Goal: Information Seeking & Learning: Learn about a topic

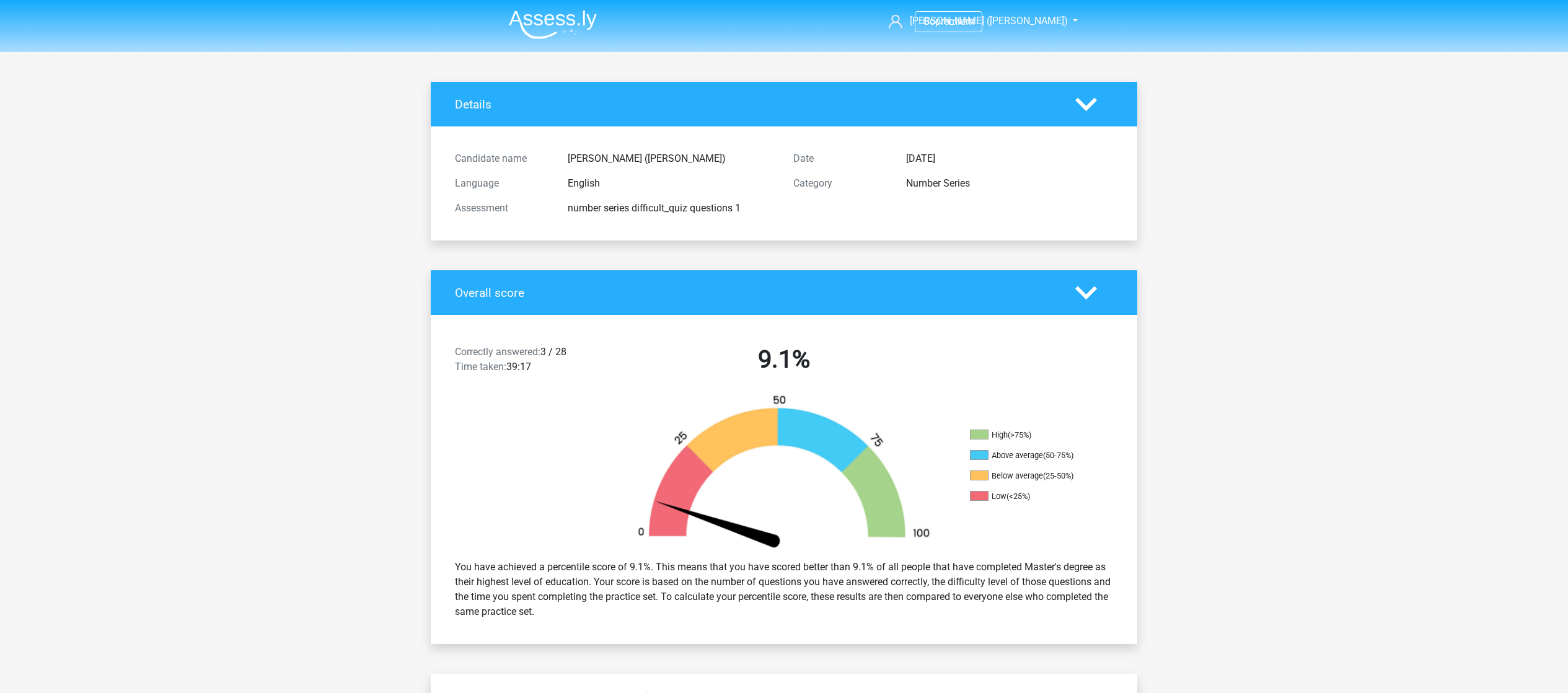
scroll to position [2131, 0]
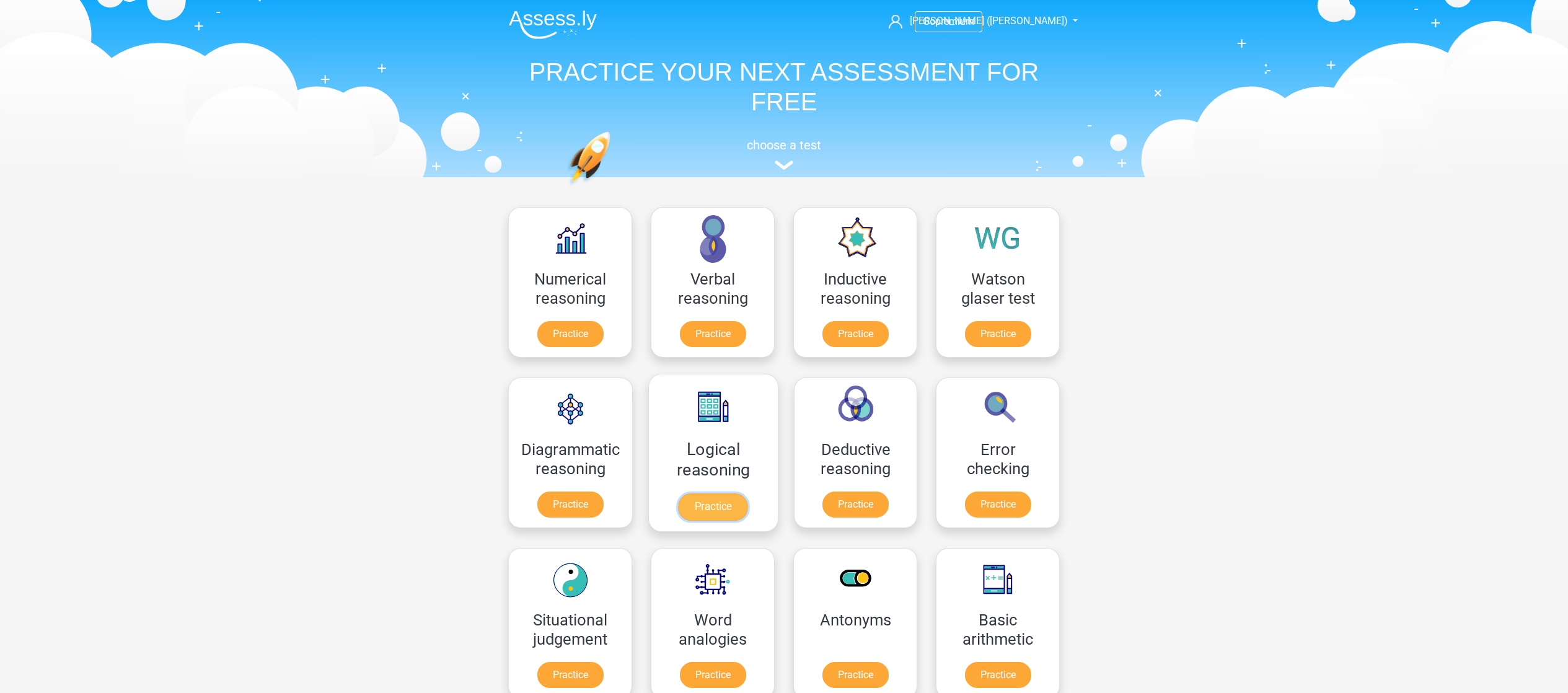
click at [679, 520] on link "Practice" at bounding box center [714, 508] width 69 height 28
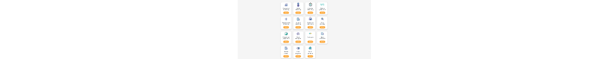
scroll to position [183, 0]
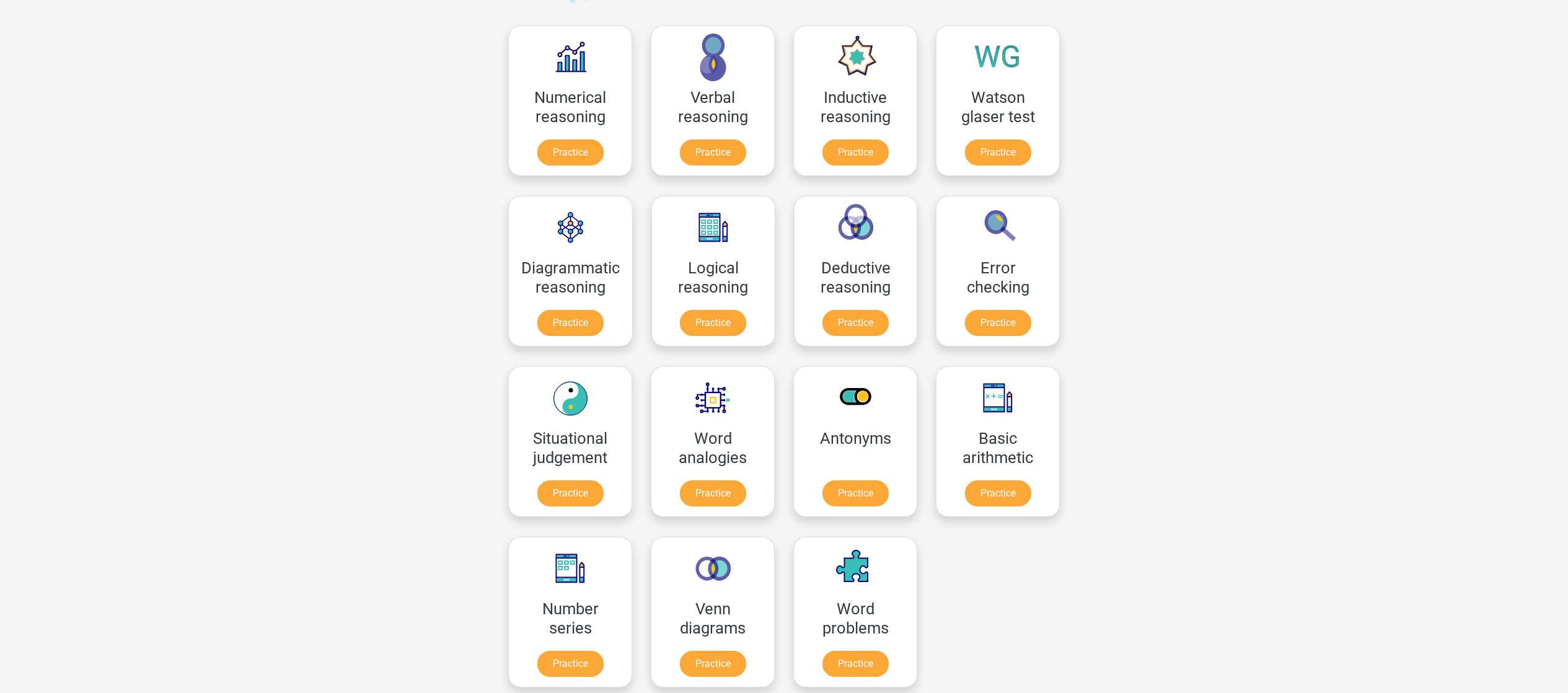
drag, startPoint x: 1313, startPoint y: 423, endPoint x: 1314, endPoint y: 432, distance: 9.1
click at [1315, 424] on div "Go premium Joyce (Jie) jie.yang.chemical.engineering@gmail.com" at bounding box center [784, 607] width 1568 height 1577
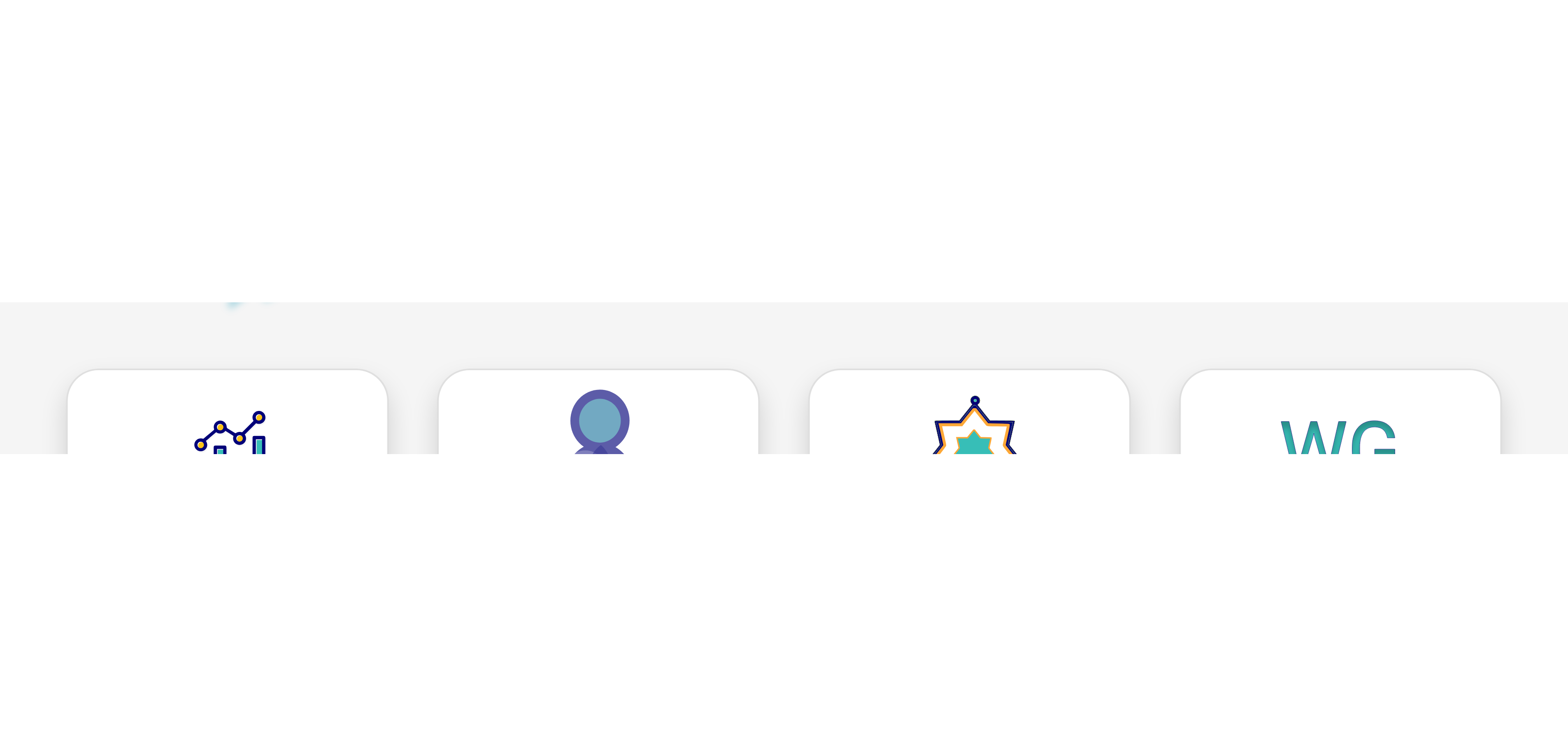
scroll to position [121, 0]
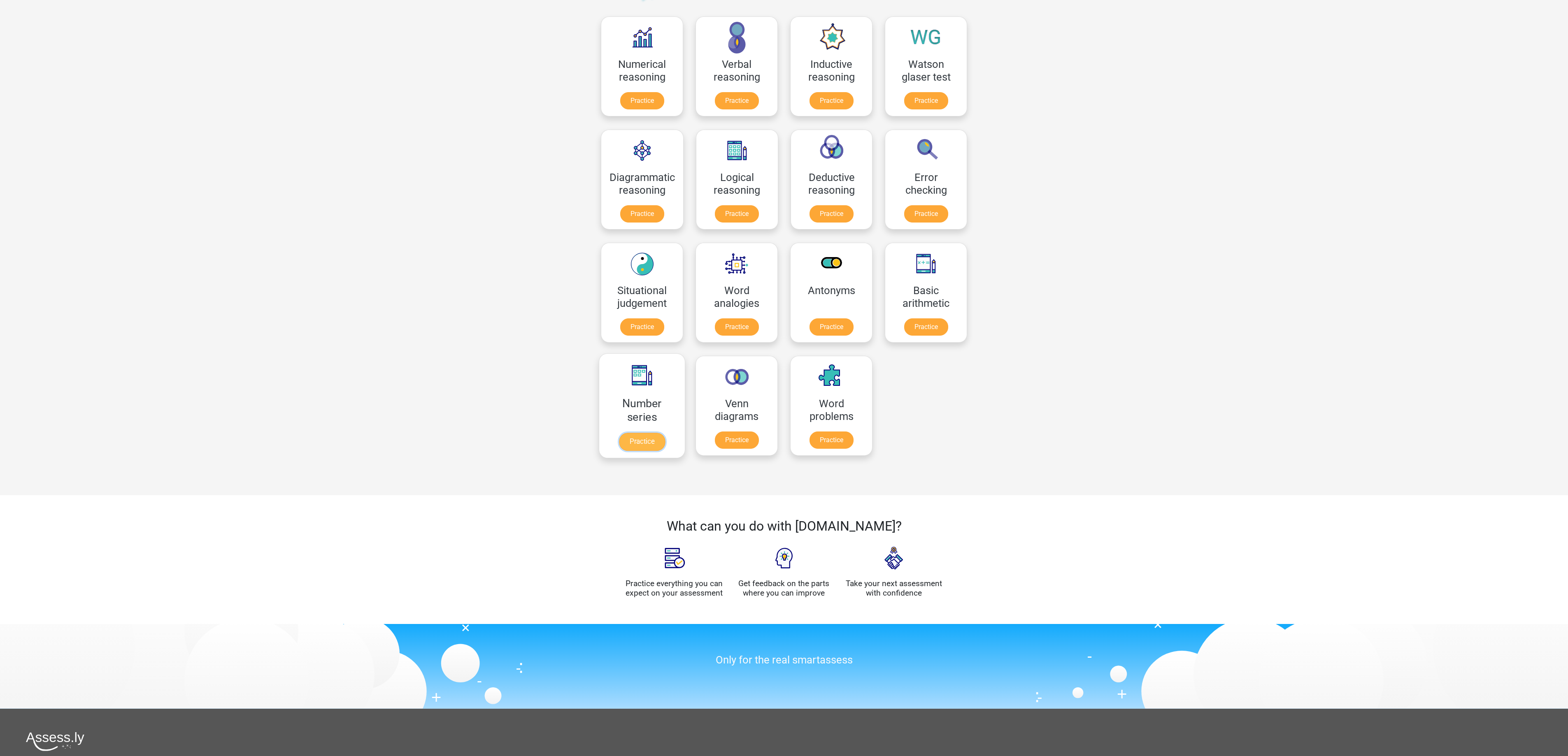
click at [644, 433] on link "Practice" at bounding box center [642, 442] width 46 height 18
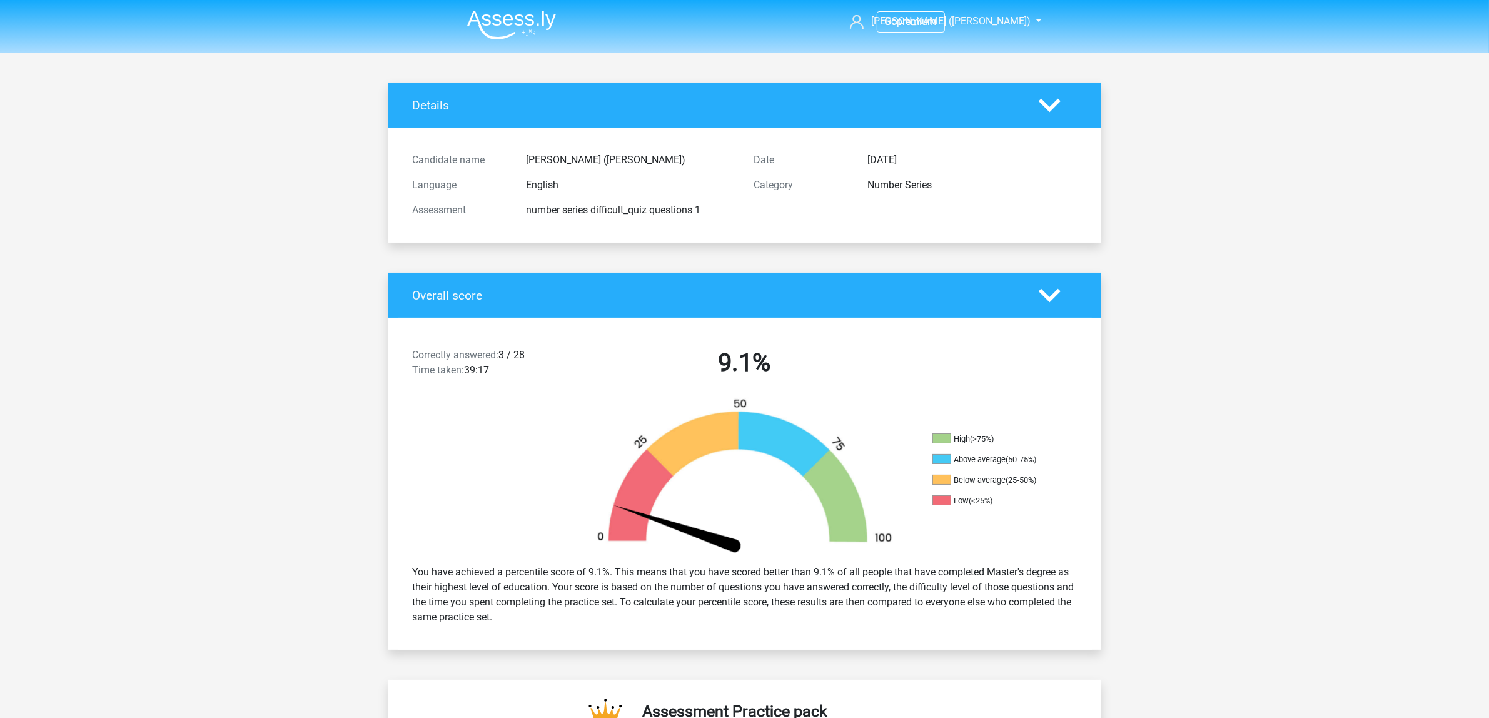
click at [523, 17] on img at bounding box center [511, 24] width 89 height 29
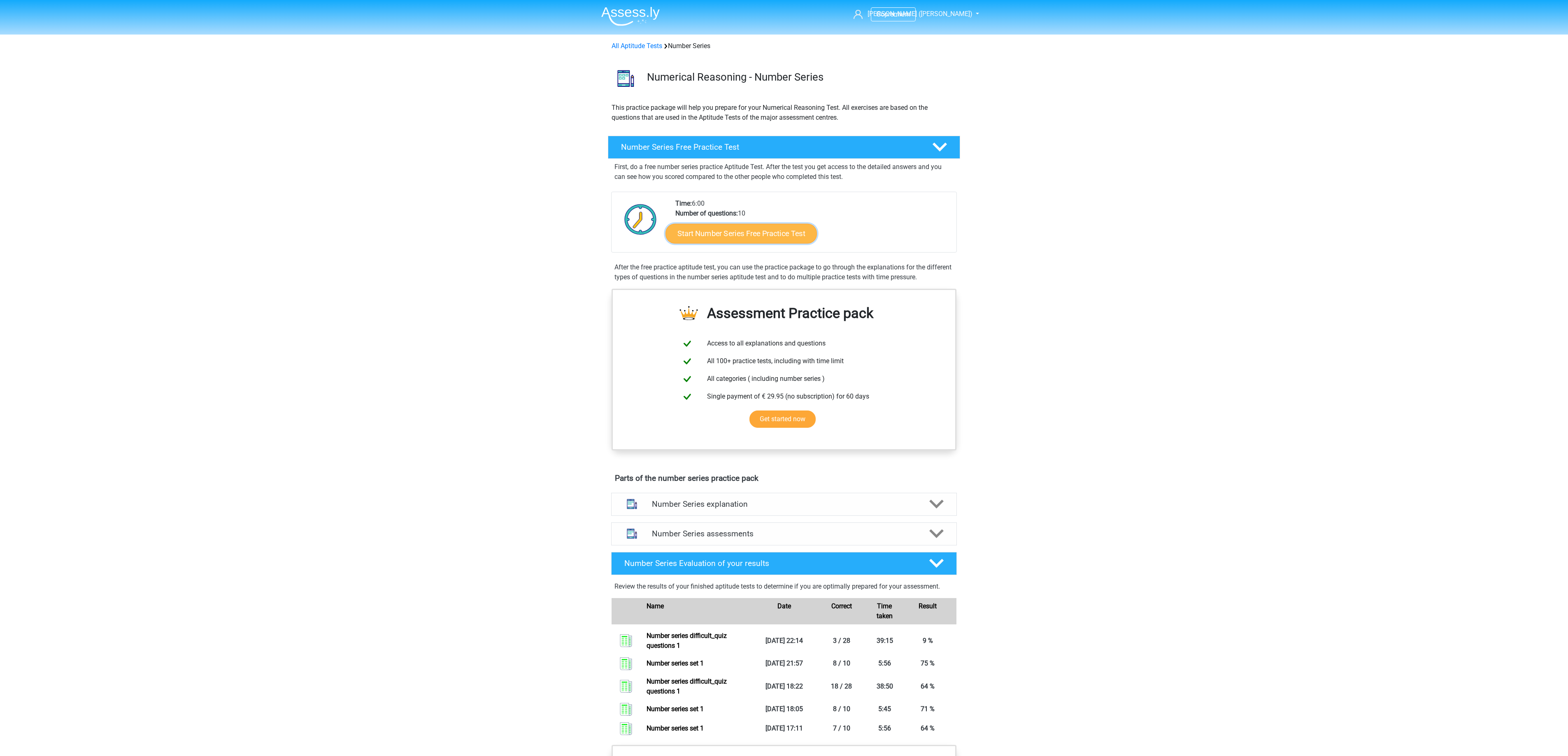
click at [722, 238] on link "Start Number Series Free Practice Test" at bounding box center [741, 234] width 151 height 20
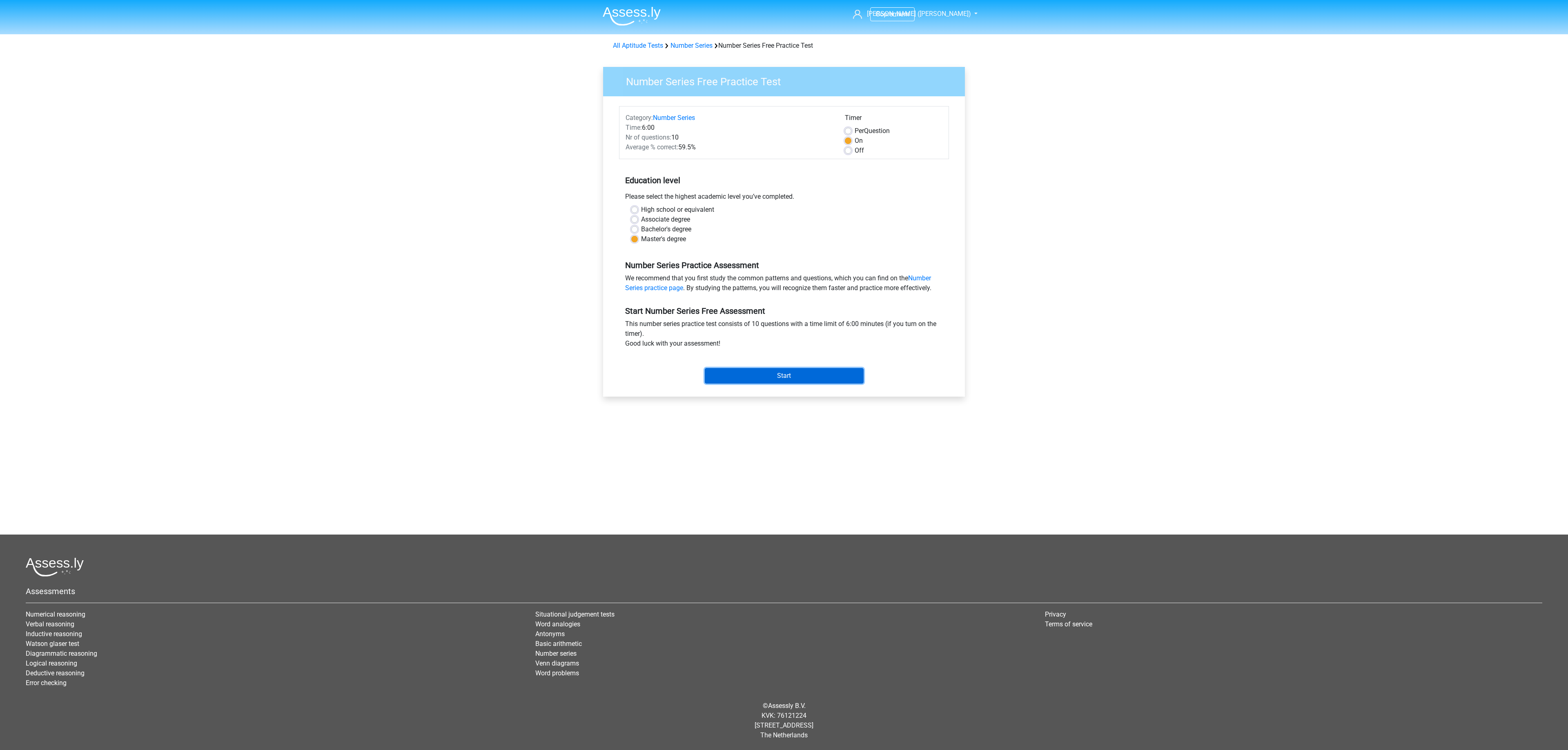
click at [740, 377] on input "Start" at bounding box center [784, 376] width 159 height 16
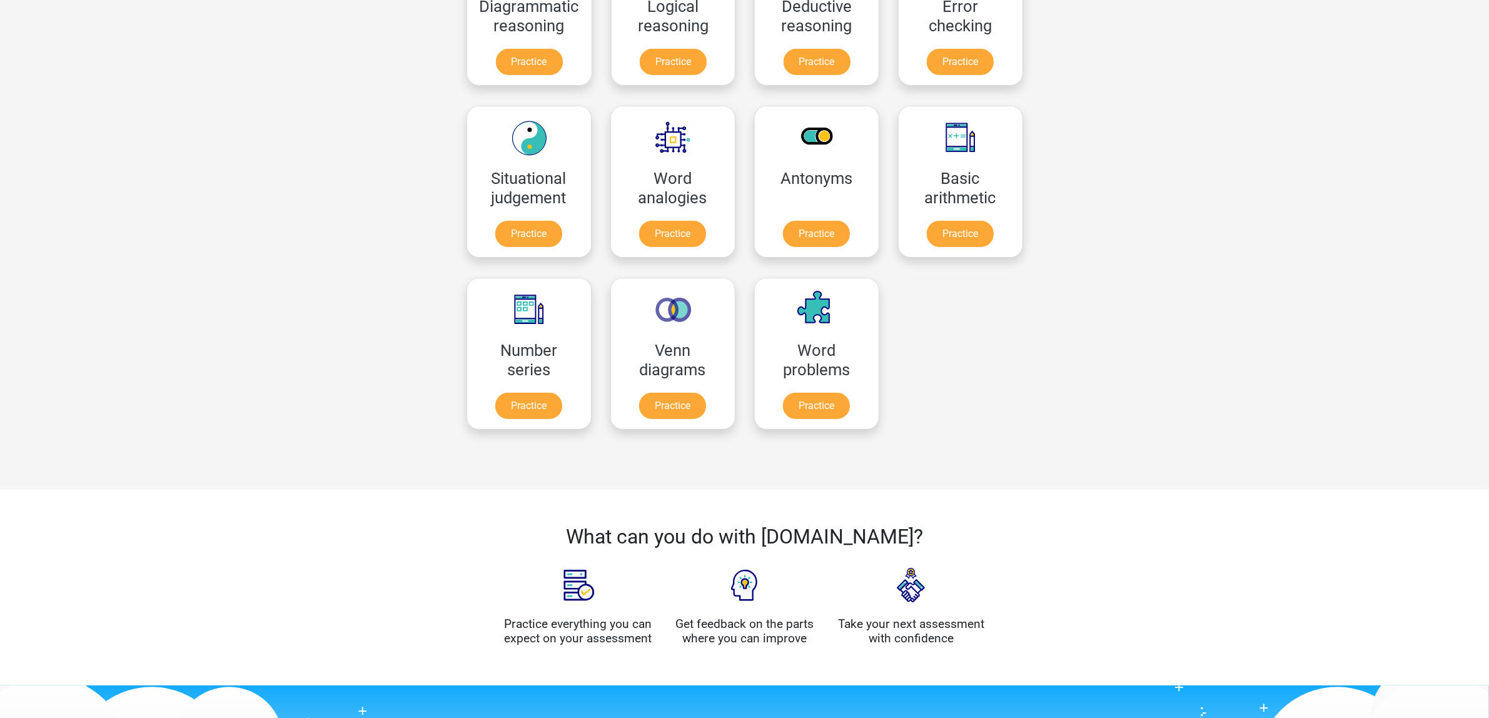
scroll to position [469, 0]
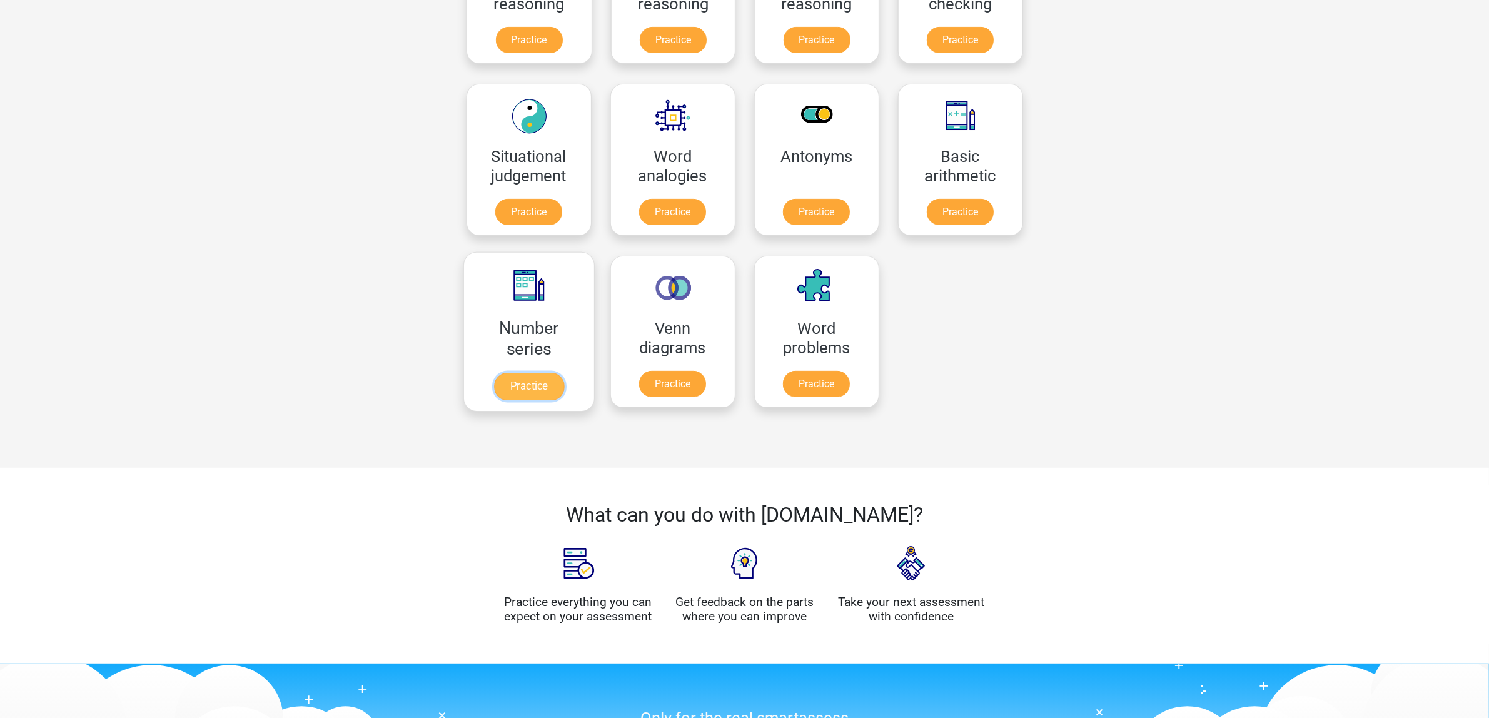
click at [513, 383] on link "Practice" at bounding box center [528, 387] width 70 height 28
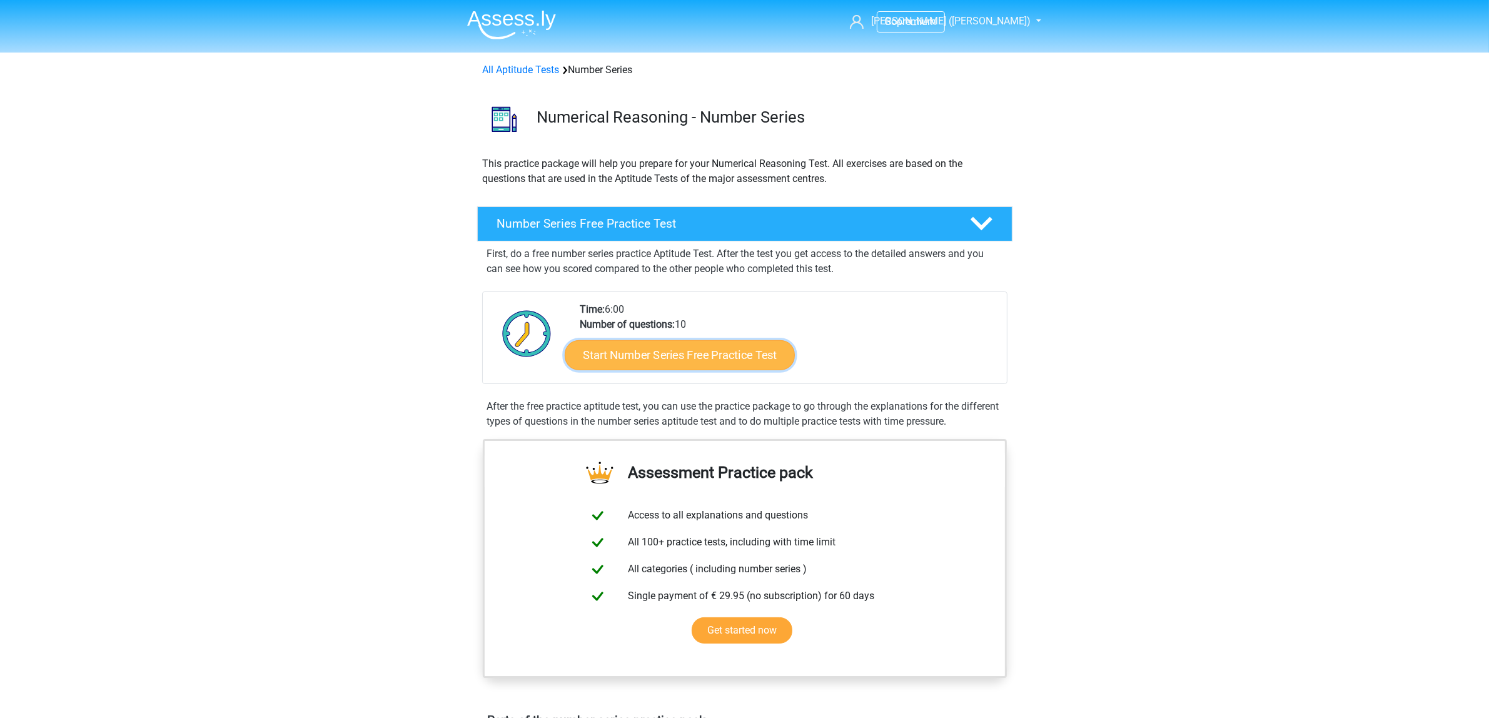
click at [764, 349] on link "Start Number Series Free Practice Test" at bounding box center [680, 355] width 230 height 30
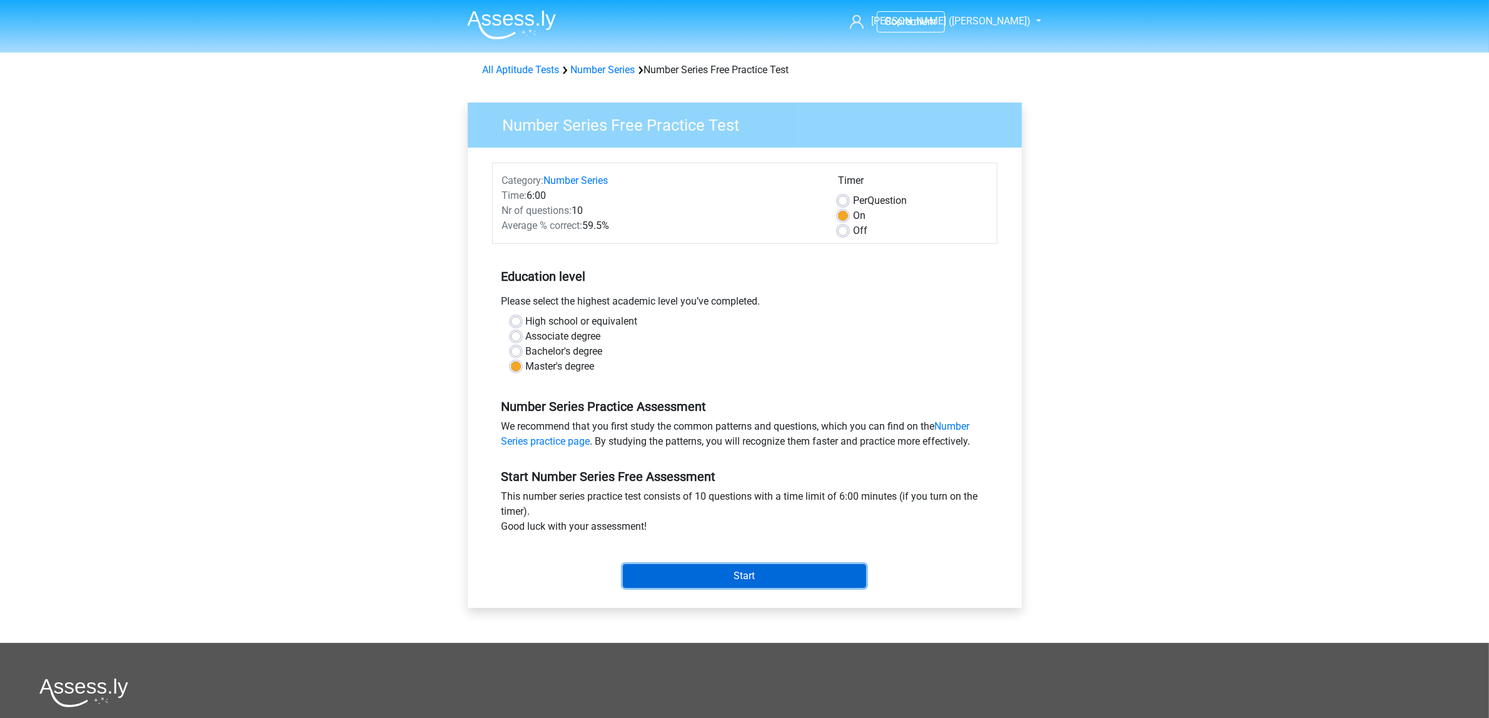
click at [796, 582] on input "Start" at bounding box center [744, 576] width 243 height 24
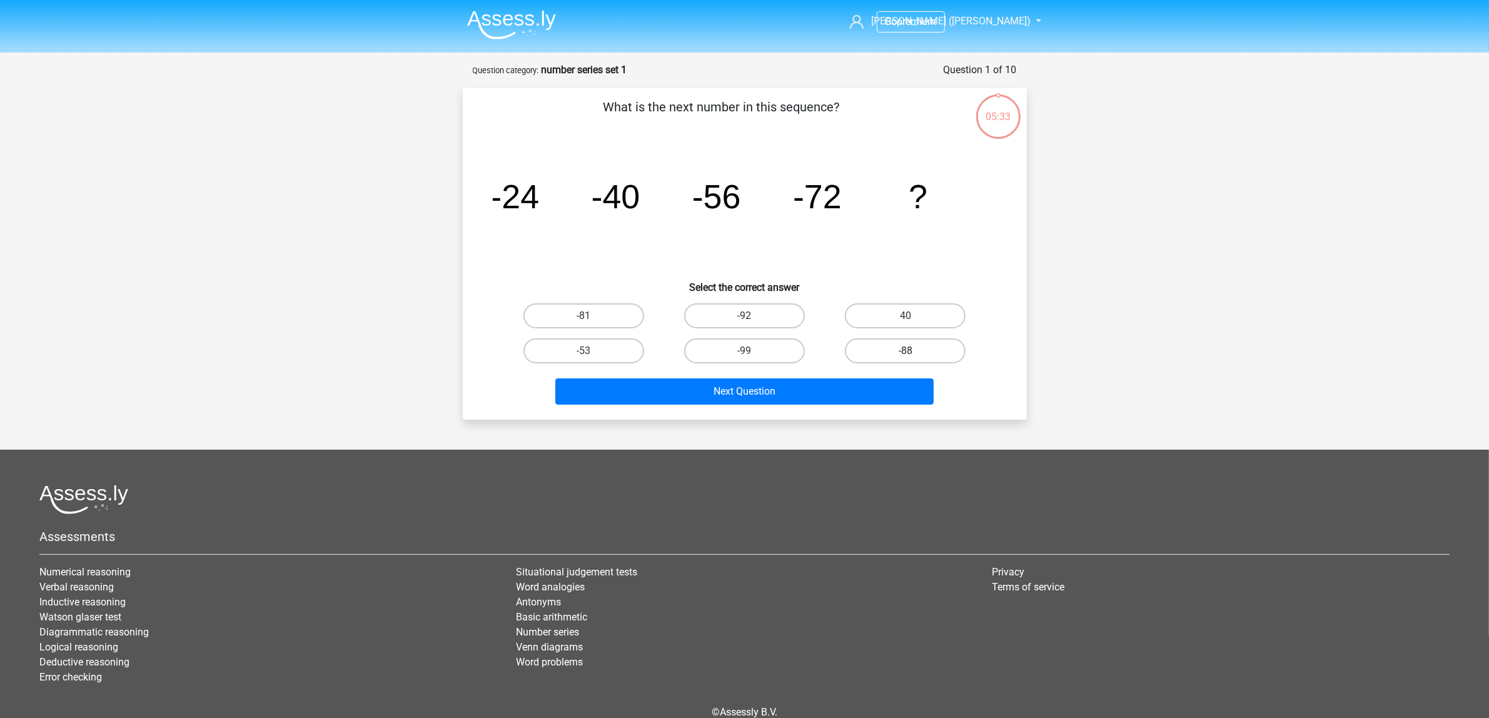
click at [941, 358] on label "-88" at bounding box center [905, 350] width 121 height 25
click at [914, 358] on input "-88" at bounding box center [909, 355] width 8 height 8
radio input "true"
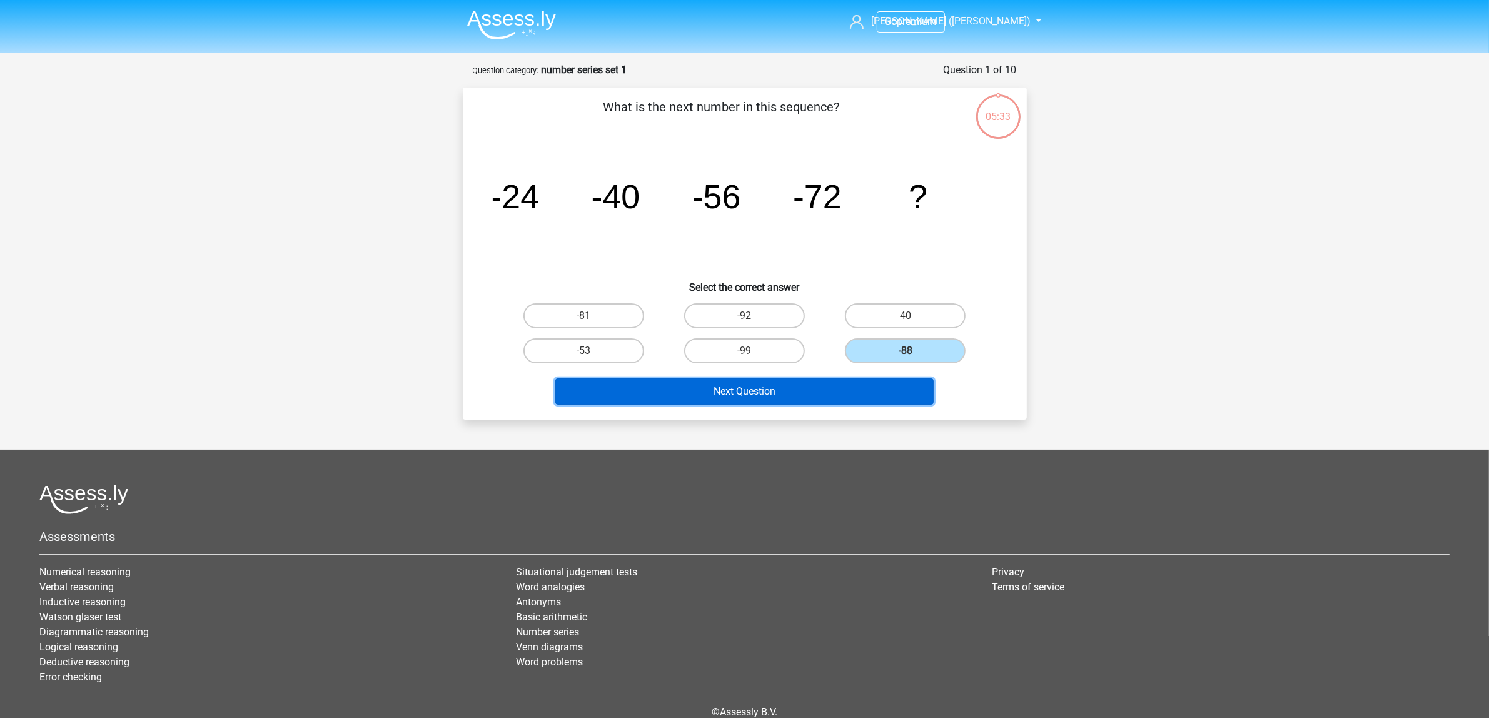
click at [889, 391] on button "Next Question" at bounding box center [744, 391] width 378 height 26
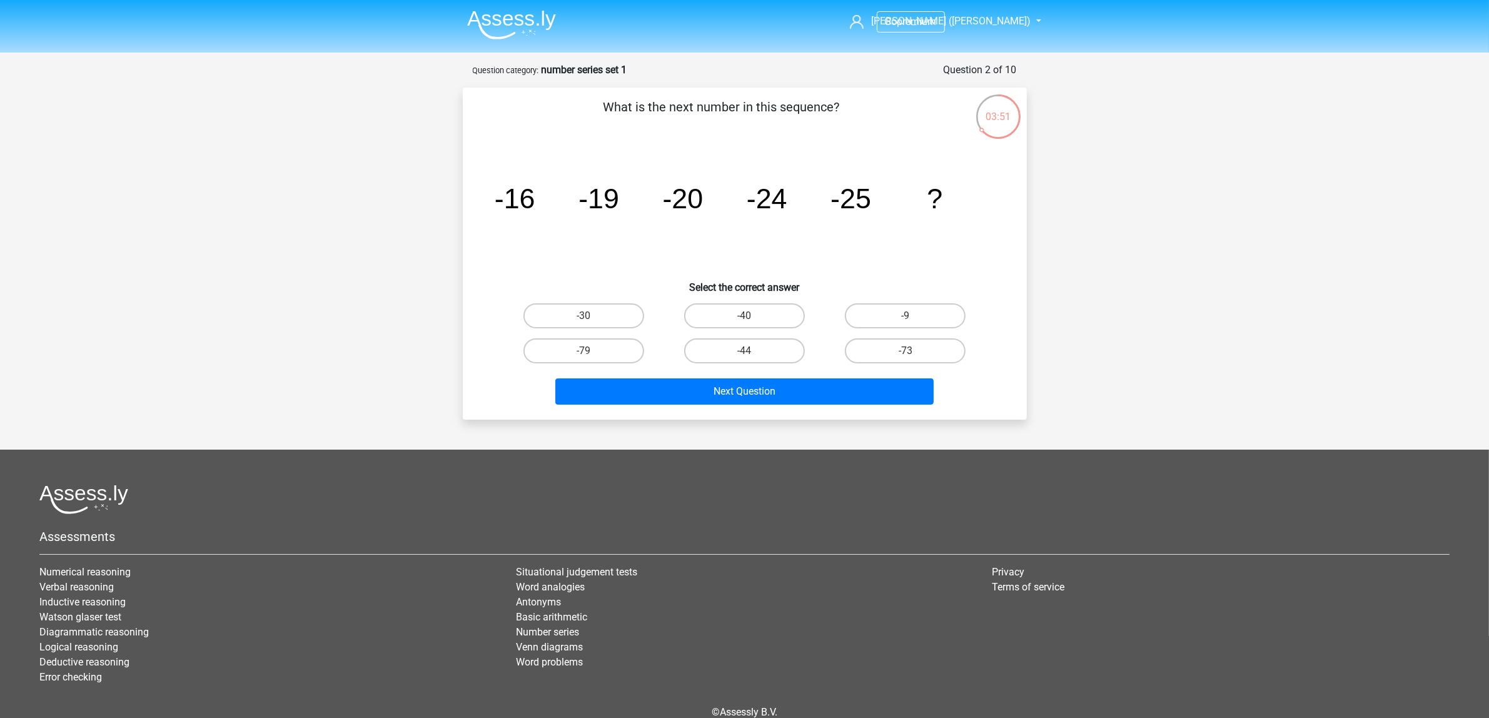
click at [586, 321] on input "-30" at bounding box center [587, 320] width 8 height 8
radio input "true"
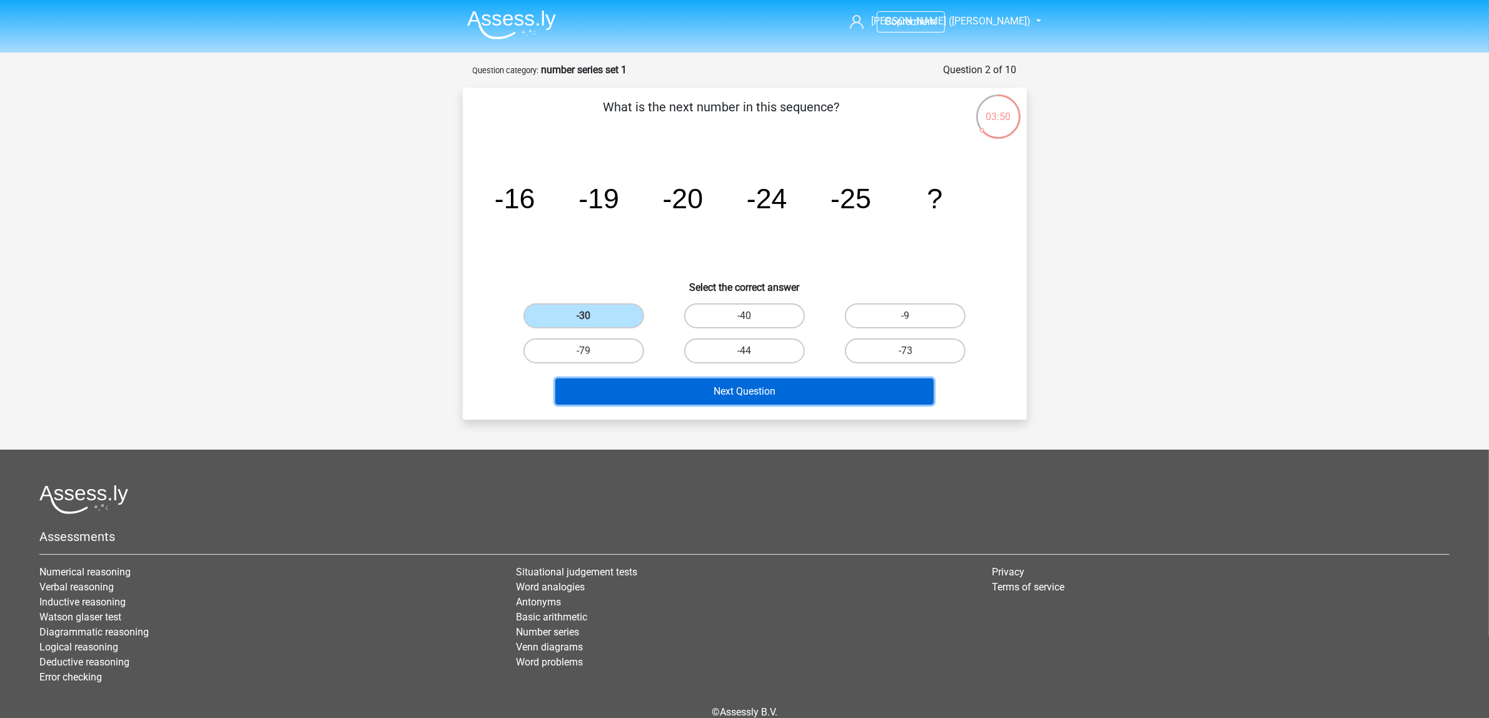
click at [737, 395] on button "Next Question" at bounding box center [744, 391] width 378 height 26
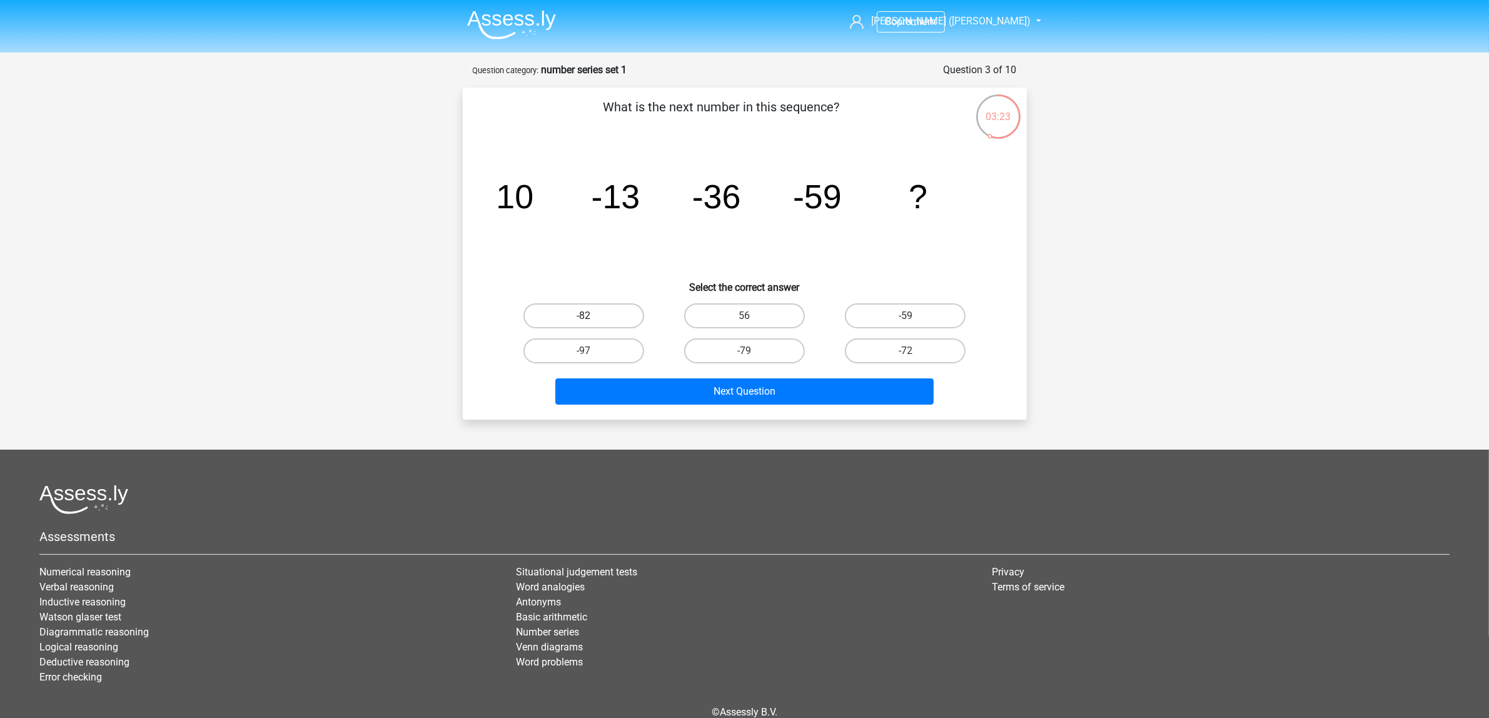
click at [610, 306] on label "-82" at bounding box center [583, 315] width 121 height 25
click at [592, 316] on input "-82" at bounding box center [587, 320] width 8 height 8
radio input "true"
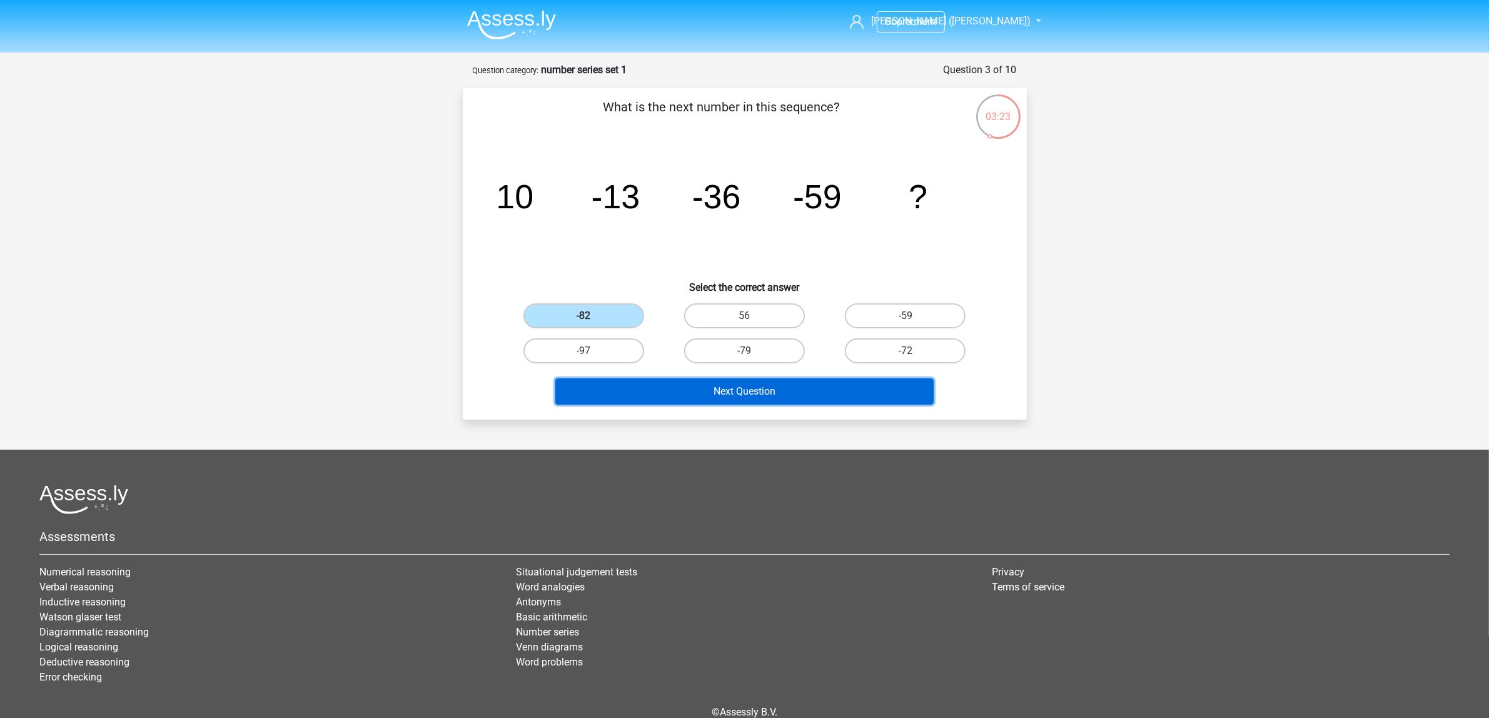
click at [766, 388] on button "Next Question" at bounding box center [744, 391] width 378 height 26
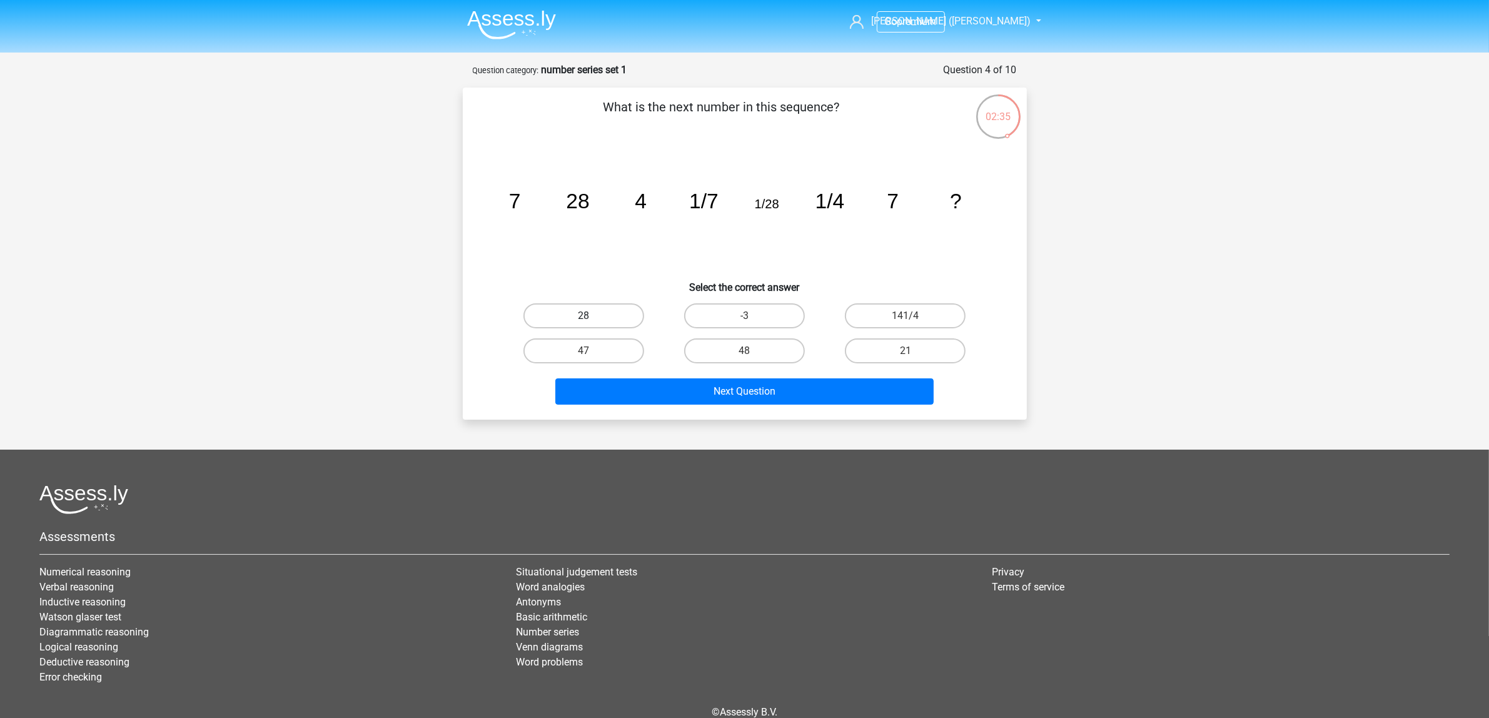
click at [602, 315] on label "28" at bounding box center [583, 315] width 121 height 25
click at [592, 316] on input "28" at bounding box center [587, 320] width 8 height 8
radio input "true"
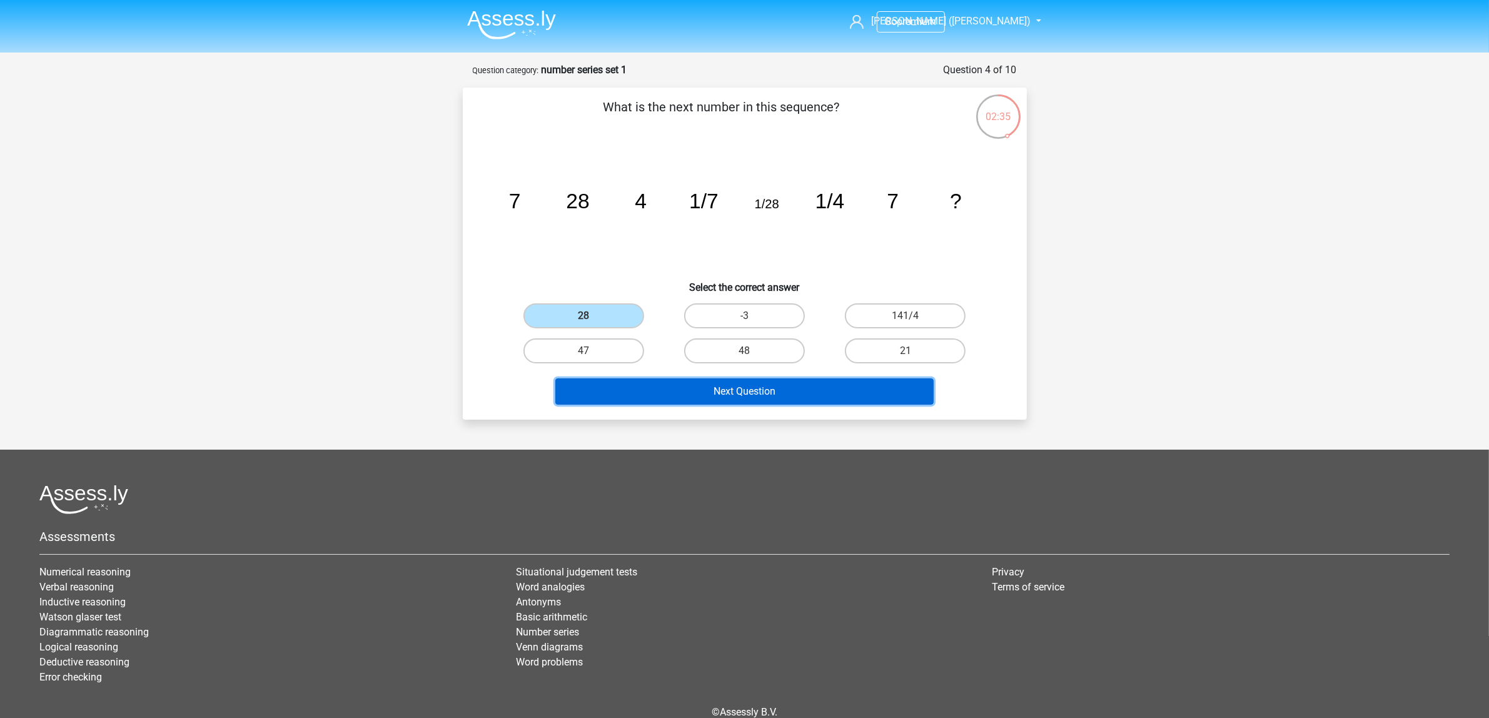
drag, startPoint x: 745, startPoint y: 390, endPoint x: 1135, endPoint y: 493, distance: 403.0
click at [745, 390] on button "Next Question" at bounding box center [744, 391] width 378 height 26
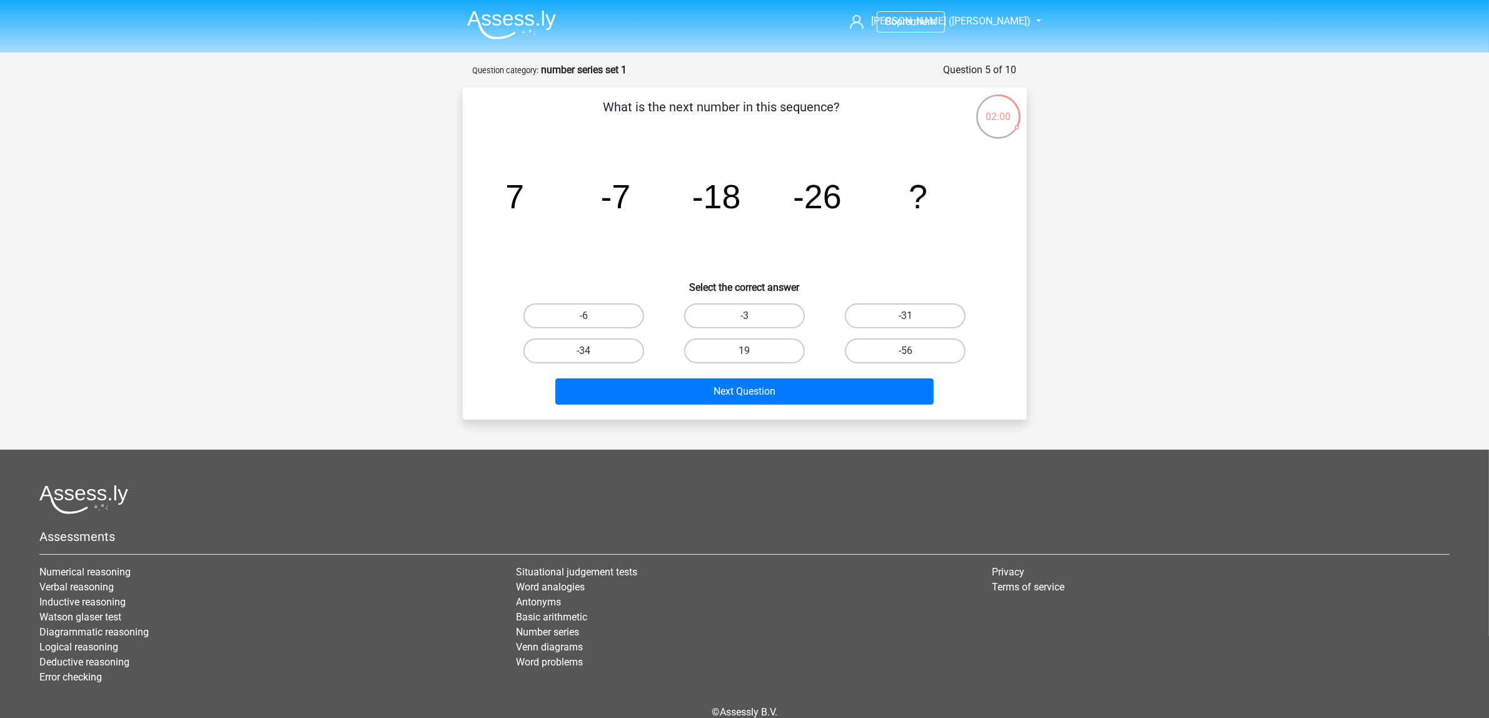
drag, startPoint x: 922, startPoint y: 310, endPoint x: 922, endPoint y: 333, distance: 23.8
click at [921, 310] on label "-31" at bounding box center [905, 315] width 121 height 25
click at [914, 316] on input "-31" at bounding box center [909, 320] width 8 height 8
radio input "true"
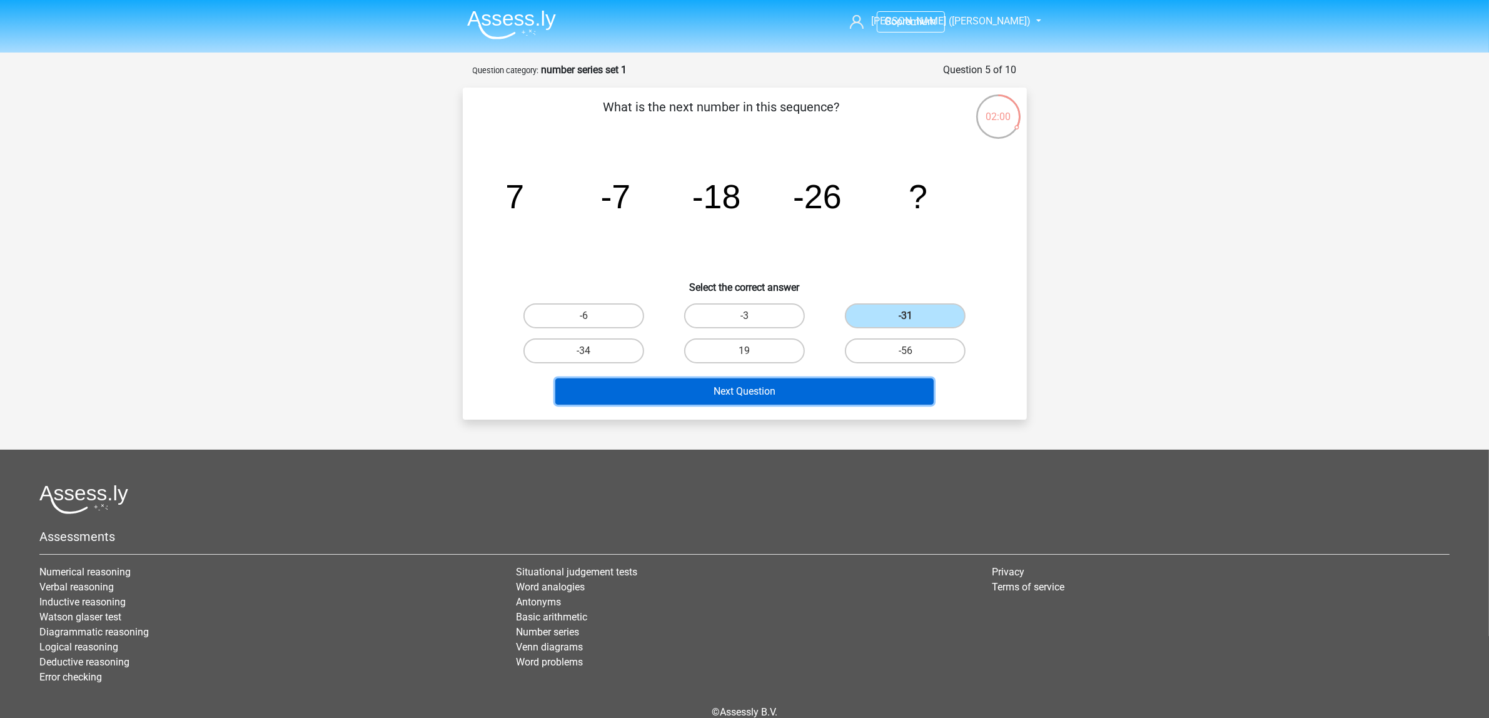
click at [879, 391] on button "Next Question" at bounding box center [744, 391] width 378 height 26
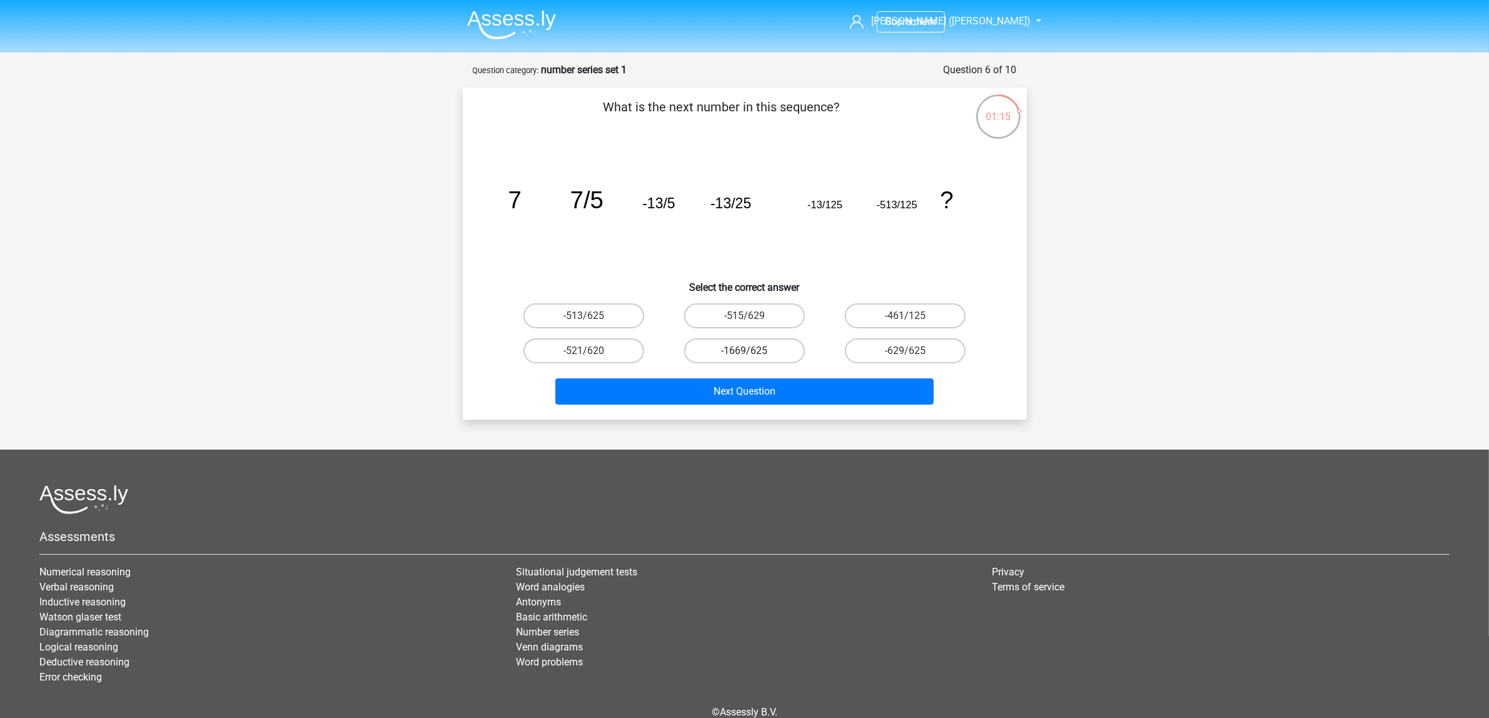
click at [742, 348] on label "-1669/625" at bounding box center [744, 350] width 121 height 25
click at [744, 351] on input "-1669/625" at bounding box center [748, 355] width 8 height 8
radio input "true"
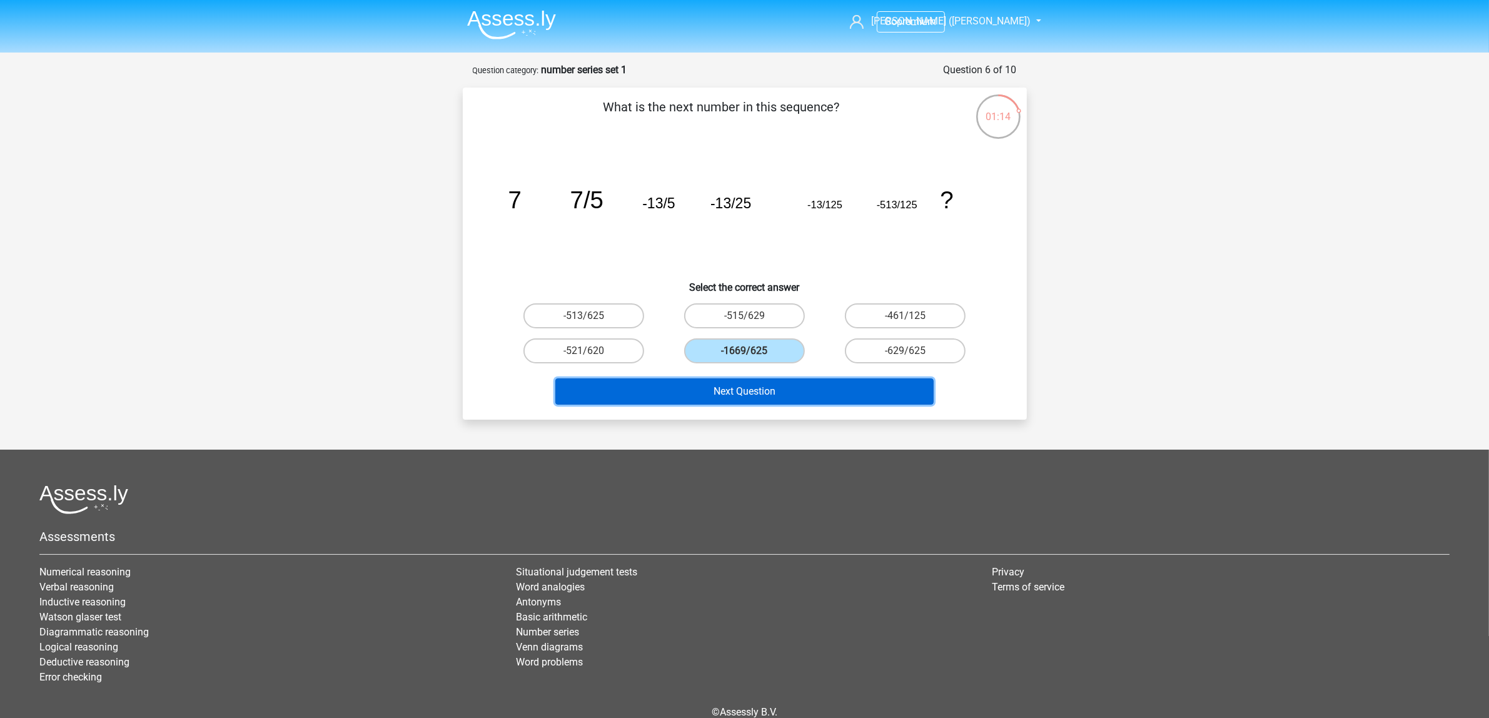
click at [760, 388] on button "Next Question" at bounding box center [744, 391] width 378 height 26
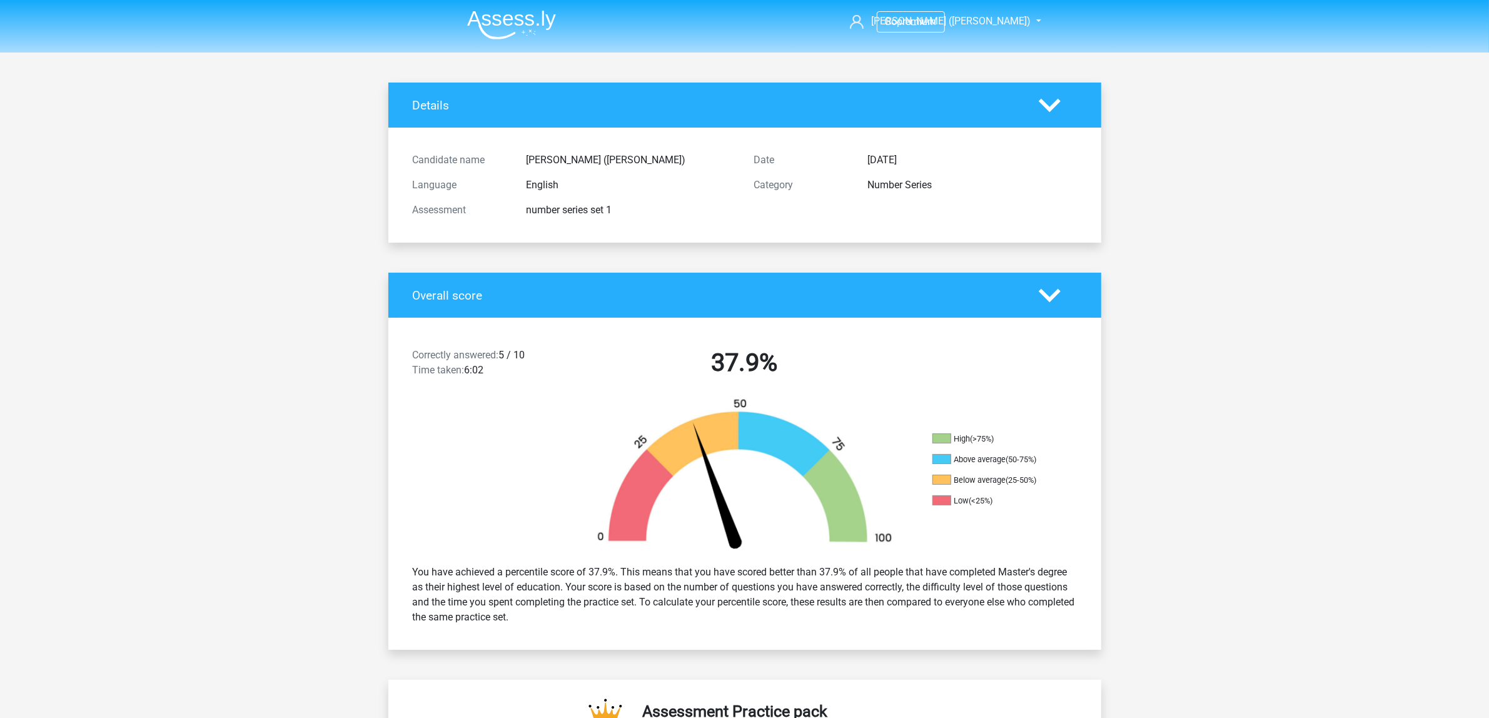
click at [521, 21] on img at bounding box center [511, 24] width 89 height 29
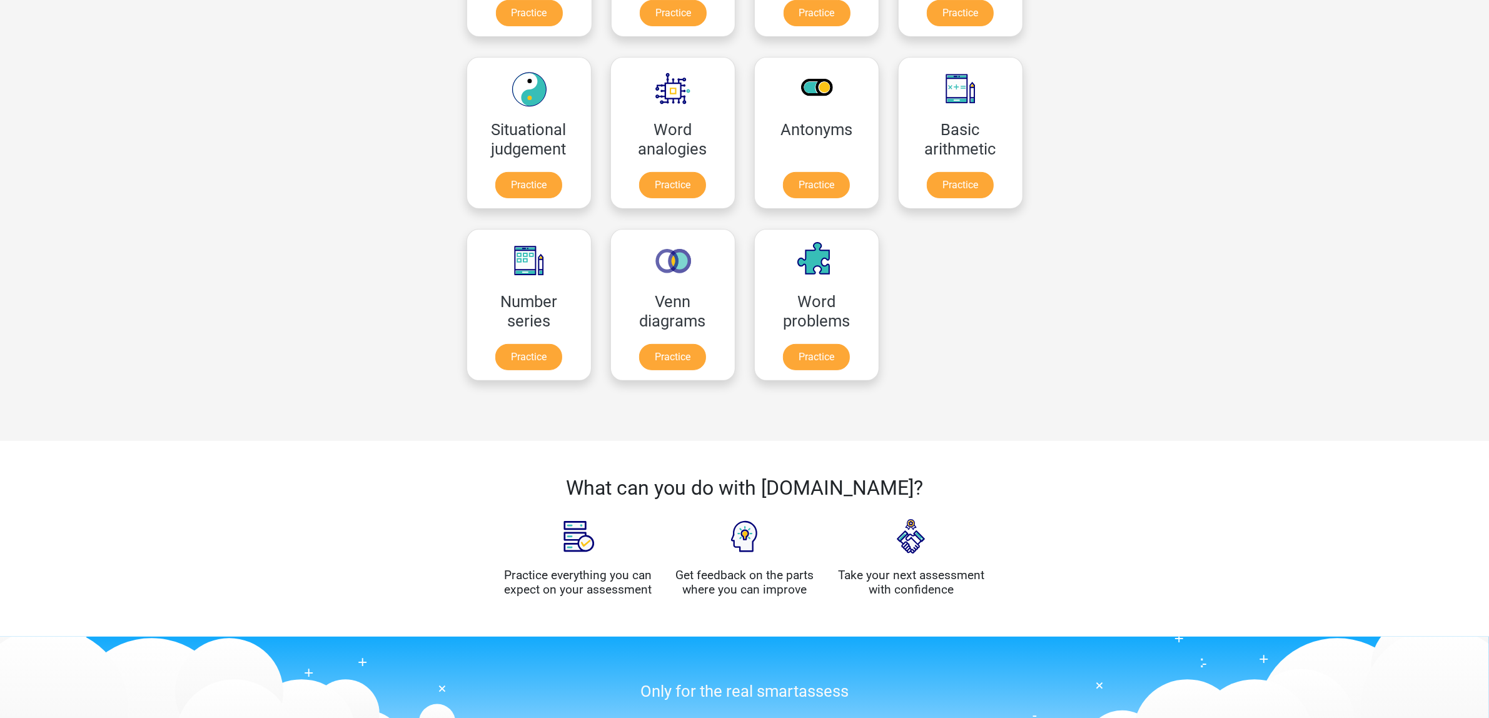
scroll to position [469, 0]
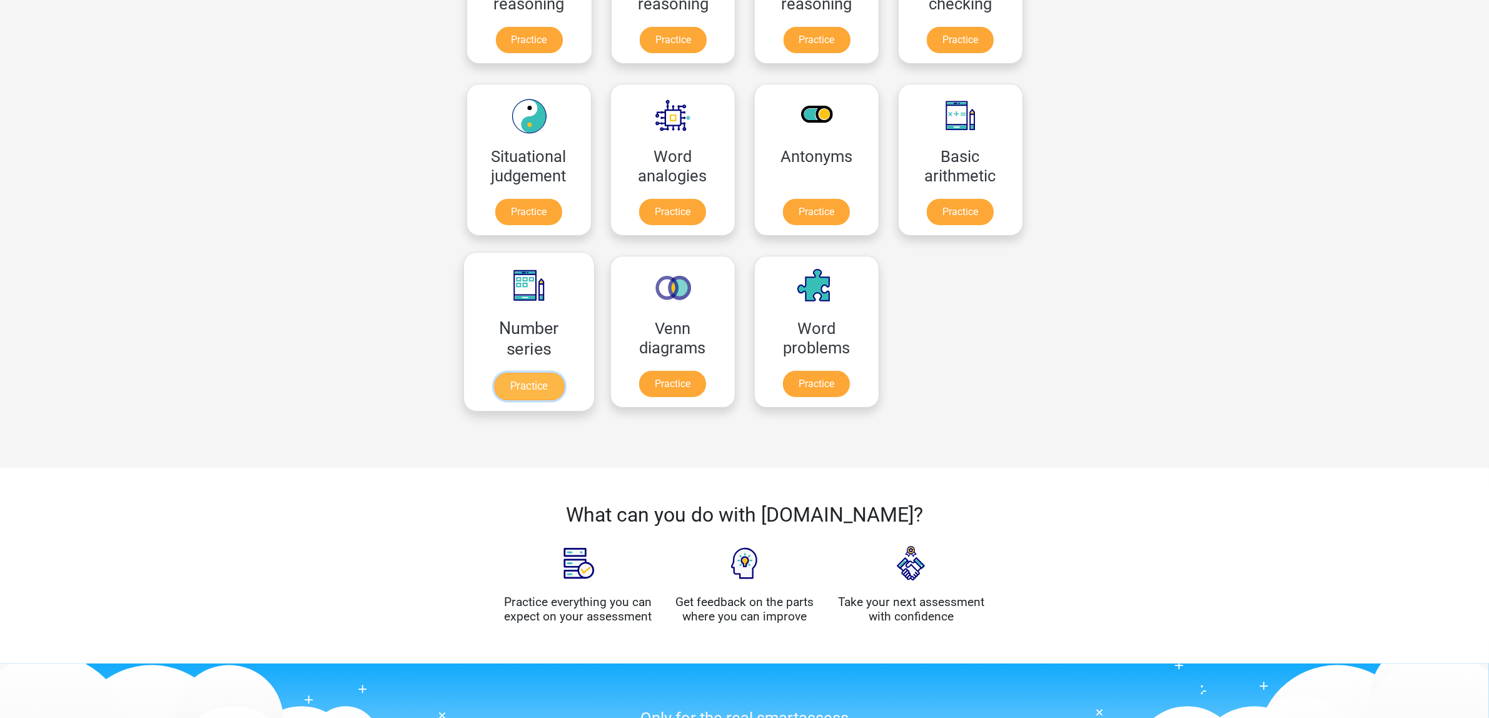
click at [529, 380] on link "Practice" at bounding box center [528, 387] width 70 height 28
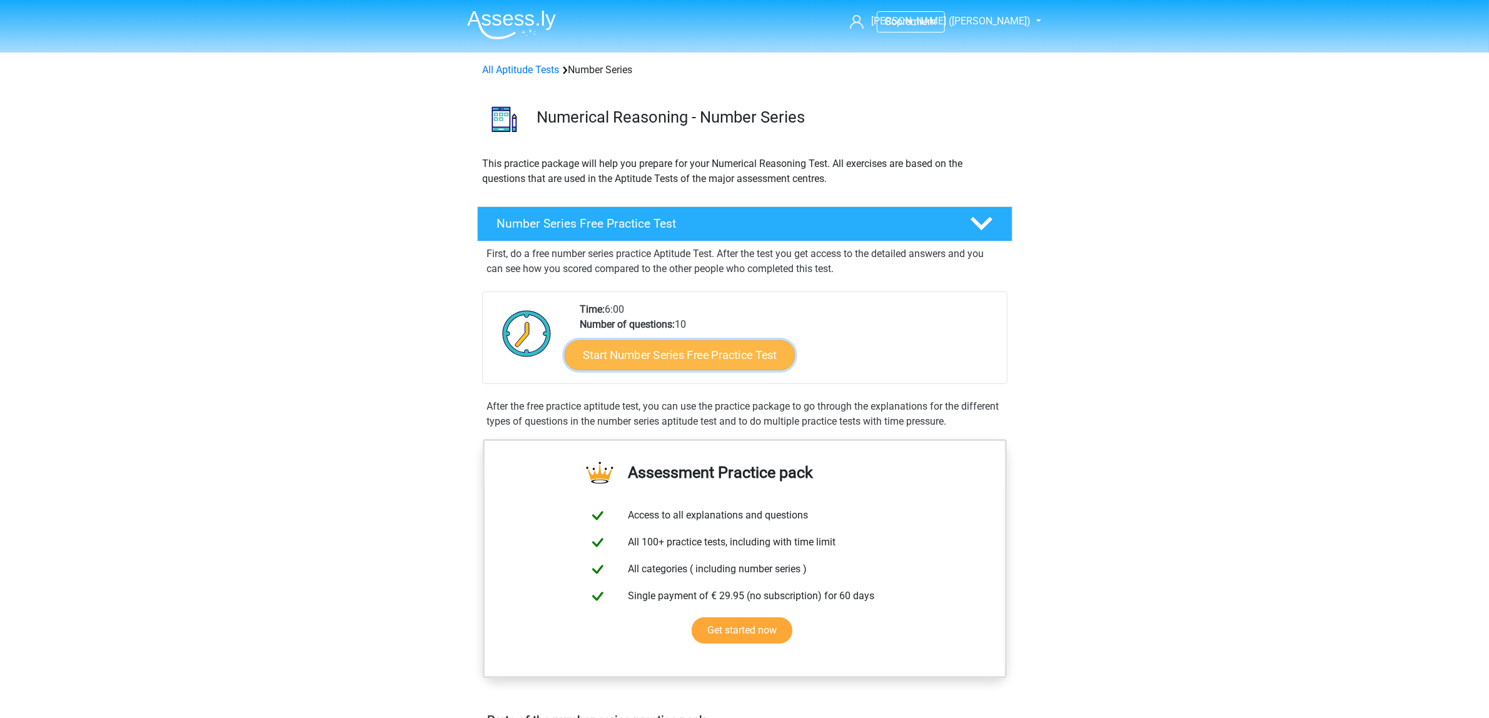
click at [702, 351] on link "Start Number Series Free Practice Test" at bounding box center [680, 355] width 230 height 30
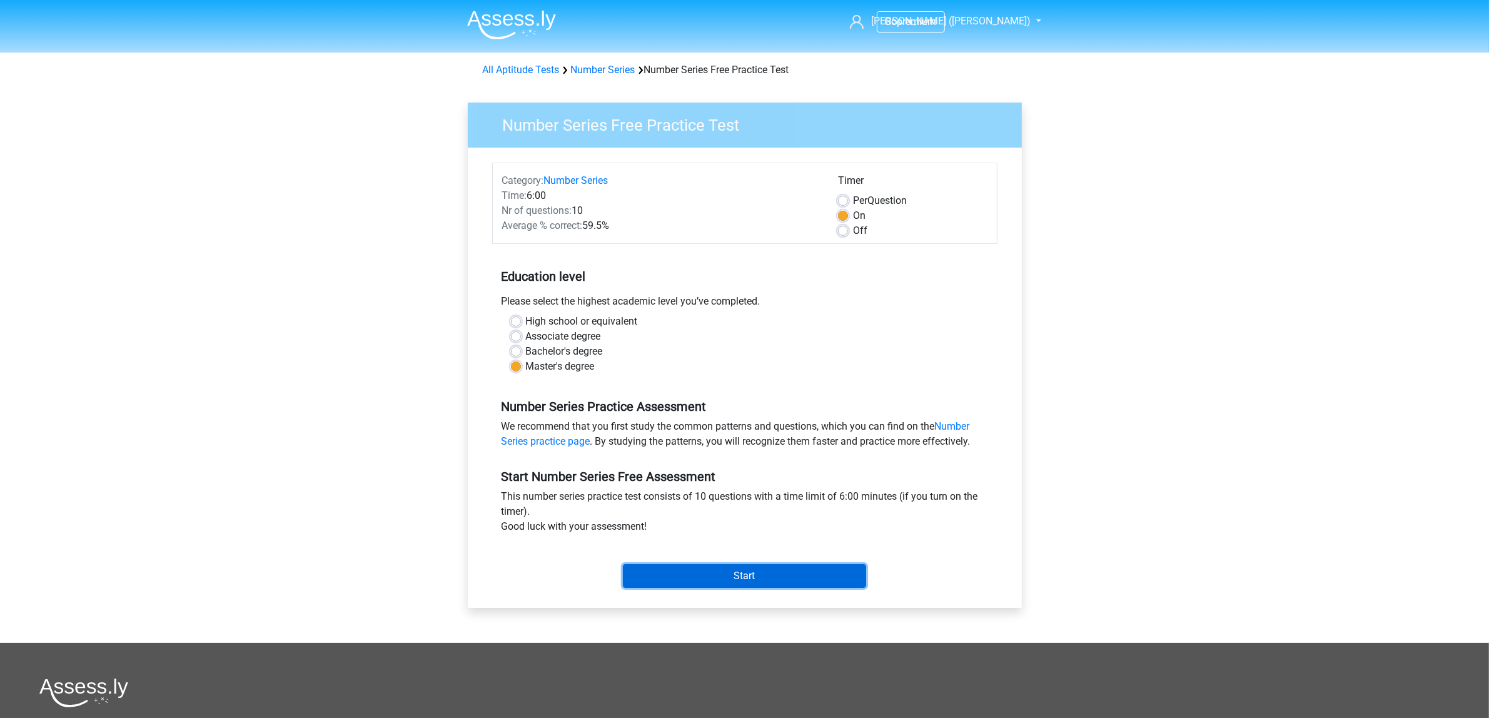
click at [730, 574] on input "Start" at bounding box center [744, 576] width 243 height 24
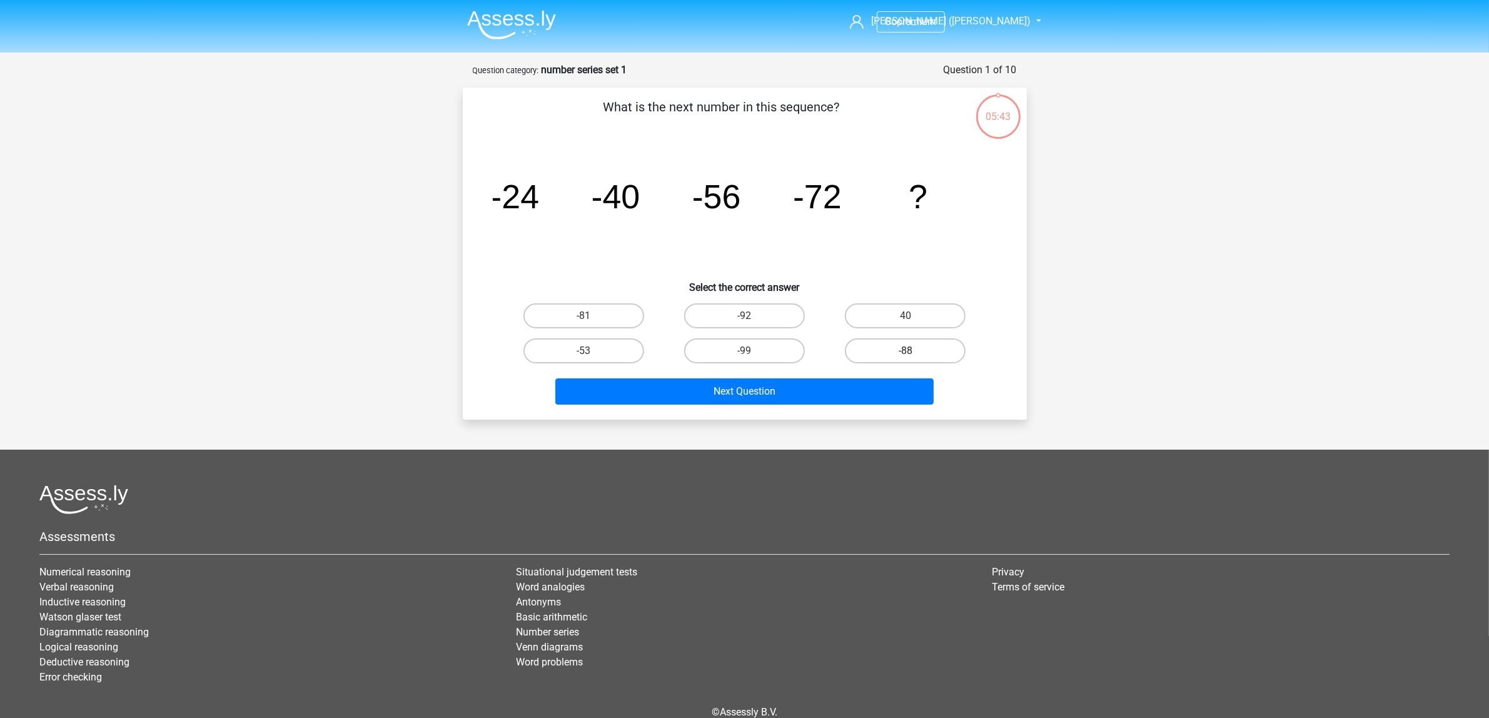
click at [934, 348] on label "-88" at bounding box center [905, 350] width 121 height 25
click at [914, 351] on input "-88" at bounding box center [909, 355] width 8 height 8
radio input "true"
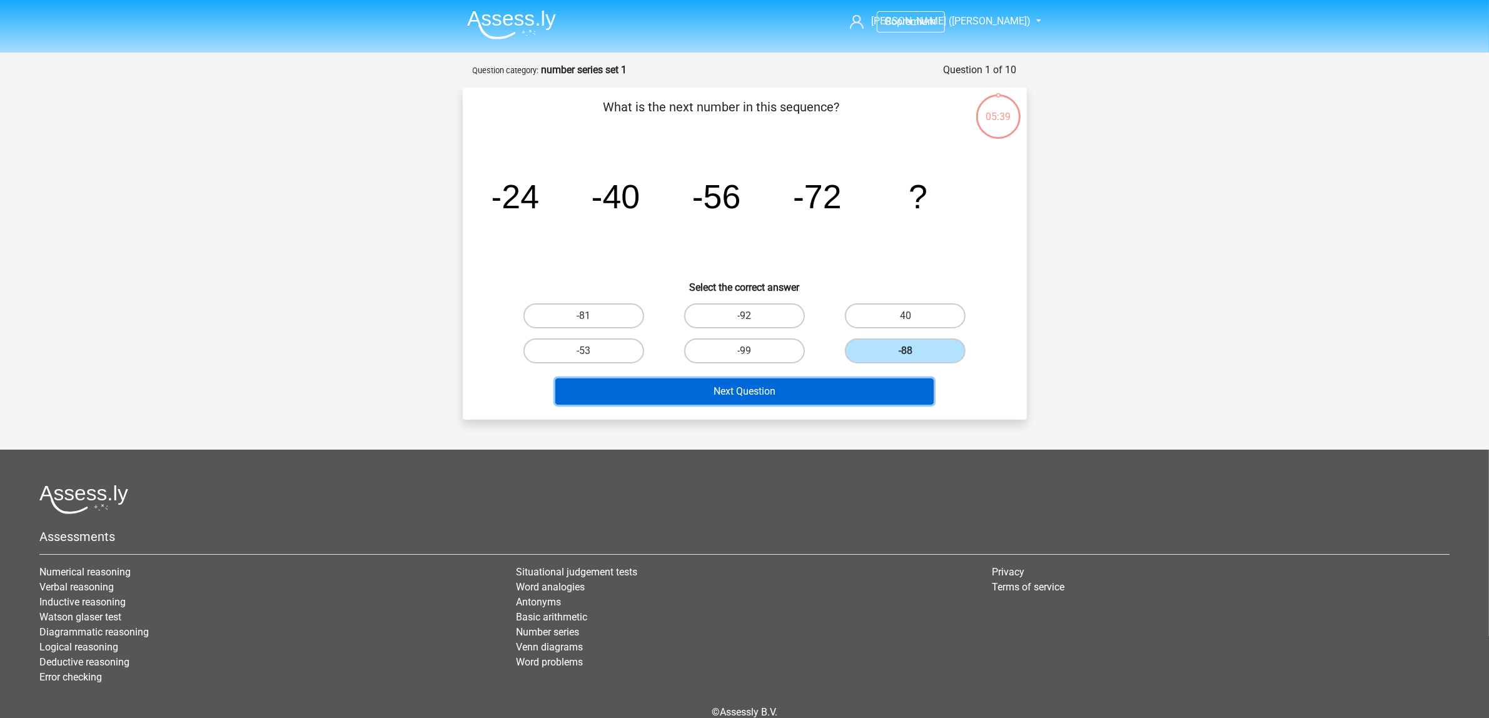
click at [836, 385] on button "Next Question" at bounding box center [744, 391] width 378 height 26
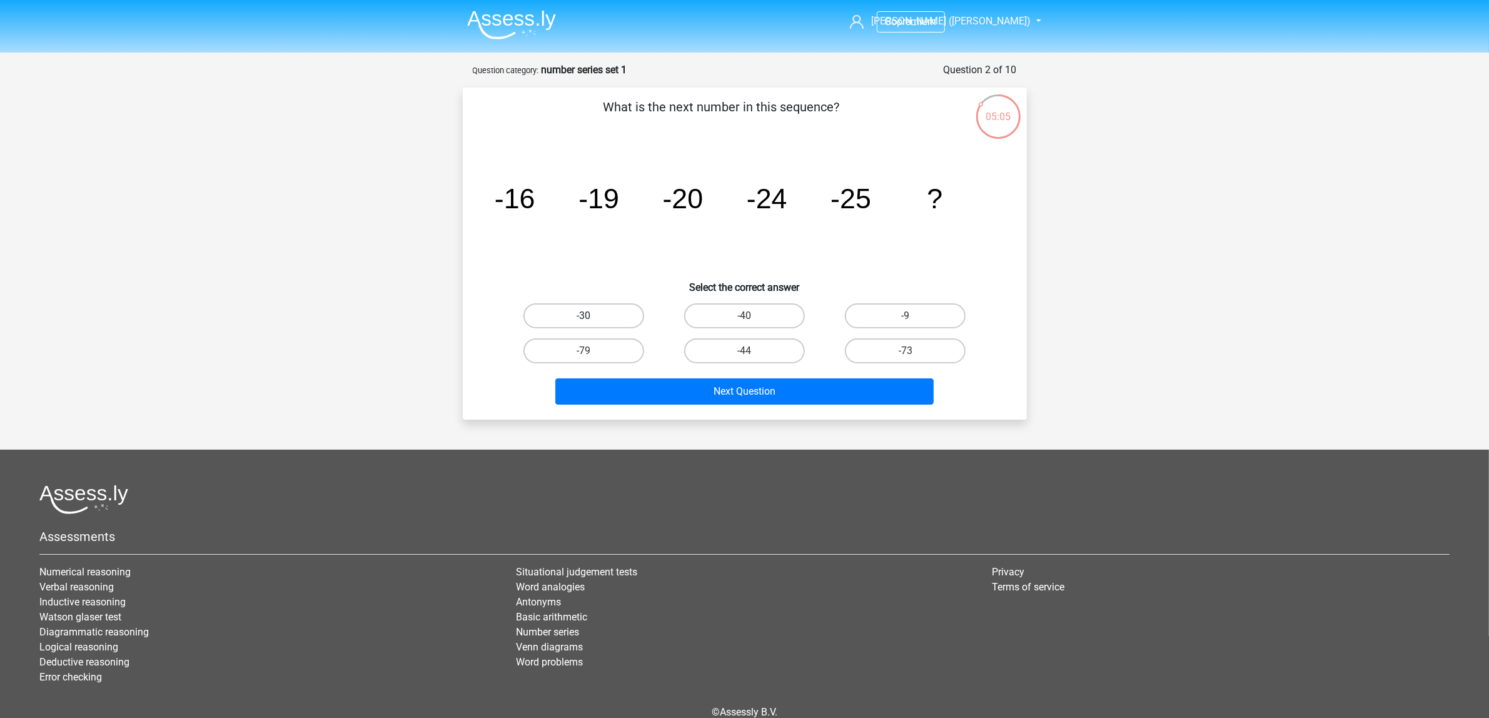
drag, startPoint x: 536, startPoint y: 310, endPoint x: 542, endPoint y: 318, distance: 9.4
click at [538, 310] on label "-30" at bounding box center [583, 315] width 121 height 25
click at [583, 316] on input "-30" at bounding box center [587, 320] width 8 height 8
radio input "true"
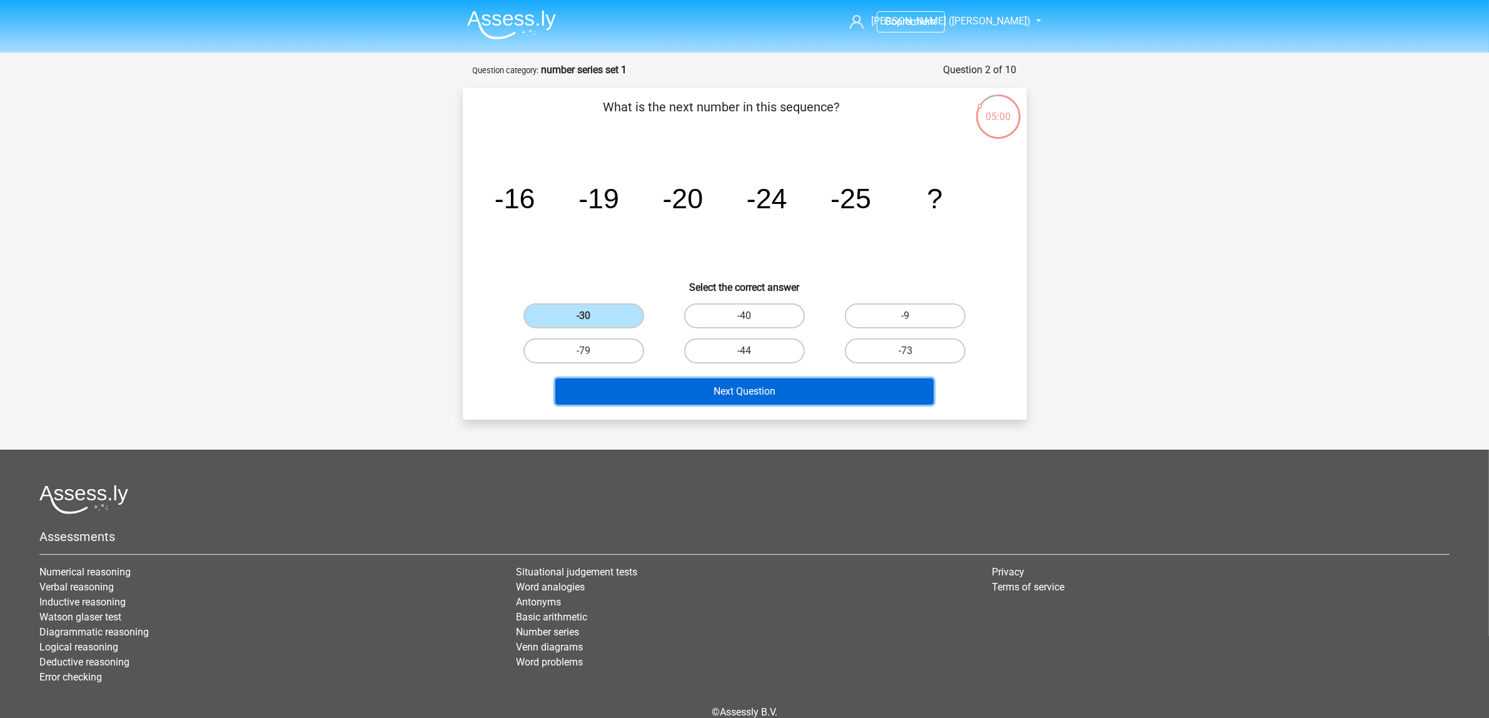
click at [767, 390] on button "Next Question" at bounding box center [744, 391] width 378 height 26
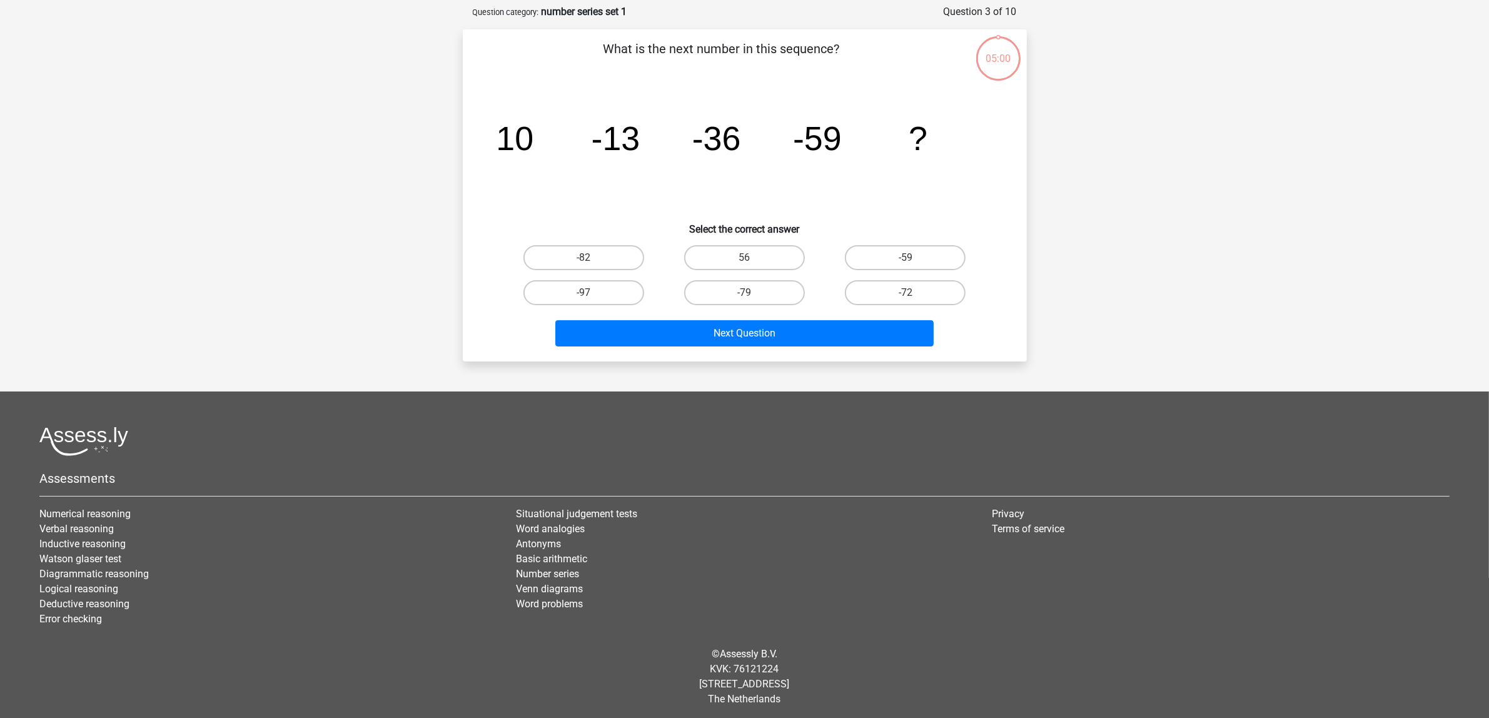
scroll to position [59, 0]
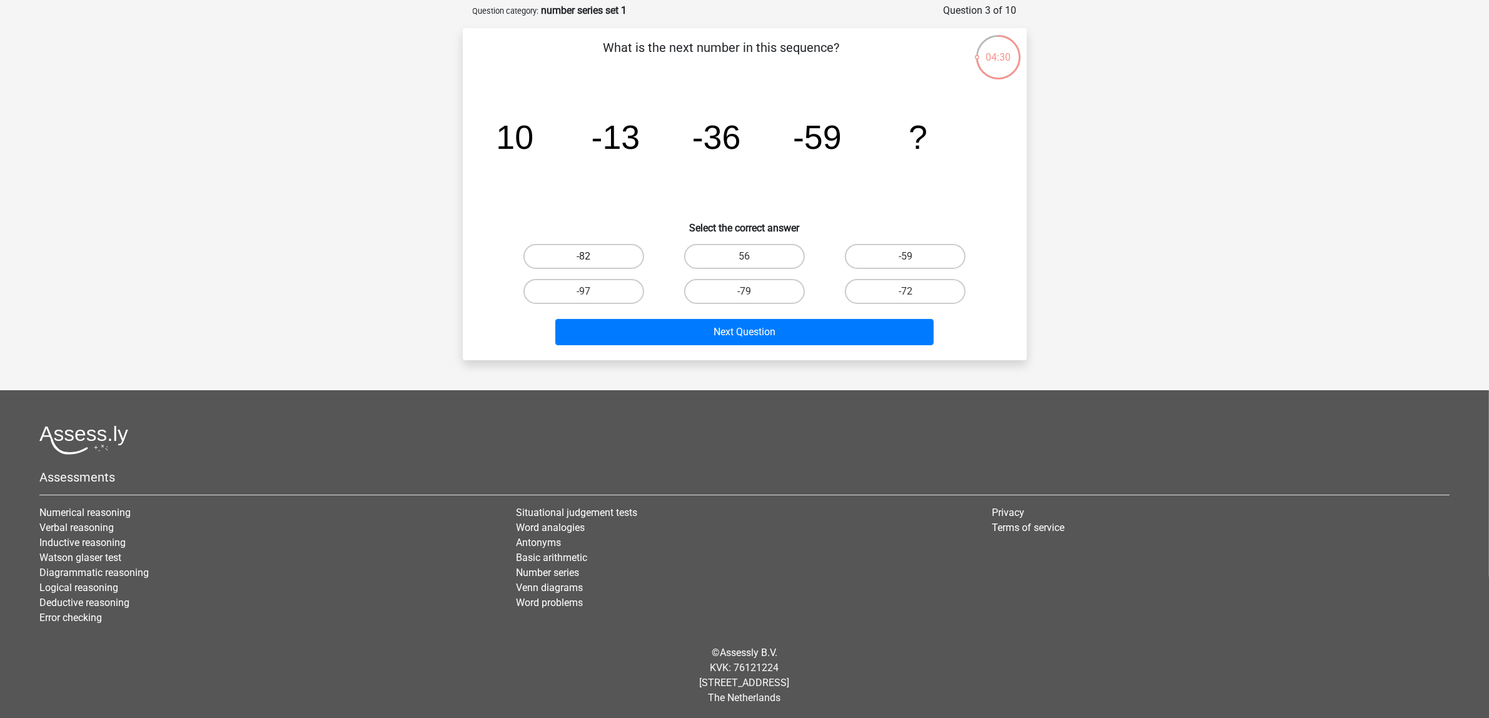
drag, startPoint x: 579, startPoint y: 252, endPoint x: 572, endPoint y: 266, distance: 15.4
click at [578, 252] on label "-82" at bounding box center [583, 256] width 121 height 25
click at [583, 256] on input "-82" at bounding box center [587, 260] width 8 height 8
radio input "true"
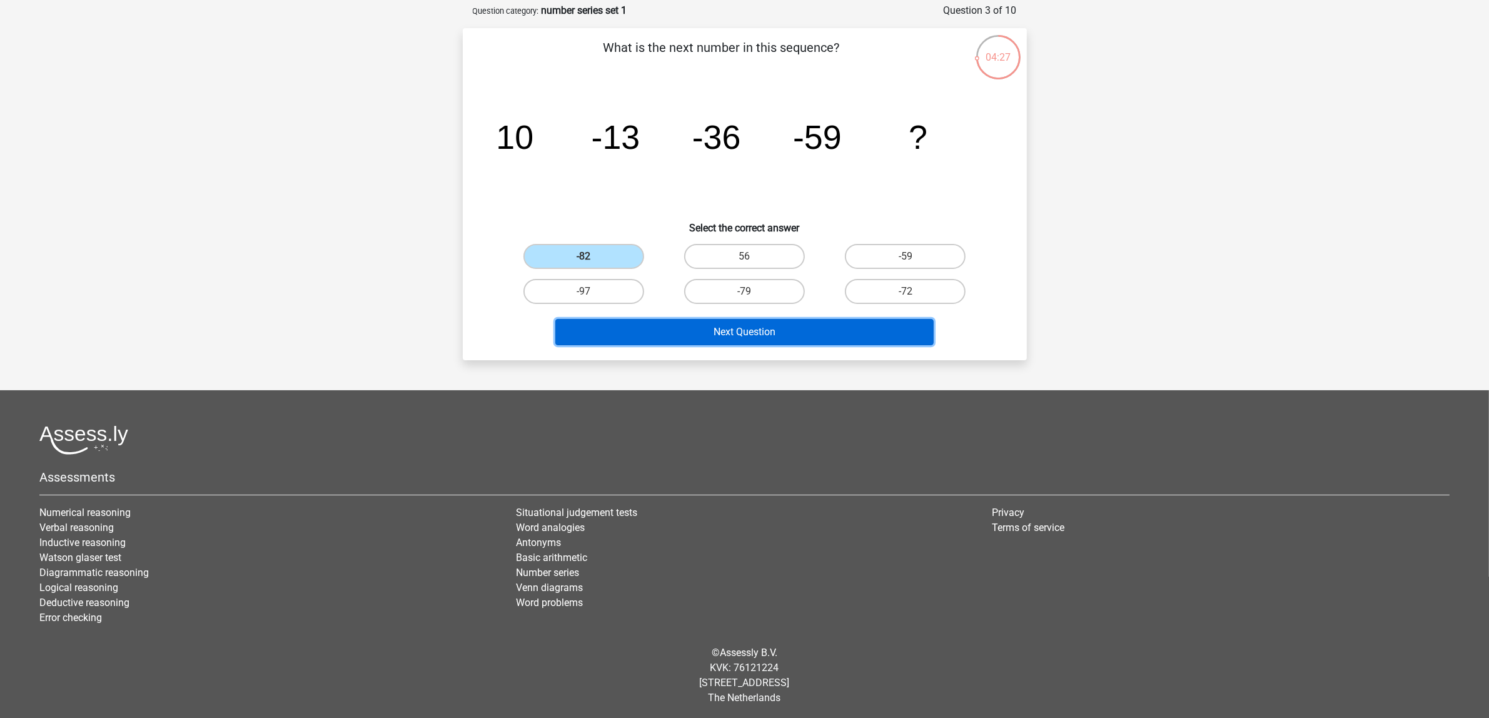
click at [802, 333] on button "Next Question" at bounding box center [744, 332] width 378 height 26
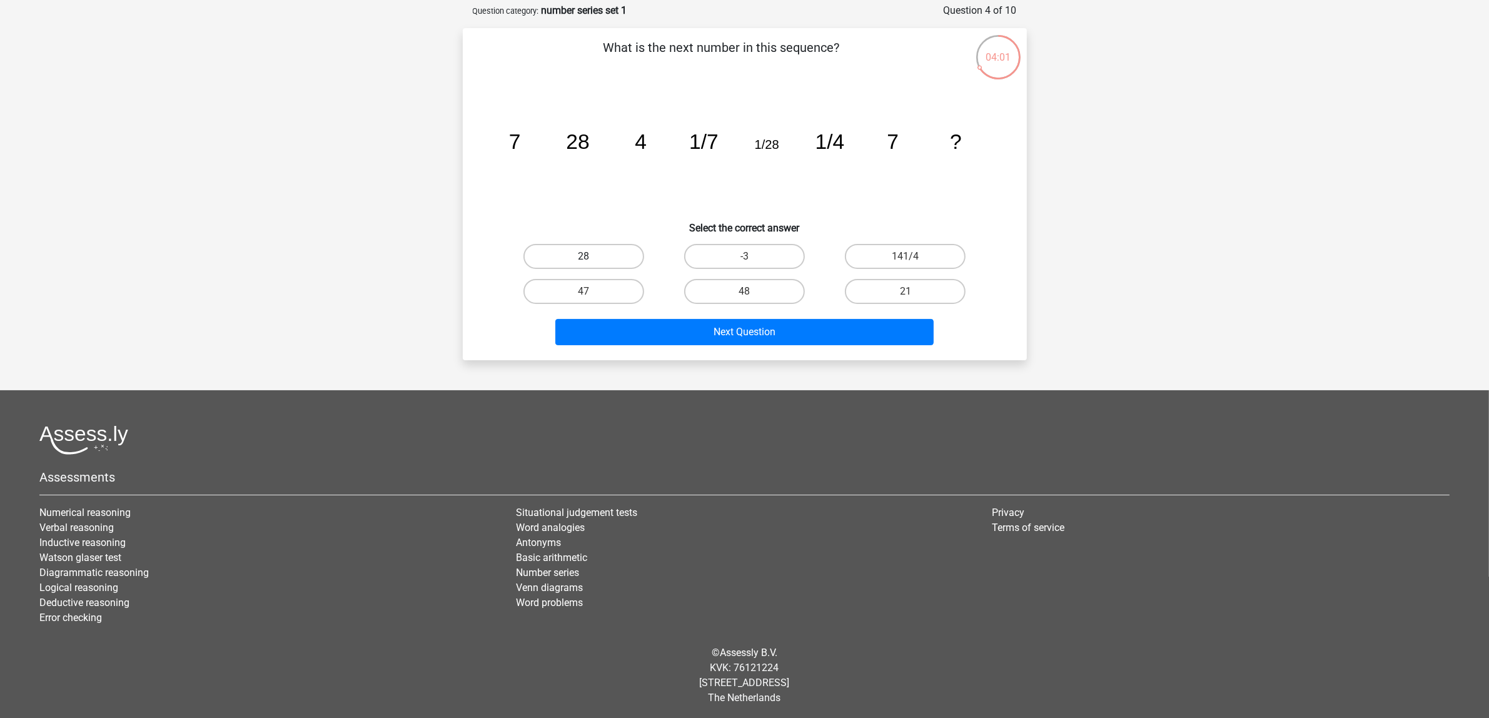
click at [563, 248] on label "28" at bounding box center [583, 256] width 121 height 25
click at [583, 256] on input "28" at bounding box center [587, 260] width 8 height 8
radio input "true"
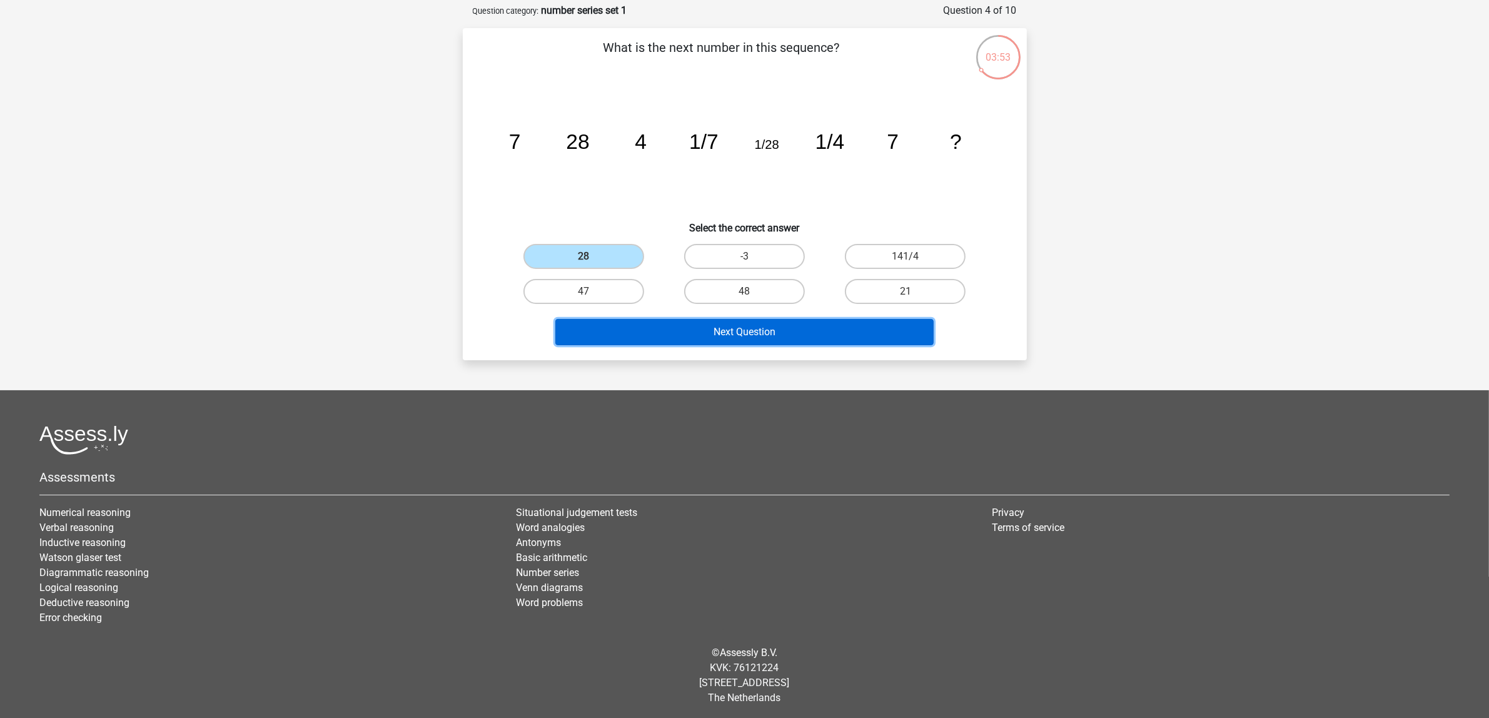
drag, startPoint x: 764, startPoint y: 330, endPoint x: 768, endPoint y: 336, distance: 7.8
click at [768, 336] on button "Next Question" at bounding box center [744, 332] width 378 height 26
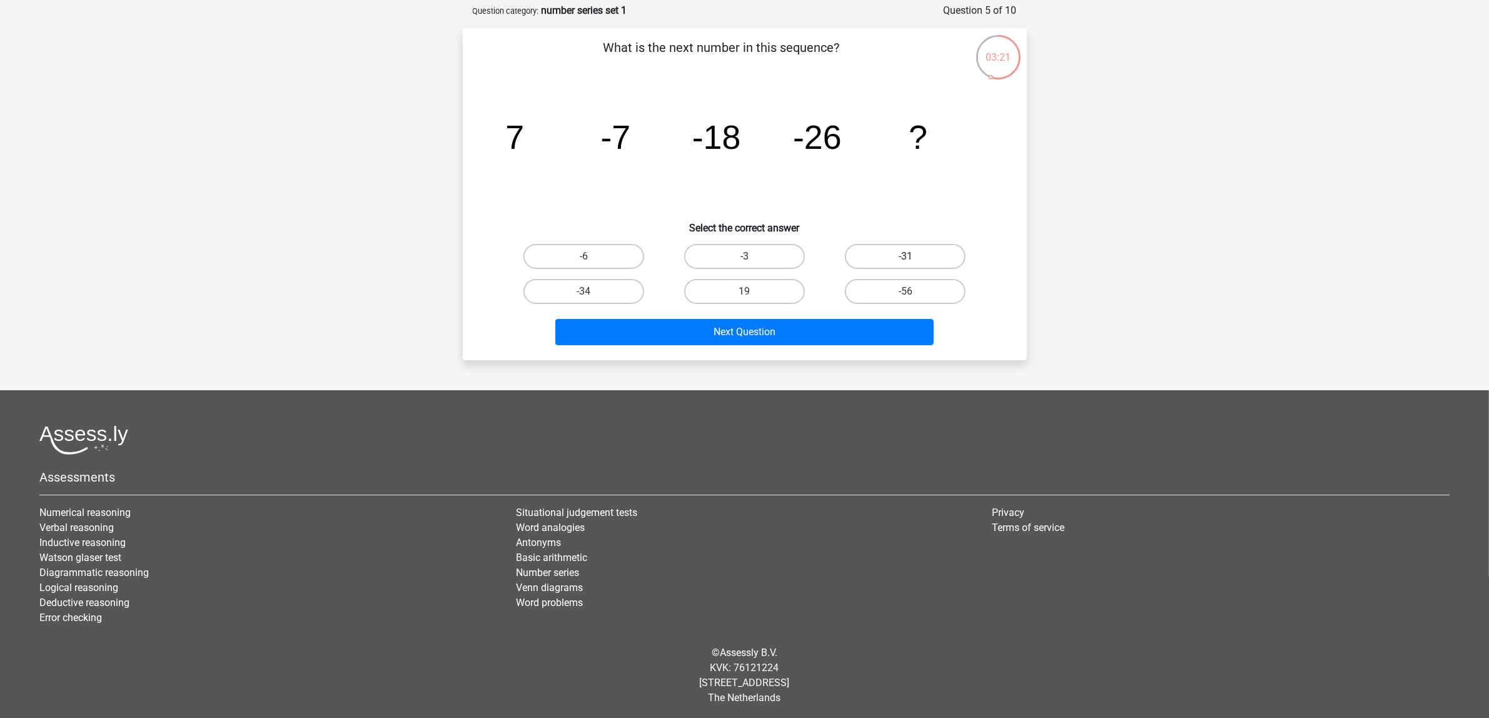
click at [942, 254] on label "-31" at bounding box center [905, 256] width 121 height 25
click at [914, 256] on input "-31" at bounding box center [909, 260] width 8 height 8
radio input "true"
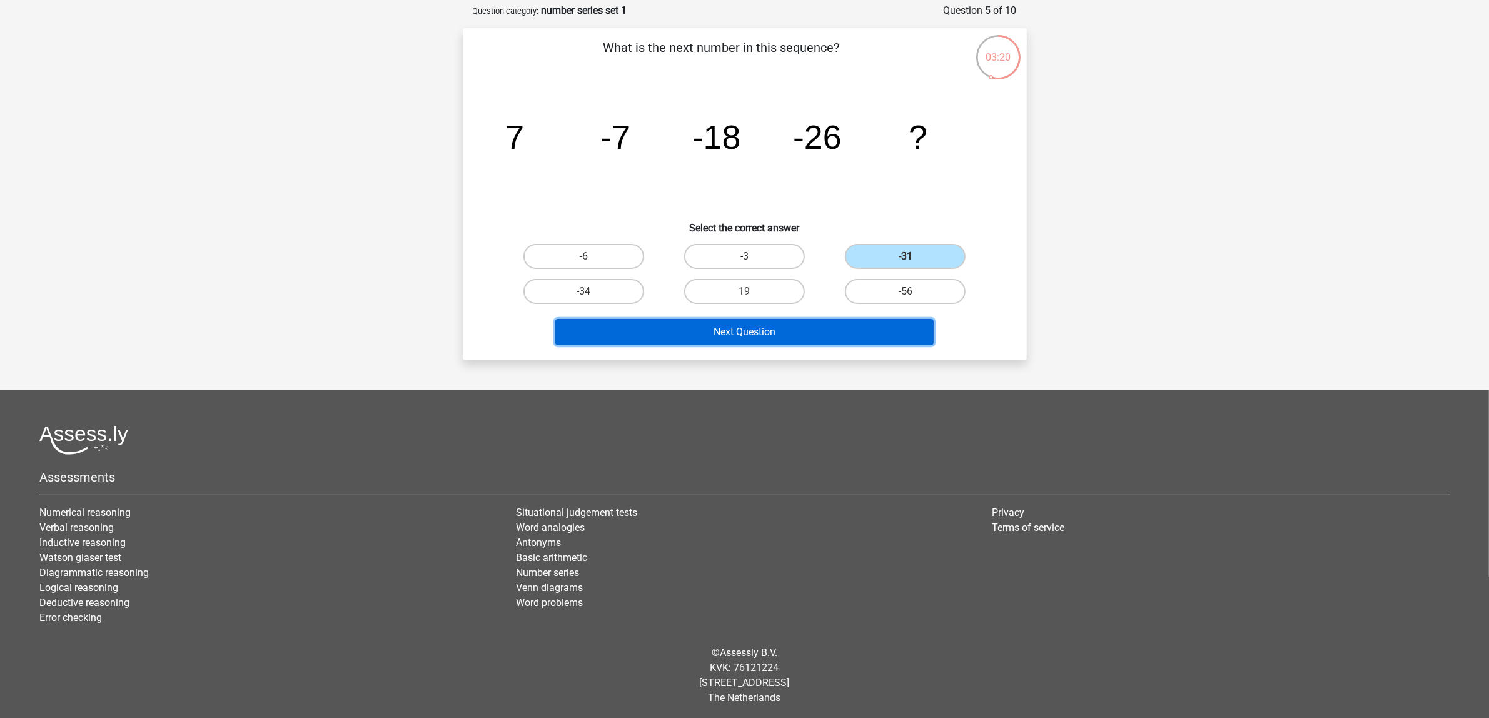
click at [829, 335] on button "Next Question" at bounding box center [744, 332] width 378 height 26
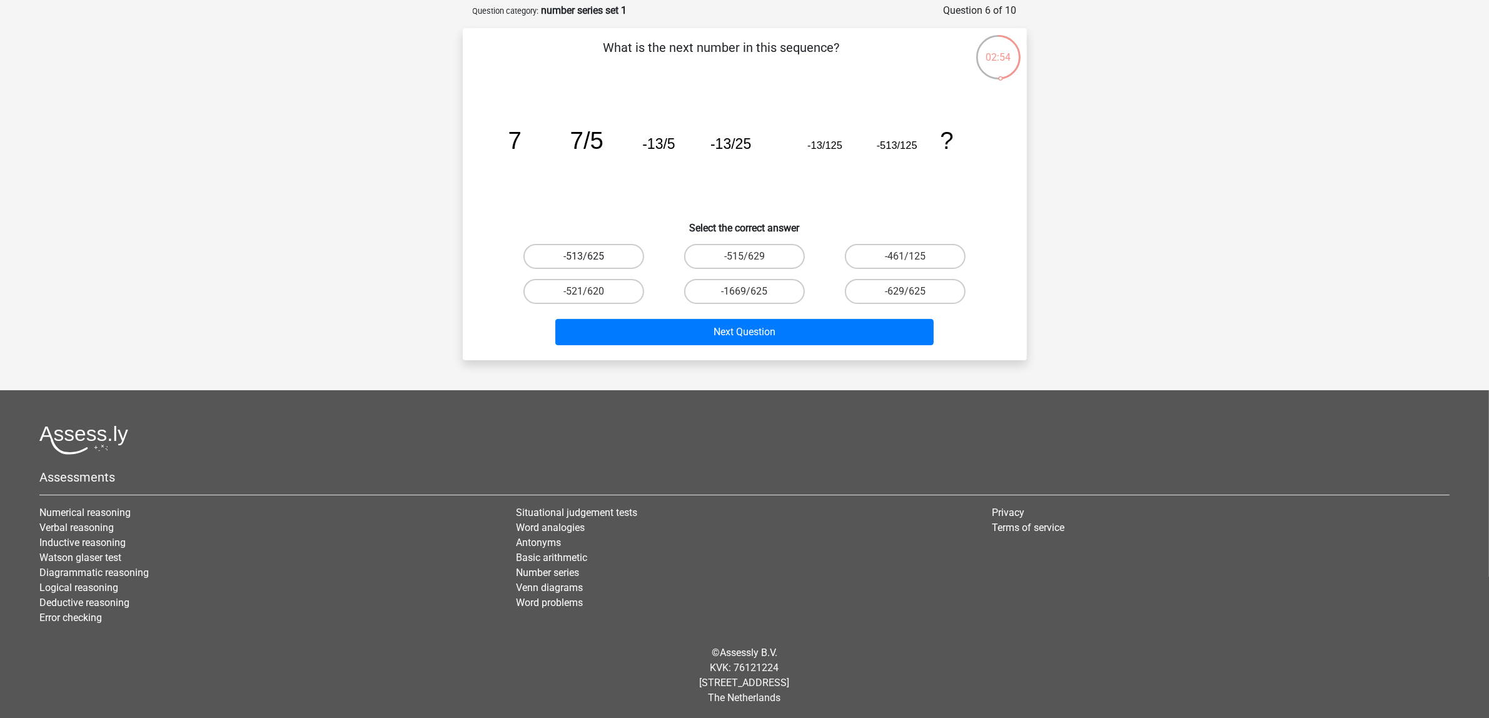
click at [615, 252] on label "-513/625" at bounding box center [583, 256] width 121 height 25
click at [592, 256] on input "-513/625" at bounding box center [587, 260] width 8 height 8
radio input "true"
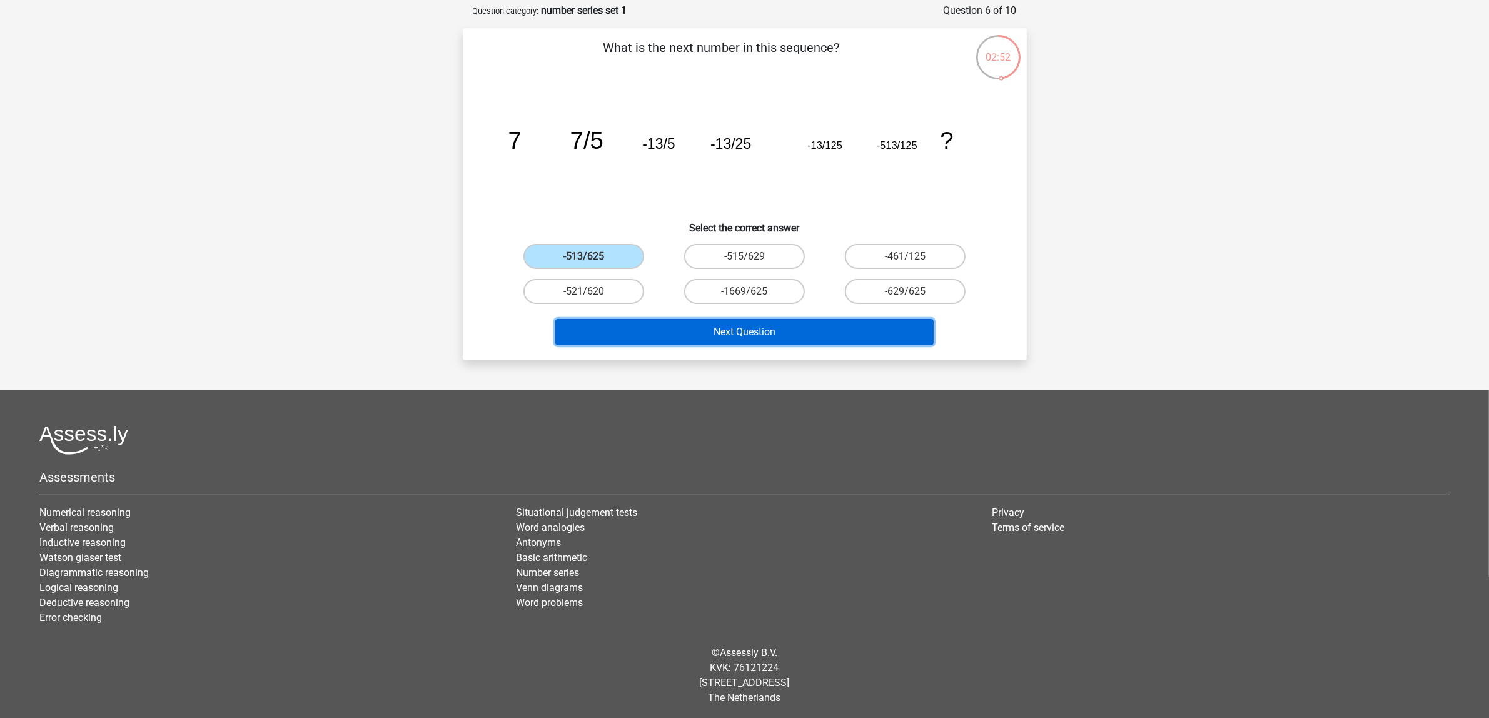
click at [708, 335] on button "Next Question" at bounding box center [744, 332] width 378 height 26
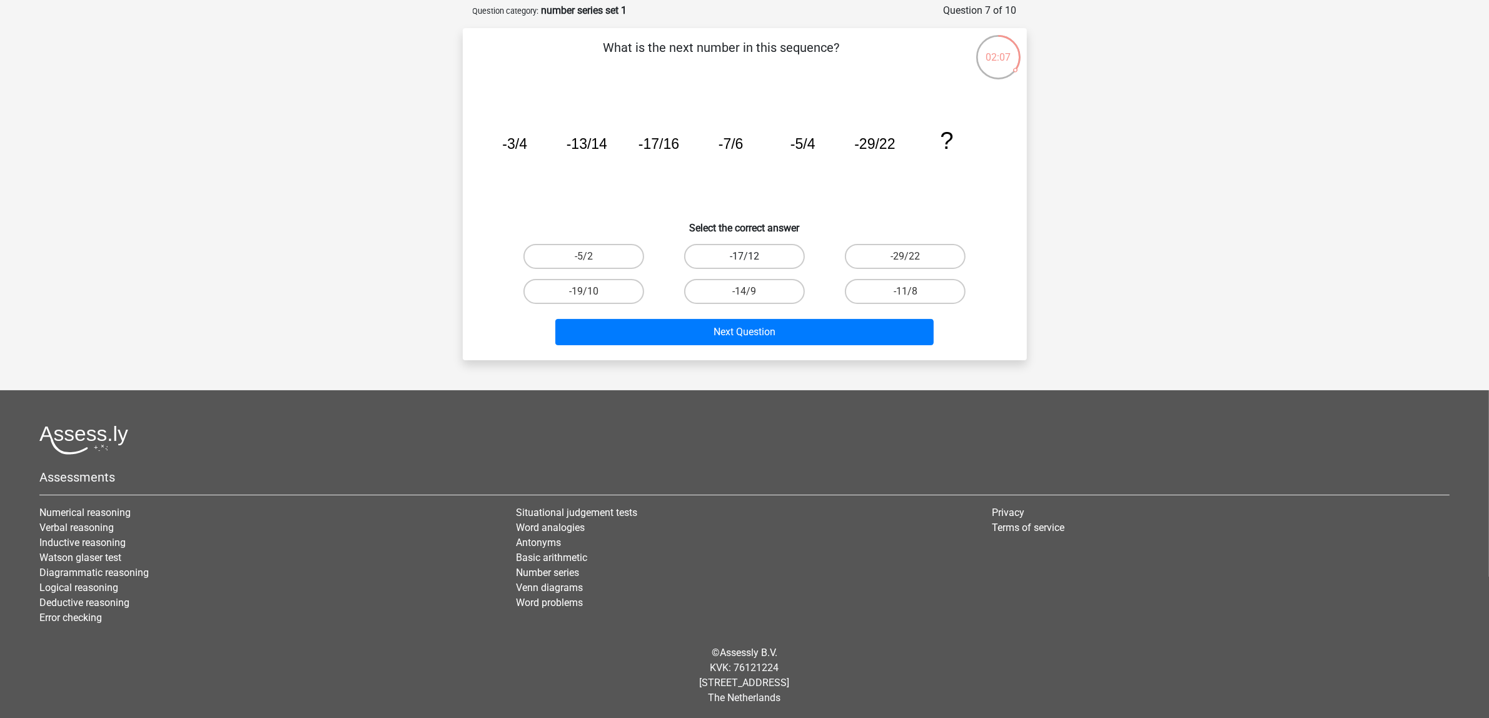
click at [707, 249] on label "-17/12" at bounding box center [744, 256] width 121 height 25
click at [744, 256] on input "-17/12" at bounding box center [748, 260] width 8 height 8
radio input "true"
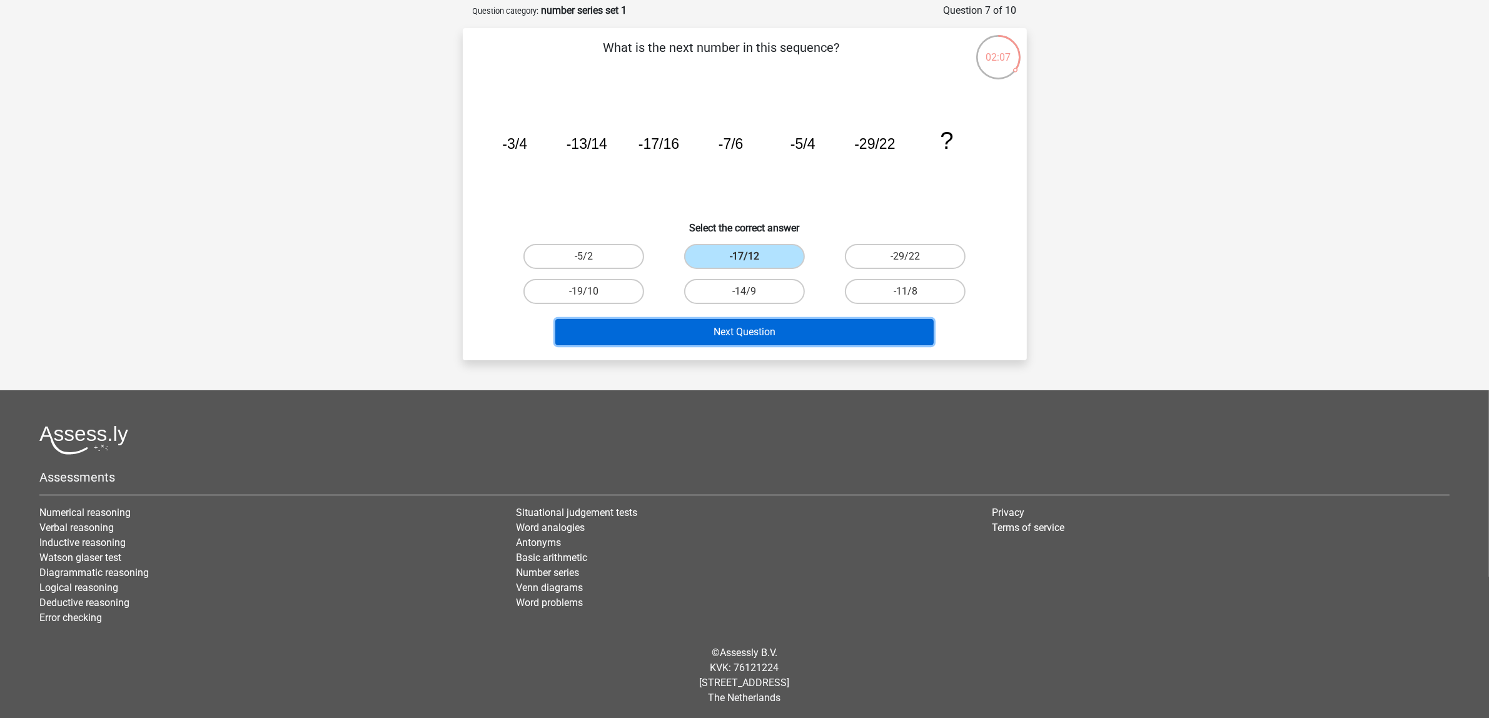
click at [775, 332] on button "Next Question" at bounding box center [744, 332] width 378 height 26
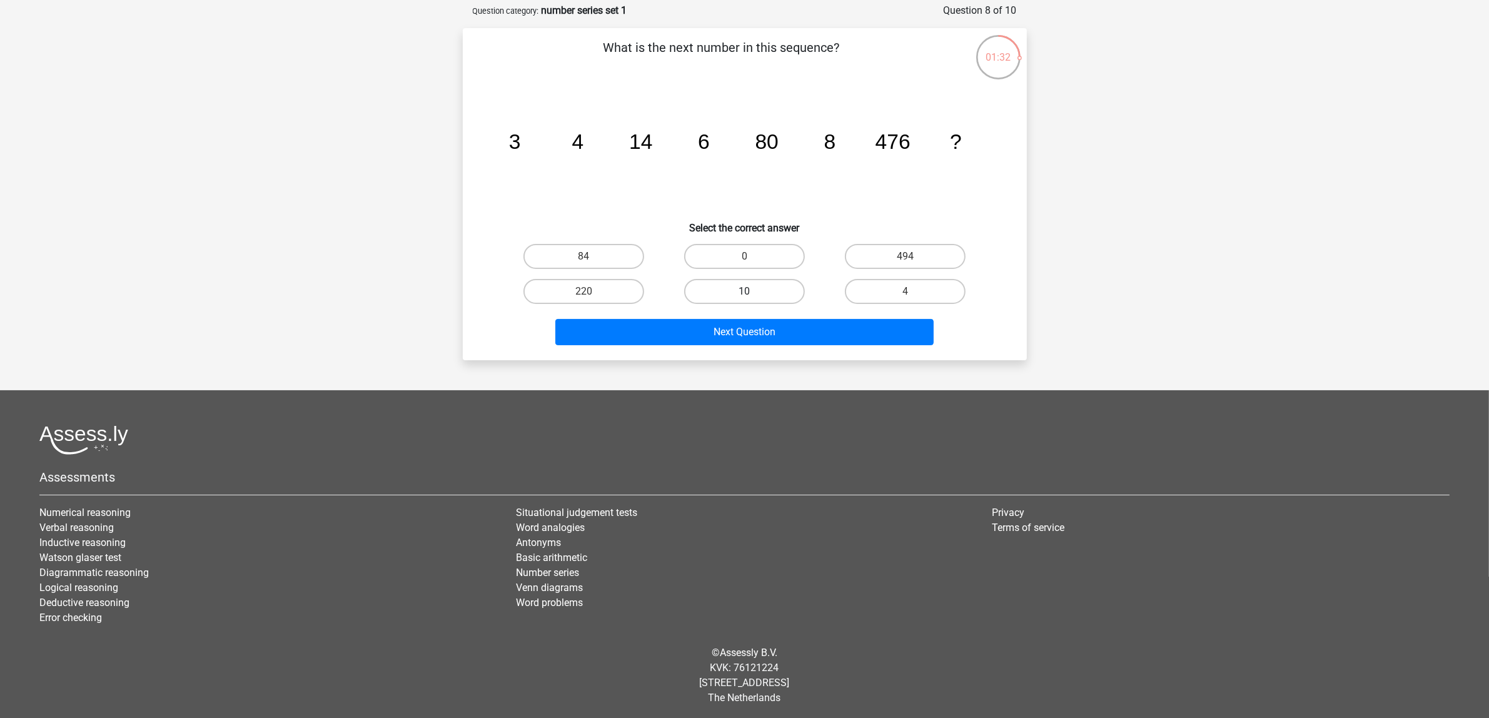
click at [752, 285] on label "10" at bounding box center [744, 291] width 121 height 25
click at [752, 291] on input "10" at bounding box center [748, 295] width 8 height 8
radio input "true"
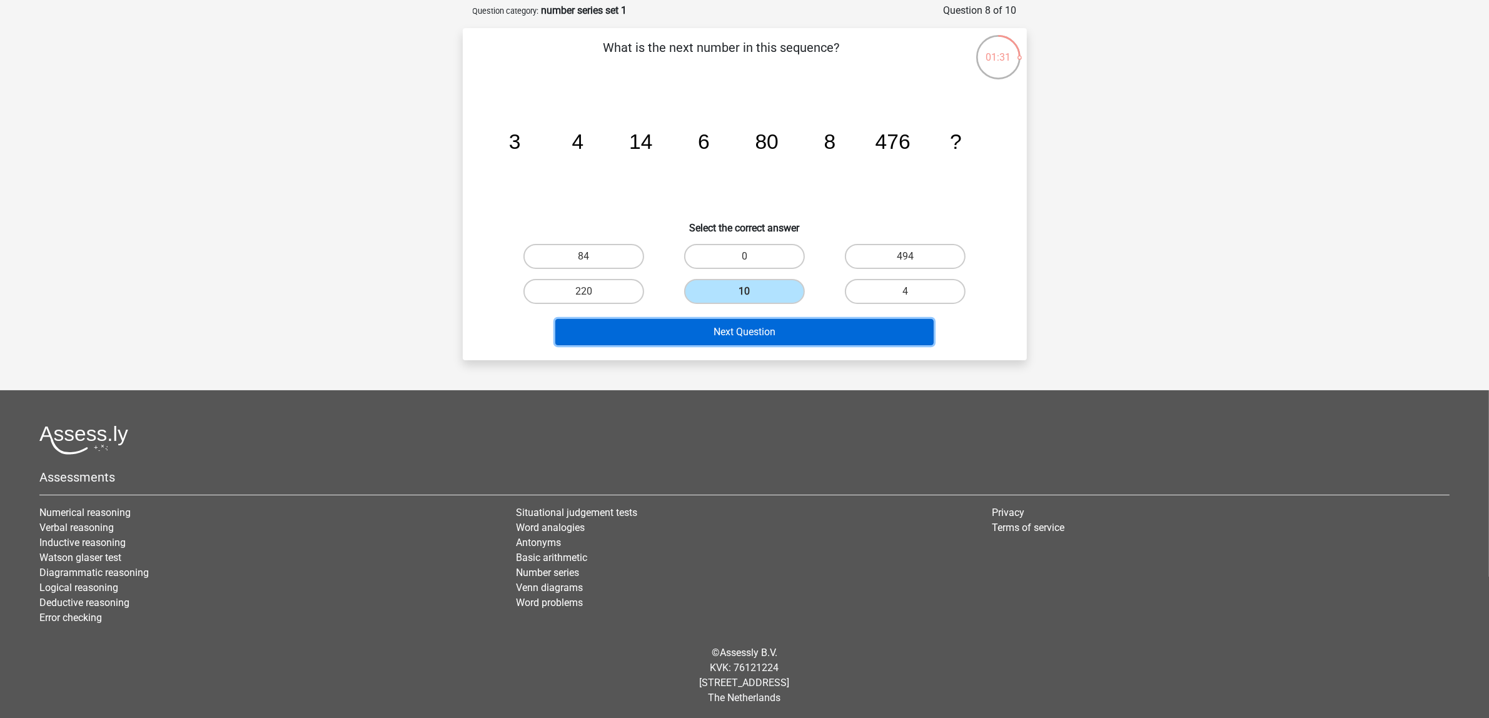
click at [761, 327] on button "Next Question" at bounding box center [744, 332] width 378 height 26
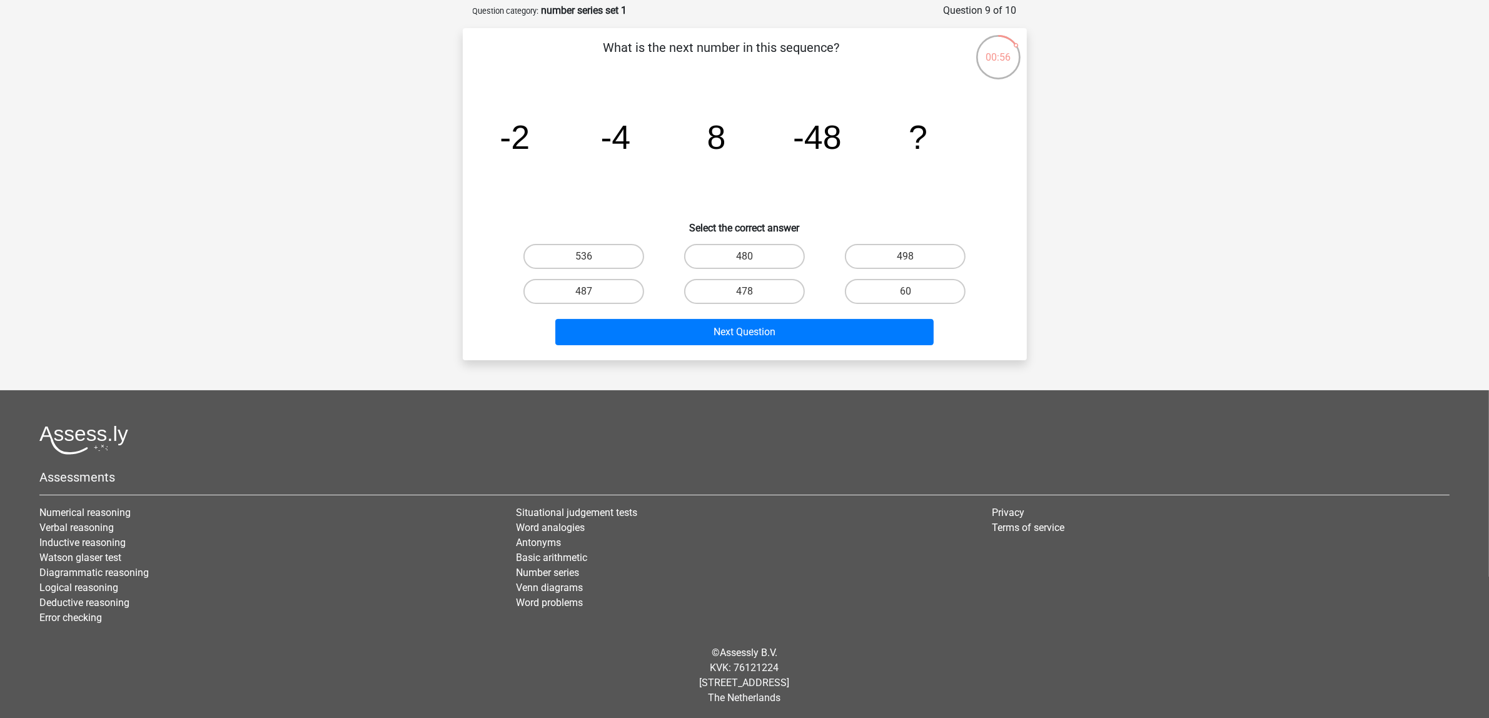
click at [749, 263] on input "480" at bounding box center [748, 260] width 8 height 8
radio input "true"
click at [749, 256] on input "480" at bounding box center [748, 260] width 8 height 8
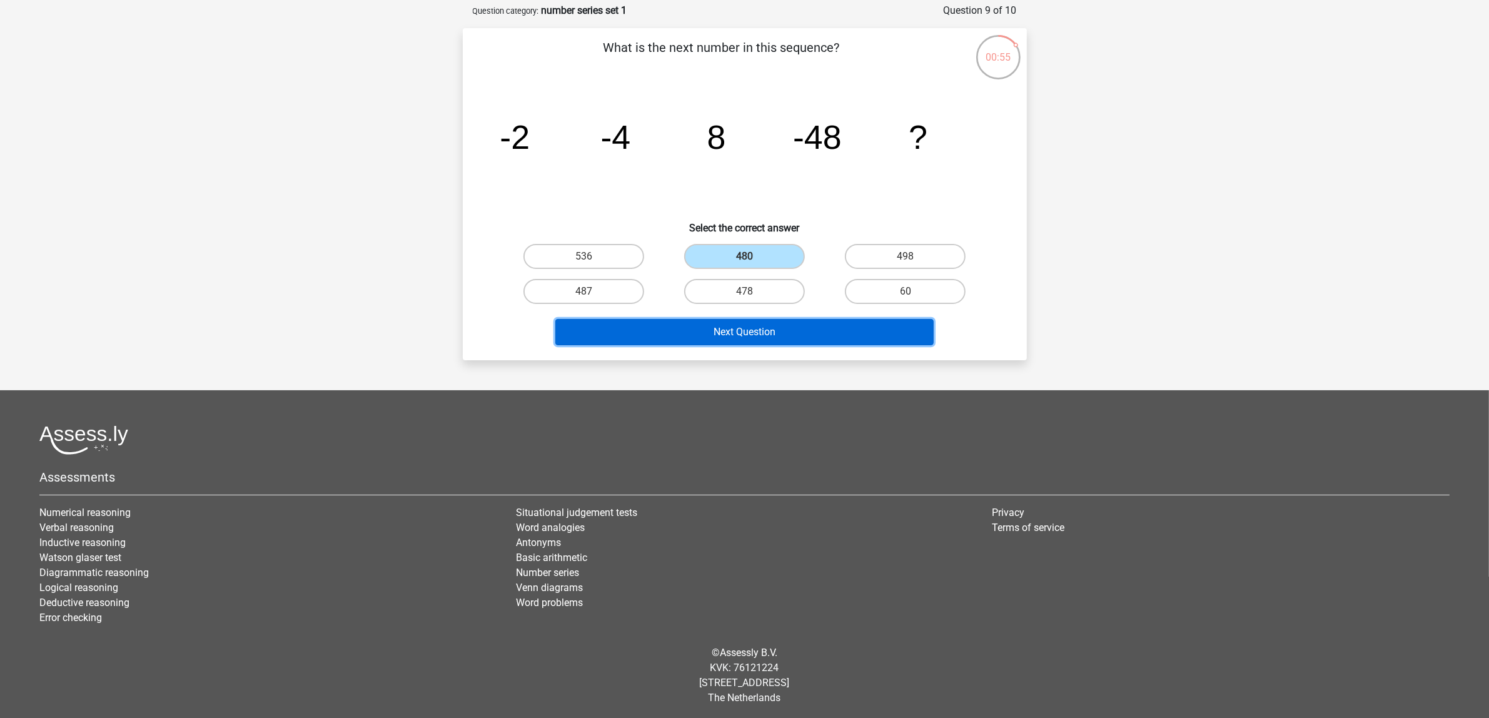
click at [766, 319] on button "Next Question" at bounding box center [744, 332] width 378 height 26
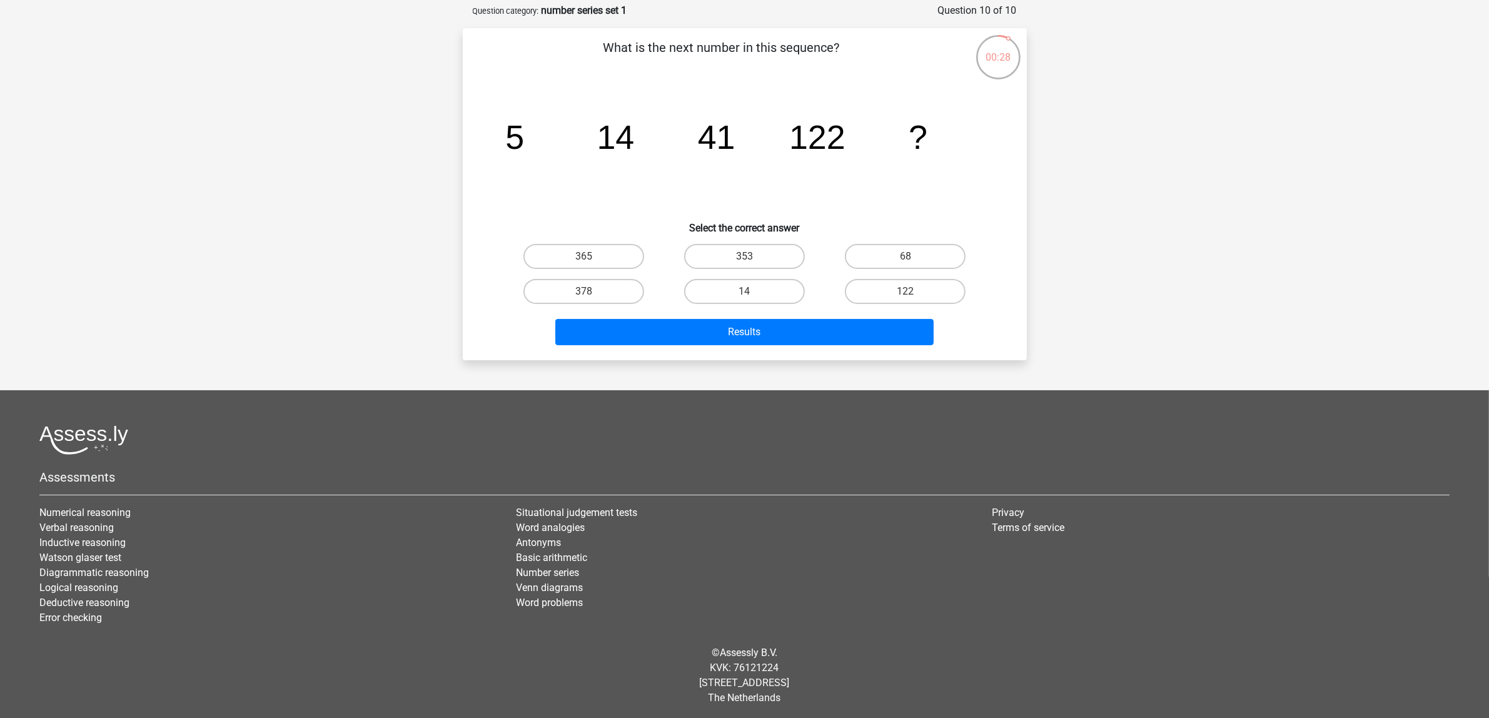
drag, startPoint x: 585, startPoint y: 255, endPoint x: 695, endPoint y: 308, distance: 121.4
click at [585, 256] on input "365" at bounding box center [587, 260] width 8 height 8
radio input "true"
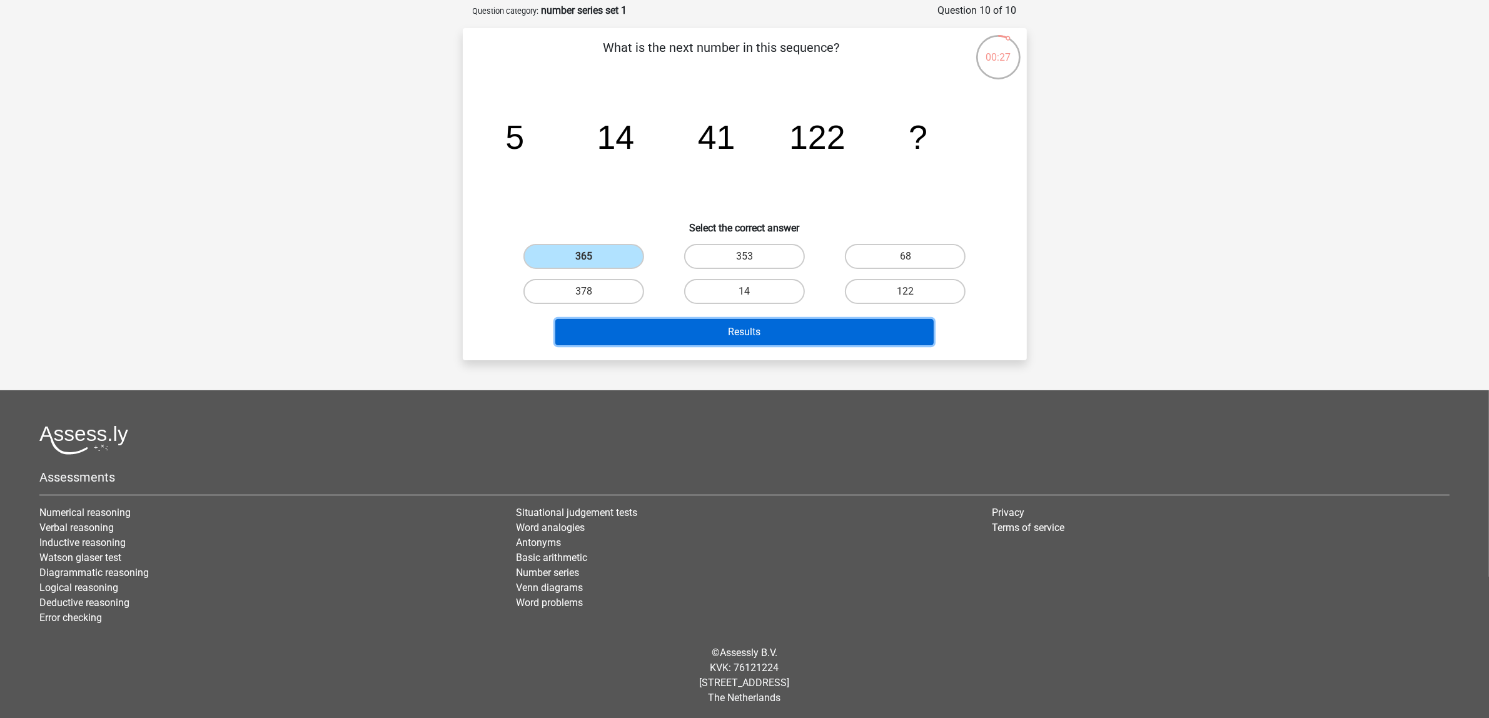
click at [687, 330] on button "Results" at bounding box center [744, 332] width 378 height 26
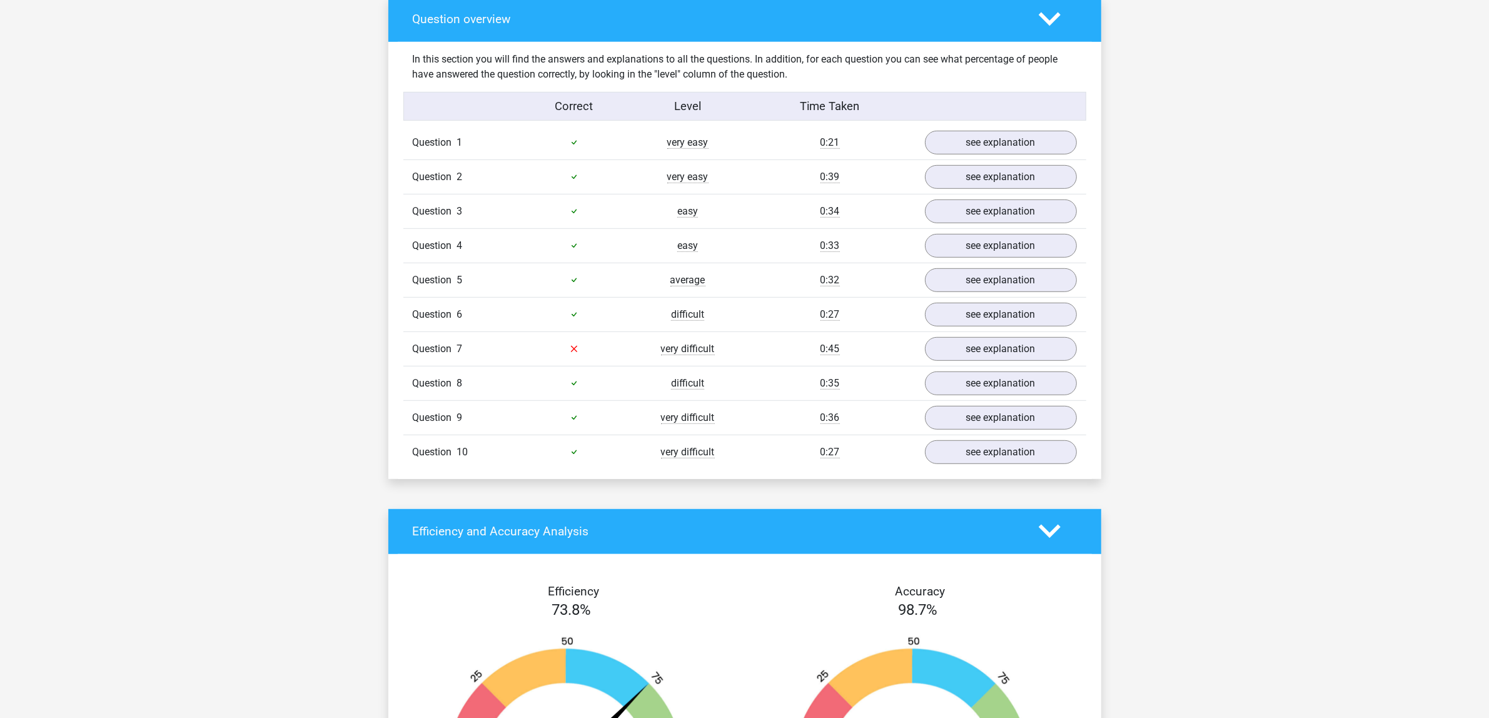
scroll to position [1016, 0]
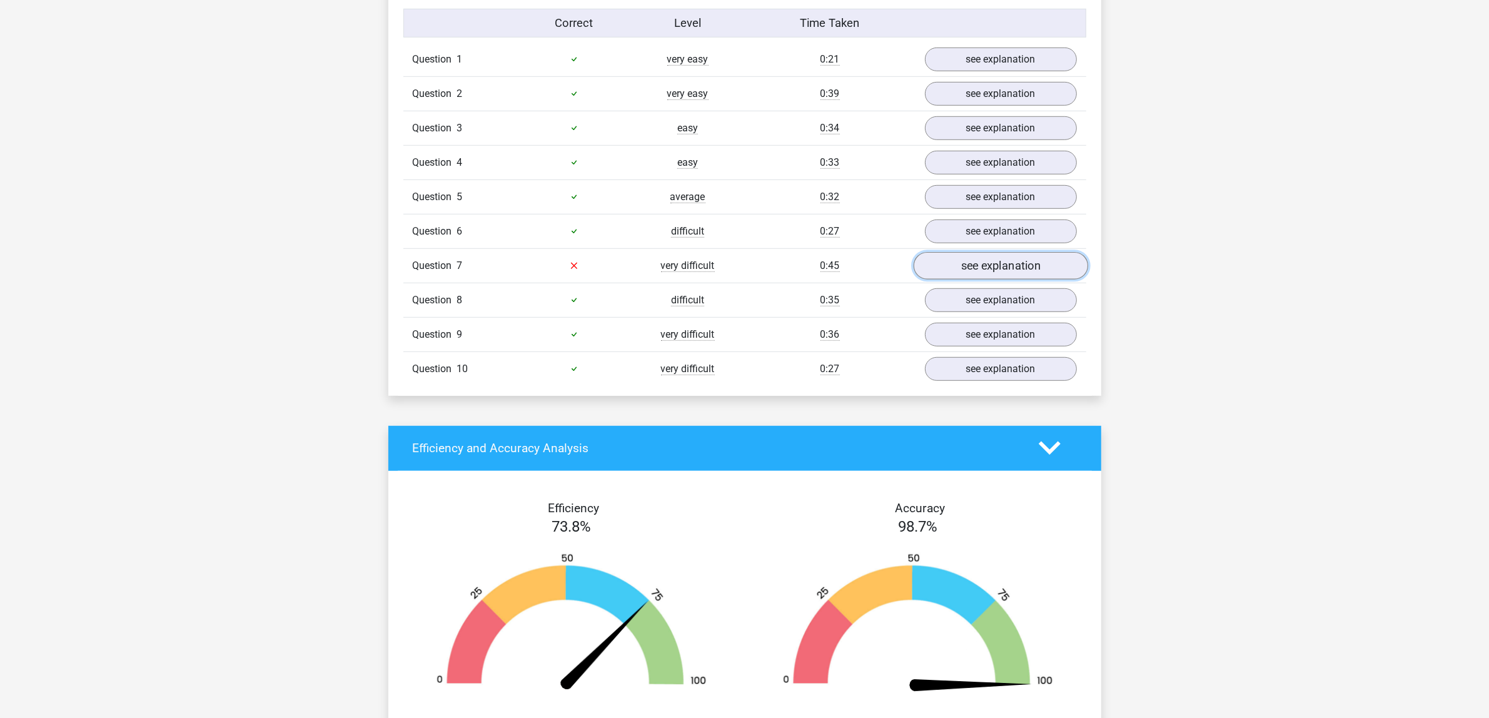
drag, startPoint x: 1002, startPoint y: 266, endPoint x: 1042, endPoint y: 273, distance: 39.9
click at [1002, 266] on link "see explanation" at bounding box center [1000, 266] width 174 height 28
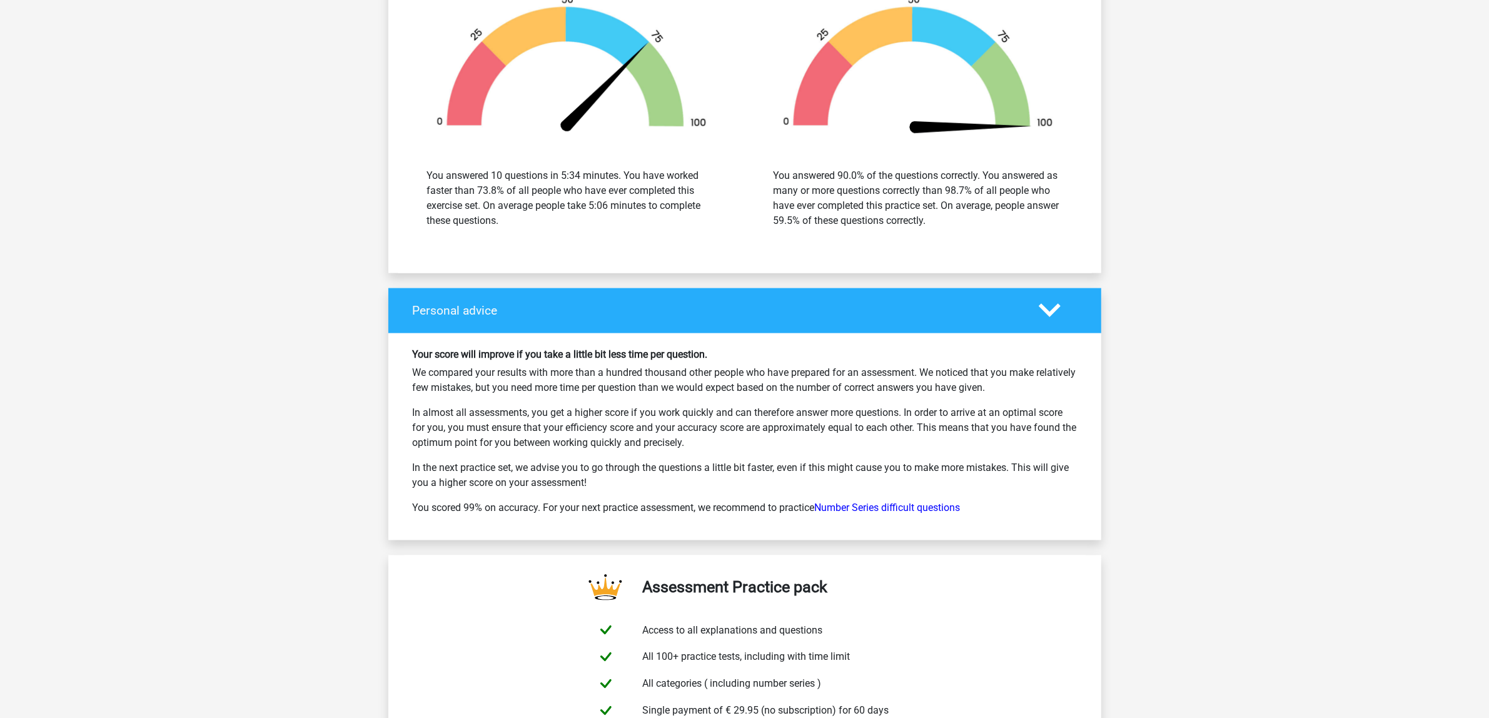
scroll to position [2423, 0]
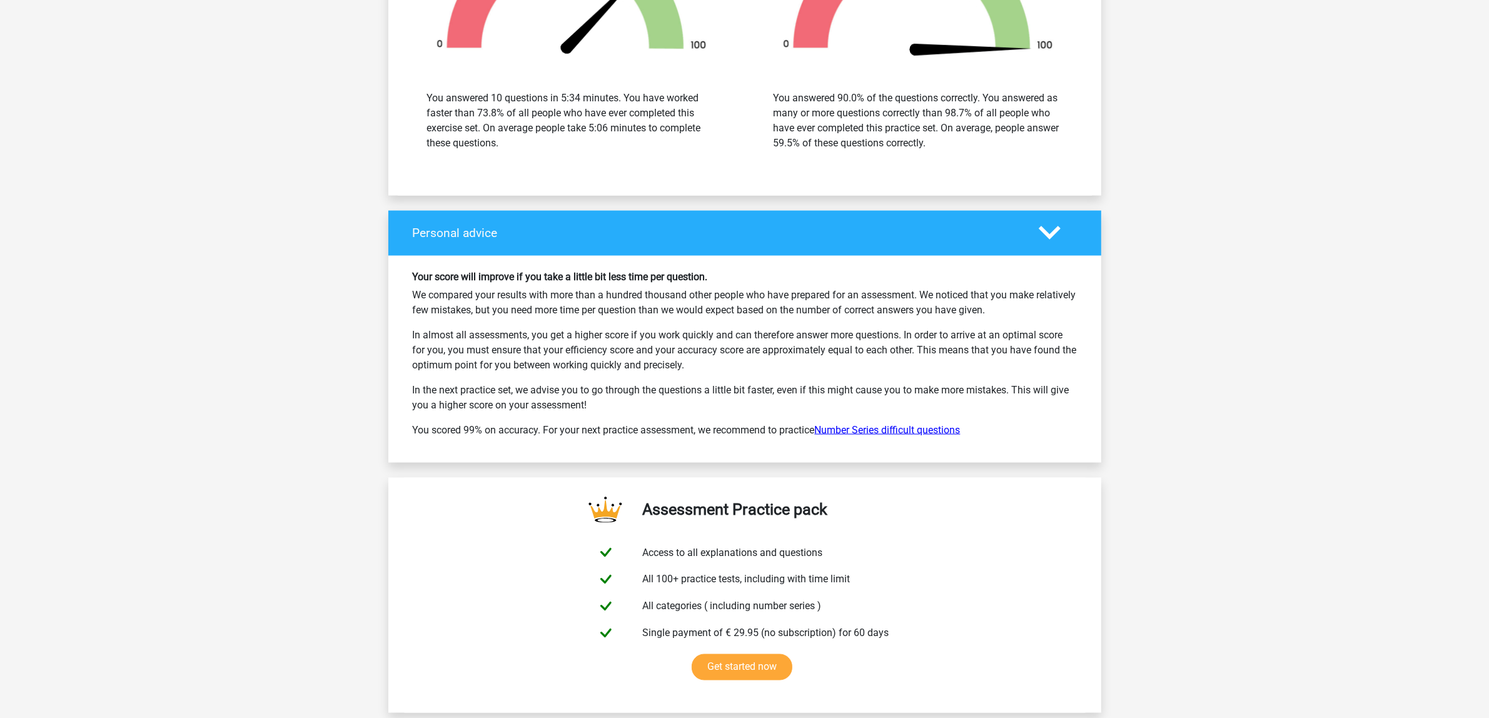
click at [926, 432] on link "Number Series difficult questions" at bounding box center [888, 430] width 146 height 12
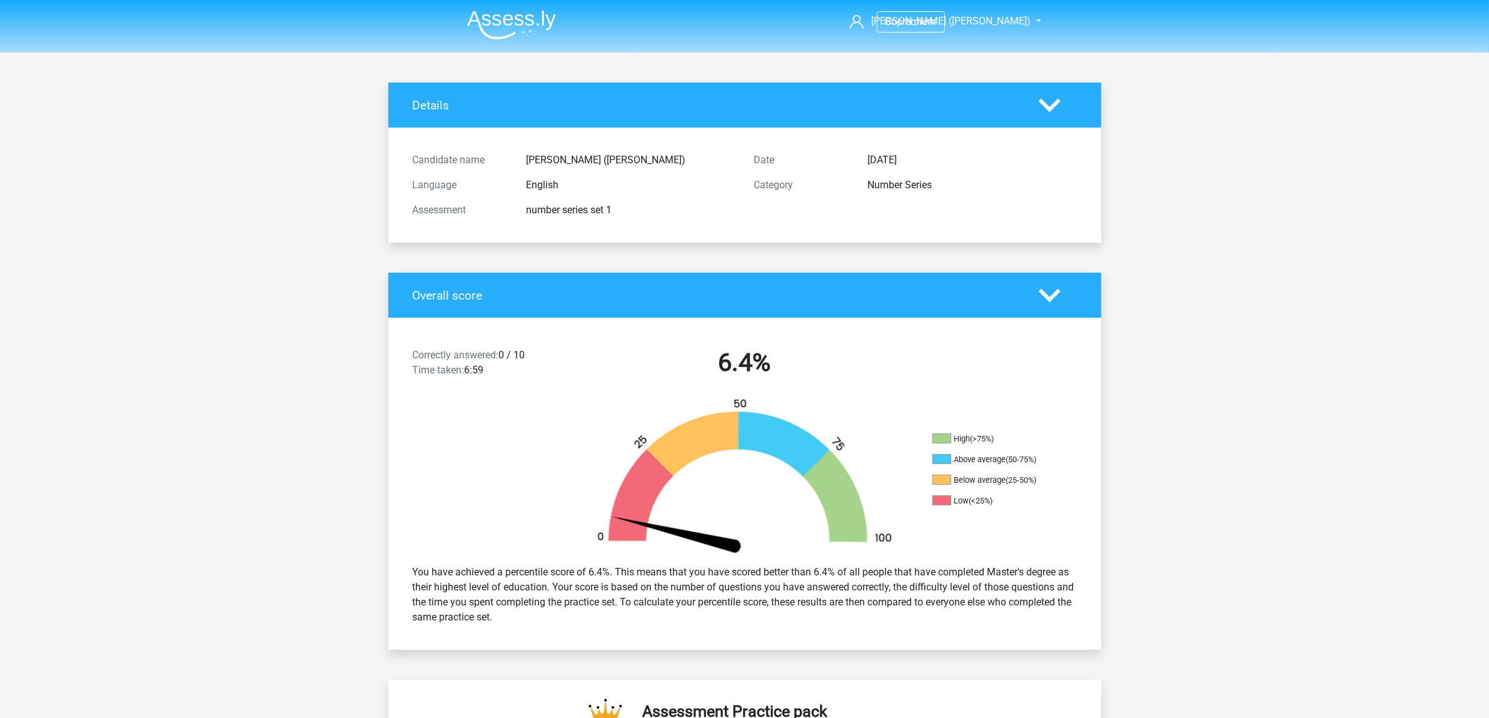
click at [513, 25] on img at bounding box center [511, 24] width 89 height 29
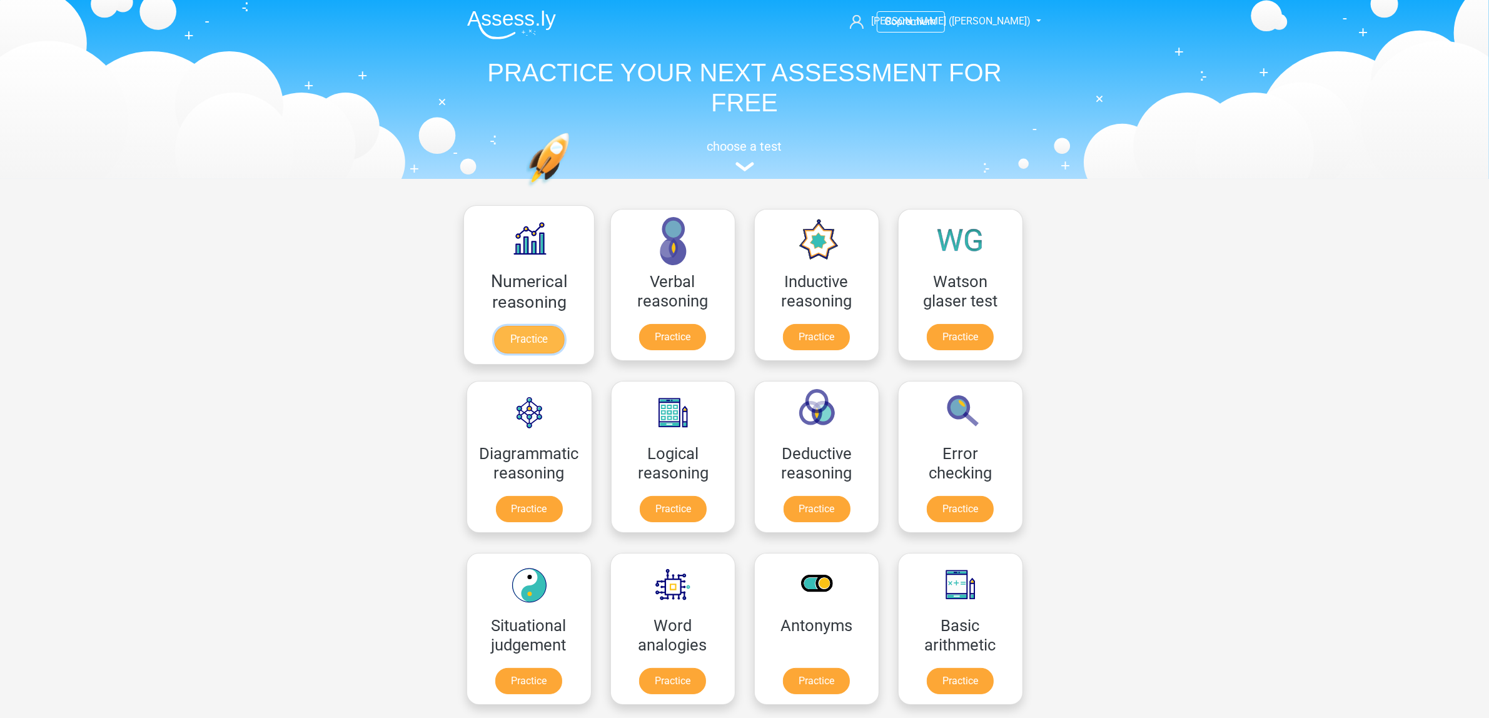
click at [540, 336] on link "Practice" at bounding box center [528, 340] width 70 height 28
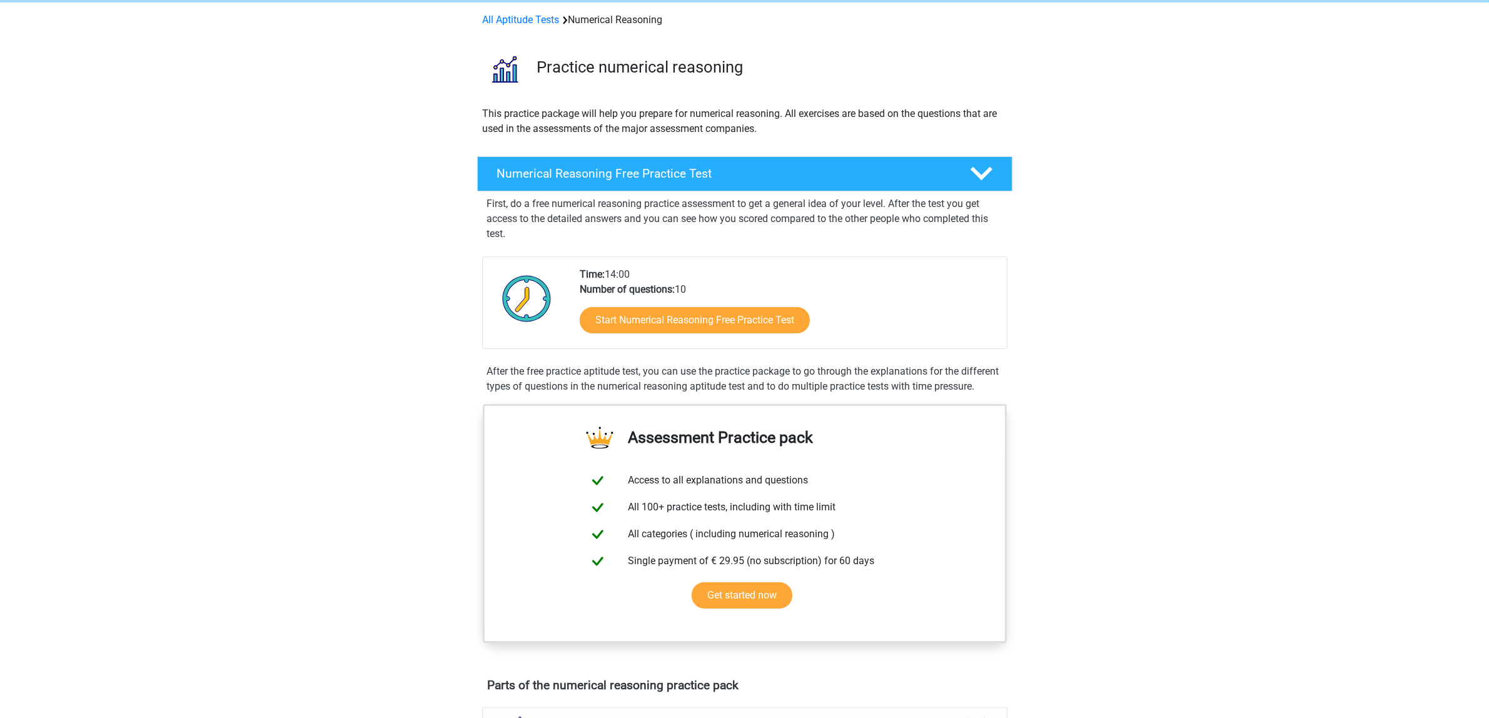
scroll to position [78, 0]
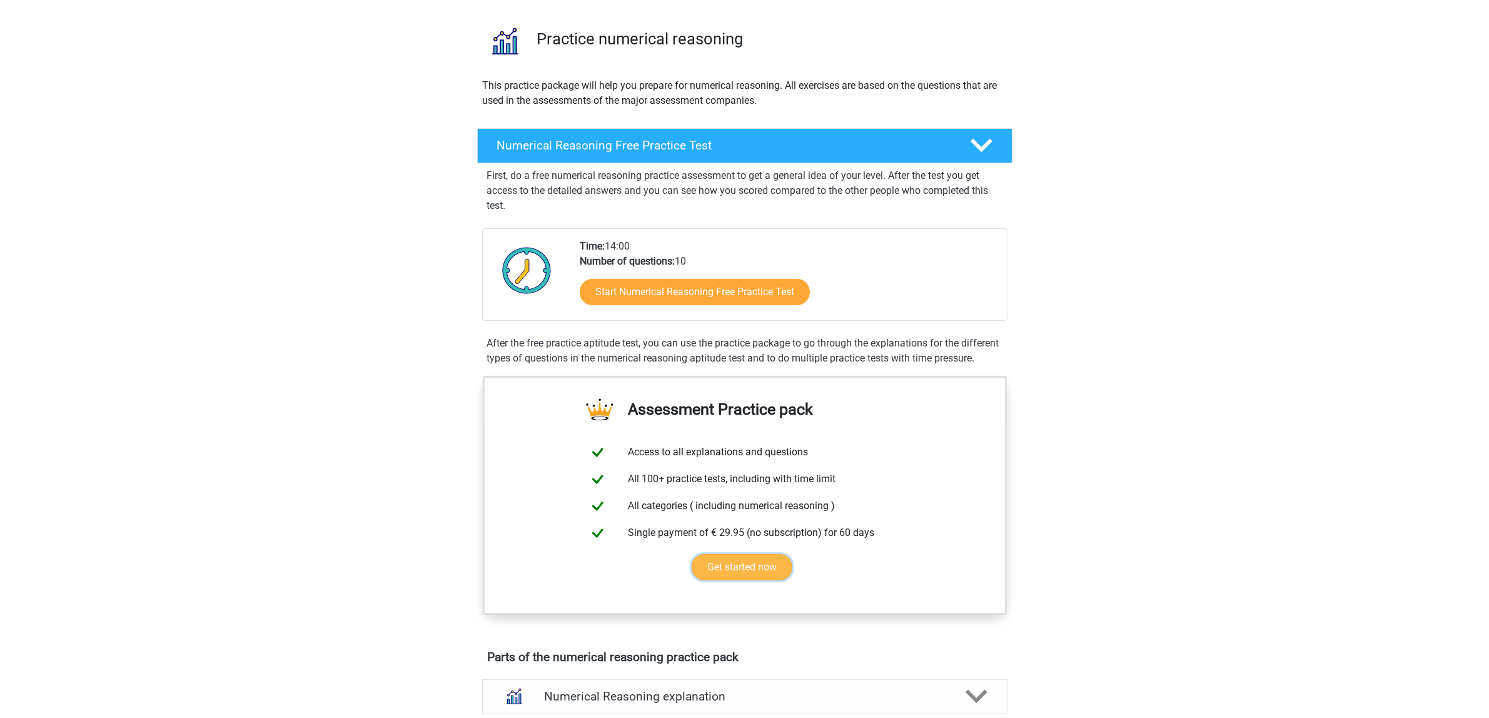
click at [757, 580] on link "Get started now" at bounding box center [742, 567] width 101 height 26
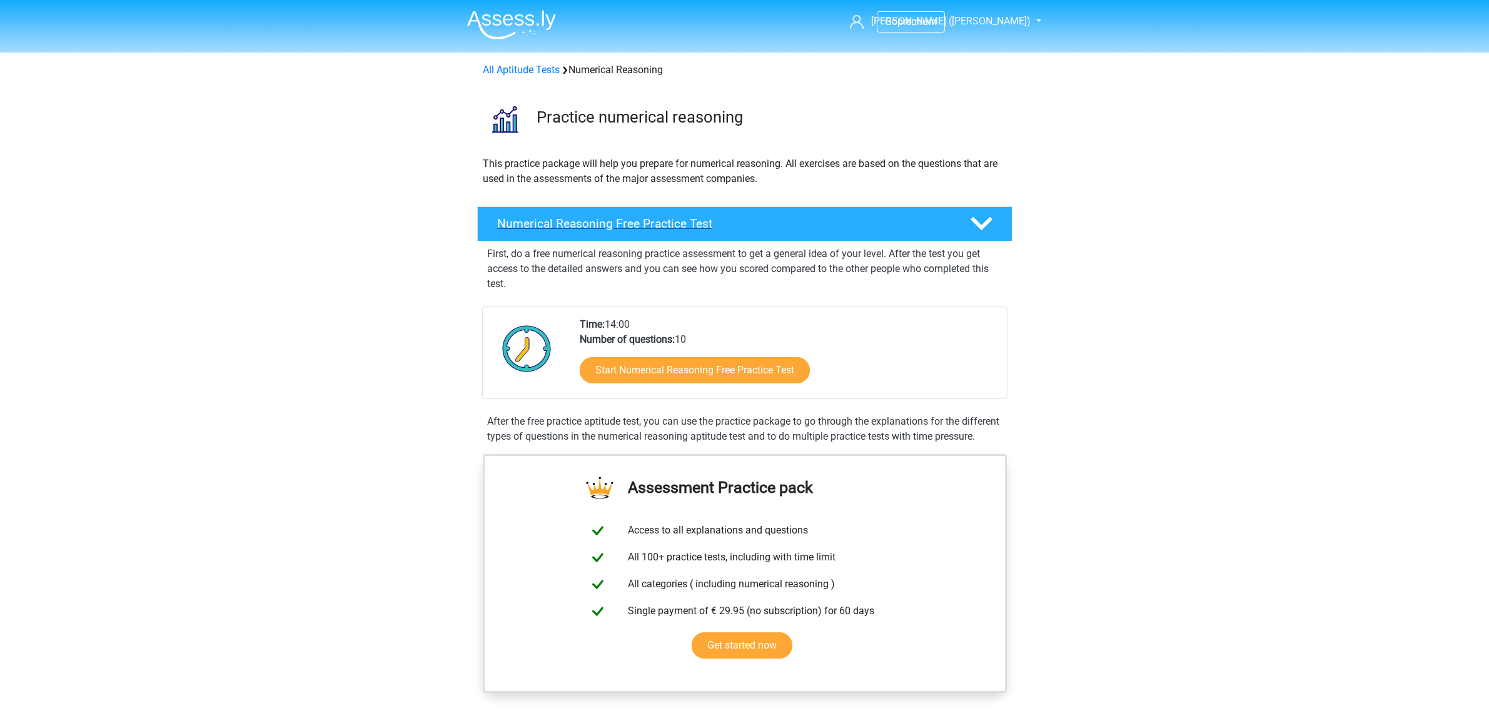
scroll to position [78, 0]
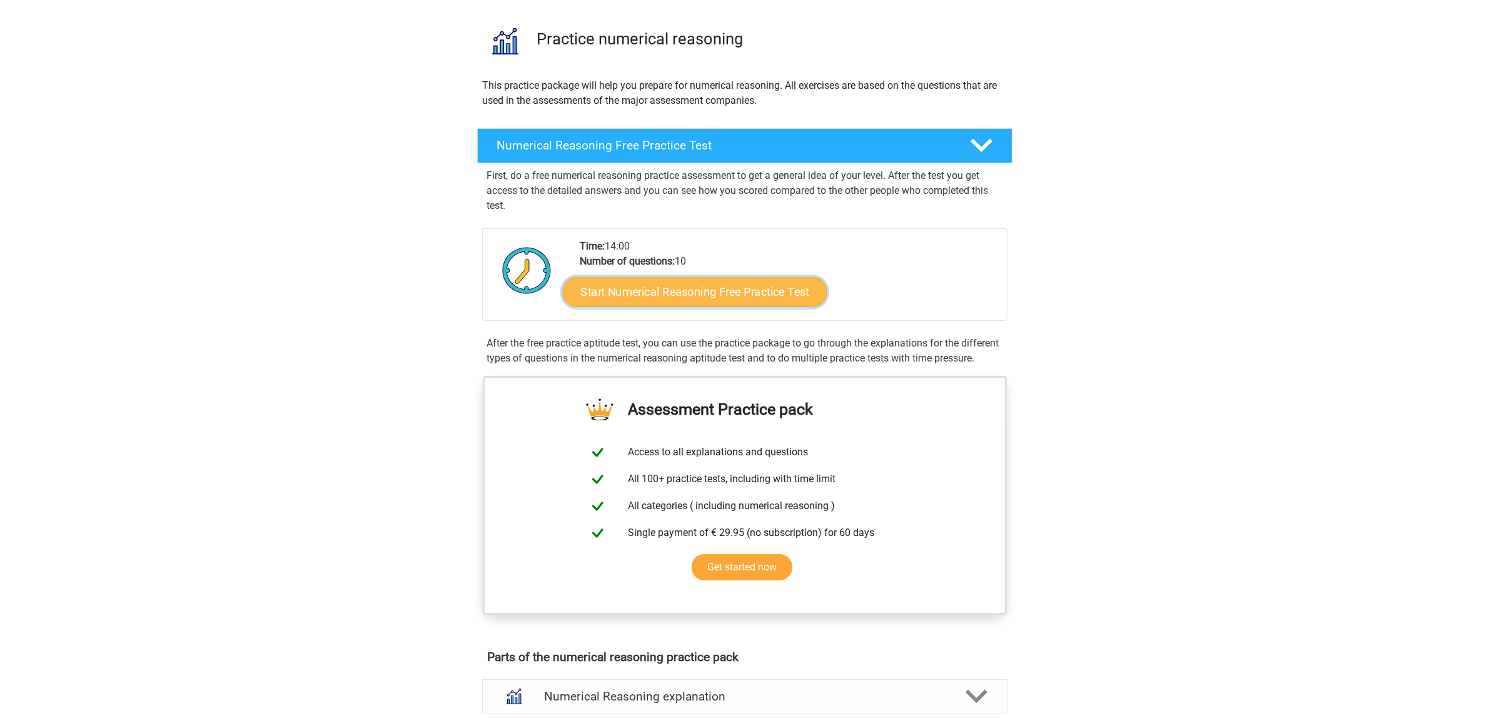
click at [749, 285] on link "Start Numerical Reasoning Free Practice Test" at bounding box center [694, 291] width 265 height 30
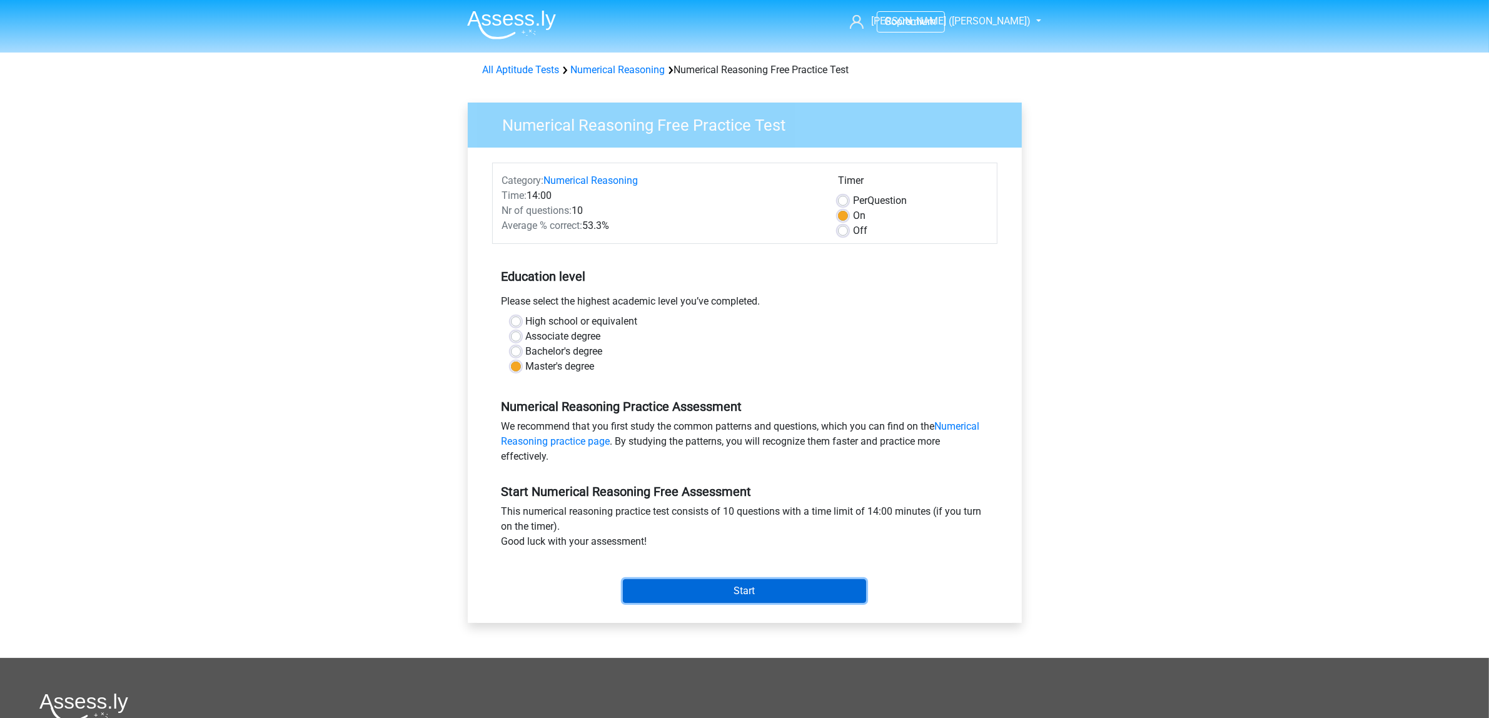
click at [829, 599] on input "Start" at bounding box center [744, 591] width 243 height 24
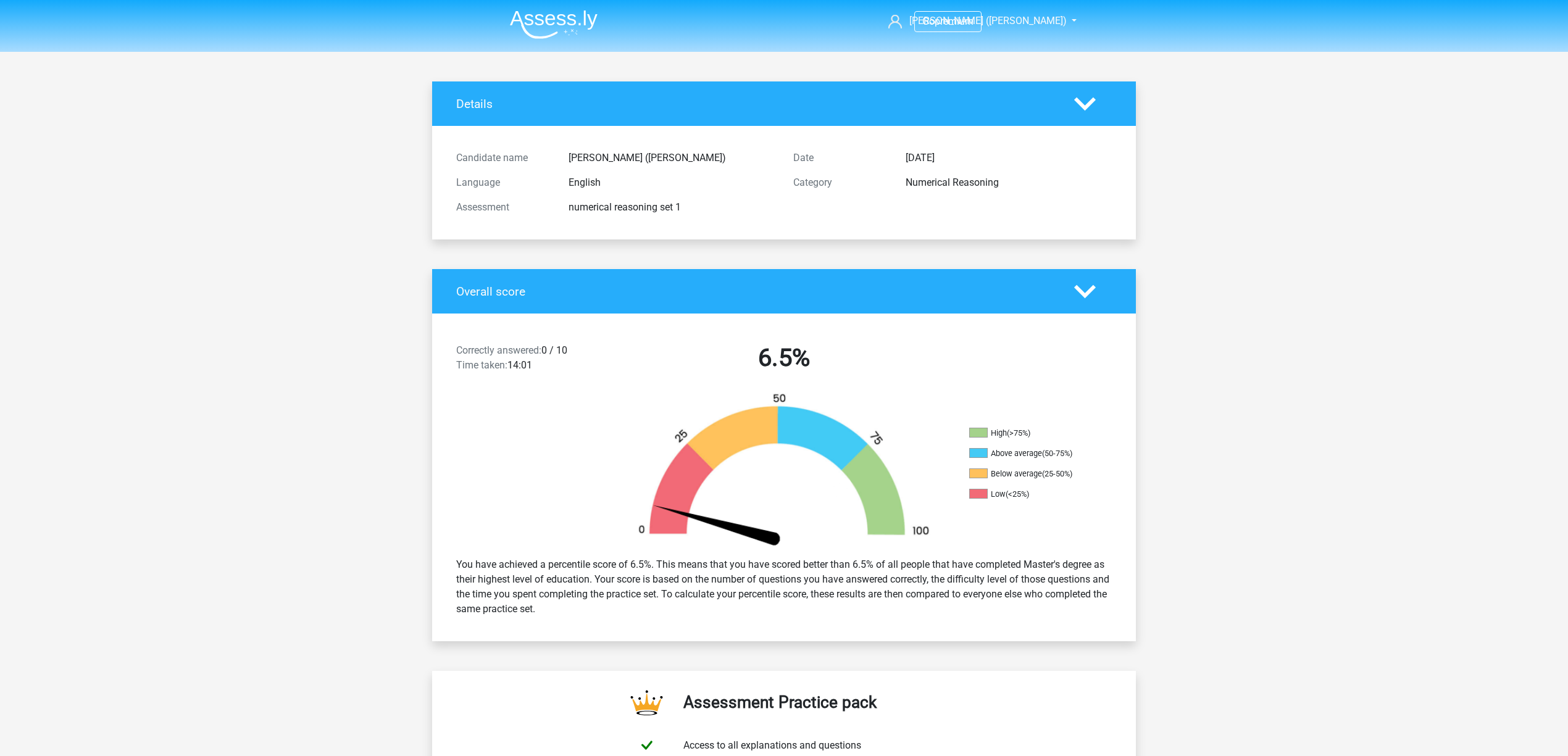
click at [565, 18] on img at bounding box center [554, 24] width 88 height 29
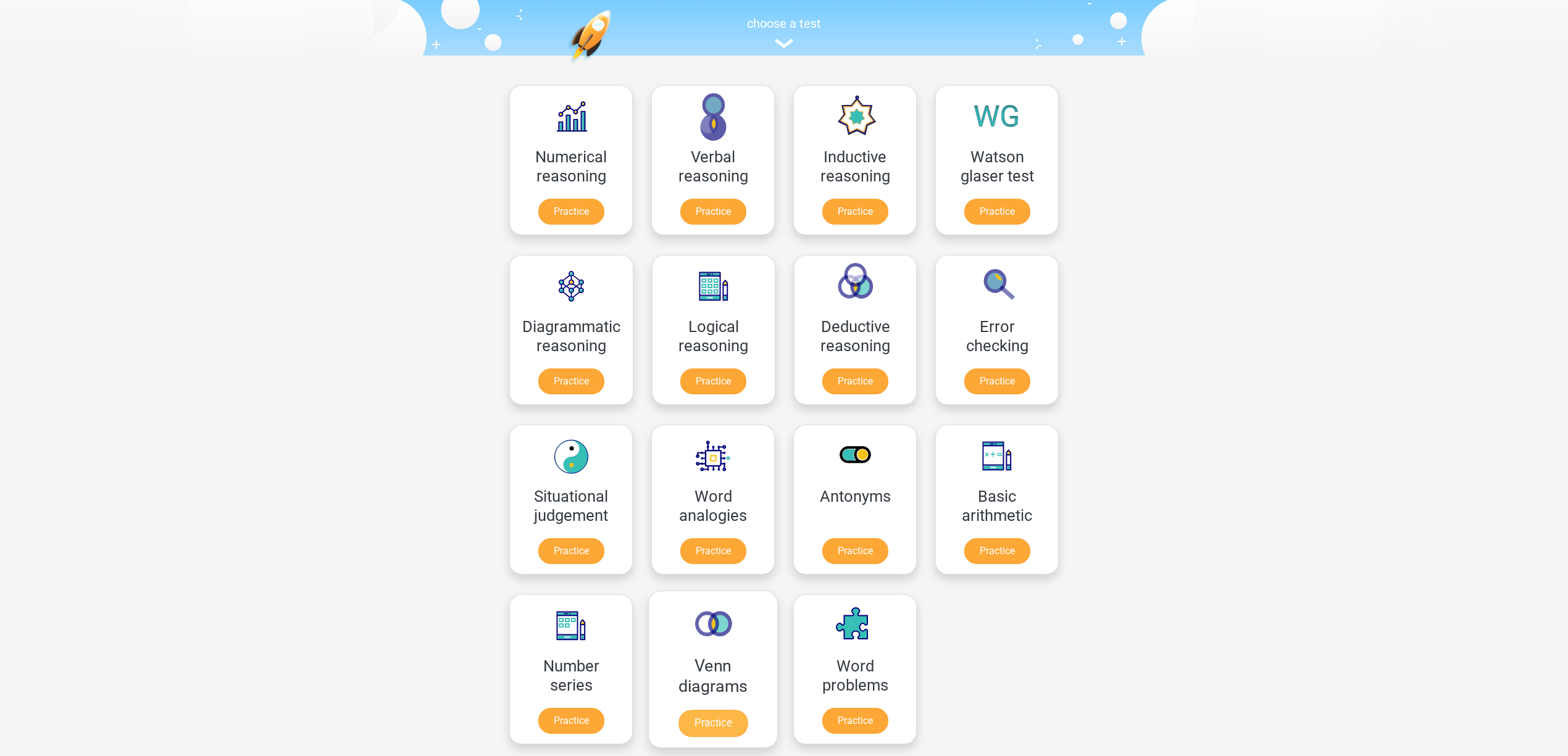
scroll to position [247, 0]
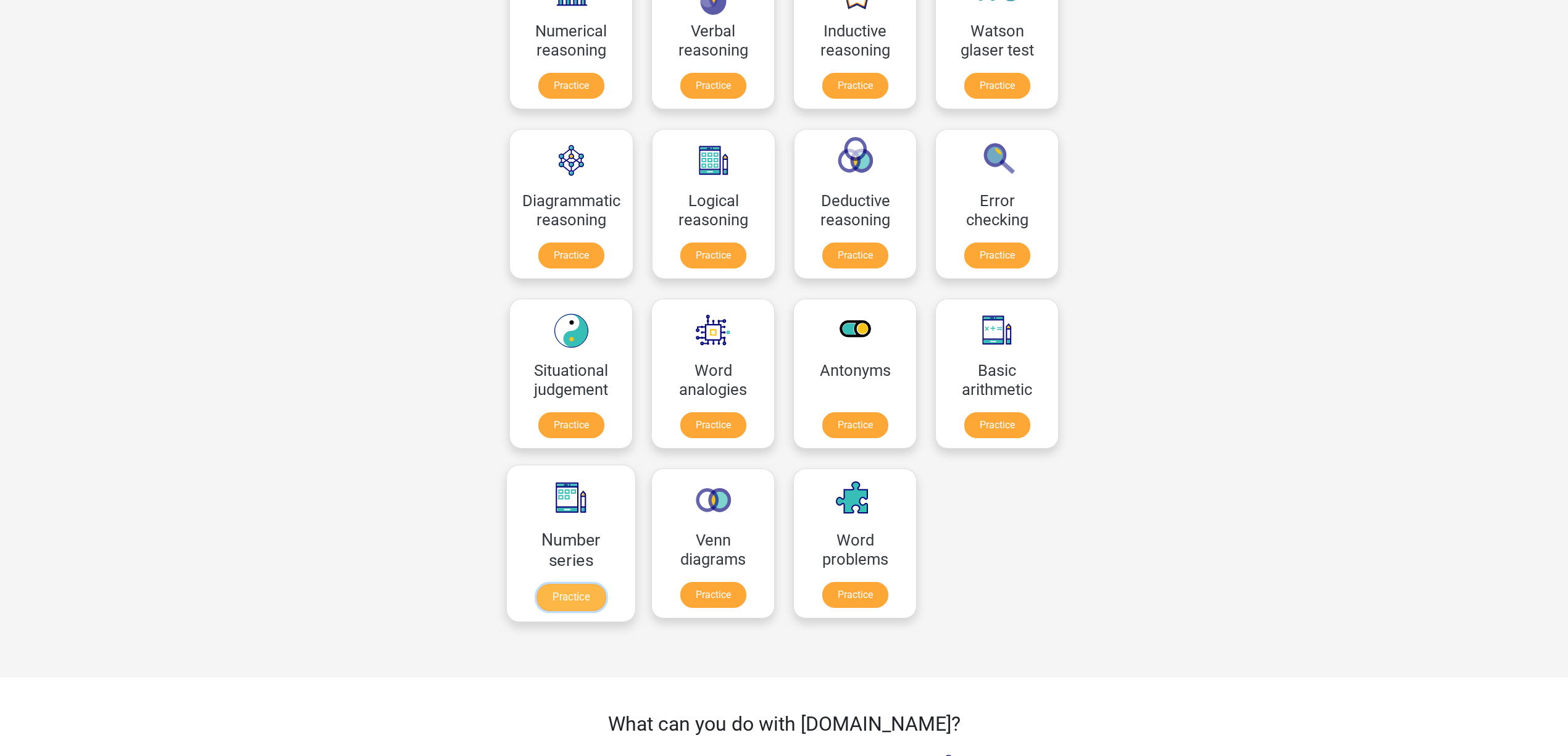
click at [577, 605] on link "Practice" at bounding box center [571, 598] width 69 height 28
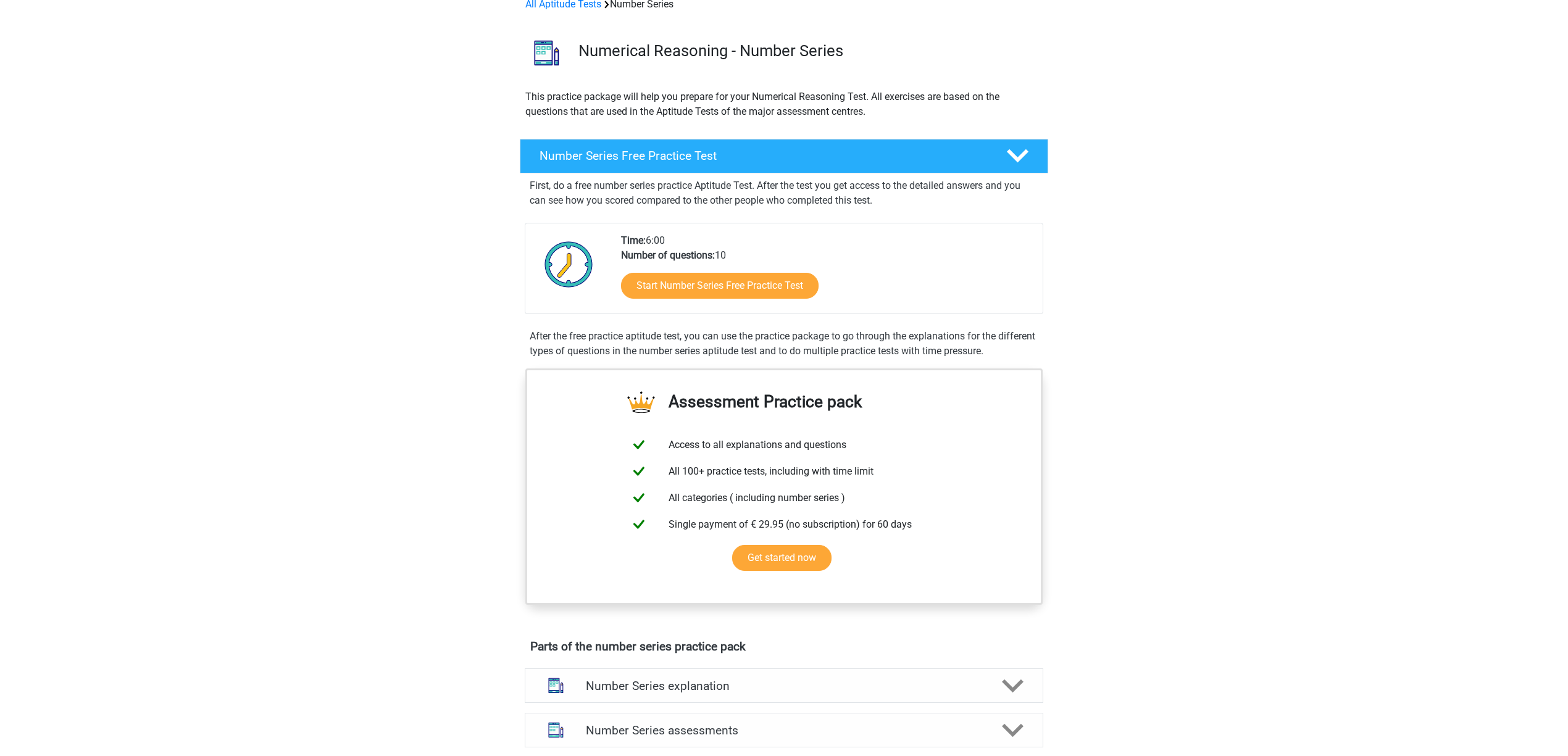
scroll to position [164, 0]
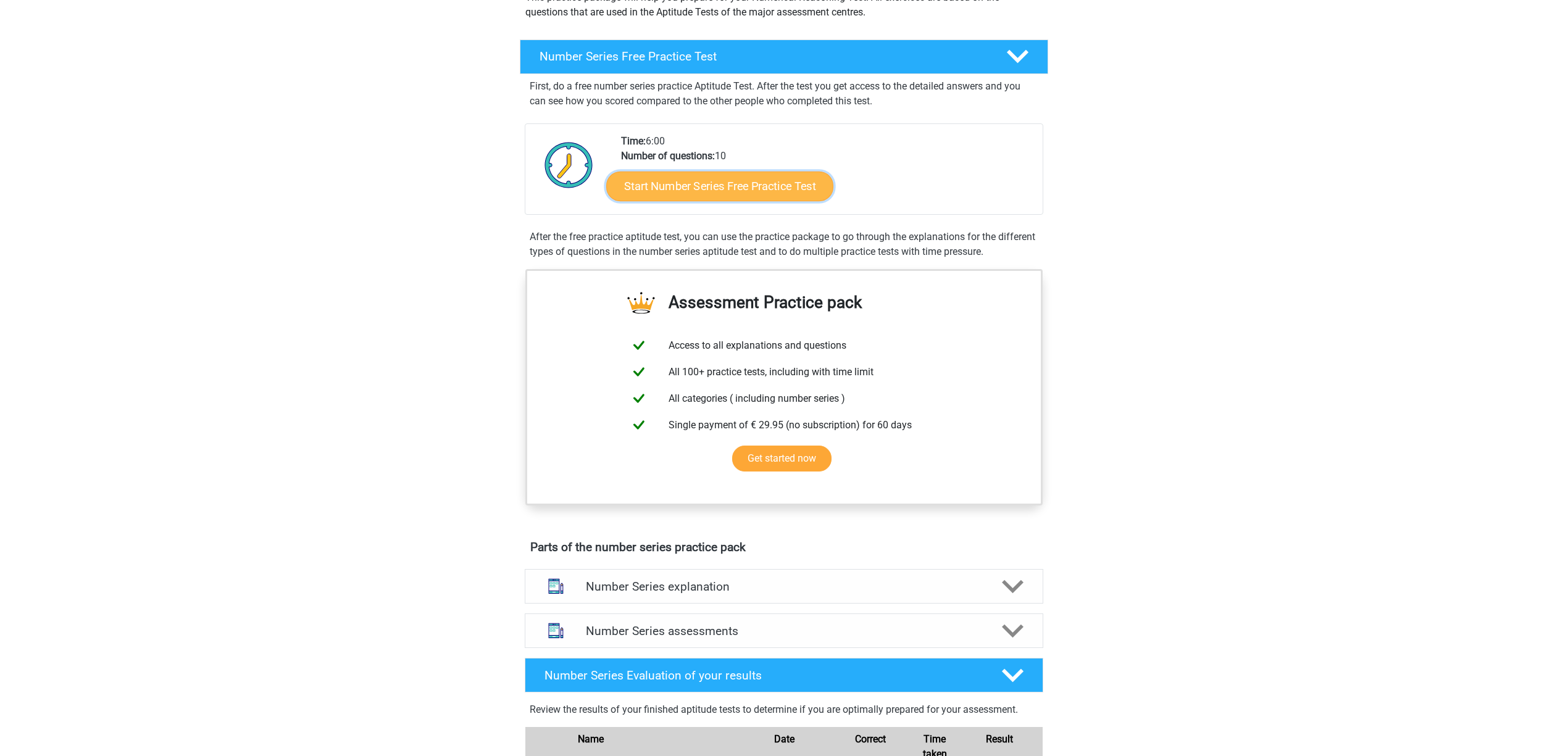
click at [792, 186] on link "Start Number Series Free Practice Test" at bounding box center [720, 186] width 227 height 30
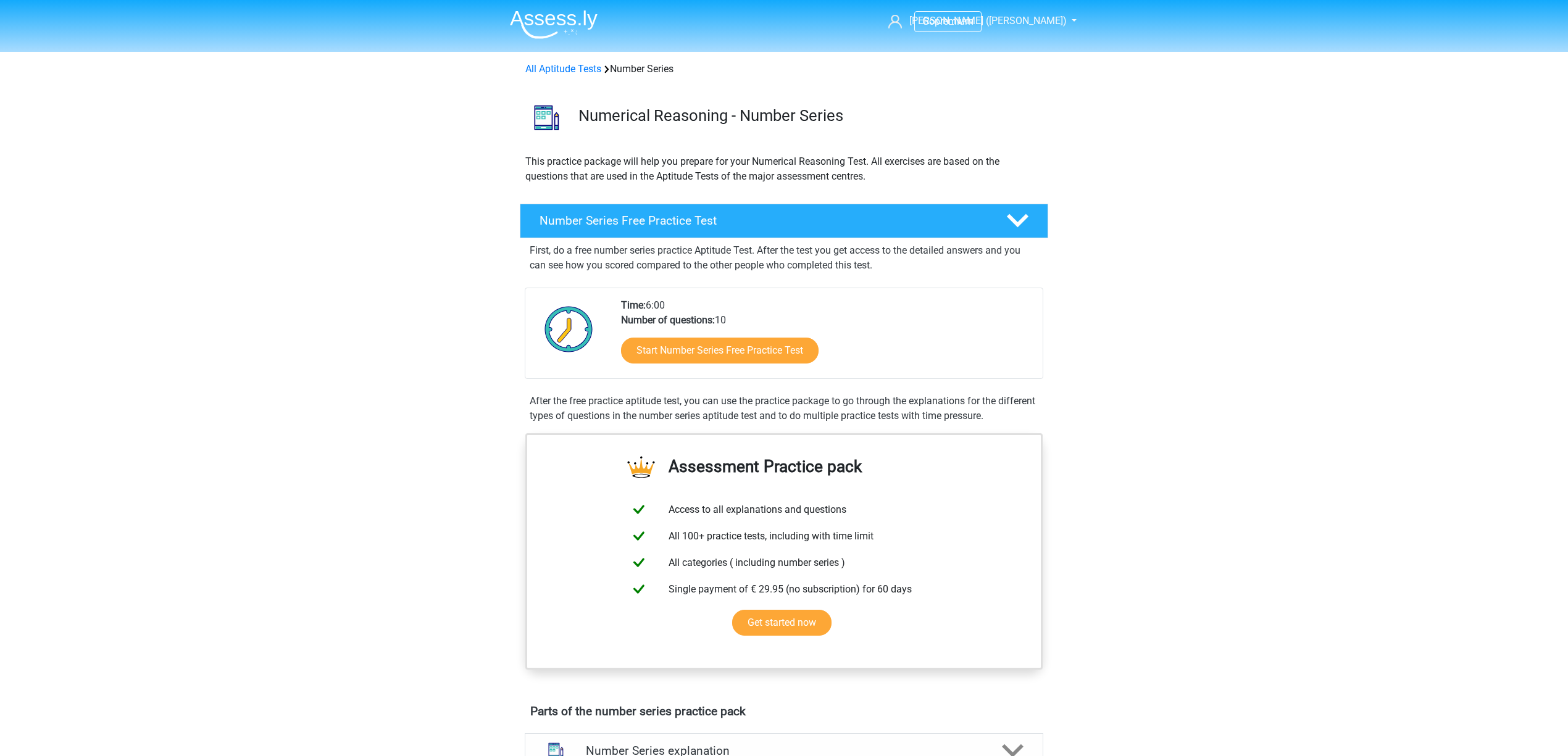
click at [560, 26] on img at bounding box center [554, 24] width 88 height 29
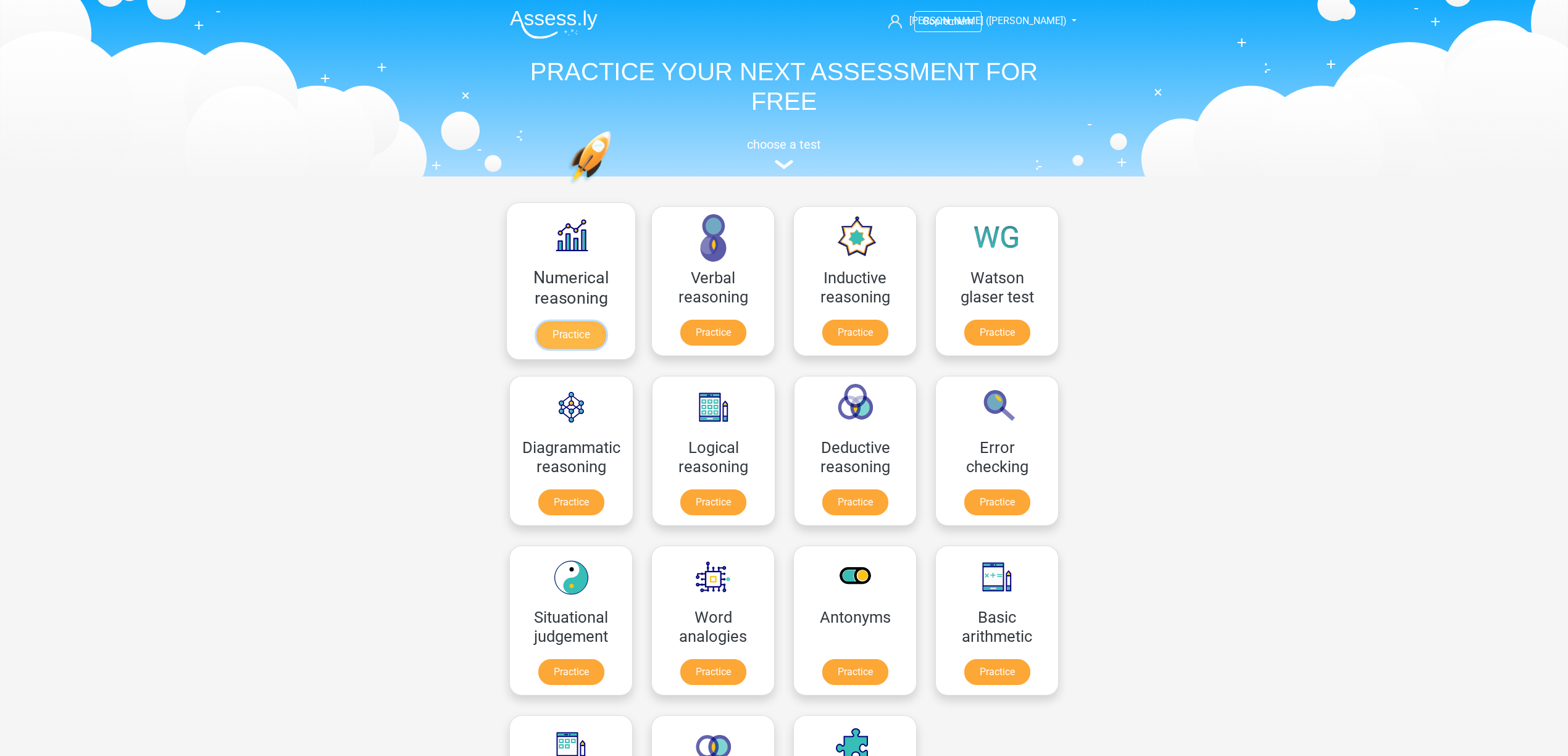
click at [578, 337] on link "Practice" at bounding box center [571, 336] width 69 height 28
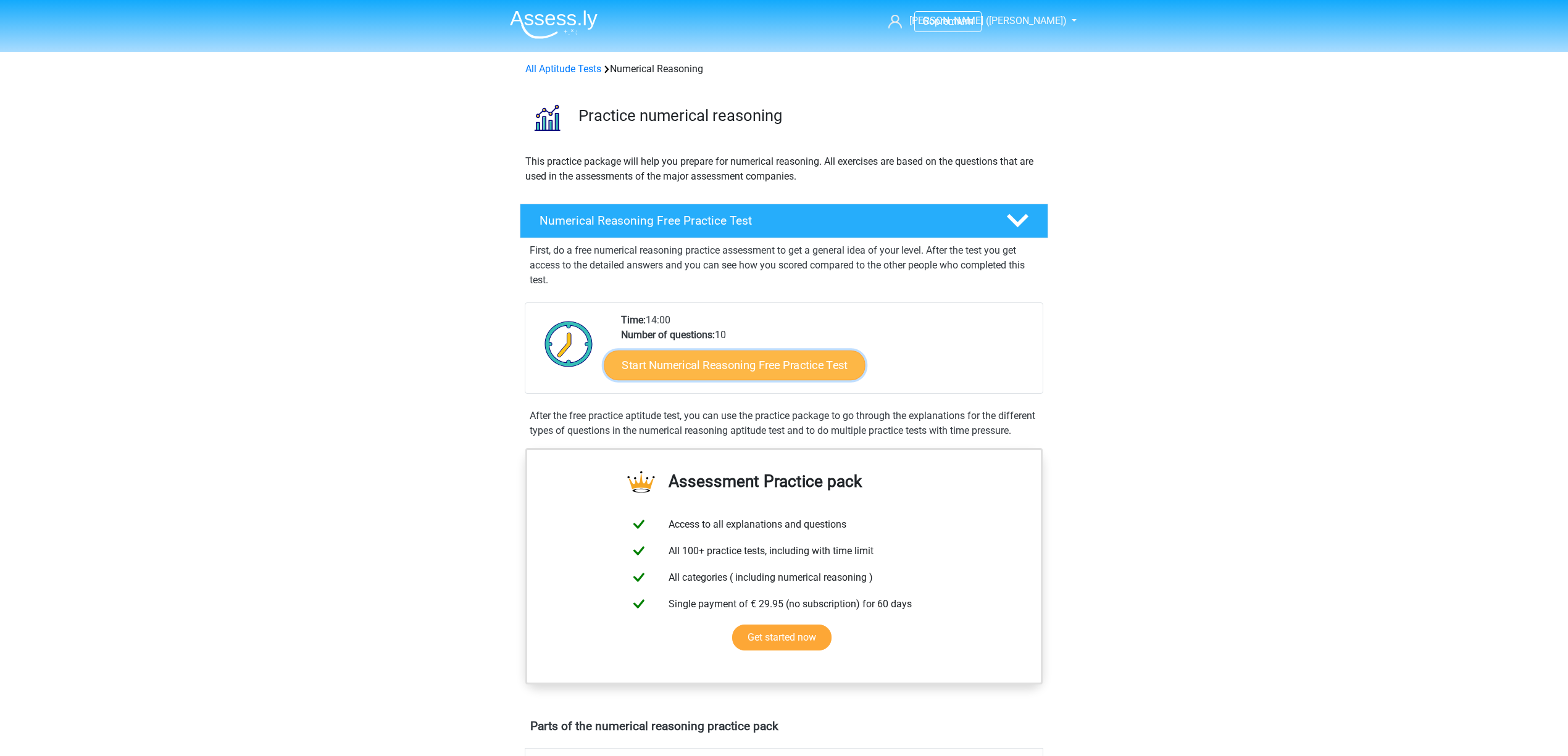
click at [734, 376] on link "Start Numerical Reasoning Free Practice Test" at bounding box center [735, 365] width 262 height 30
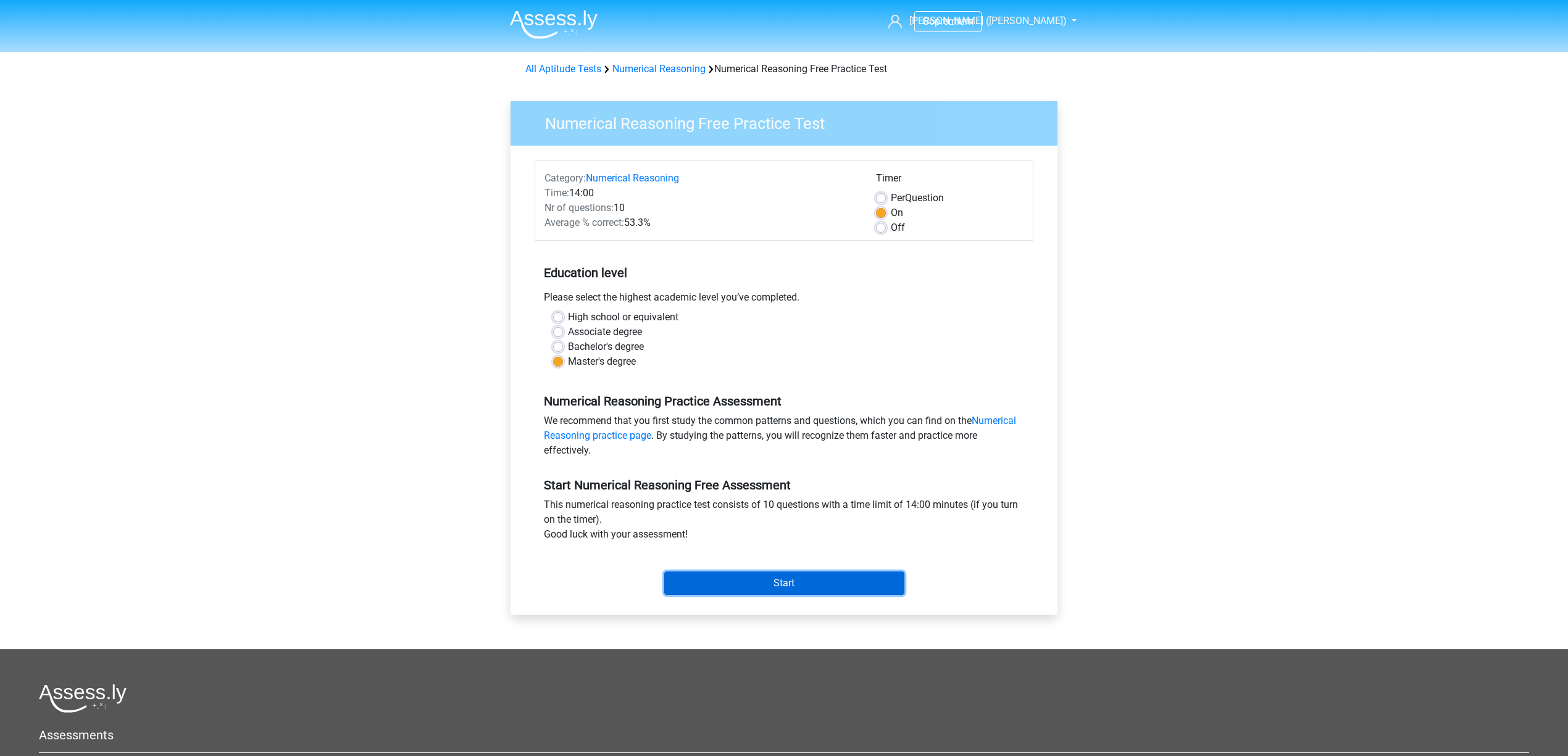
click at [792, 589] on input "Start" at bounding box center [784, 583] width 240 height 24
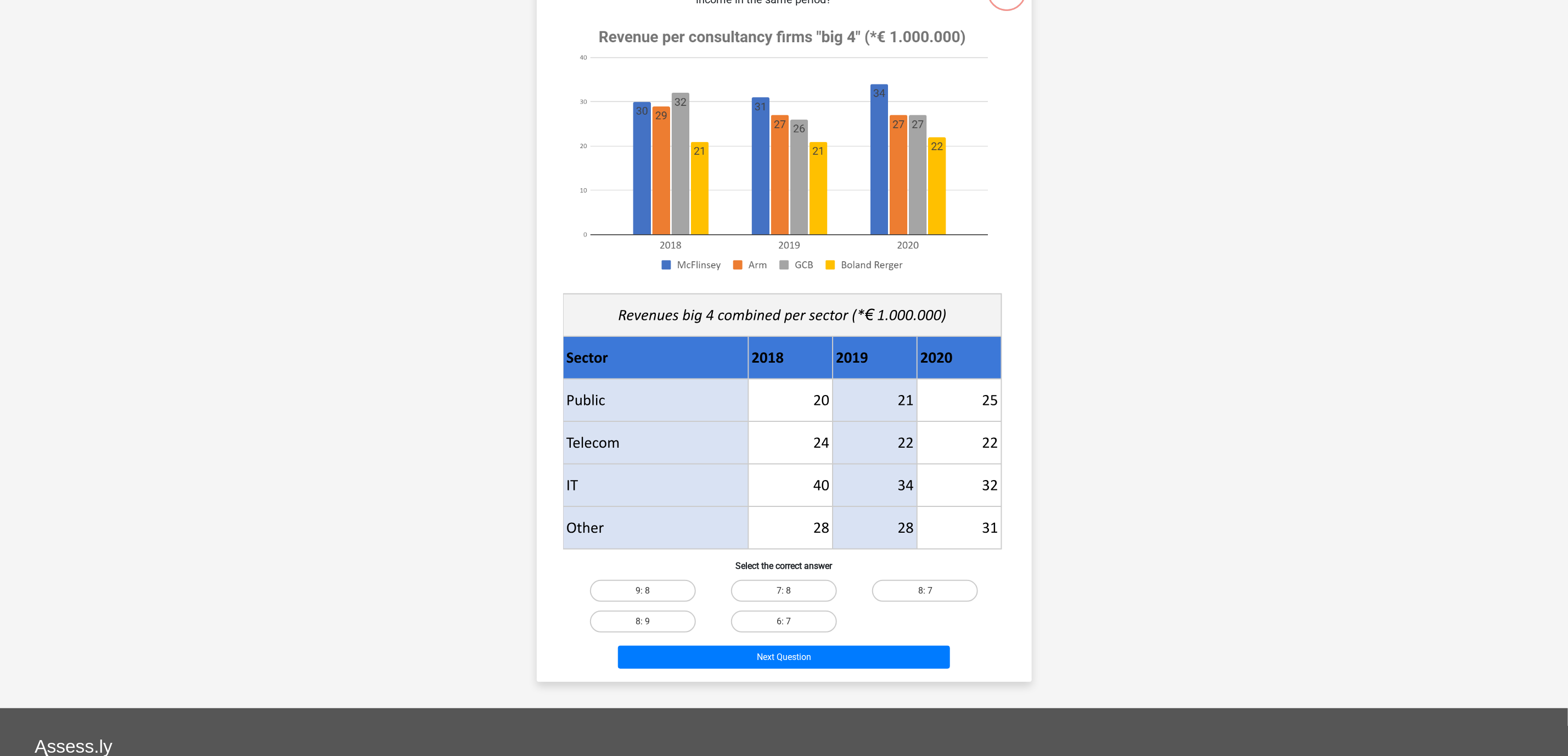
scroll to position [82, 0]
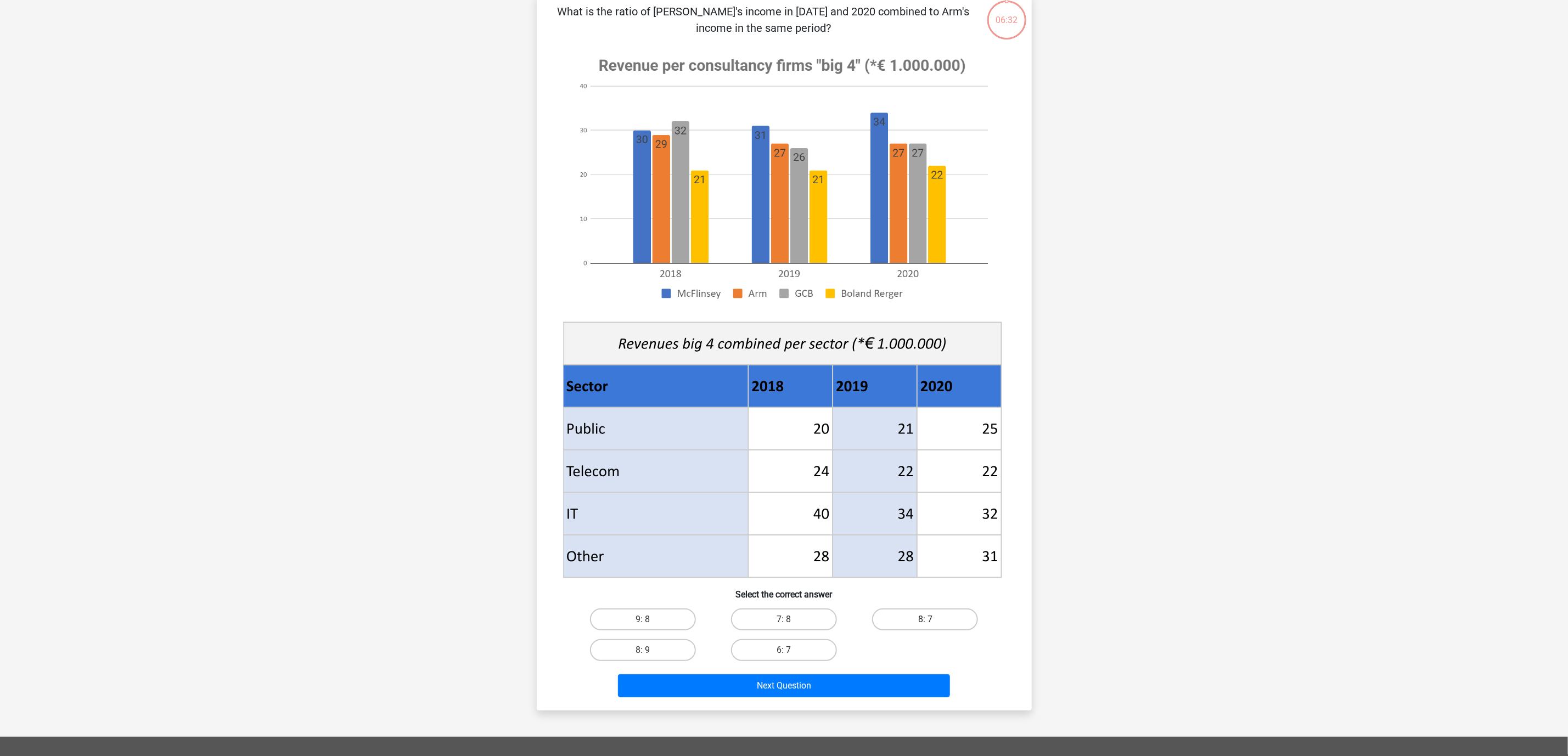
click at [907, 614] on label "8: 7" at bounding box center [925, 618] width 106 height 22
click at [925, 619] on input "8: 7" at bounding box center [928, 623] width 7 height 7
radio input "true"
click at [866, 671] on button "Next Question" at bounding box center [784, 686] width 332 height 23
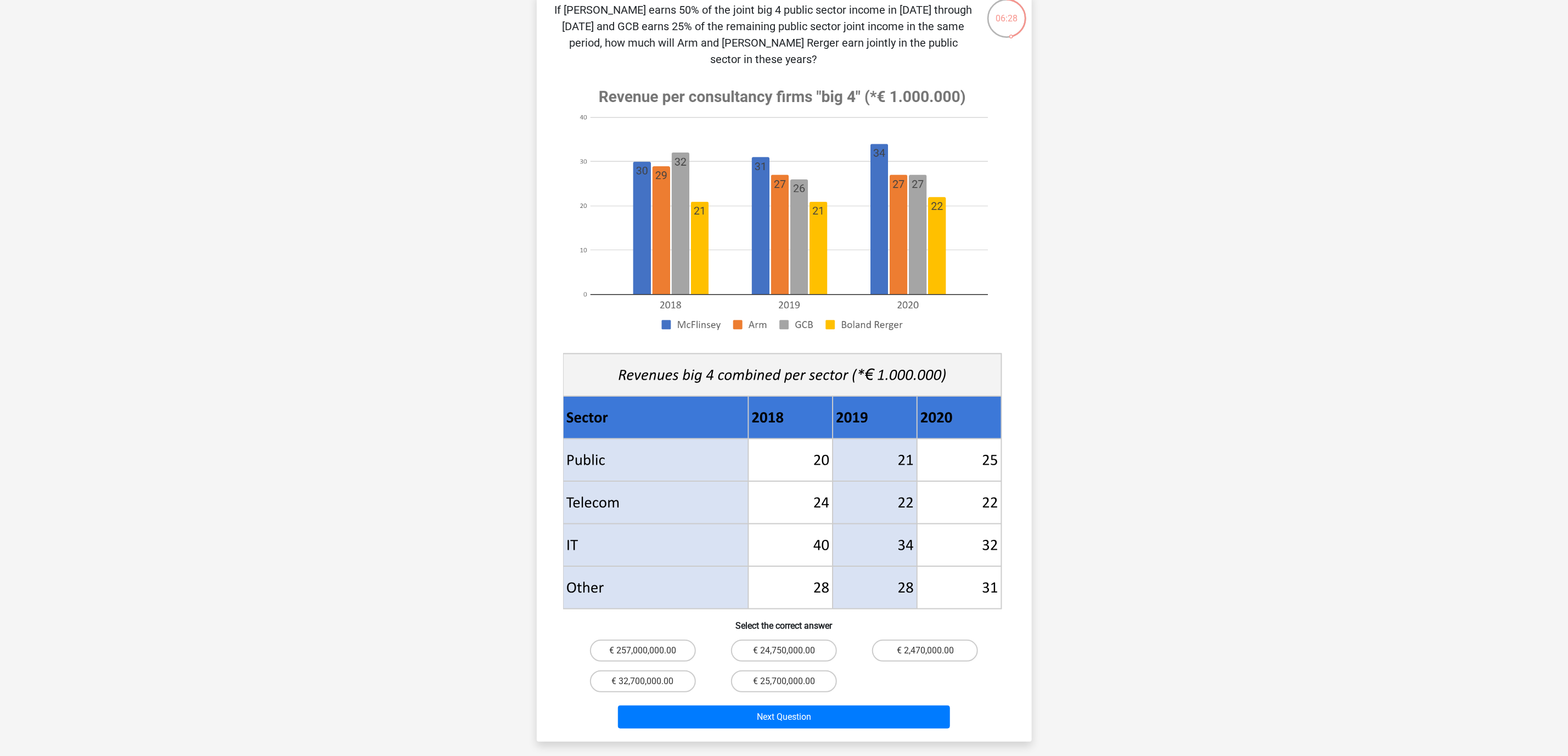
scroll to position [55, 0]
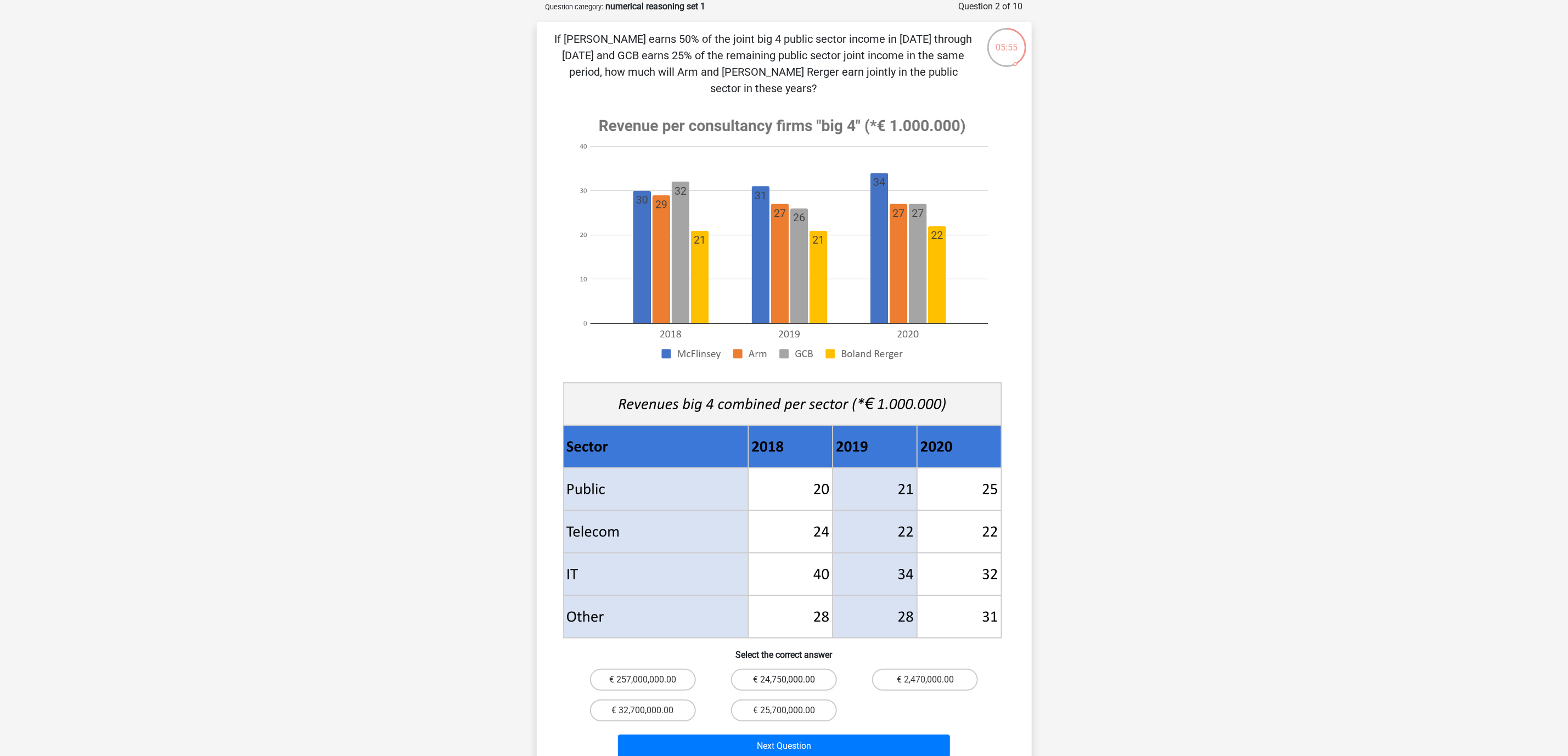
click at [777, 668] on label "€ 24,750,000.00" at bounding box center [784, 679] width 106 height 22
click at [784, 671] on input "€ 24,750,000.00" at bounding box center [787, 683] width 7 height 7
radio input "true"
click at [838, 671] on button "Next Question" at bounding box center [784, 745] width 332 height 23
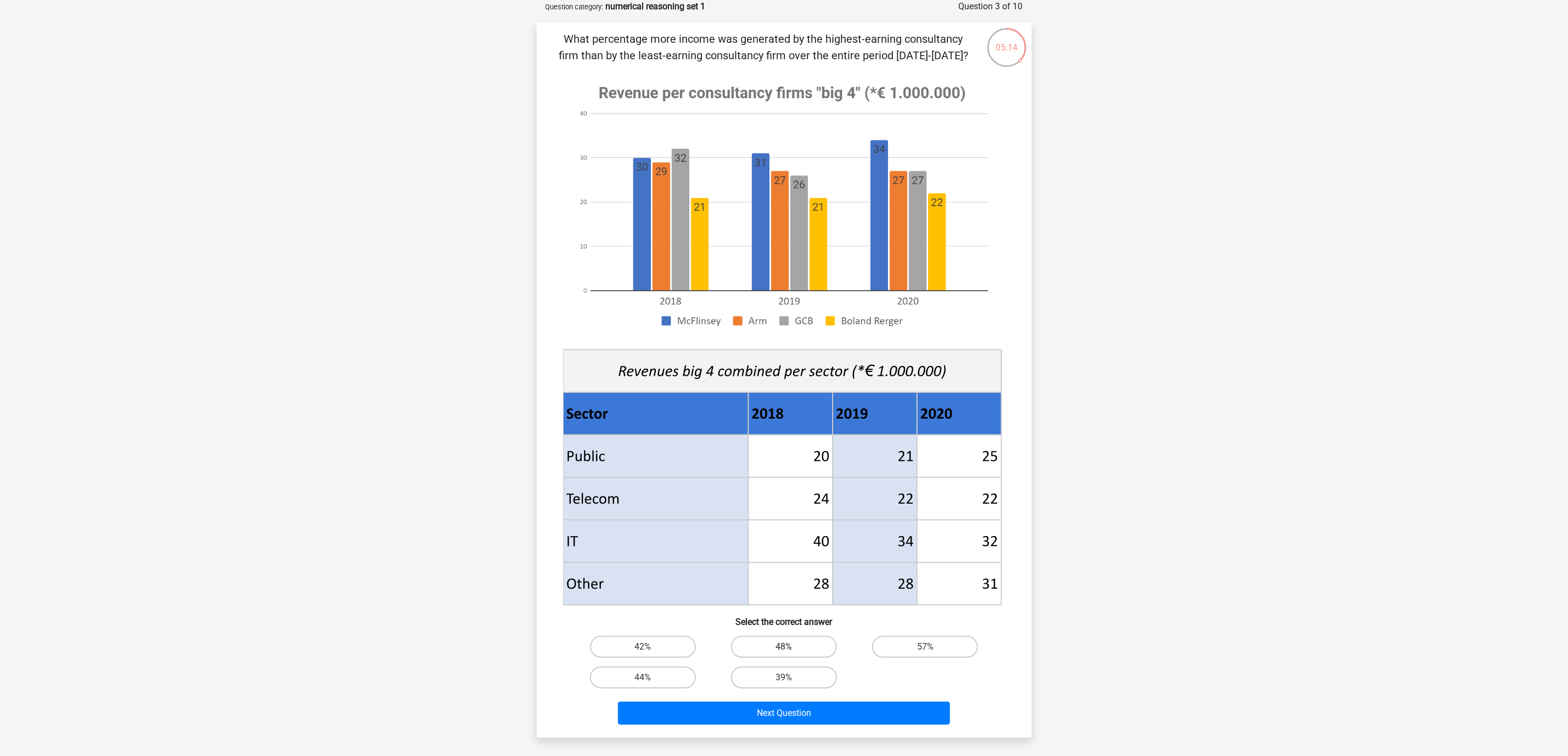
click at [815, 645] on label "48%" at bounding box center [784, 646] width 106 height 22
click at [791, 646] on input "48%" at bounding box center [787, 650] width 7 height 7
radio input "true"
click at [828, 671] on button "Next Question" at bounding box center [784, 713] width 332 height 23
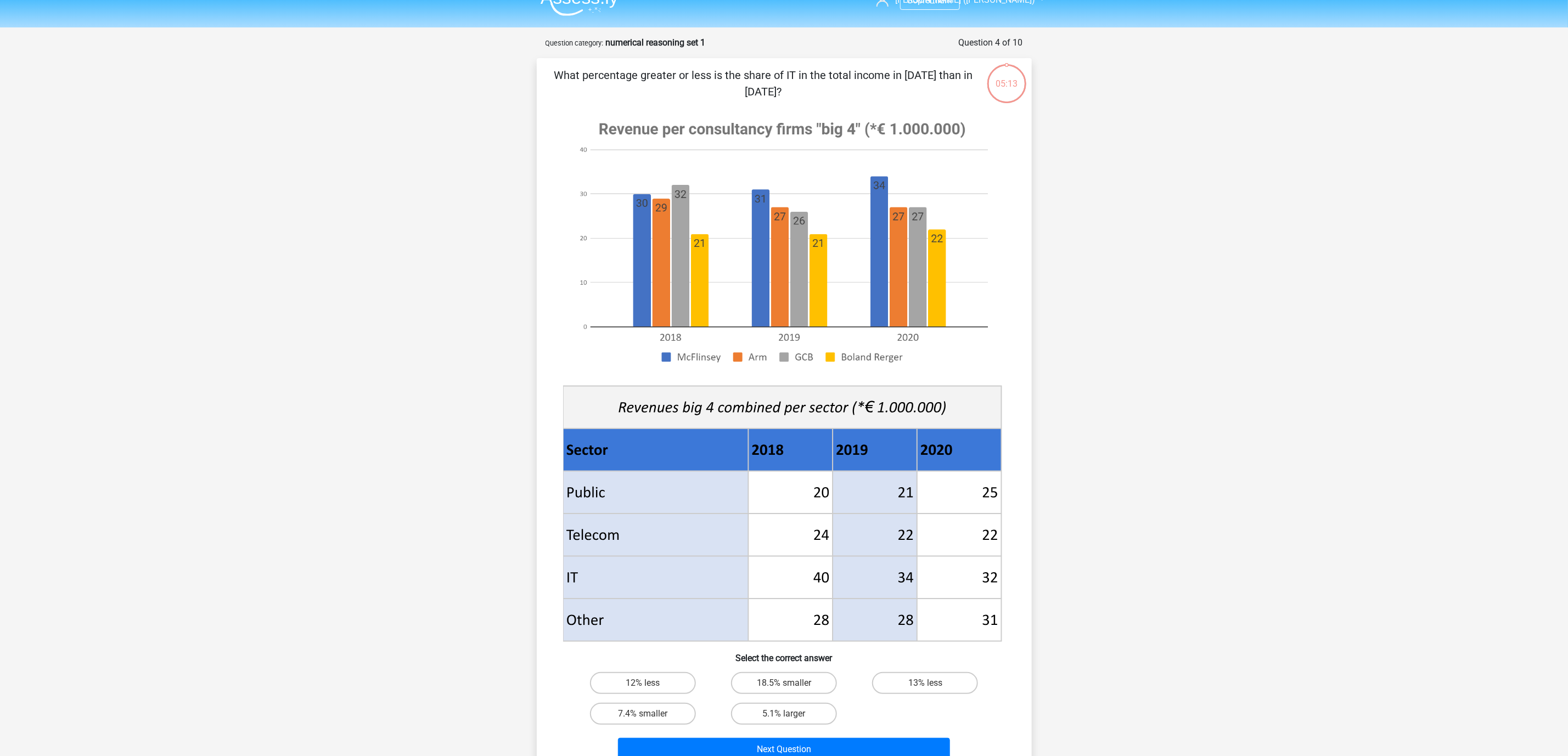
scroll to position [0, 0]
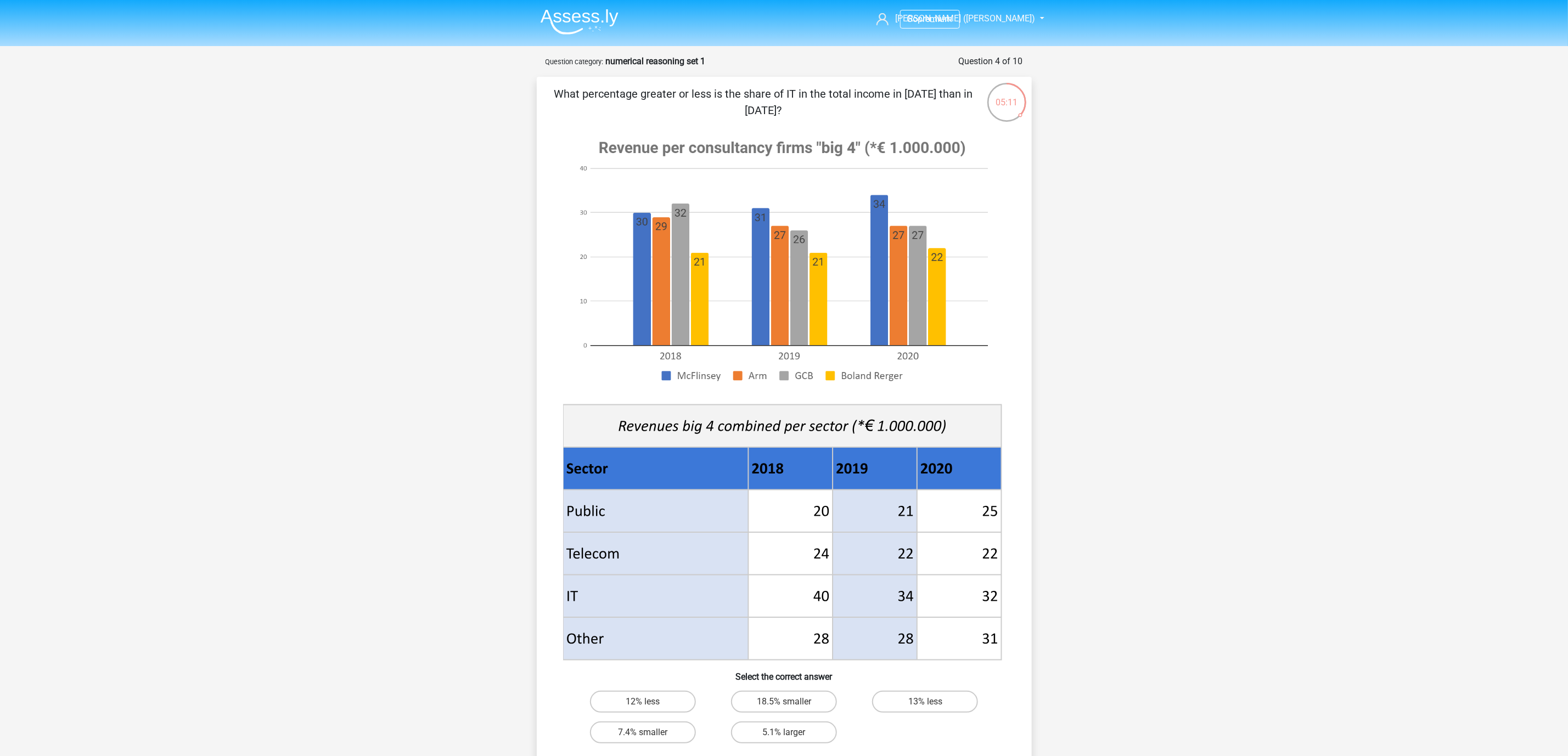
click at [579, 27] on img at bounding box center [579, 21] width 78 height 25
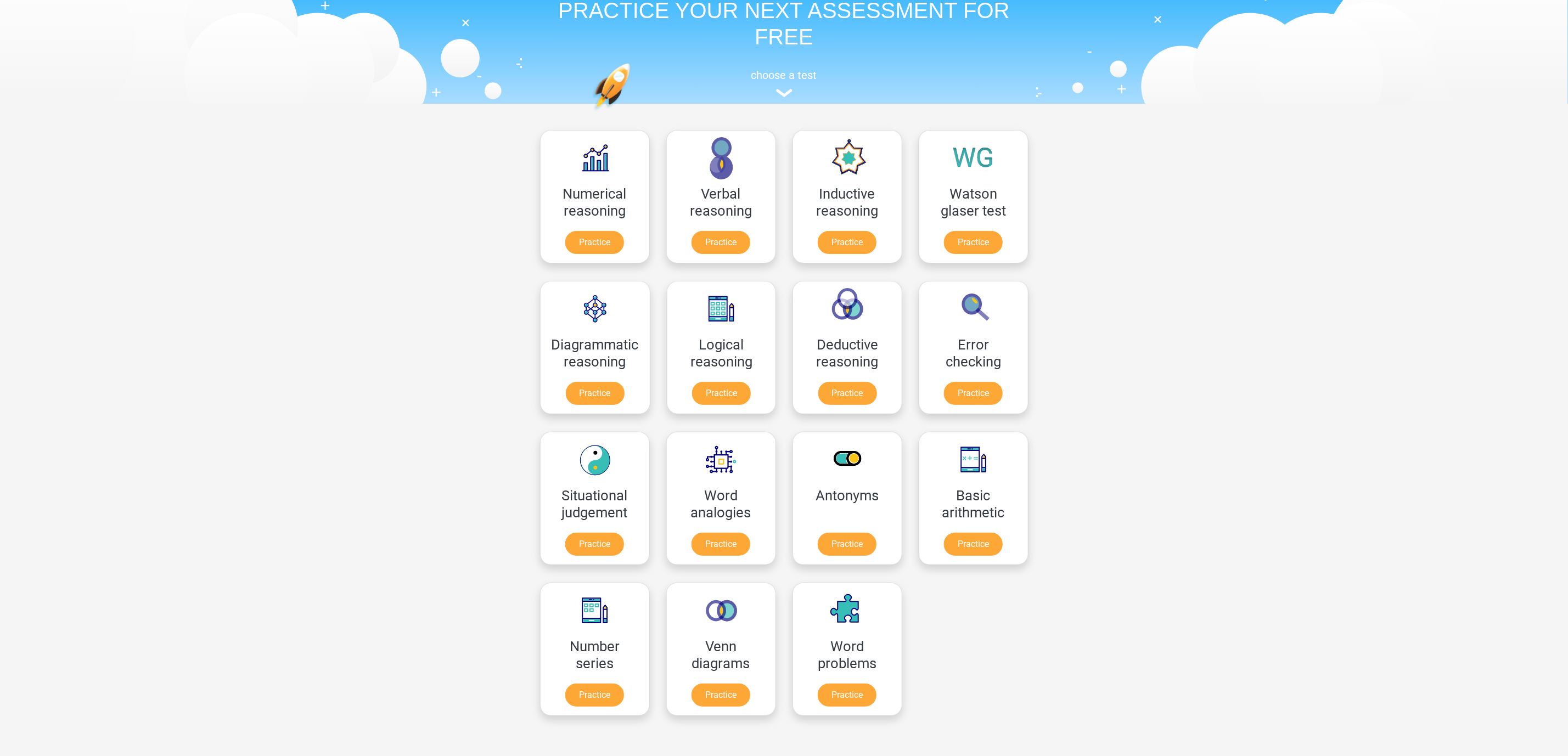
scroll to position [82, 0]
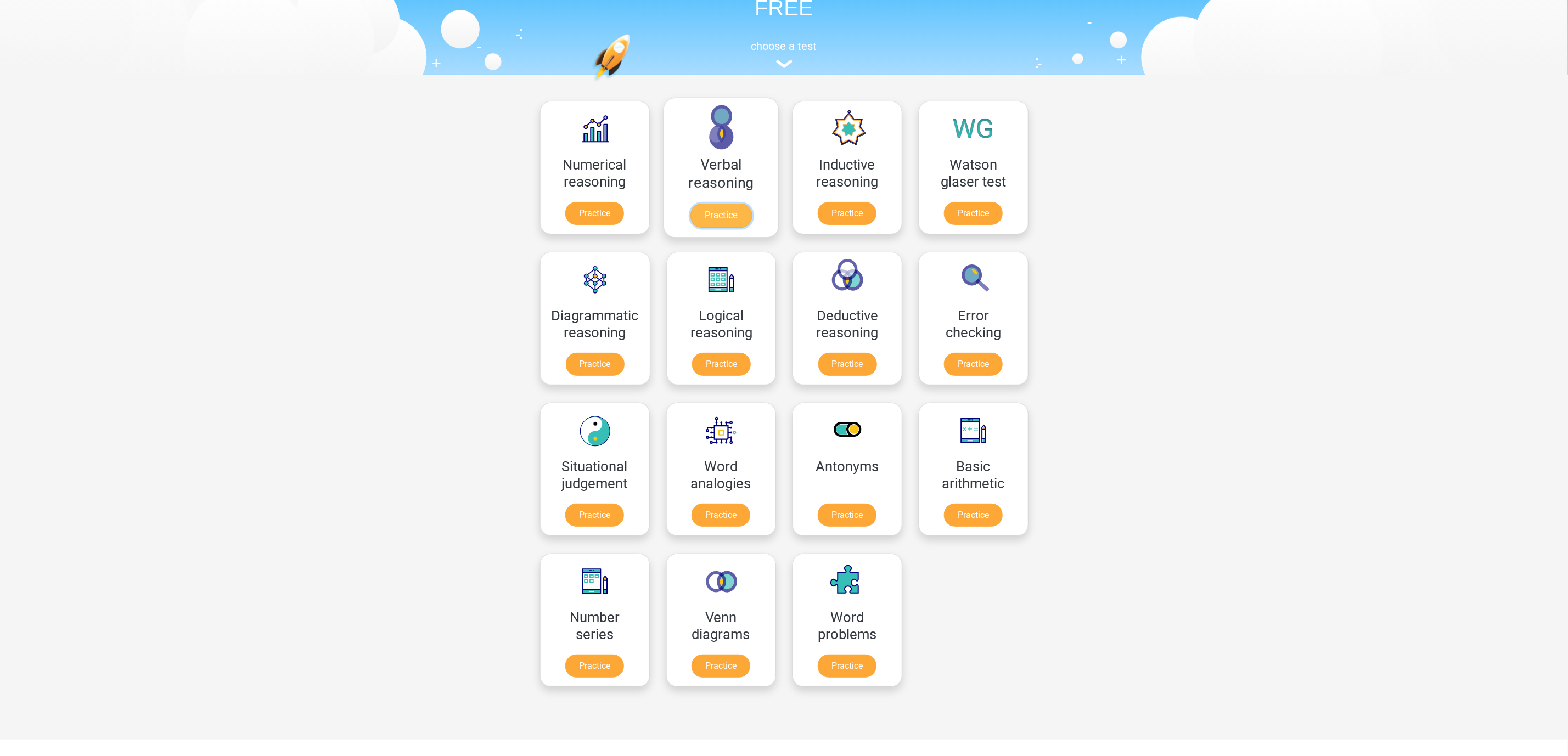
click at [727, 214] on link "Practice" at bounding box center [720, 216] width 61 height 25
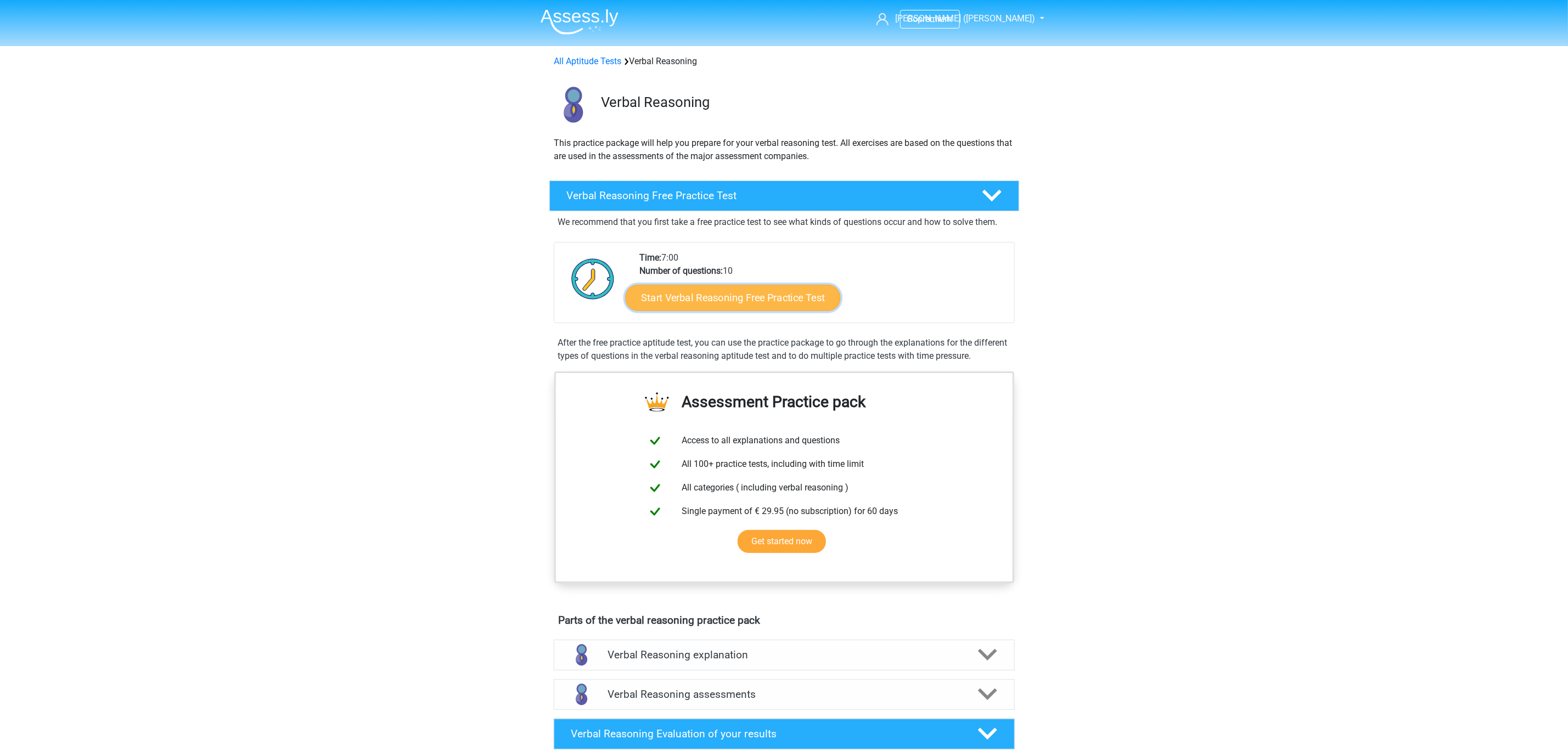
click at [751, 300] on link "Start Verbal Reasoning Free Practice Test" at bounding box center [732, 298] width 215 height 26
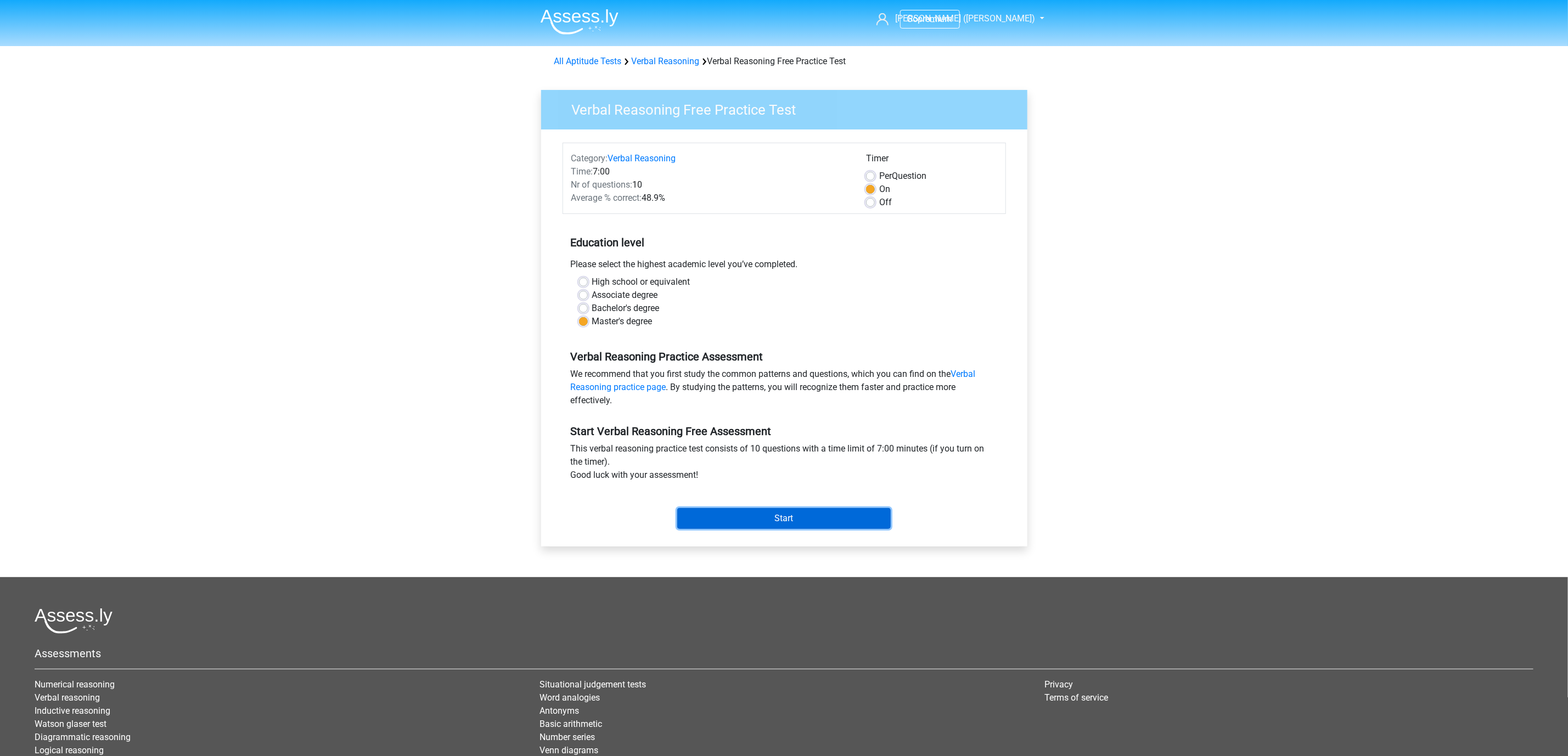
click at [793, 519] on input "Start" at bounding box center [784, 518] width 213 height 21
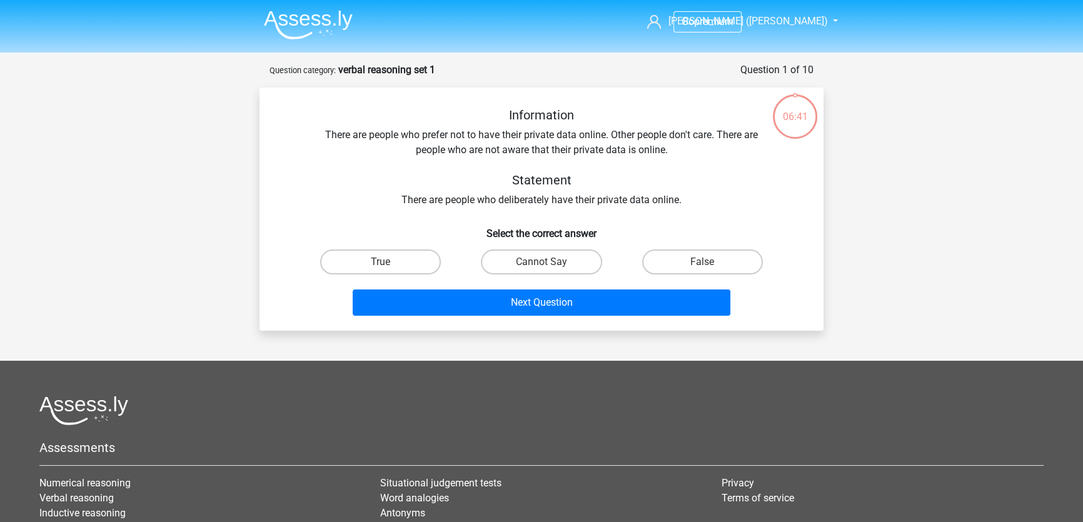
click at [549, 266] on input "Cannot Say" at bounding box center [546, 266] width 8 height 8
radio input "true"
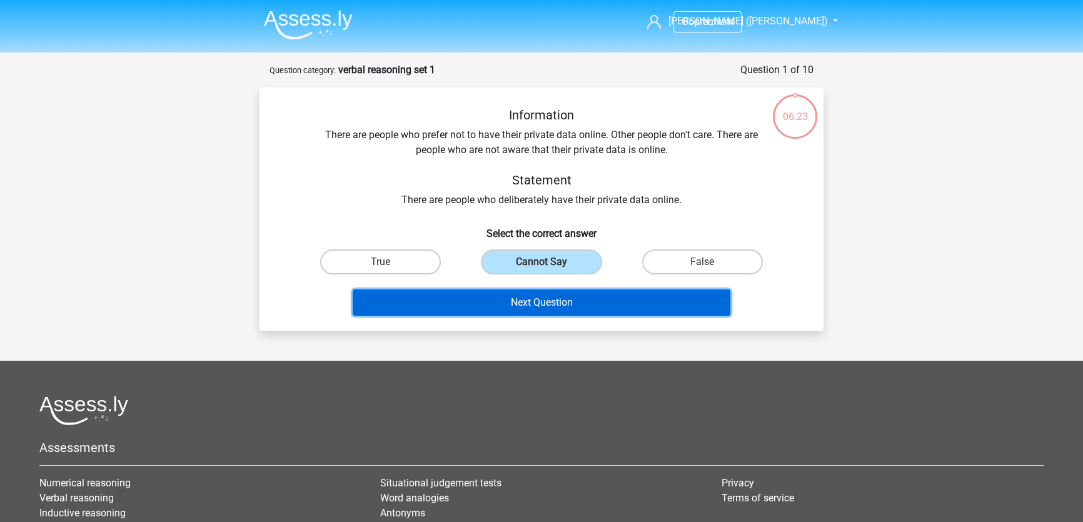
click at [605, 304] on button "Next Question" at bounding box center [542, 303] width 378 height 26
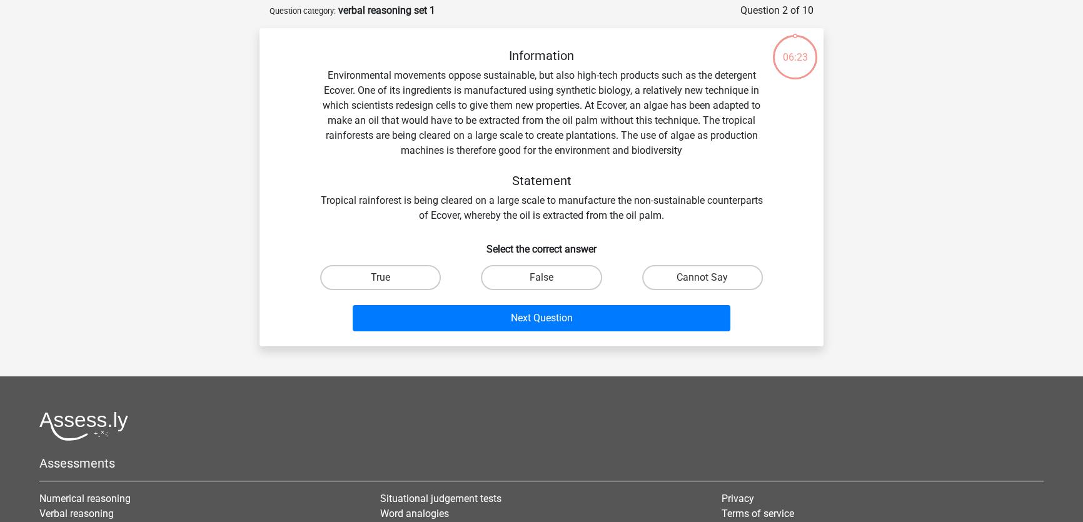
scroll to position [63, 0]
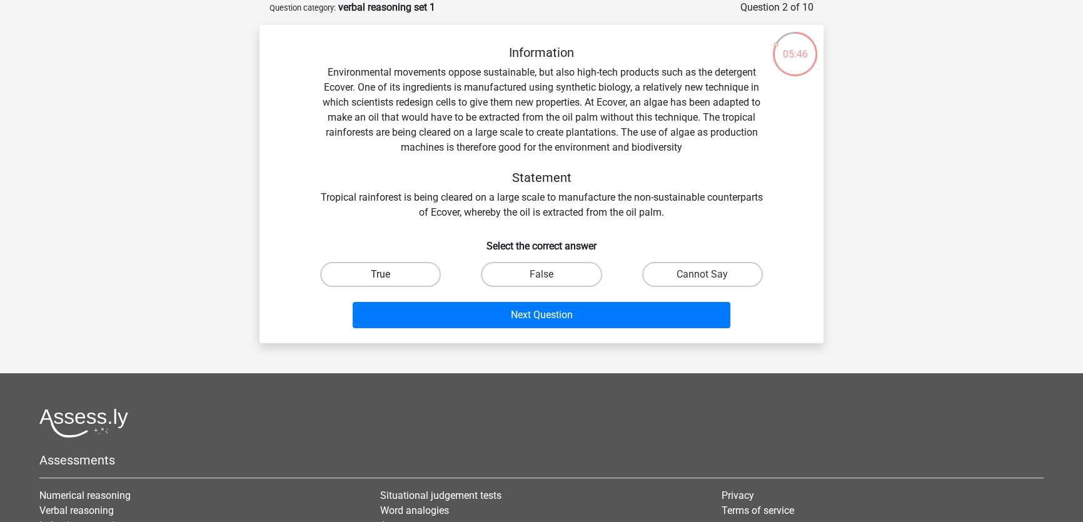
click at [404, 273] on label "True" at bounding box center [380, 274] width 121 height 25
click at [389, 275] on input "True" at bounding box center [385, 279] width 8 height 8
radio input "true"
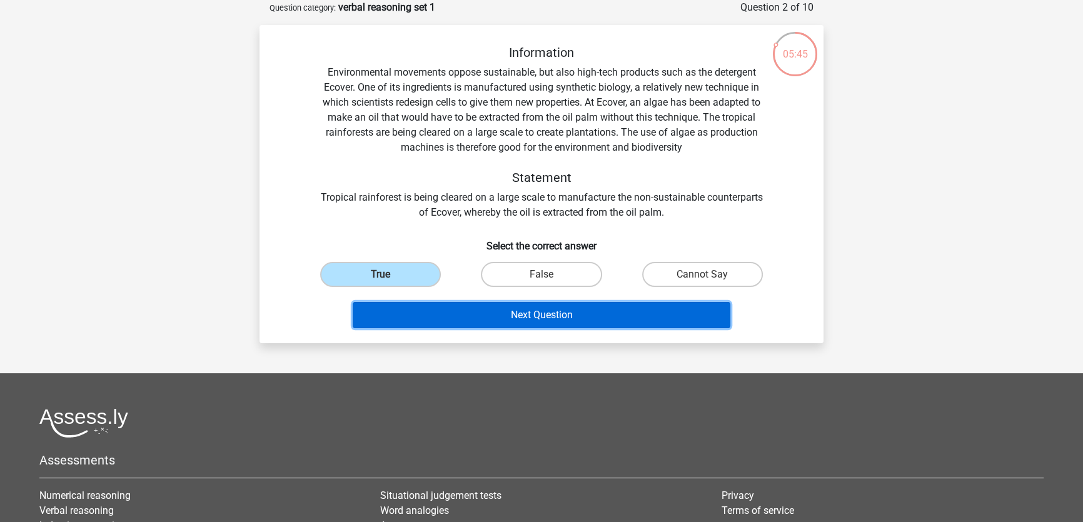
click at [460, 305] on button "Next Question" at bounding box center [542, 315] width 378 height 26
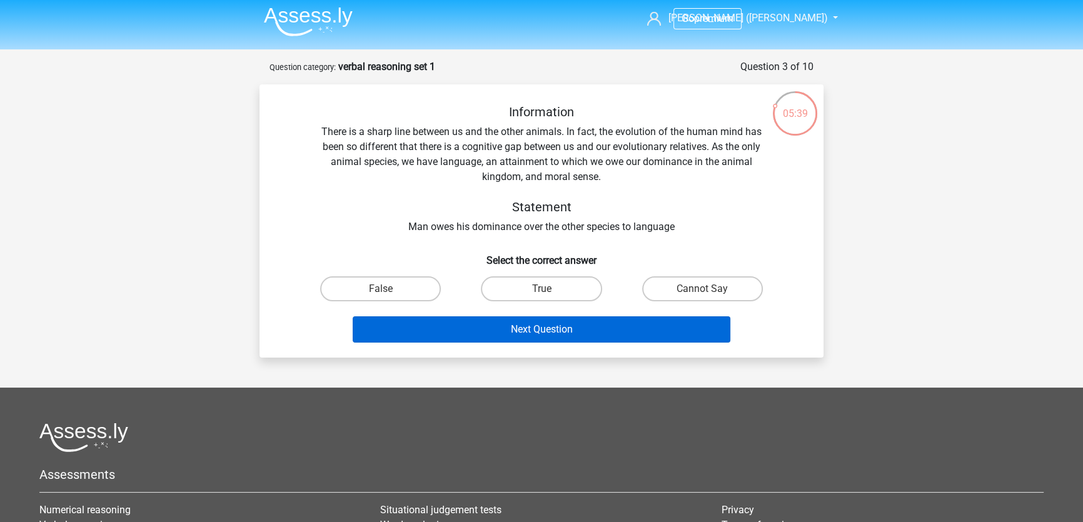
scroll to position [0, 0]
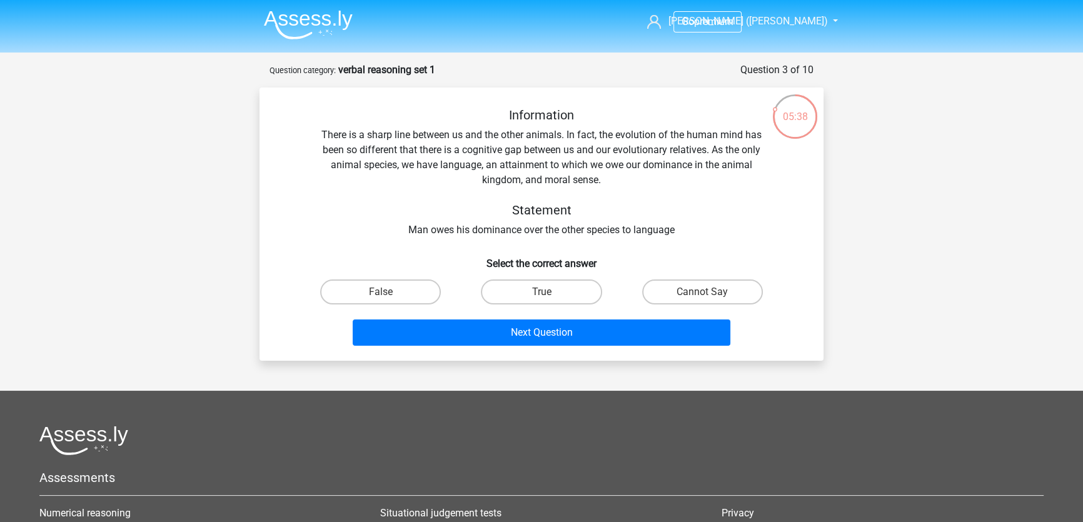
click at [300, 16] on img at bounding box center [308, 24] width 89 height 29
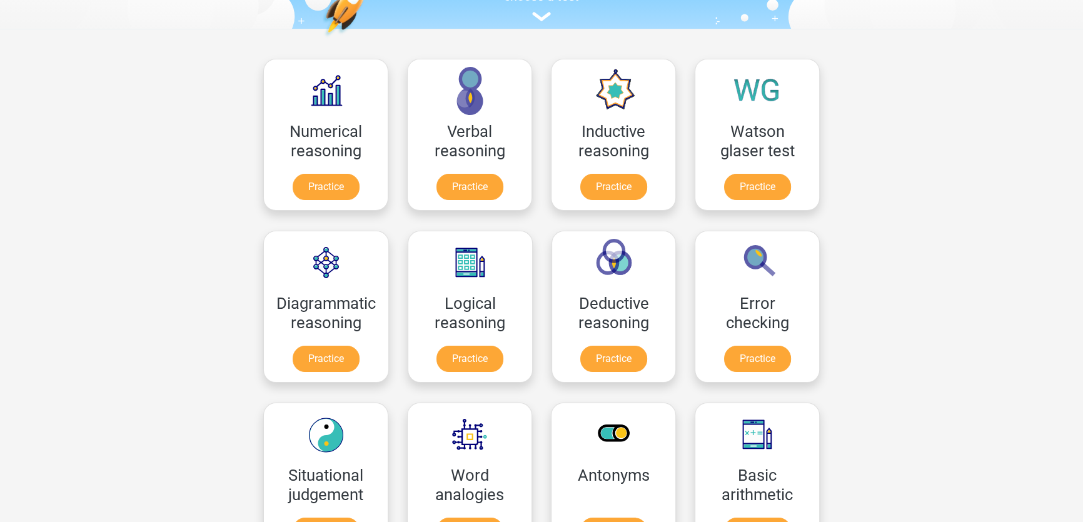
scroll to position [170, 0]
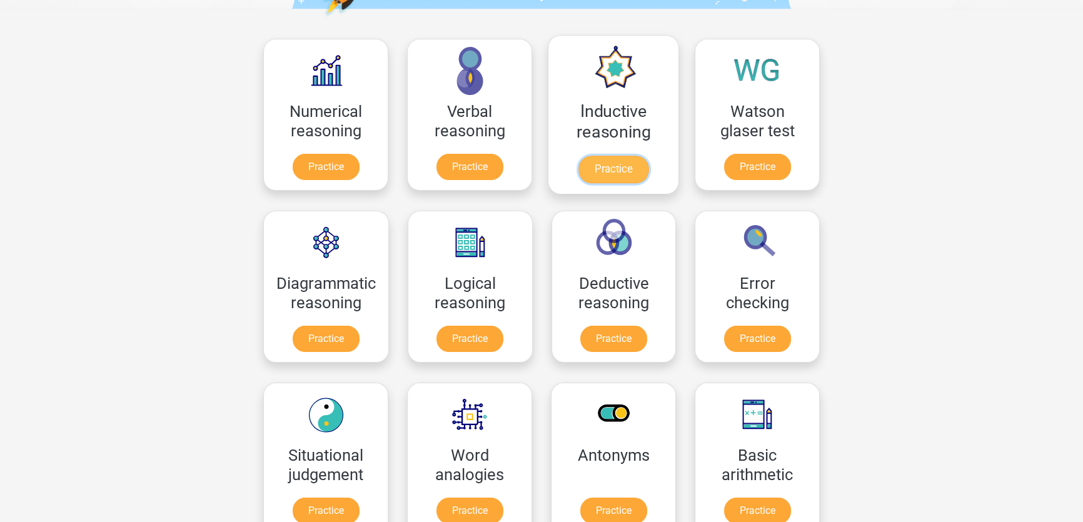
click at [619, 169] on link "Practice" at bounding box center [613, 170] width 70 height 28
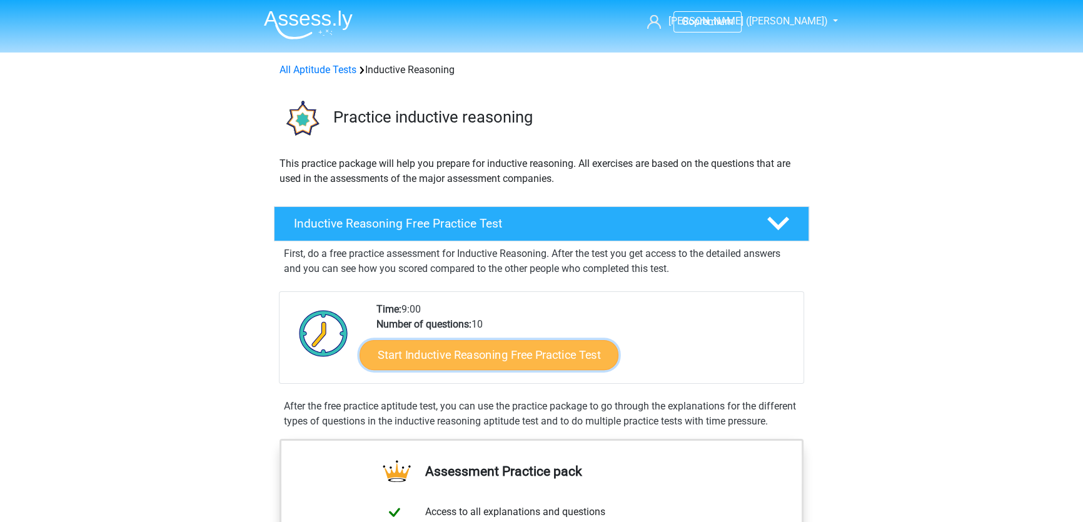
click at [484, 356] on link "Start Inductive Reasoning Free Practice Test" at bounding box center [489, 355] width 259 height 30
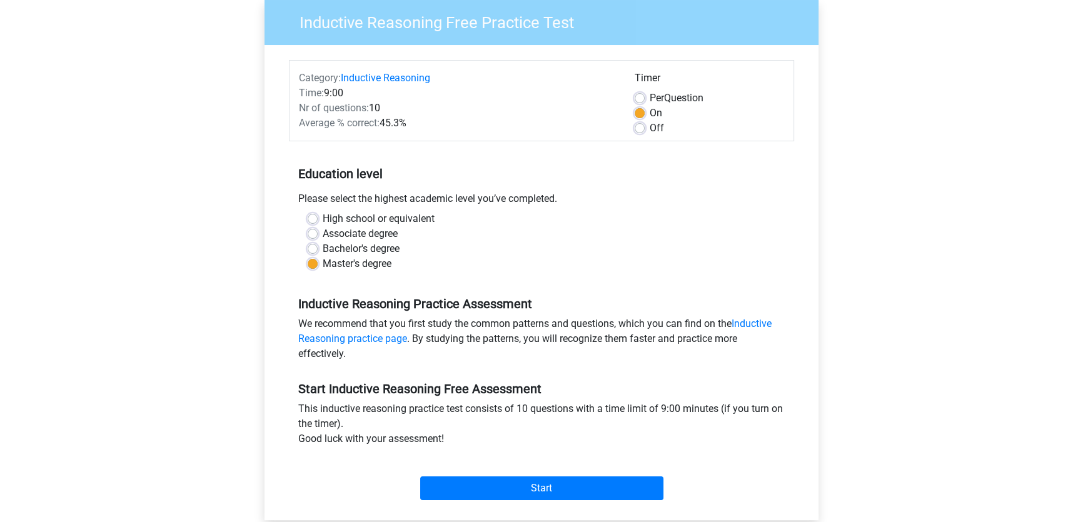
scroll to position [113, 0]
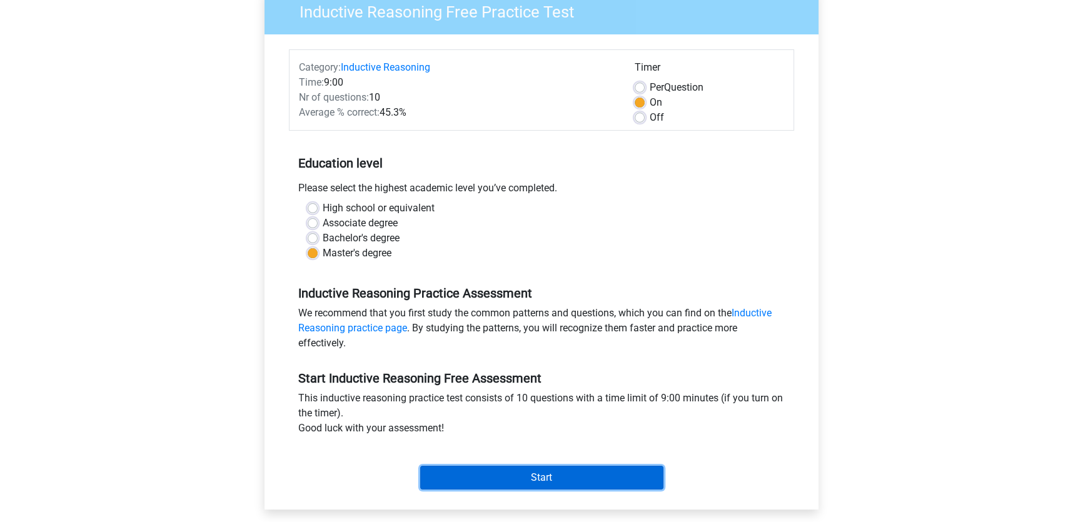
click at [505, 471] on input "Start" at bounding box center [541, 478] width 243 height 24
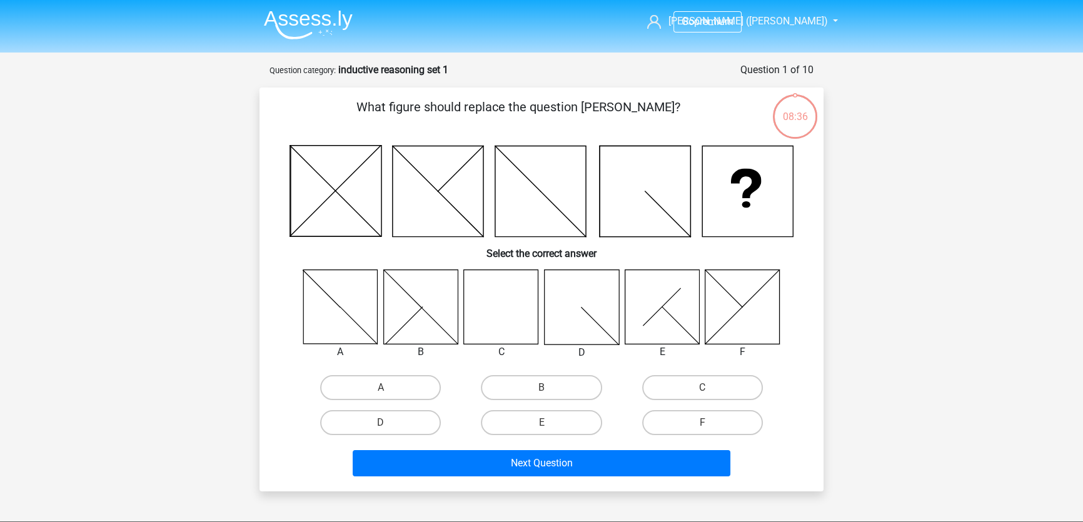
drag, startPoint x: 494, startPoint y: 263, endPoint x: 481, endPoint y: 291, distance: 30.8
click at [489, 278] on div "What figure should replace the question mark? Select the correct answer A B C" at bounding box center [542, 289] width 554 height 383
click at [483, 290] on icon at bounding box center [501, 307] width 74 height 74
click at [707, 389] on input "C" at bounding box center [706, 392] width 8 height 8
radio input "true"
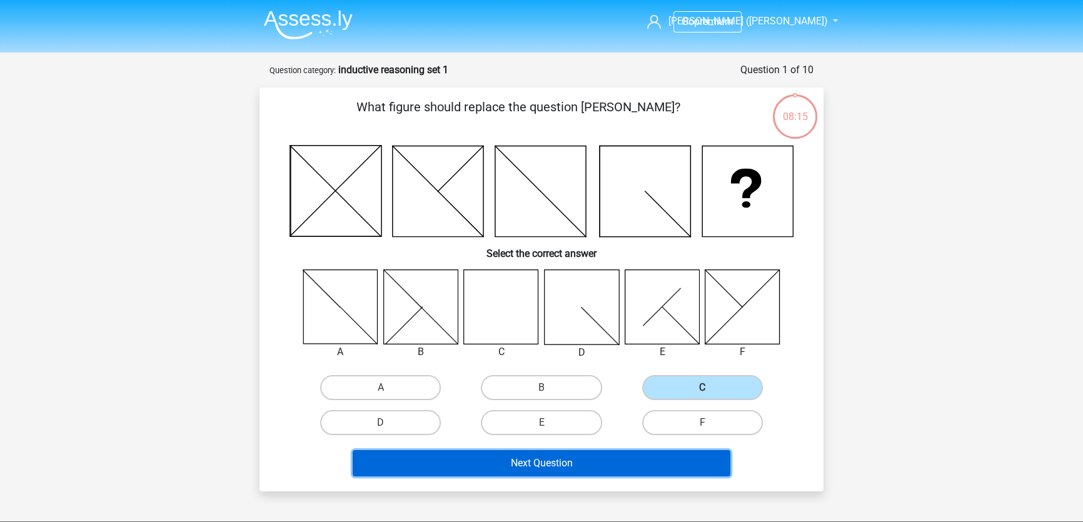
click at [532, 467] on button "Next Question" at bounding box center [542, 463] width 378 height 26
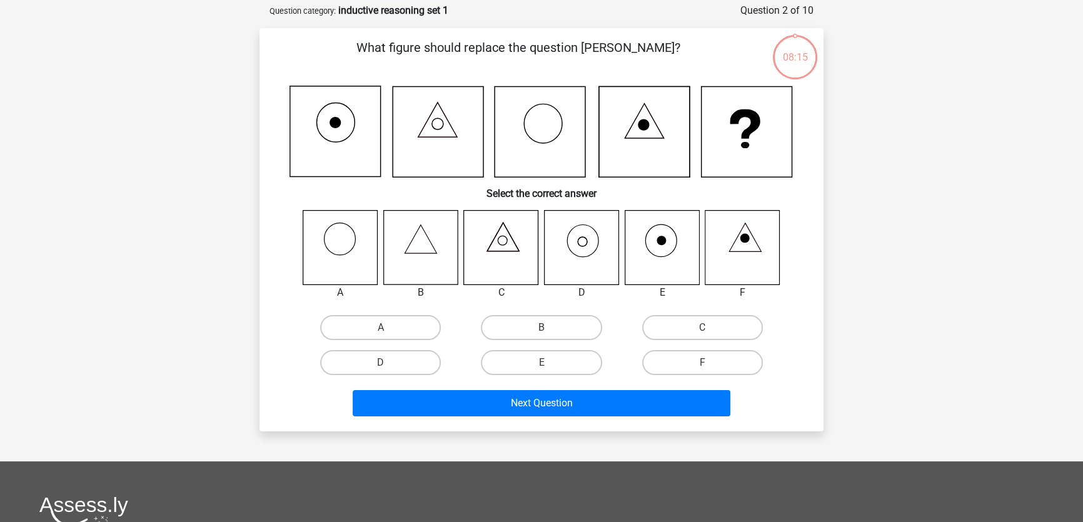
scroll to position [63, 0]
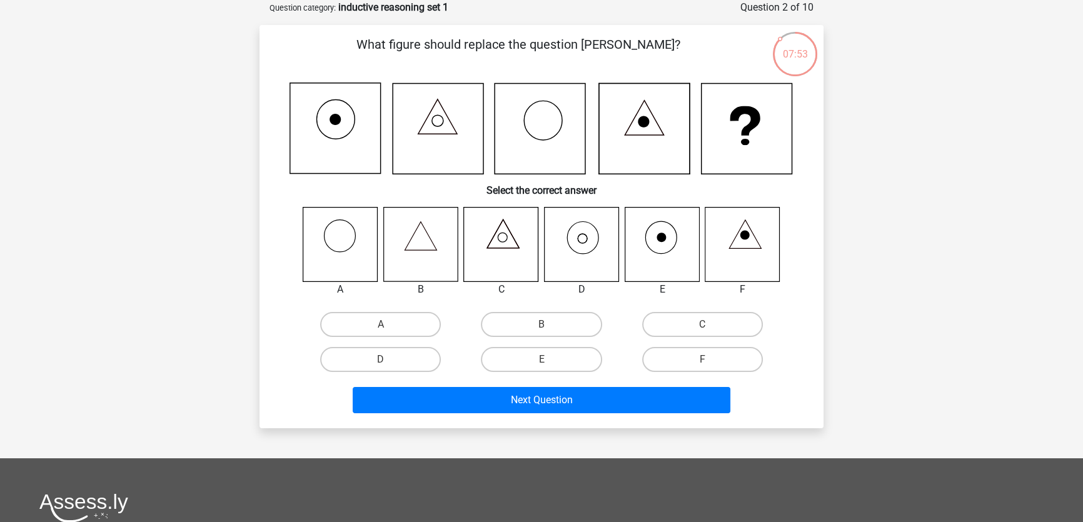
click at [668, 253] on icon at bounding box center [662, 244] width 74 height 74
click at [575, 360] on label "E" at bounding box center [541, 359] width 121 height 25
click at [550, 360] on input "E" at bounding box center [546, 364] width 8 height 8
radio input "true"
click at [377, 357] on label "D" at bounding box center [380, 359] width 121 height 25
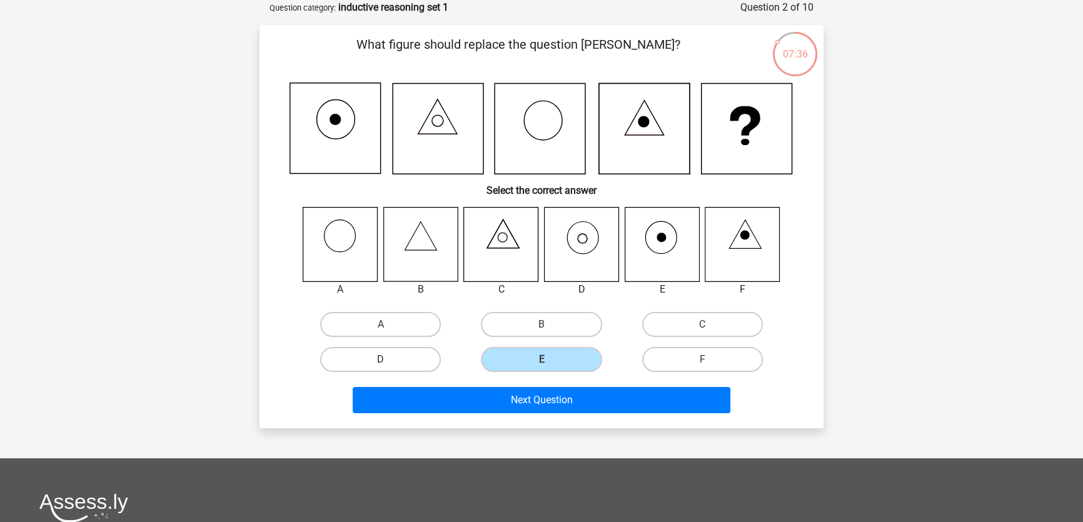
click at [381, 360] on input "D" at bounding box center [385, 364] width 8 height 8
radio input "true"
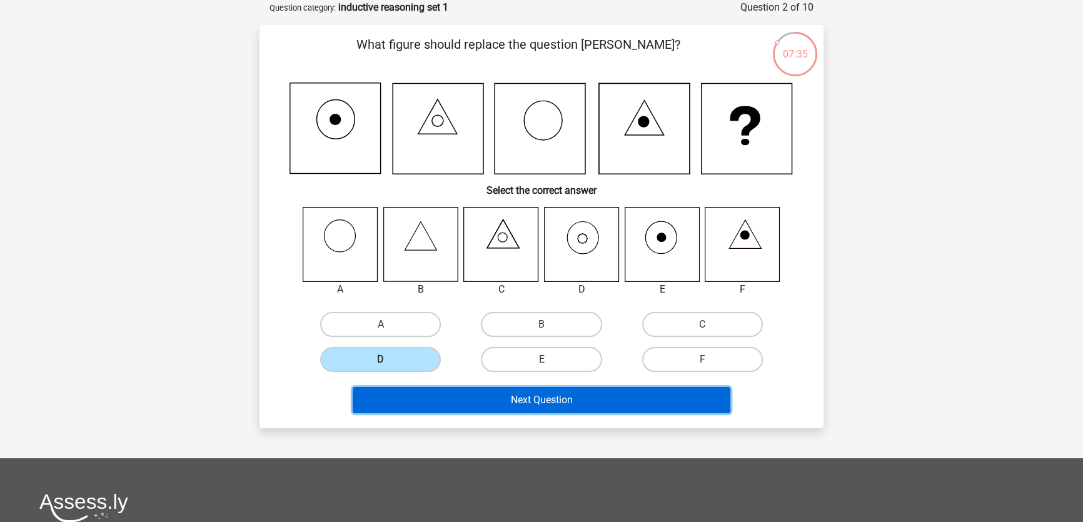
click at [593, 397] on button "Next Question" at bounding box center [542, 400] width 378 height 26
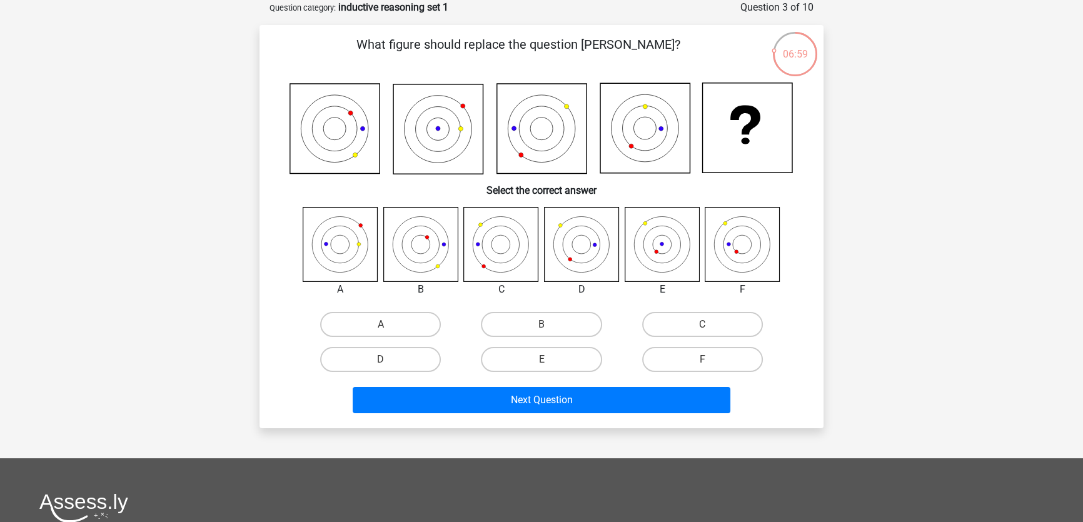
click at [760, 233] on icon at bounding box center [742, 244] width 74 height 74
click at [701, 365] on label "F" at bounding box center [702, 359] width 121 height 25
click at [702, 365] on input "F" at bounding box center [706, 364] width 8 height 8
radio input "true"
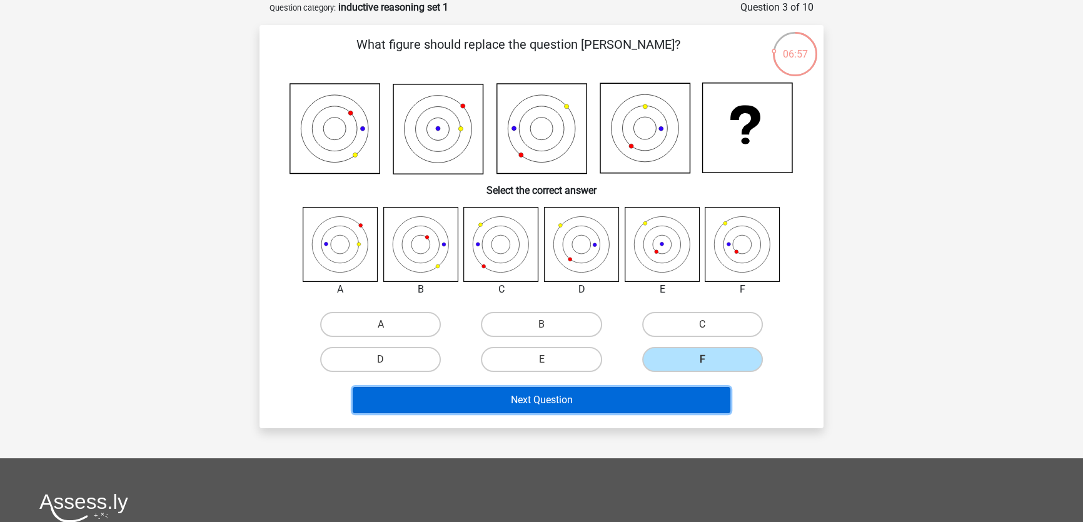
click at [699, 396] on button "Next Question" at bounding box center [542, 400] width 378 height 26
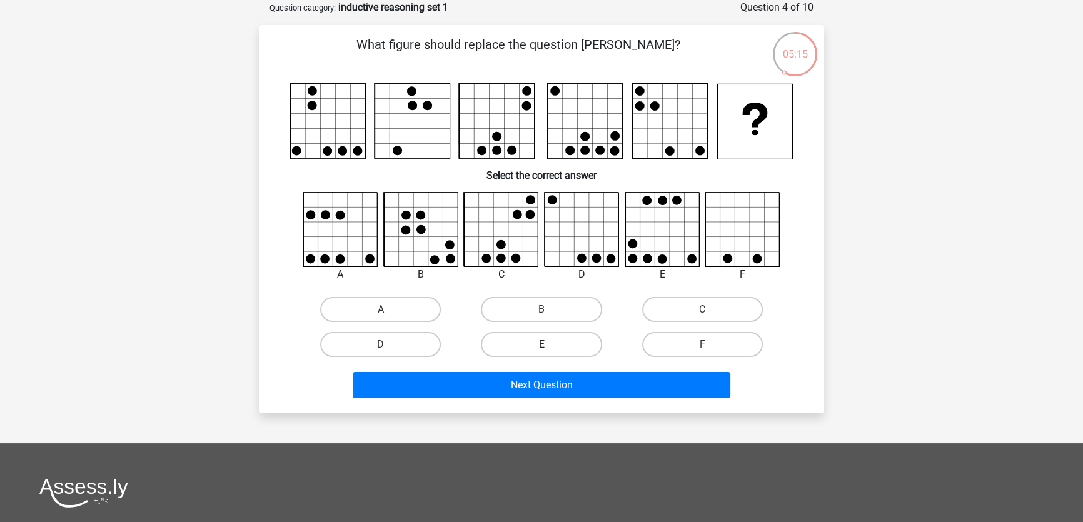
click at [534, 333] on label "E" at bounding box center [541, 344] width 121 height 25
click at [542, 345] on input "E" at bounding box center [546, 349] width 8 height 8
radio input "true"
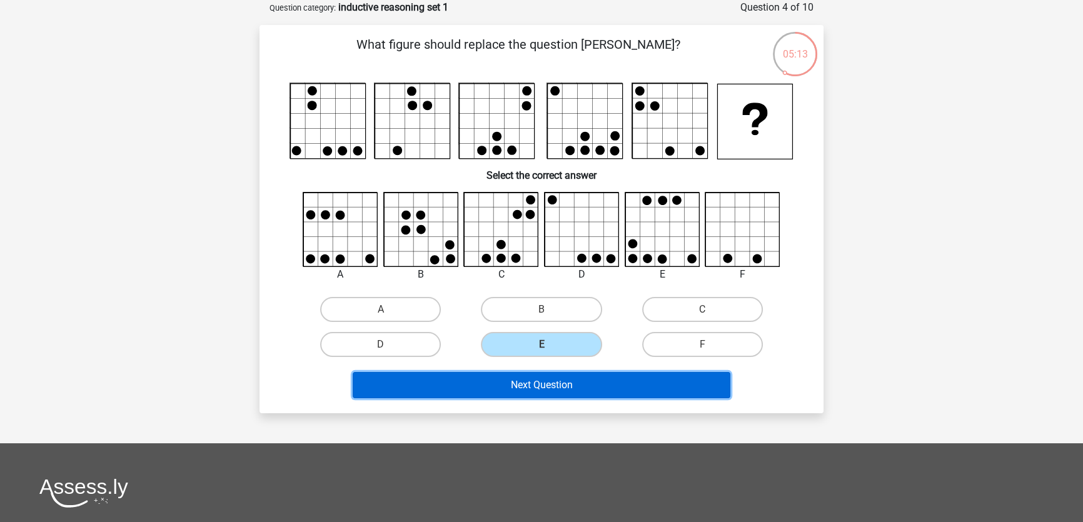
click at [580, 384] on button "Next Question" at bounding box center [542, 385] width 378 height 26
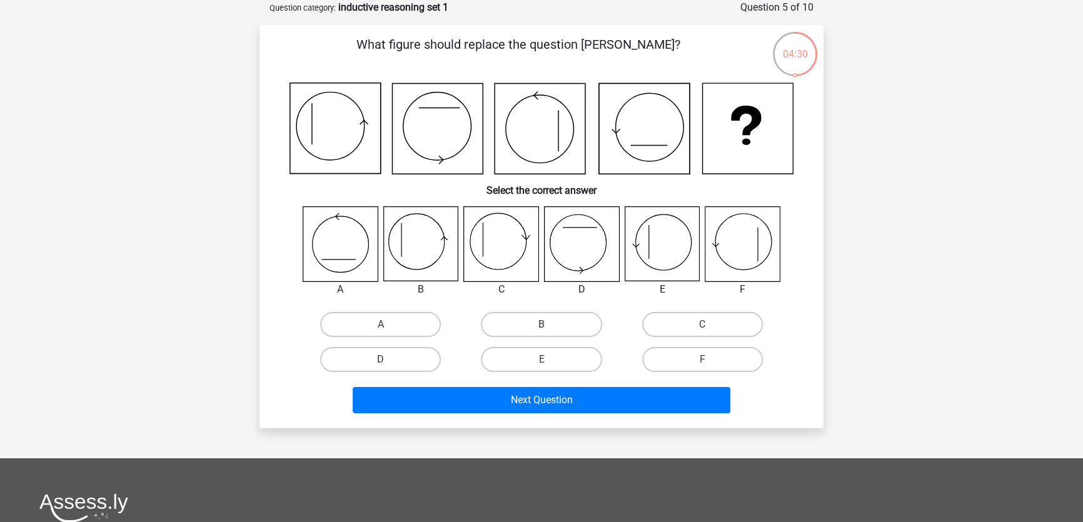
click at [543, 330] on input "B" at bounding box center [546, 329] width 8 height 8
radio input "true"
click at [428, 253] on icon at bounding box center [420, 244] width 74 height 74
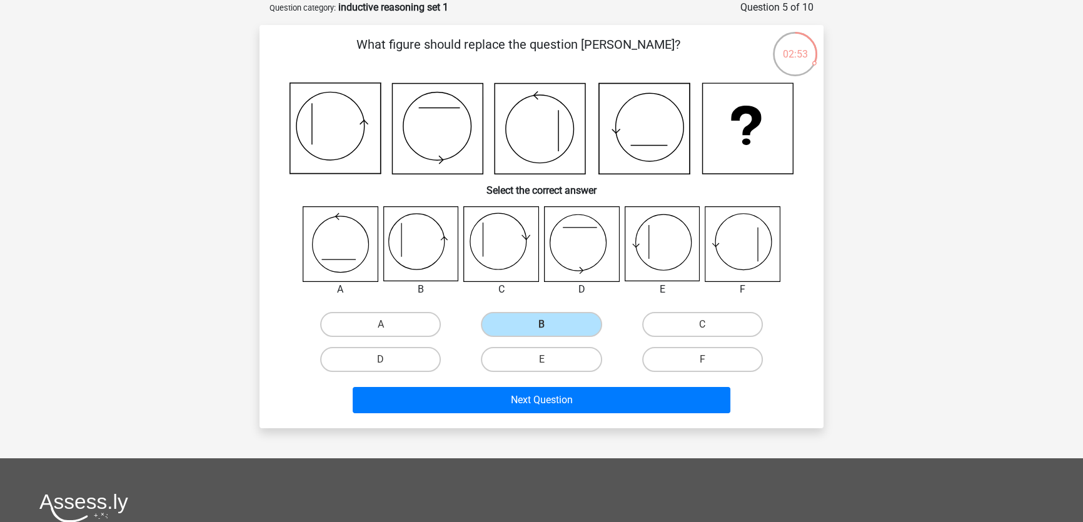
click at [428, 253] on icon at bounding box center [420, 244] width 74 height 74
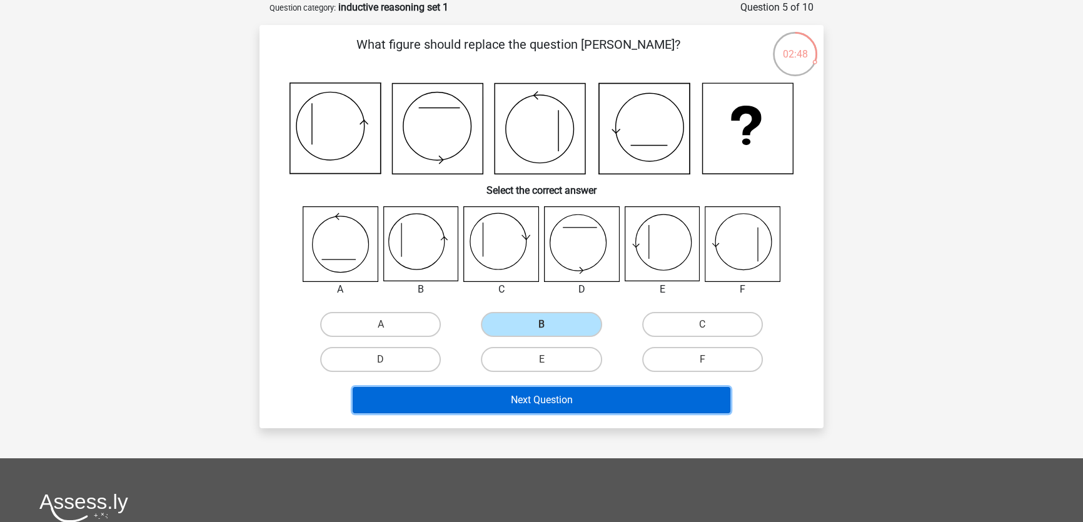
drag, startPoint x: 613, startPoint y: 405, endPoint x: 900, endPoint y: 520, distance: 309.8
click at [612, 404] on button "Next Question" at bounding box center [542, 400] width 378 height 26
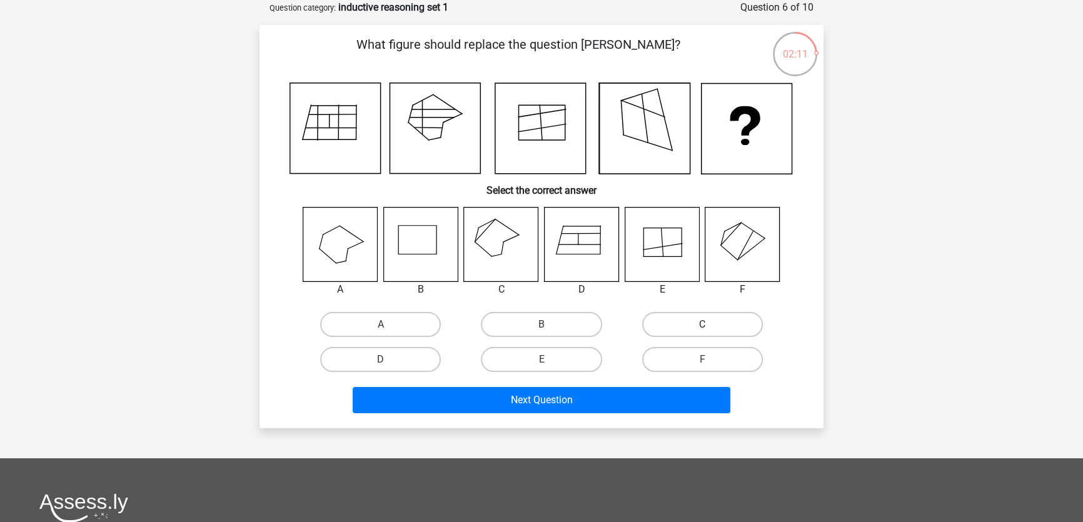
click at [678, 321] on label "C" at bounding box center [702, 324] width 121 height 25
click at [702, 325] on input "C" at bounding box center [706, 329] width 8 height 8
radio input "true"
click at [556, 356] on label "E" at bounding box center [541, 359] width 121 height 25
click at [550, 360] on input "E" at bounding box center [546, 364] width 8 height 8
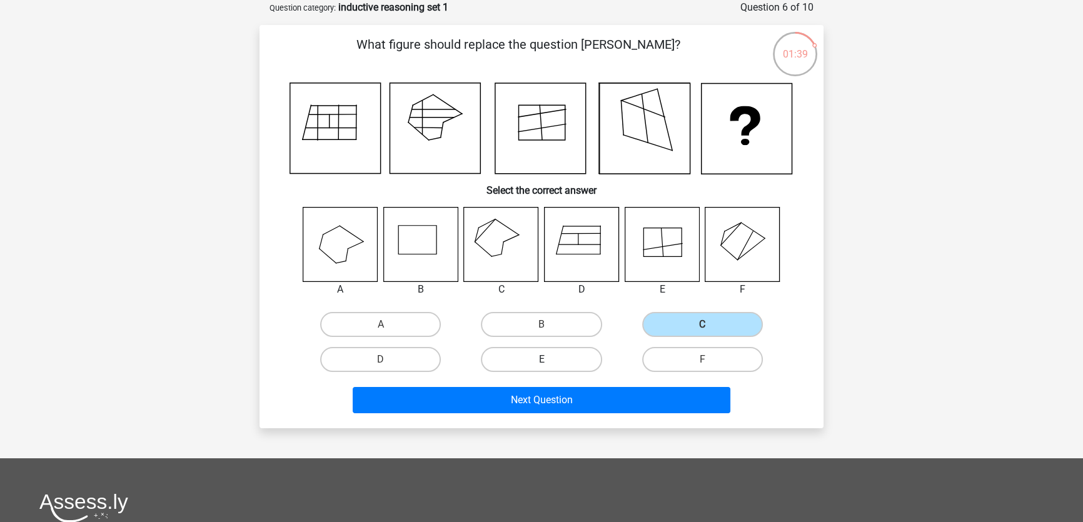
radio input "true"
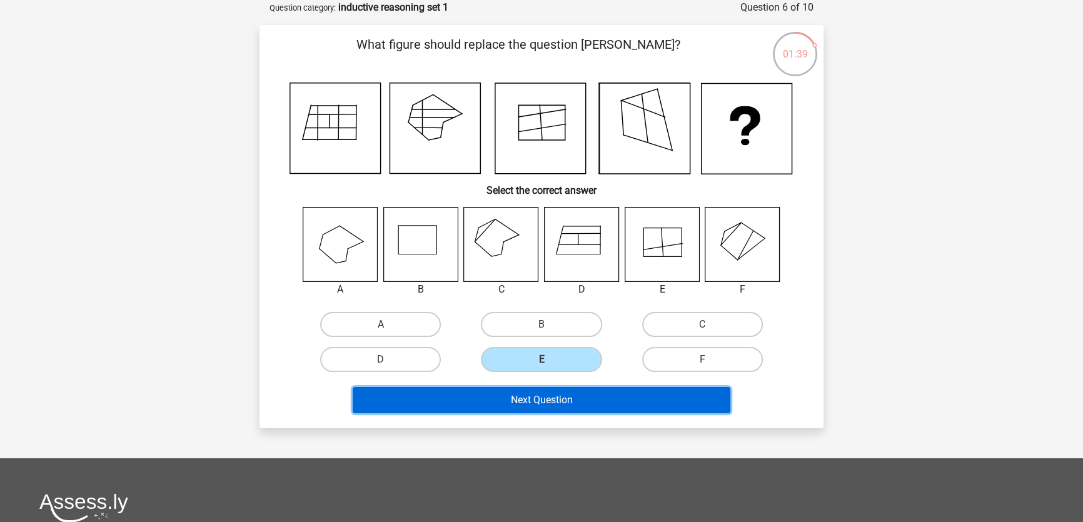
click at [539, 396] on button "Next Question" at bounding box center [542, 400] width 378 height 26
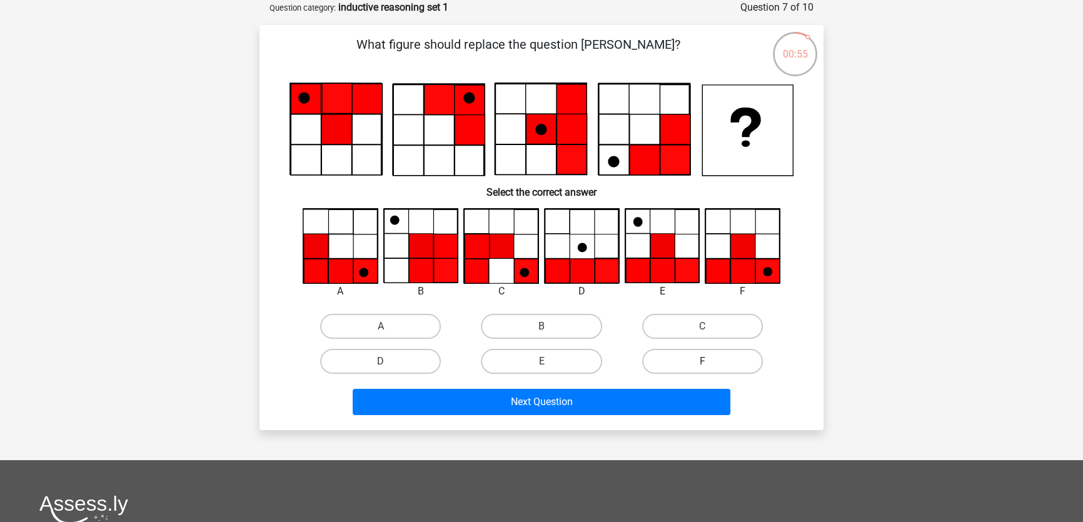
click at [713, 358] on label "F" at bounding box center [702, 361] width 121 height 25
click at [710, 361] on input "F" at bounding box center [706, 365] width 8 height 8
radio input "true"
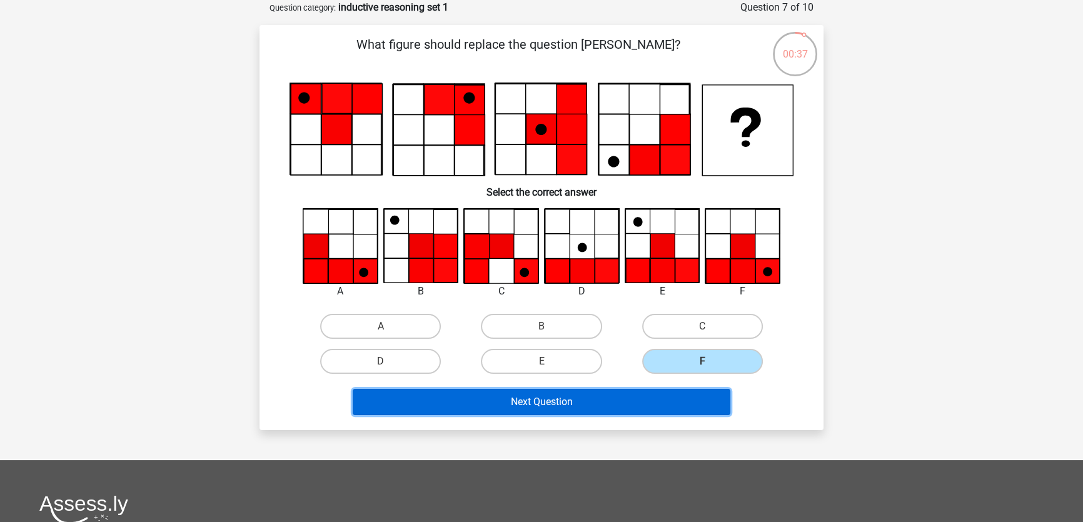
click at [543, 396] on button "Next Question" at bounding box center [542, 402] width 378 height 26
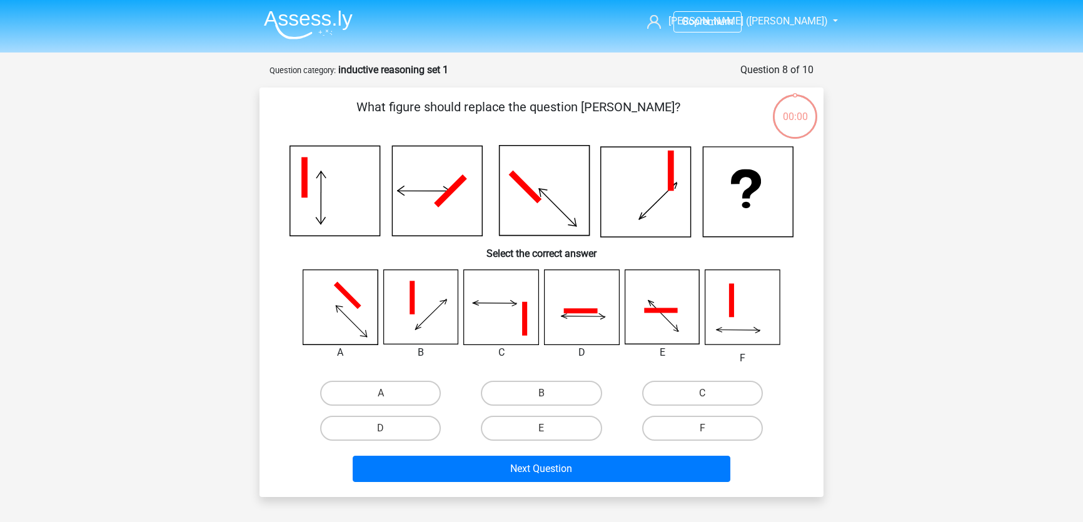
scroll to position [63, 0]
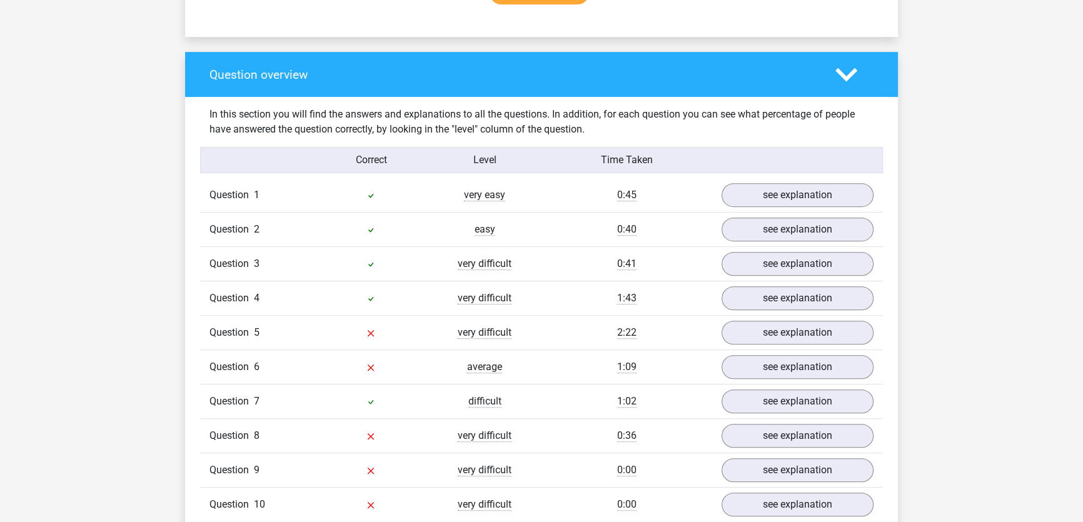
scroll to position [1023, 0]
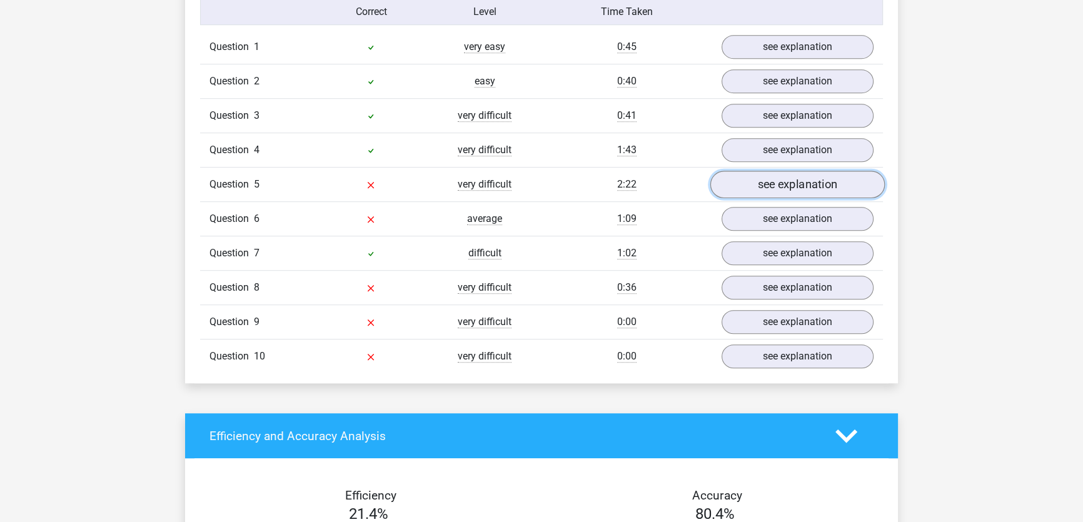
click at [810, 184] on link "see explanation" at bounding box center [797, 185] width 174 height 28
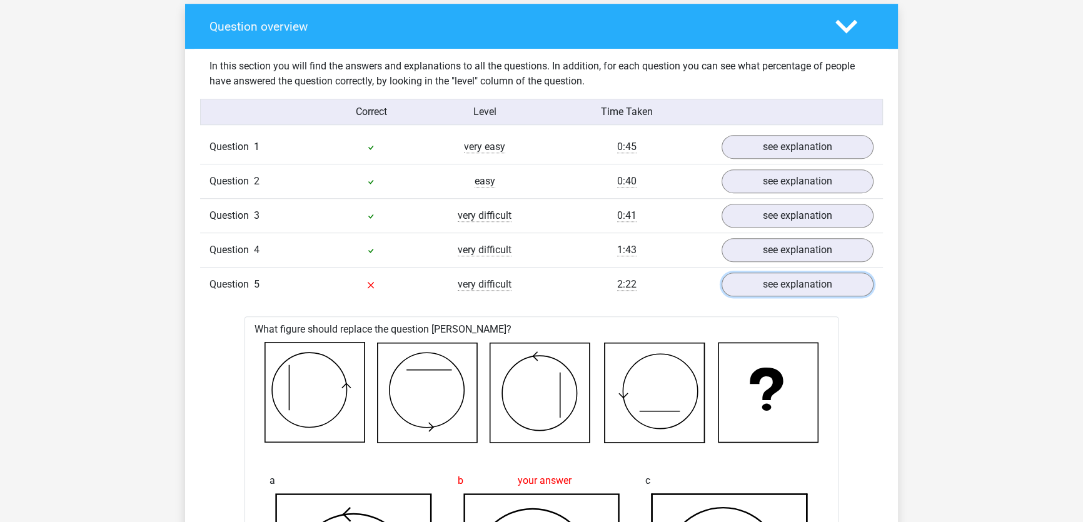
scroll to position [852, 0]
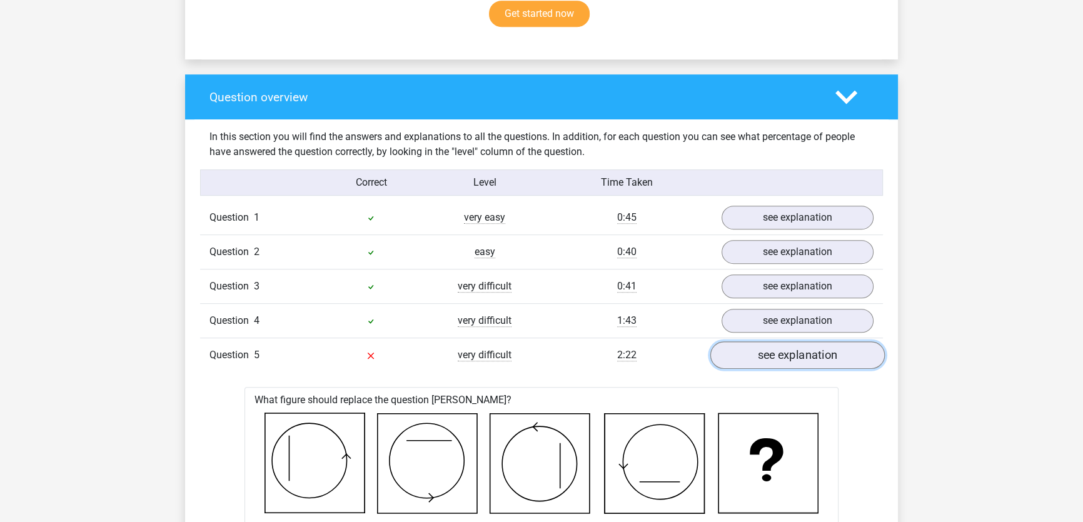
click at [833, 361] on link "see explanation" at bounding box center [797, 355] width 174 height 28
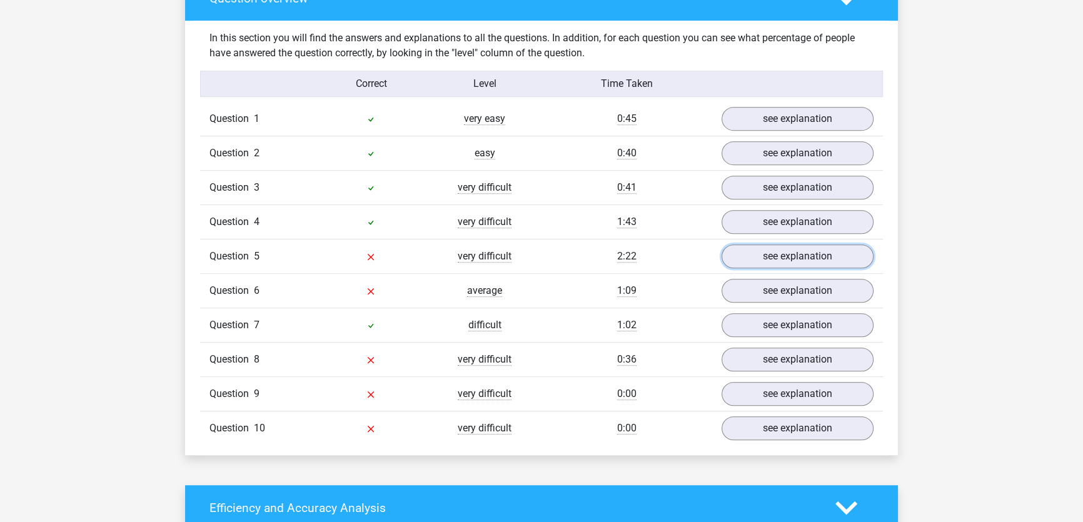
scroll to position [966, 0]
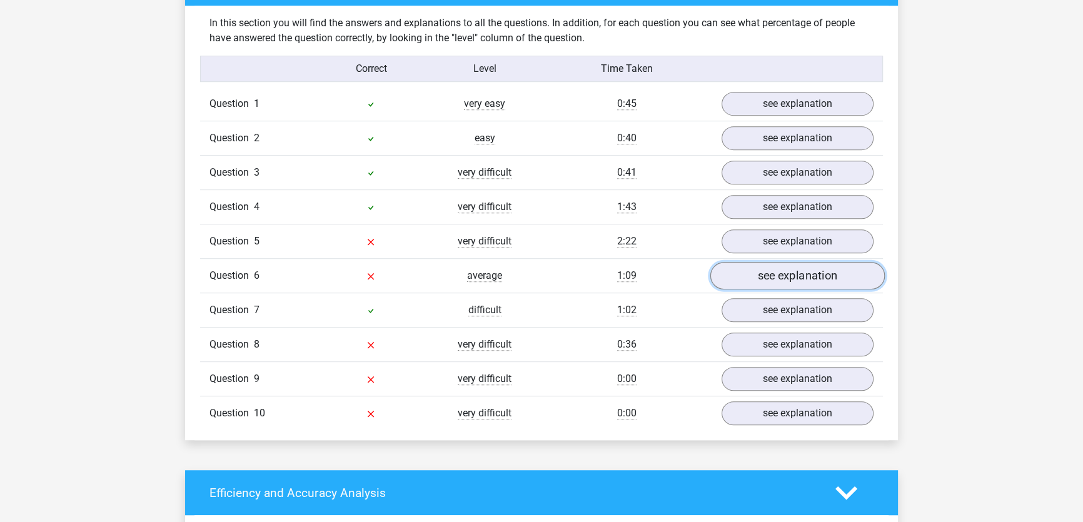
click at [799, 276] on link "see explanation" at bounding box center [797, 276] width 174 height 28
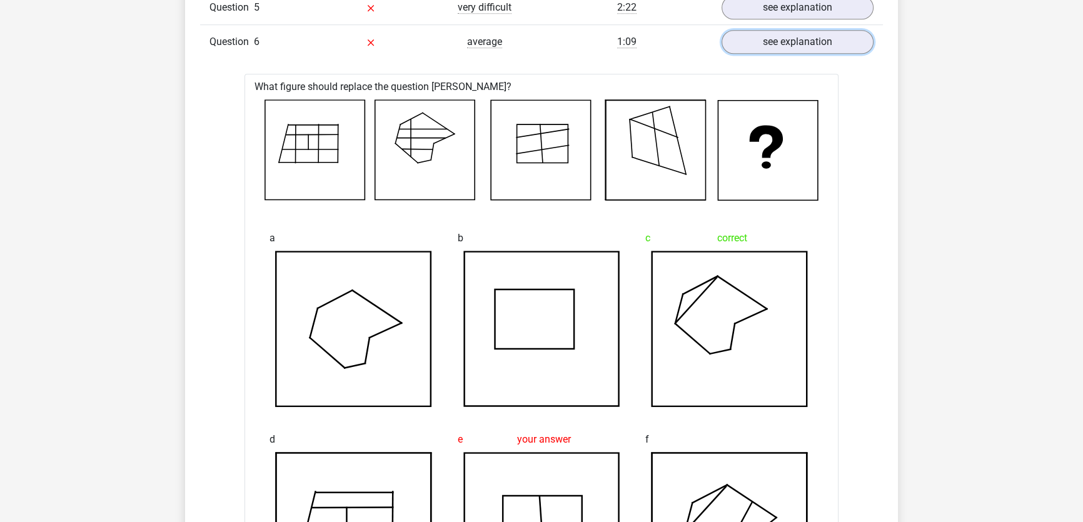
scroll to position [1194, 0]
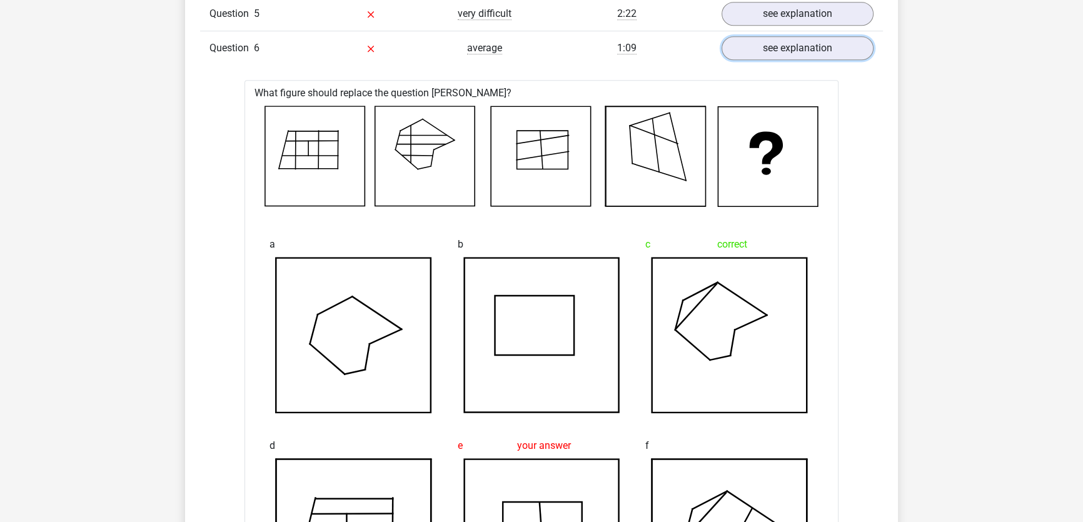
drag, startPoint x: 802, startPoint y: 51, endPoint x: 802, endPoint y: 113, distance: 61.9
click at [801, 51] on link "see explanation" at bounding box center [798, 48] width 152 height 24
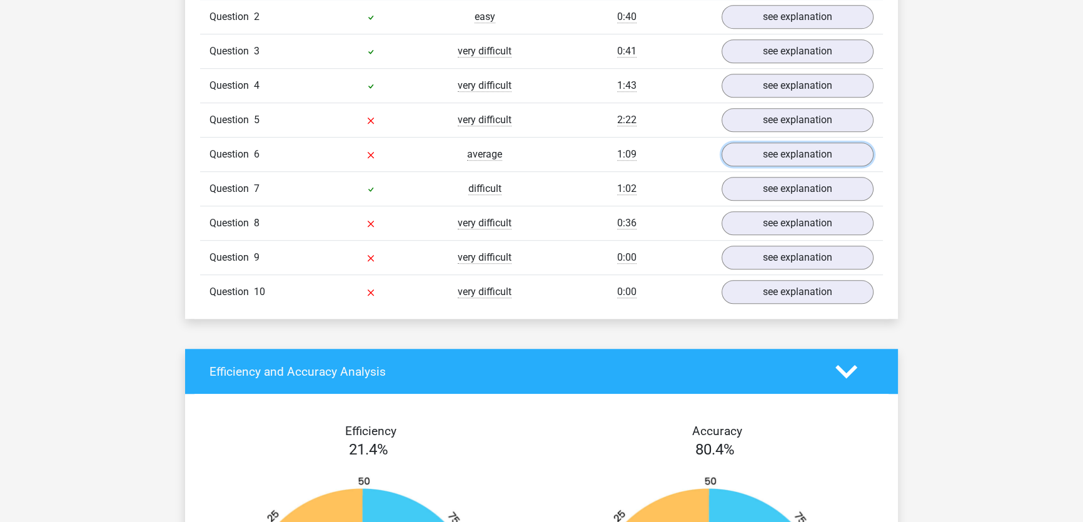
scroll to position [1080, 0]
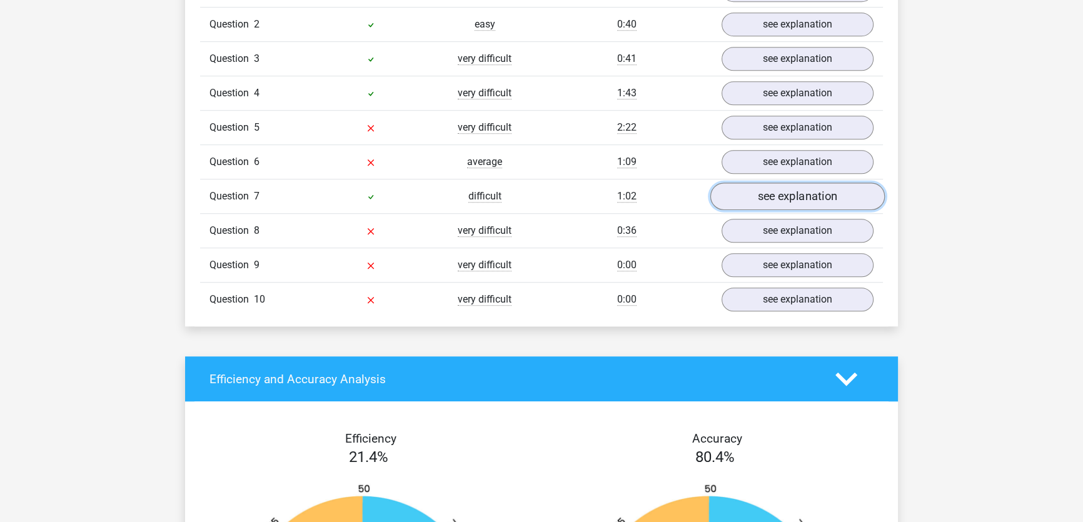
click at [845, 203] on link "see explanation" at bounding box center [797, 197] width 174 height 28
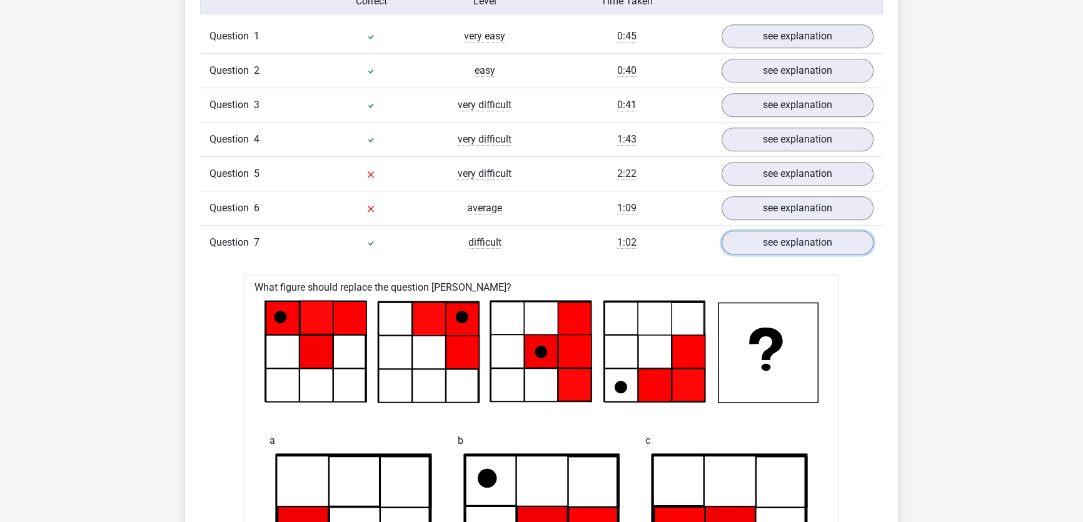
scroll to position [1023, 0]
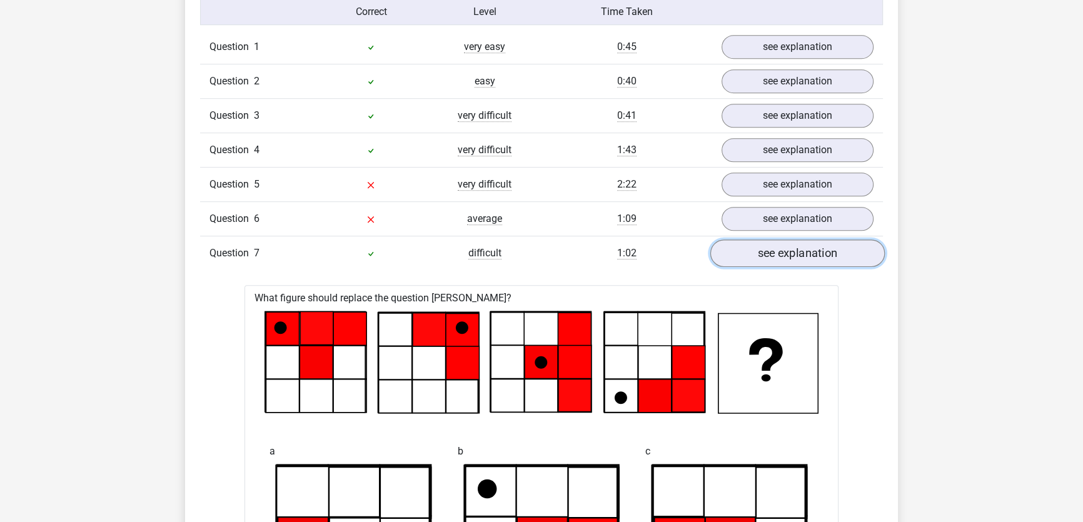
click at [782, 253] on link "see explanation" at bounding box center [797, 253] width 174 height 28
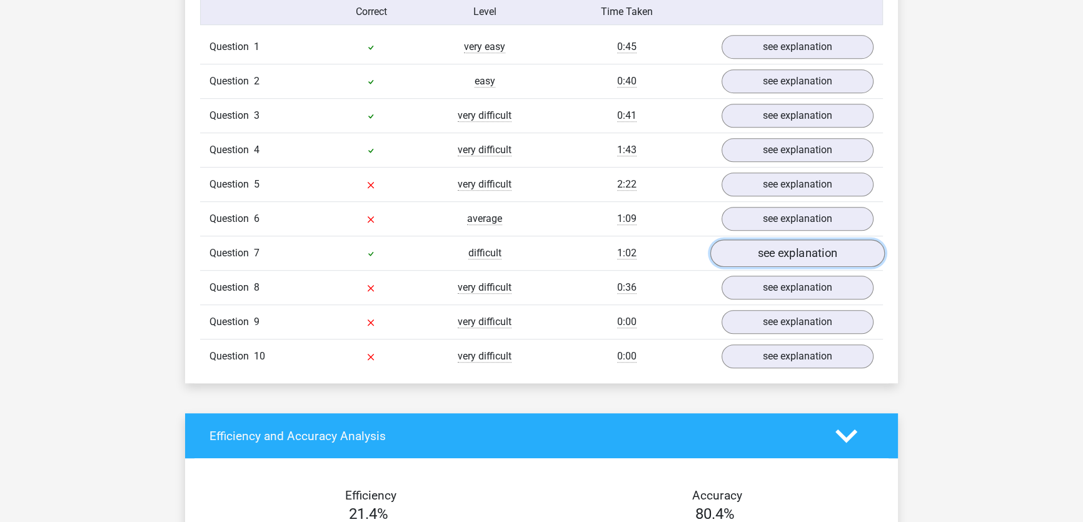
click at [769, 256] on link "see explanation" at bounding box center [797, 253] width 174 height 28
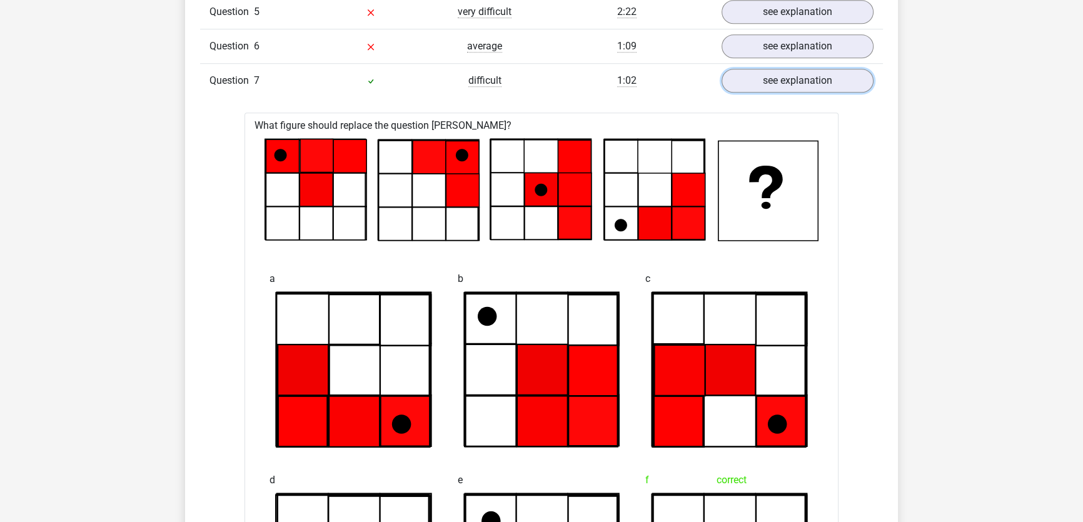
scroll to position [1137, 0]
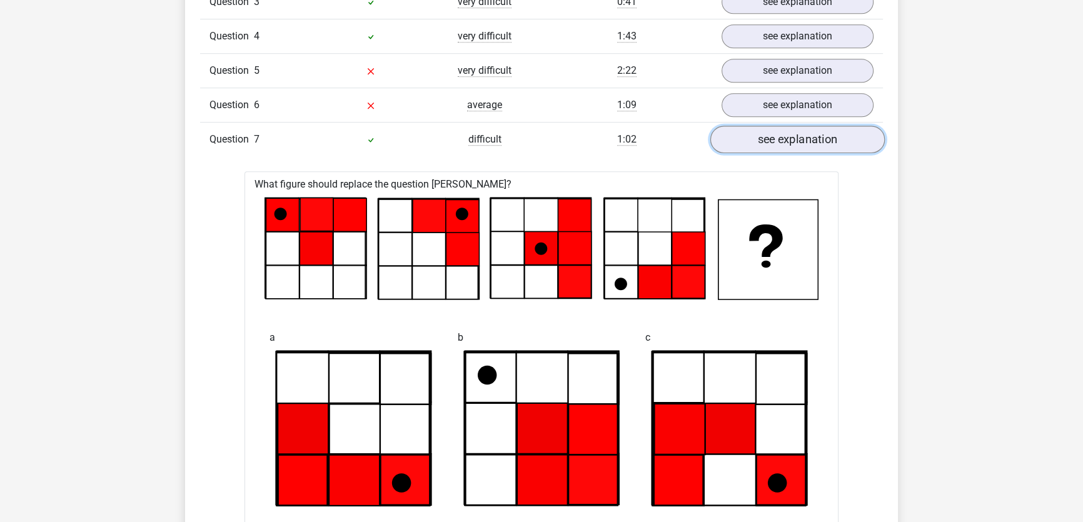
click at [790, 143] on link "see explanation" at bounding box center [797, 140] width 174 height 28
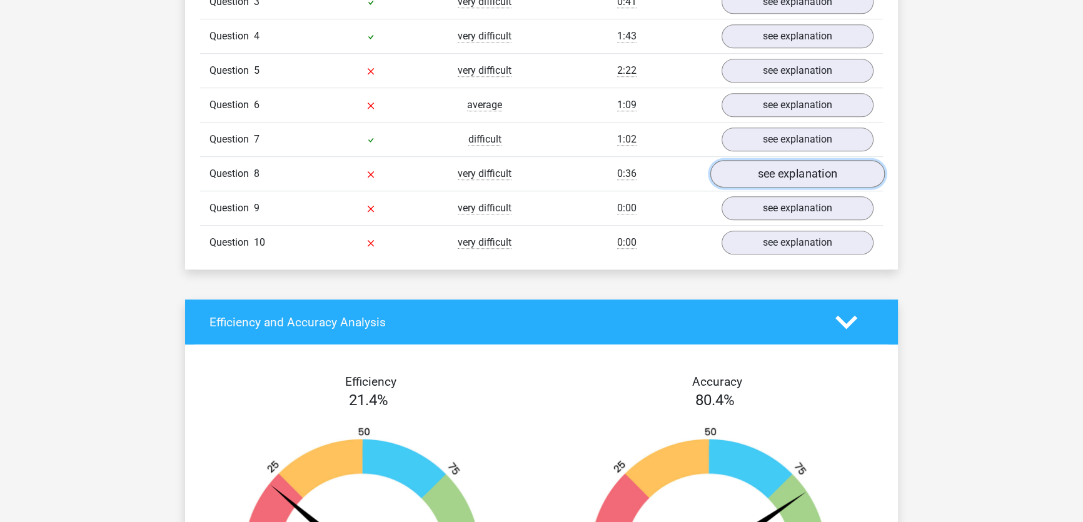
click at [807, 169] on link "see explanation" at bounding box center [797, 174] width 174 height 28
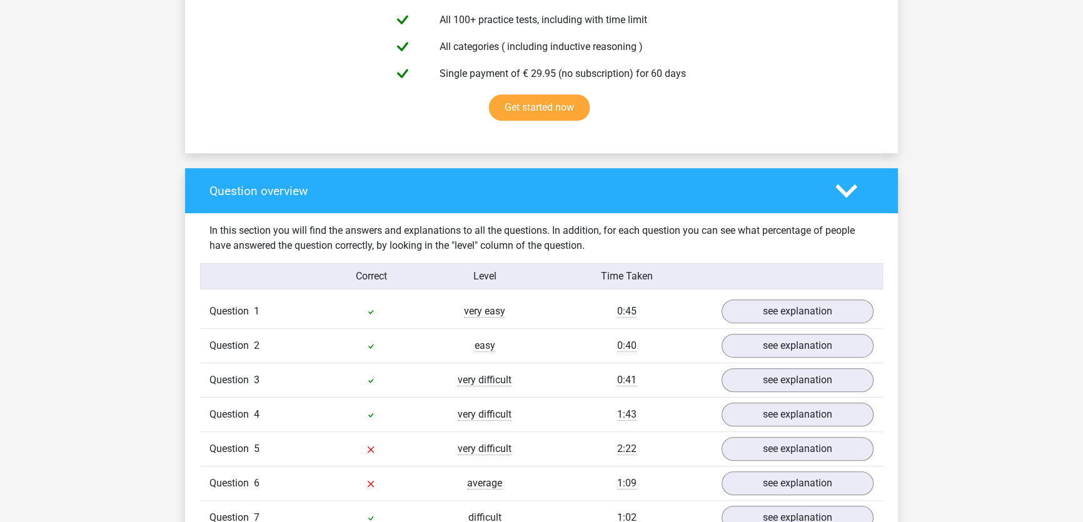
scroll to position [625, 0]
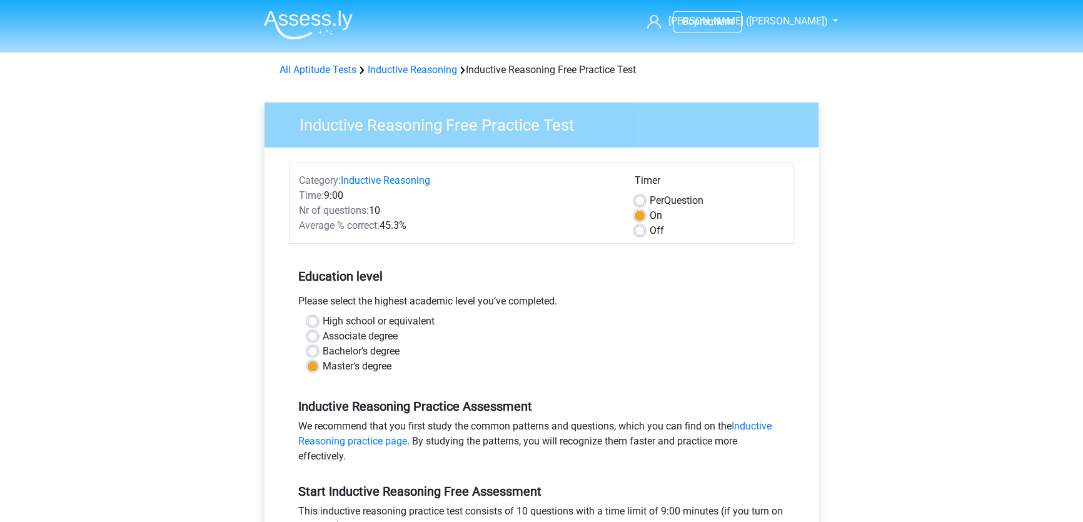
click at [300, 23] on img at bounding box center [308, 24] width 89 height 29
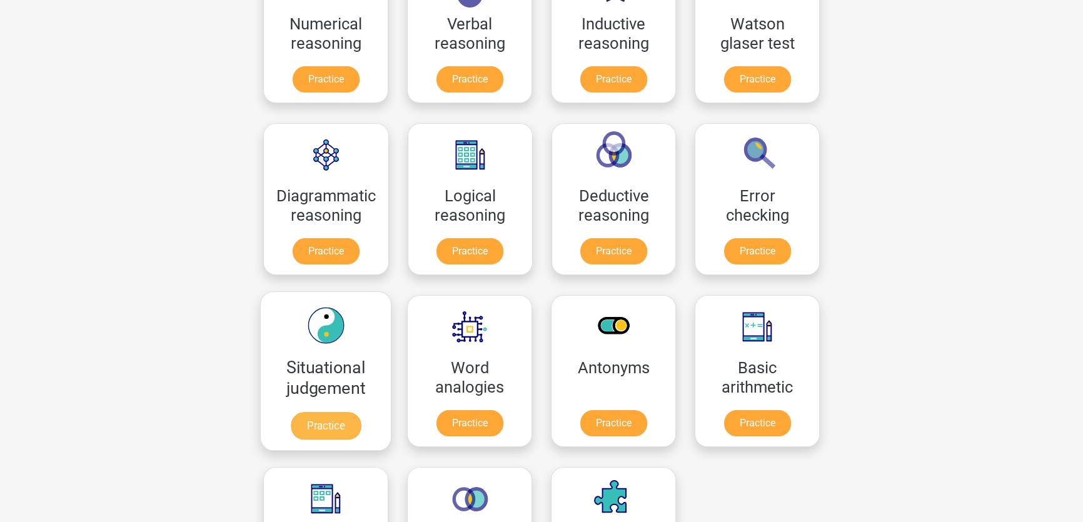
scroll to position [284, 0]
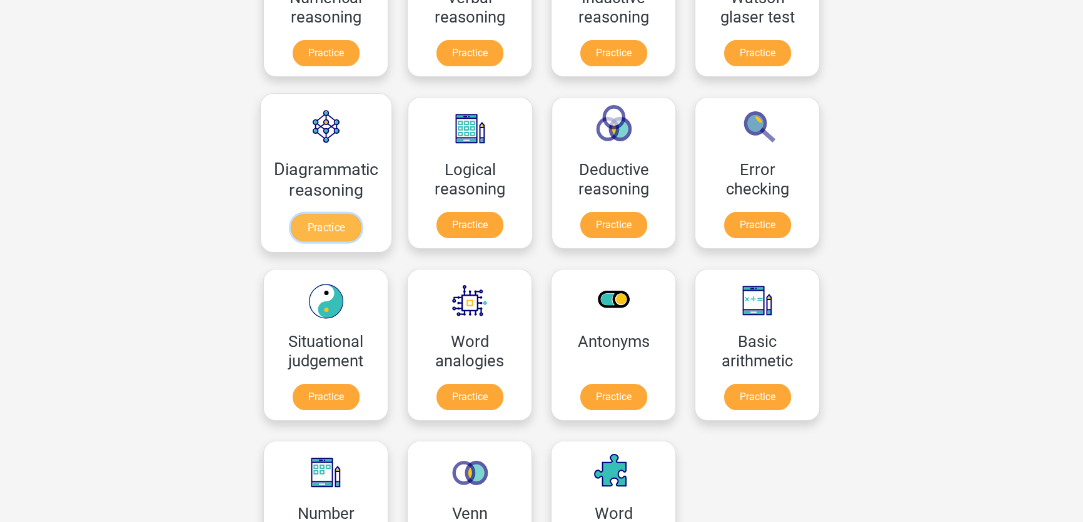
click at [348, 226] on link "Practice" at bounding box center [326, 228] width 70 height 28
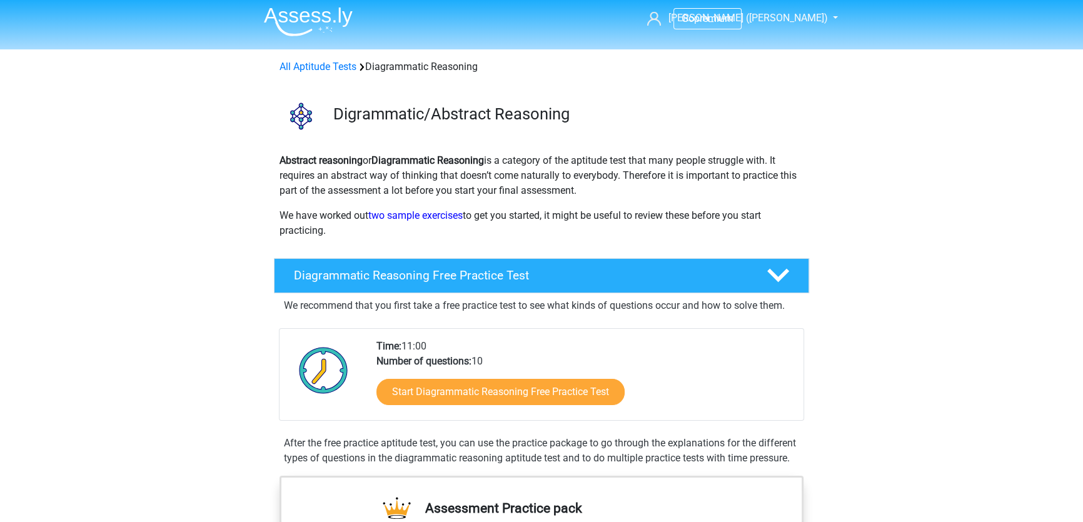
scroll to position [113, 0]
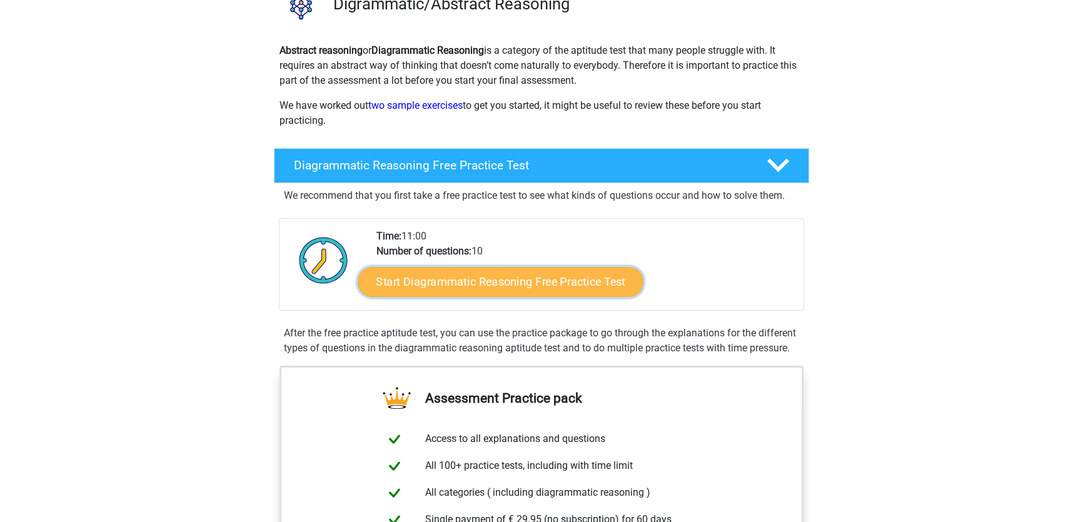
click at [535, 288] on link "Start Diagrammatic Reasoning Free Practice Test" at bounding box center [501, 281] width 286 height 30
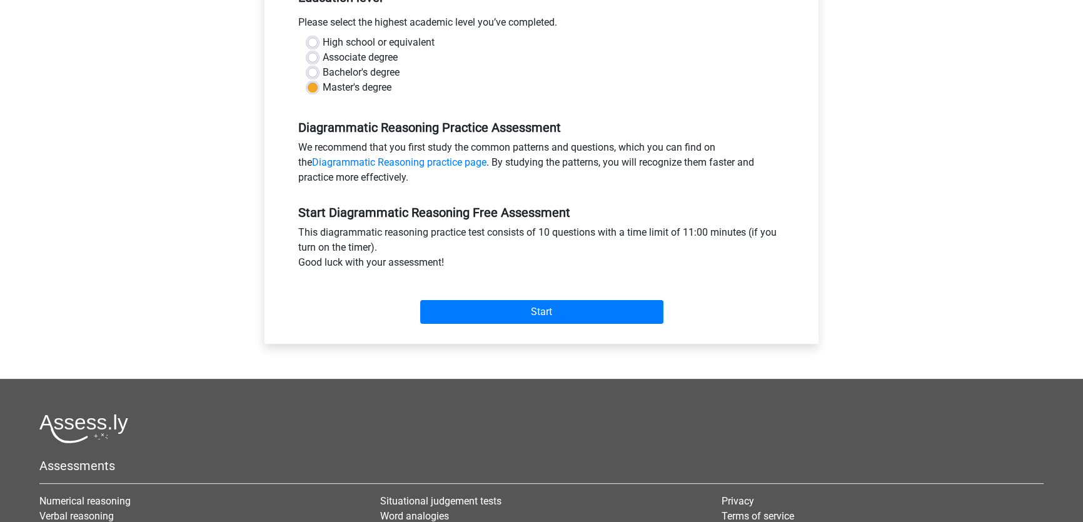
scroll to position [284, 0]
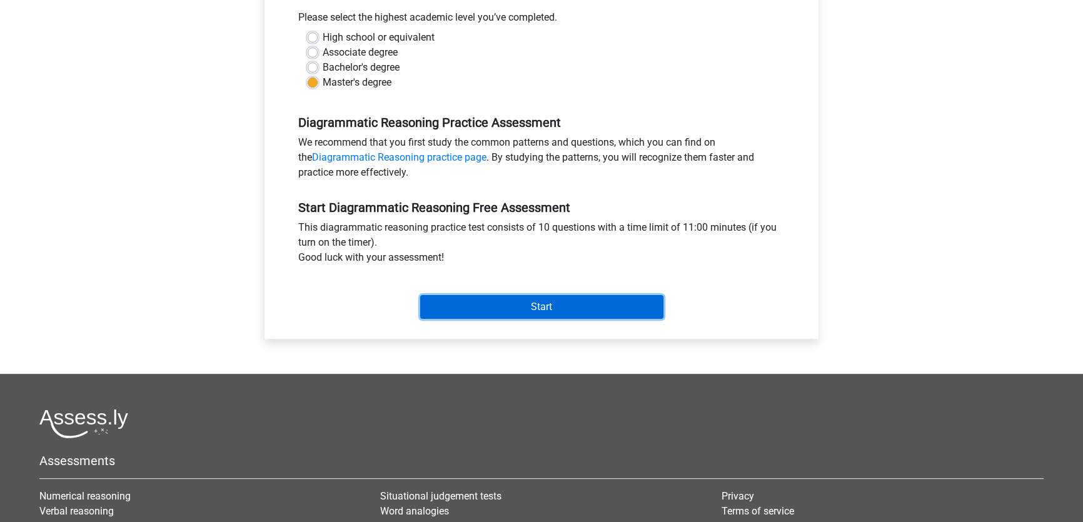
click at [532, 307] on input "Start" at bounding box center [541, 307] width 243 height 24
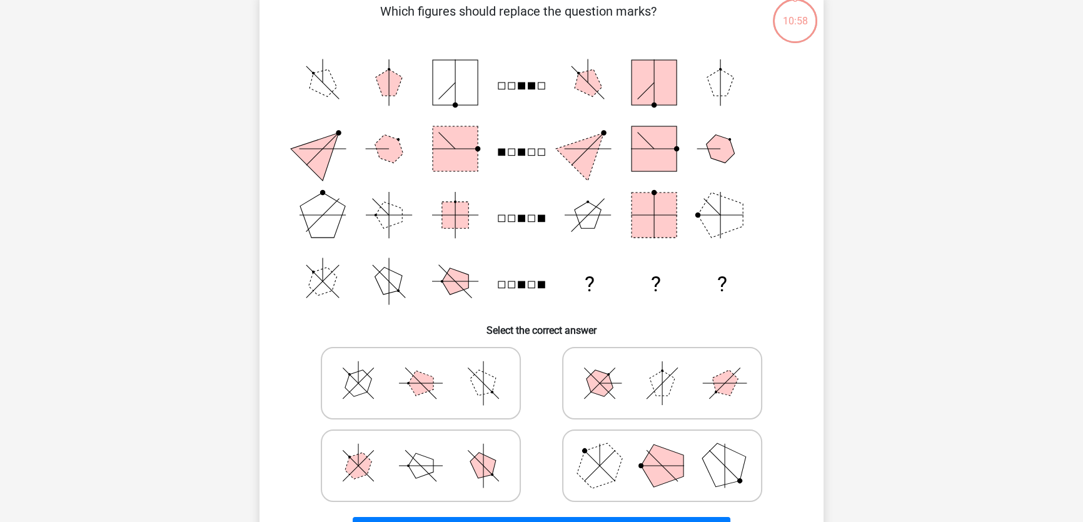
scroll to position [113, 0]
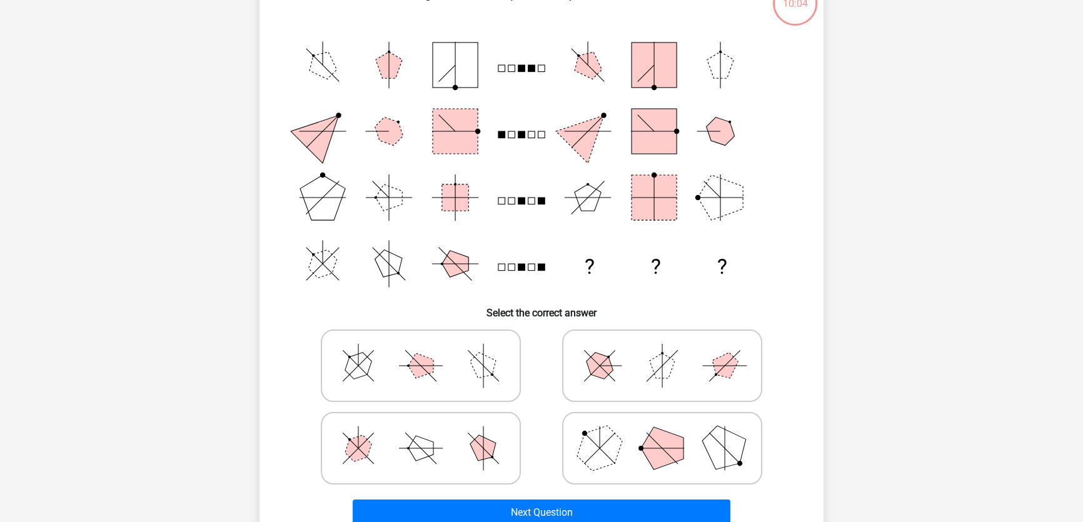
click at [441, 360] on icon at bounding box center [421, 366] width 188 height 63
click at [429, 350] on input "radio" at bounding box center [425, 346] width 8 height 8
radio input "true"
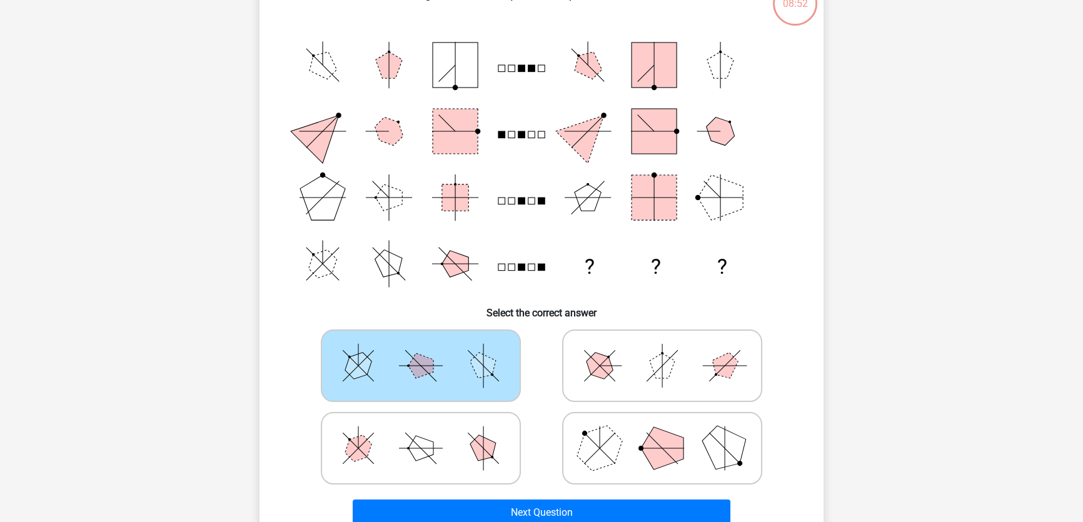
click at [374, 455] on icon at bounding box center [421, 448] width 188 height 63
click at [421, 433] on input "radio" at bounding box center [425, 429] width 8 height 8
radio input "true"
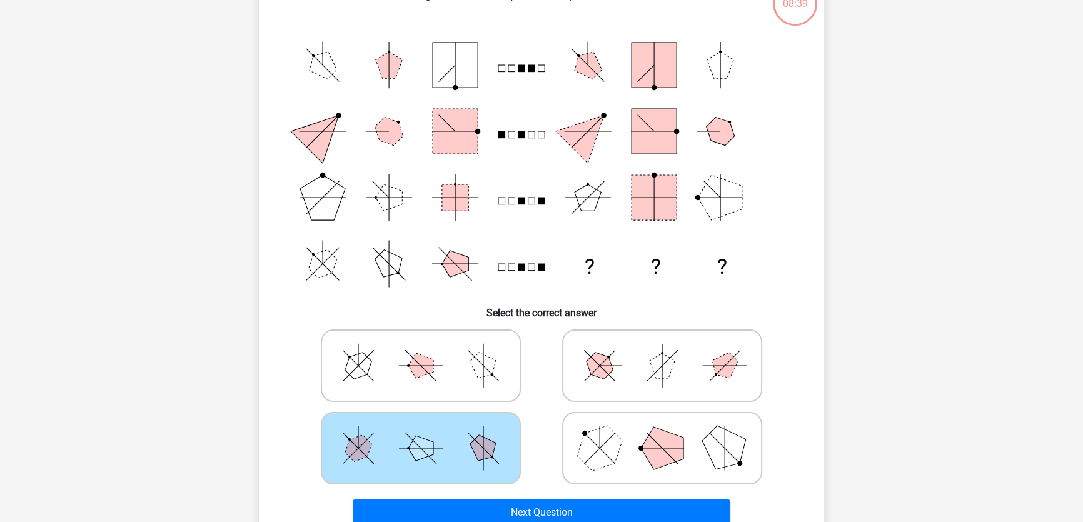
click at [388, 359] on icon at bounding box center [421, 366] width 188 height 63
click at [421, 350] on input "radio" at bounding box center [425, 346] width 8 height 8
radio input "true"
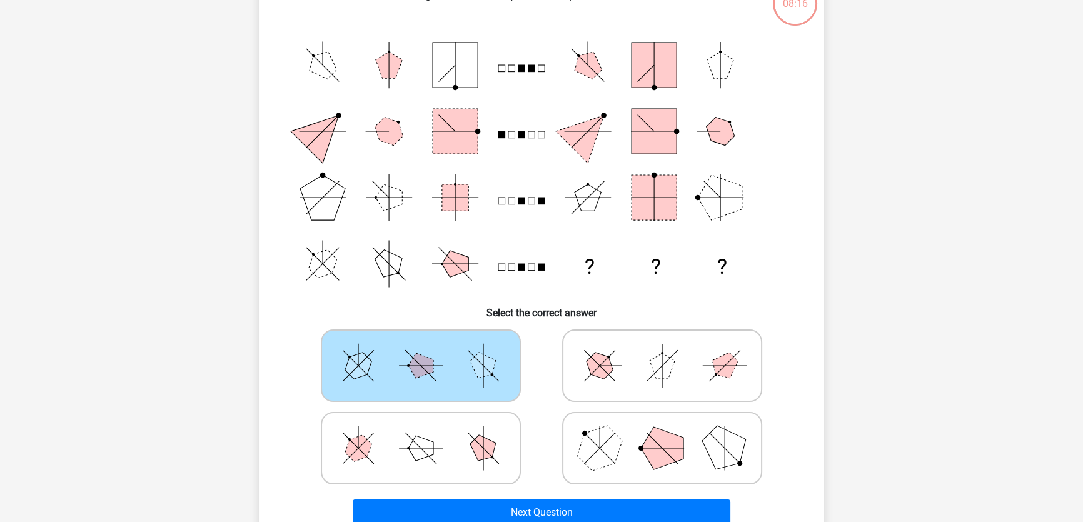
click at [408, 449] on icon at bounding box center [421, 448] width 188 height 63
click at [421, 433] on input "radio" at bounding box center [425, 429] width 8 height 8
radio input "true"
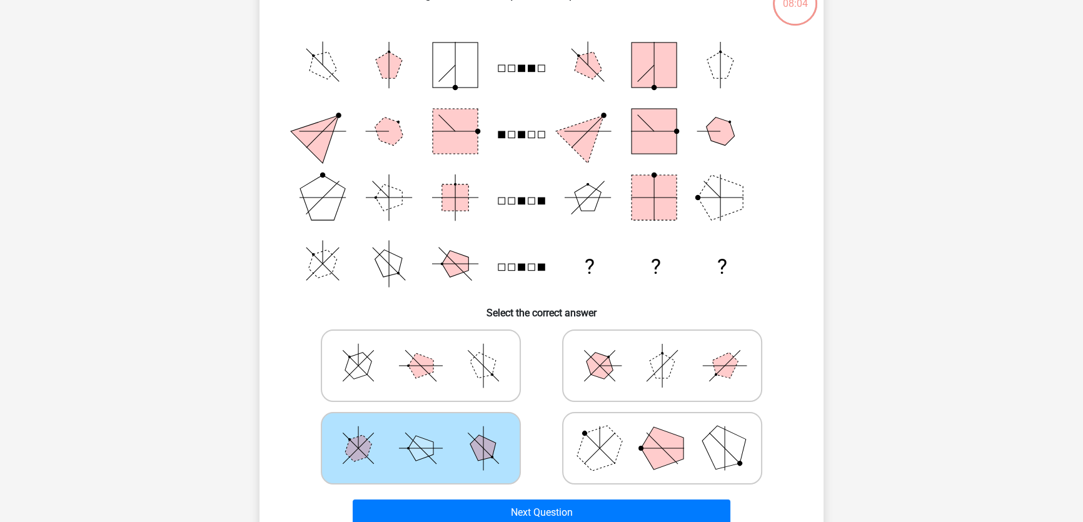
click at [453, 378] on icon at bounding box center [421, 366] width 188 height 63
click at [429, 350] on input "radio" at bounding box center [425, 346] width 8 height 8
radio input "true"
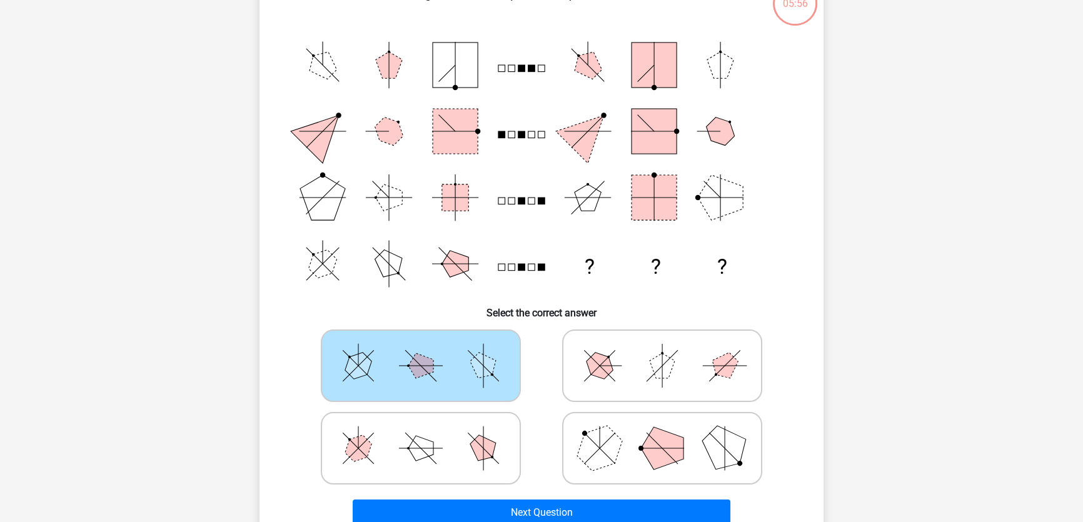
click at [606, 460] on polygon at bounding box center [600, 448] width 60 height 60
click at [662, 433] on input "radio" at bounding box center [666, 429] width 8 height 8
radio input "true"
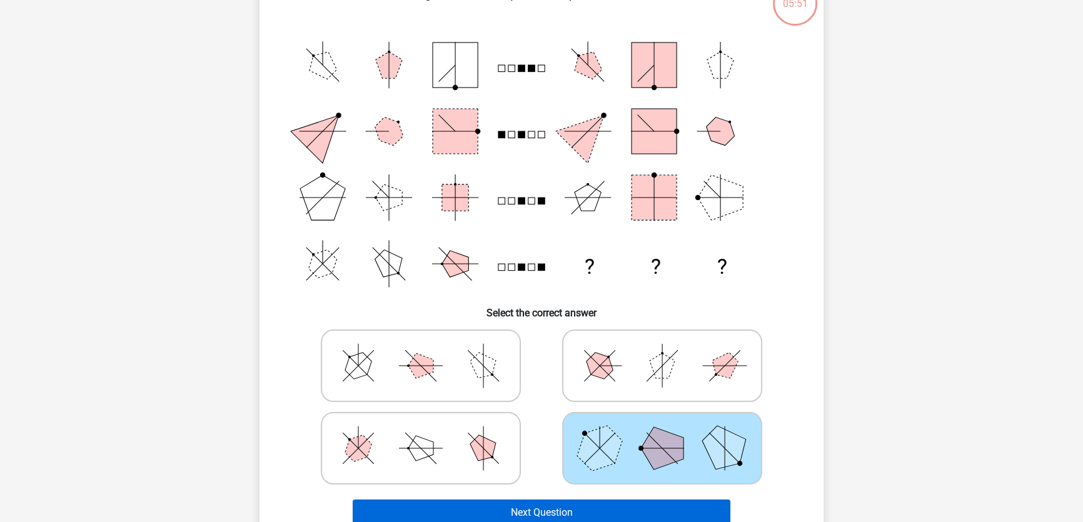
scroll to position [170, 0]
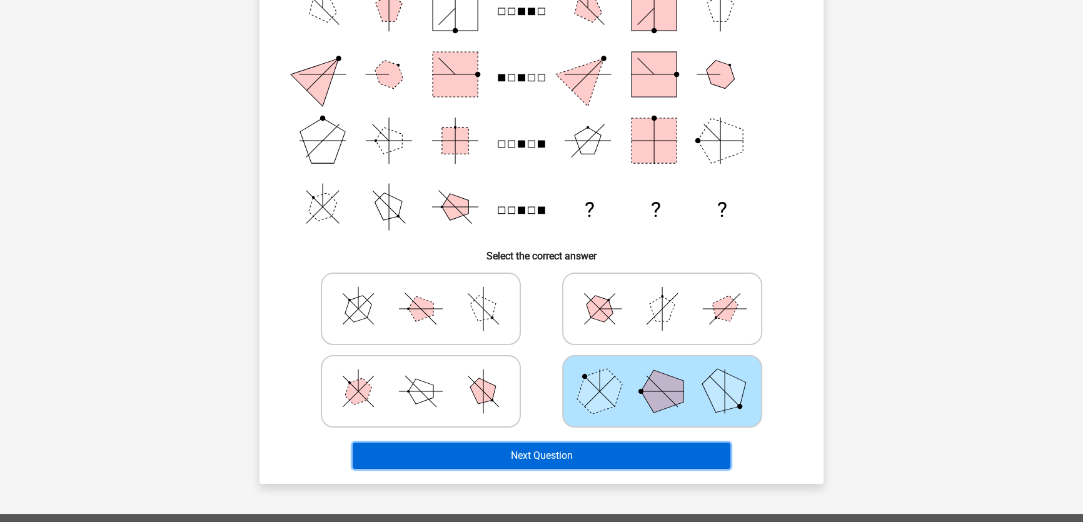
click at [615, 454] on button "Next Question" at bounding box center [542, 456] width 378 height 26
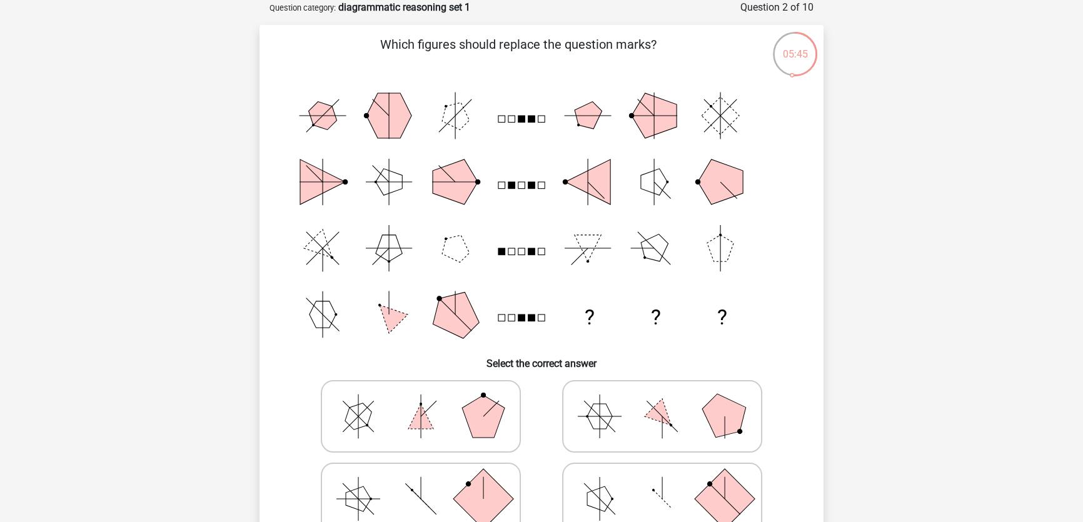
scroll to position [119, 0]
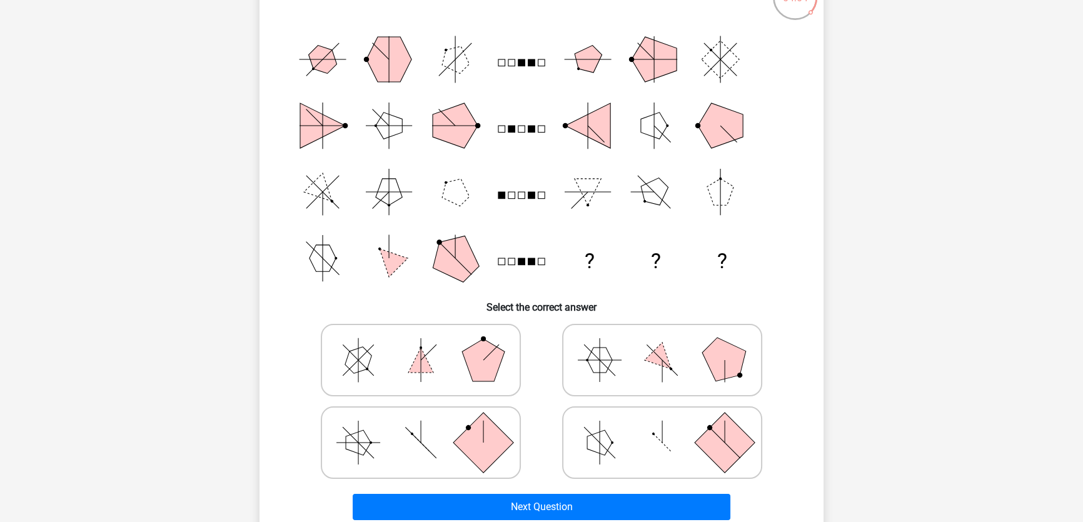
click at [696, 370] on icon at bounding box center [662, 360] width 188 height 63
click at [670, 345] on input "radio" at bounding box center [666, 340] width 8 height 8
radio input "true"
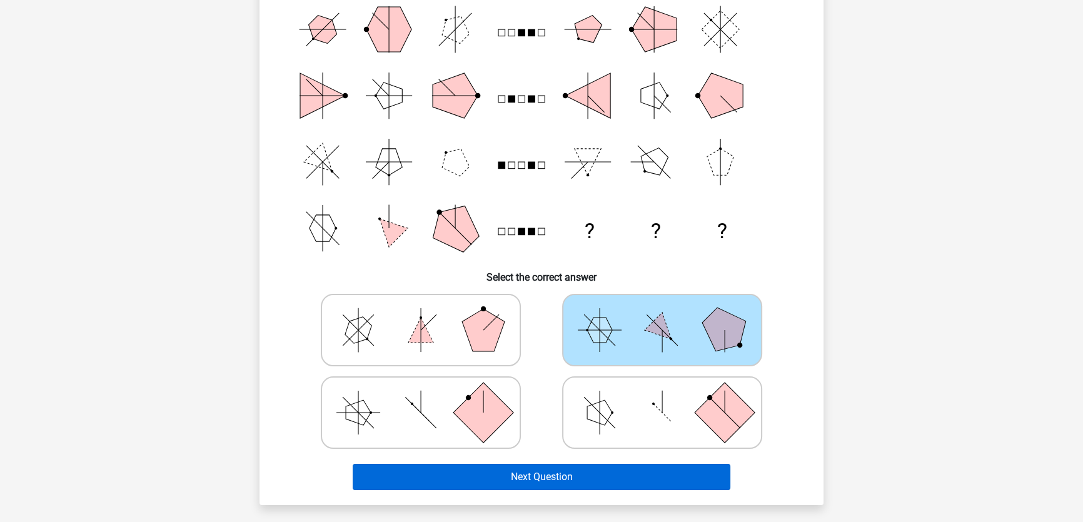
scroll to position [176, 0]
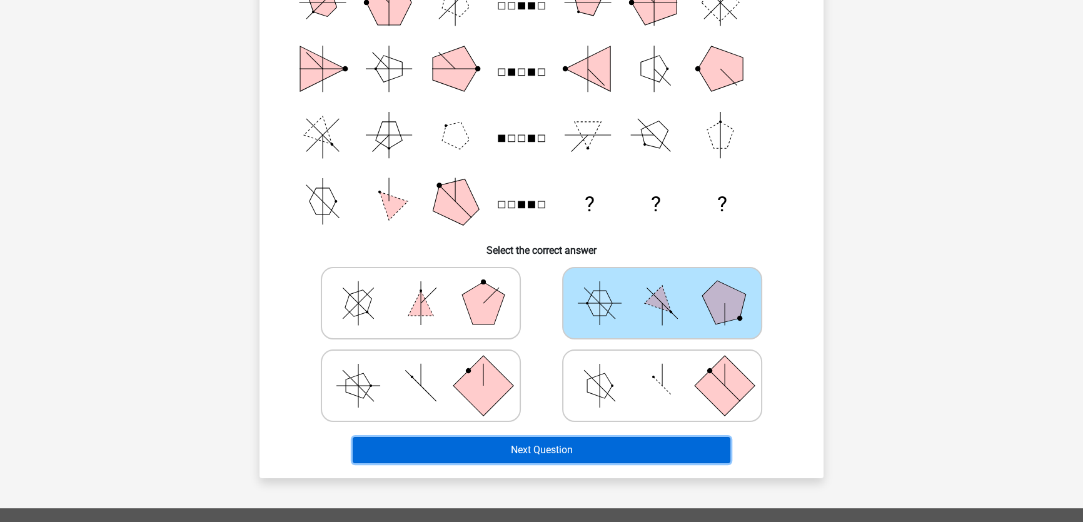
click at [626, 448] on button "Next Question" at bounding box center [542, 450] width 378 height 26
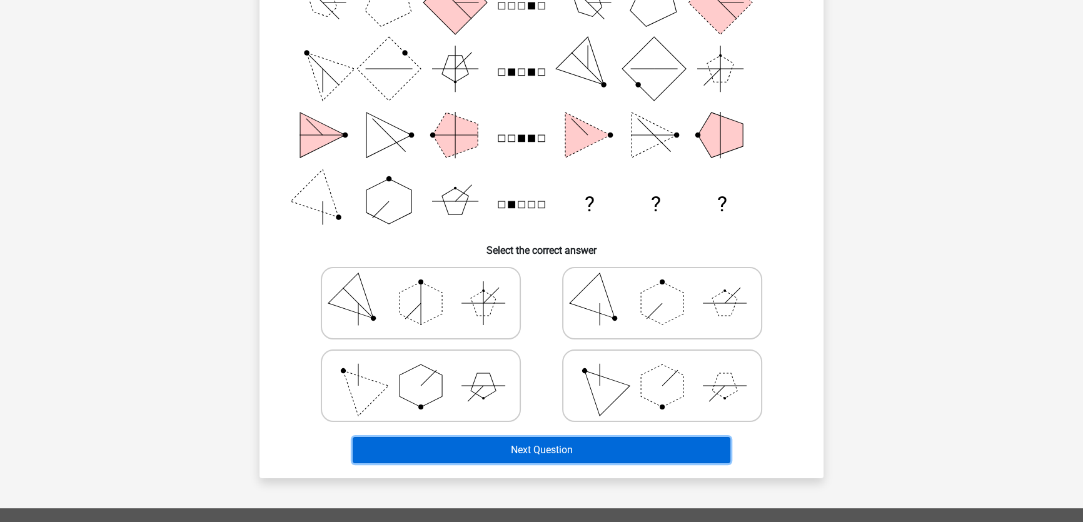
click at [533, 447] on button "Next Question" at bounding box center [542, 450] width 378 height 26
click at [528, 442] on button "Next Question" at bounding box center [542, 450] width 378 height 26
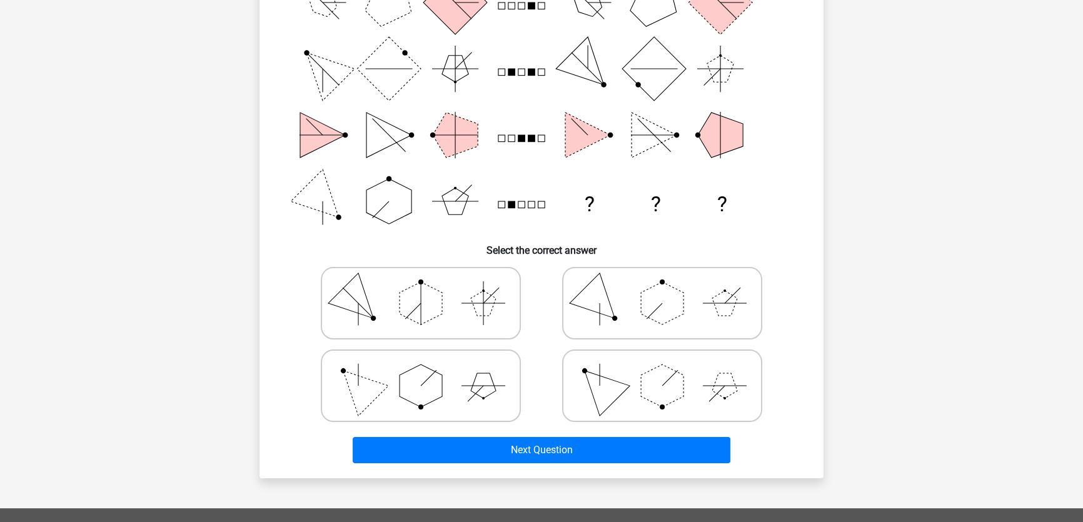
click at [477, 309] on polygon at bounding box center [483, 303] width 25 height 25
click at [429, 288] on input "radio" at bounding box center [425, 284] width 8 height 8
radio input "true"
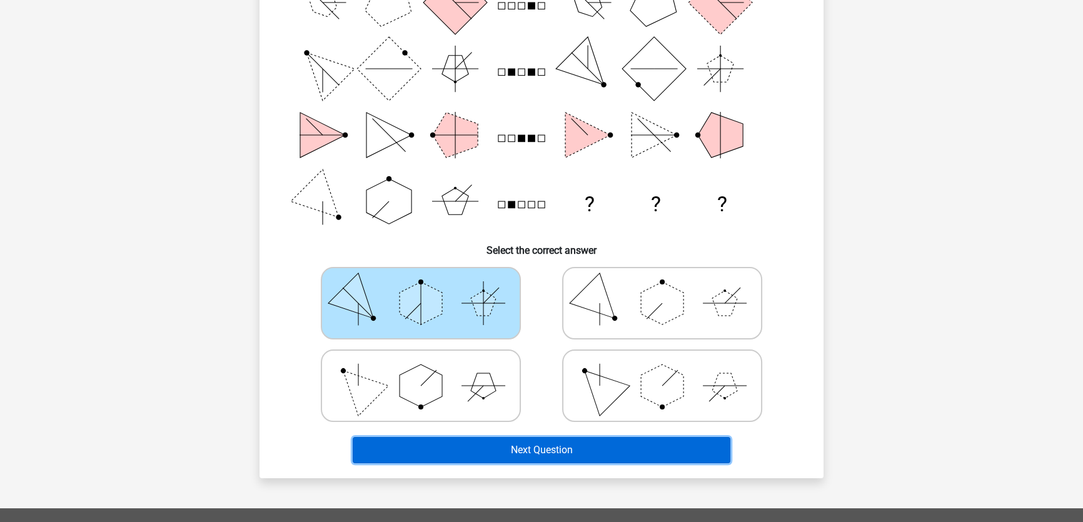
drag, startPoint x: 563, startPoint y: 451, endPoint x: 555, endPoint y: 439, distance: 14.8
click at [562, 450] on button "Next Question" at bounding box center [542, 450] width 378 height 26
click at [568, 451] on button "Next Question" at bounding box center [542, 450] width 378 height 26
click at [565, 451] on button "Next Question" at bounding box center [542, 450] width 378 height 26
click at [572, 444] on button "Next Question" at bounding box center [542, 450] width 378 height 26
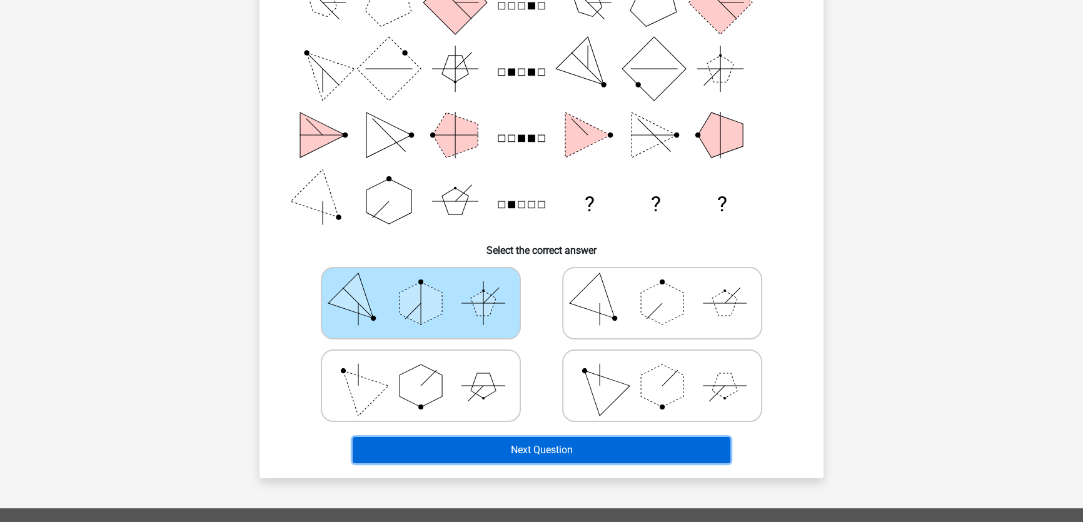
click at [575, 444] on button "Next Question" at bounding box center [542, 450] width 378 height 26
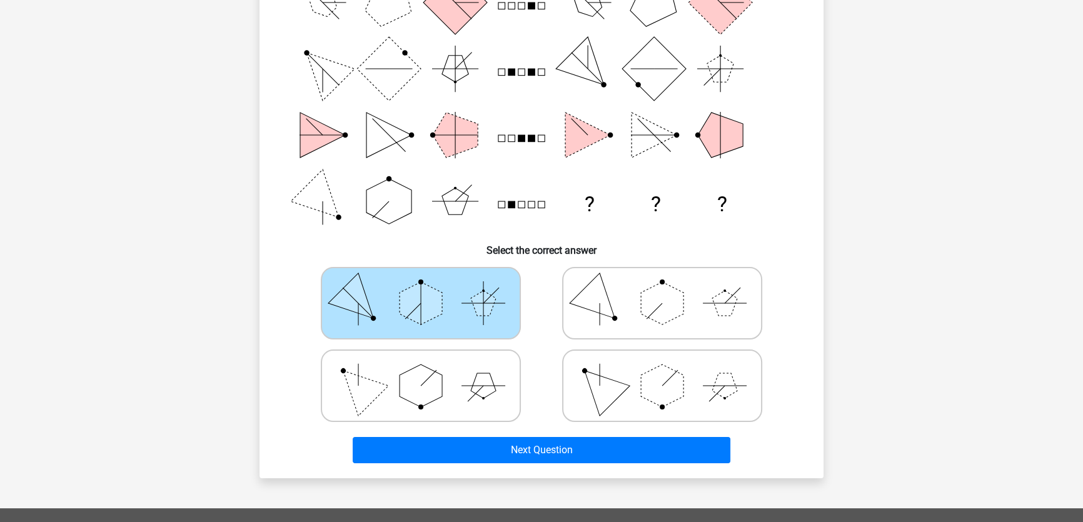
drag, startPoint x: 852, startPoint y: 278, endPoint x: 511, endPoint y: 316, distance: 343.0
click at [840, 281] on div "Go premium Joyce (Jie) jie.yang.chemical.engineering@gmail.com" at bounding box center [541, 331] width 1083 height 1014
click at [478, 310] on polygon at bounding box center [483, 303] width 25 height 25
click at [429, 288] on input "radio" at bounding box center [425, 284] width 8 height 8
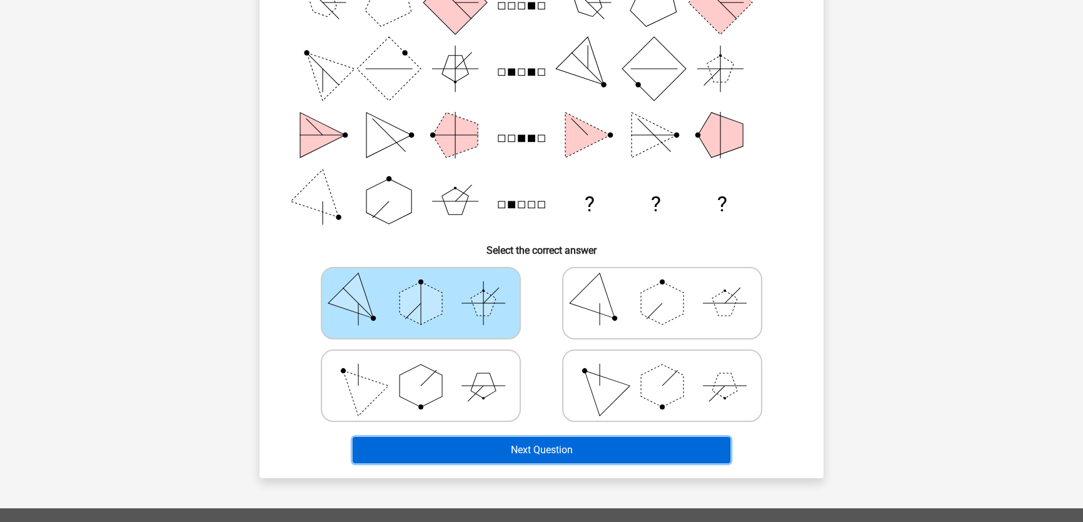
click at [515, 451] on button "Next Question" at bounding box center [542, 450] width 378 height 26
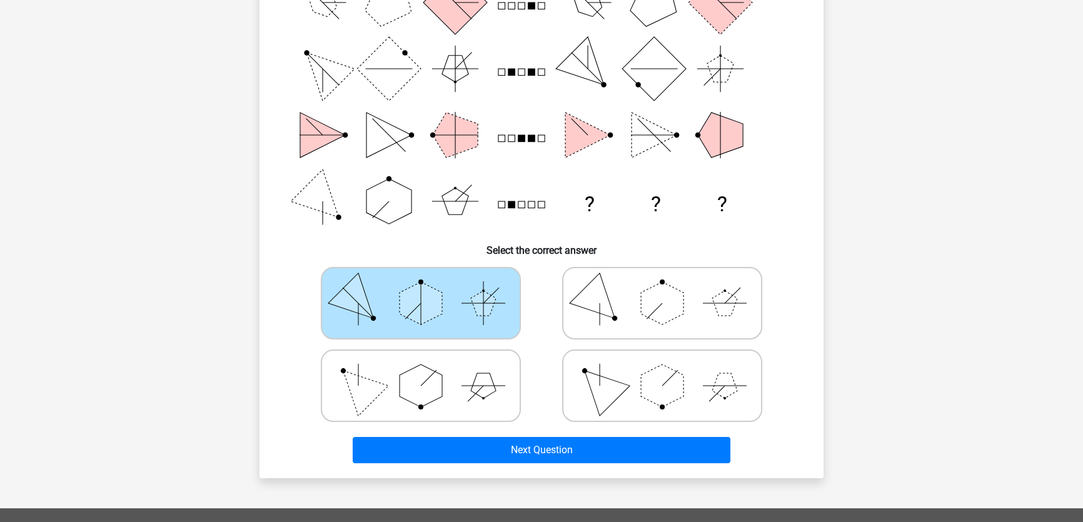
click at [592, 305] on polygon at bounding box center [600, 303] width 60 height 60
click at [662, 288] on input "radio" at bounding box center [666, 284] width 8 height 8
radio input "true"
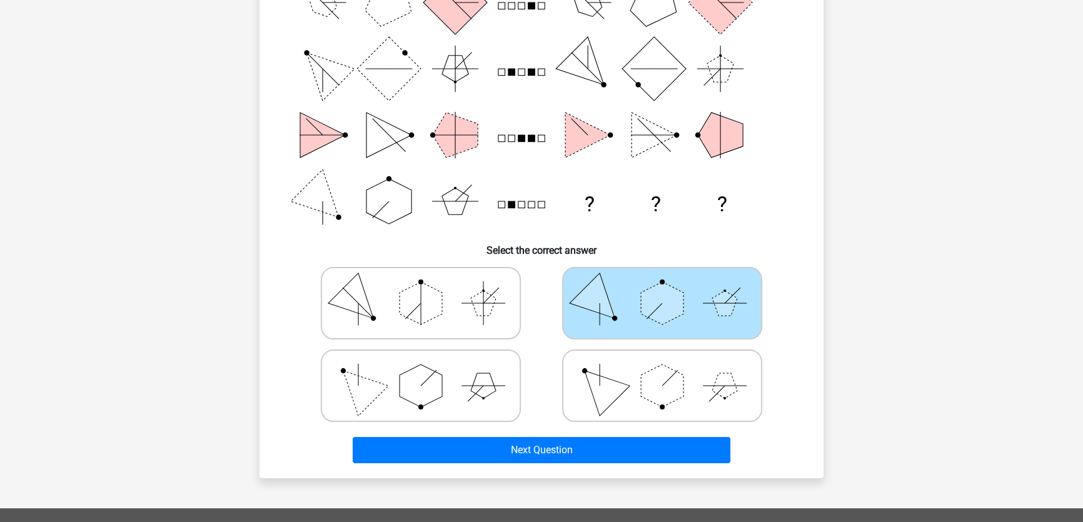
click at [451, 312] on icon at bounding box center [421, 303] width 188 height 63
click at [429, 288] on input "radio" at bounding box center [425, 284] width 8 height 8
radio input "true"
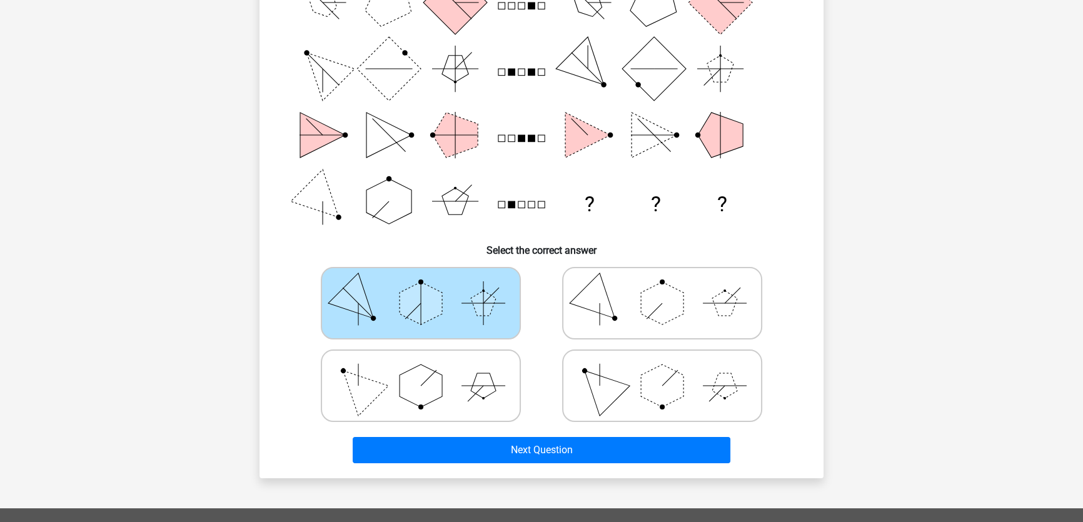
click at [660, 299] on polygon at bounding box center [662, 303] width 43 height 43
click at [662, 288] on input "radio" at bounding box center [666, 284] width 8 height 8
radio input "true"
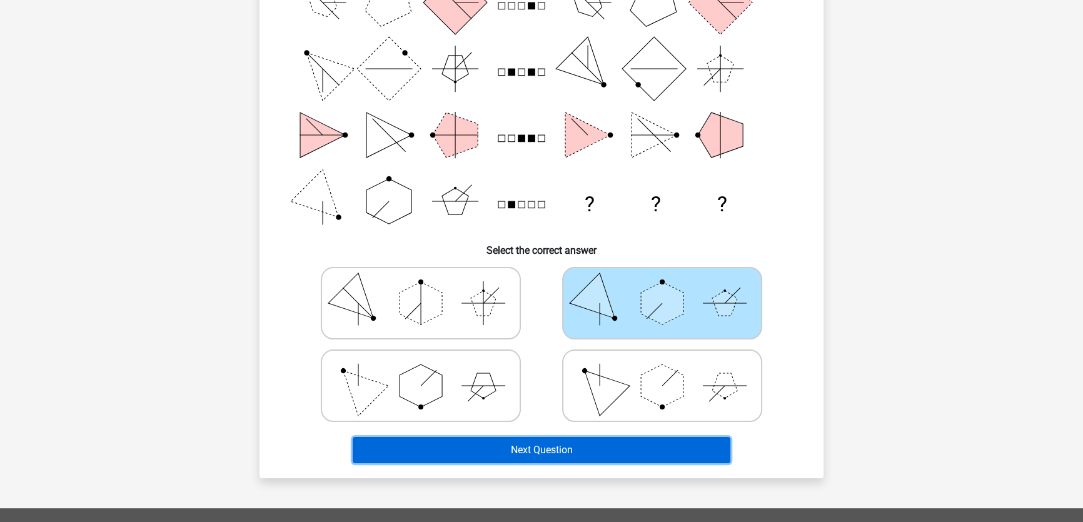
click at [602, 447] on button "Next Question" at bounding box center [542, 450] width 378 height 26
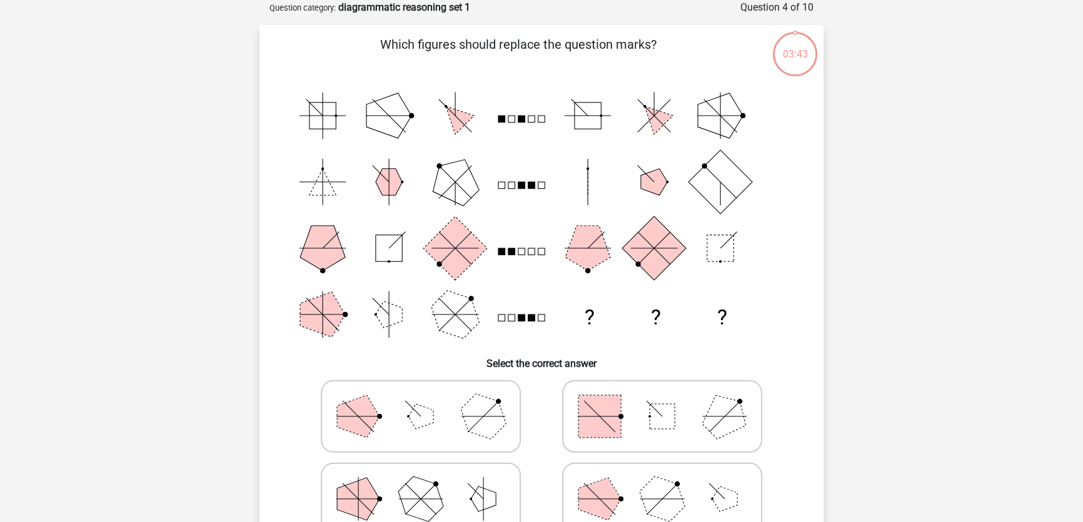
scroll to position [233, 0]
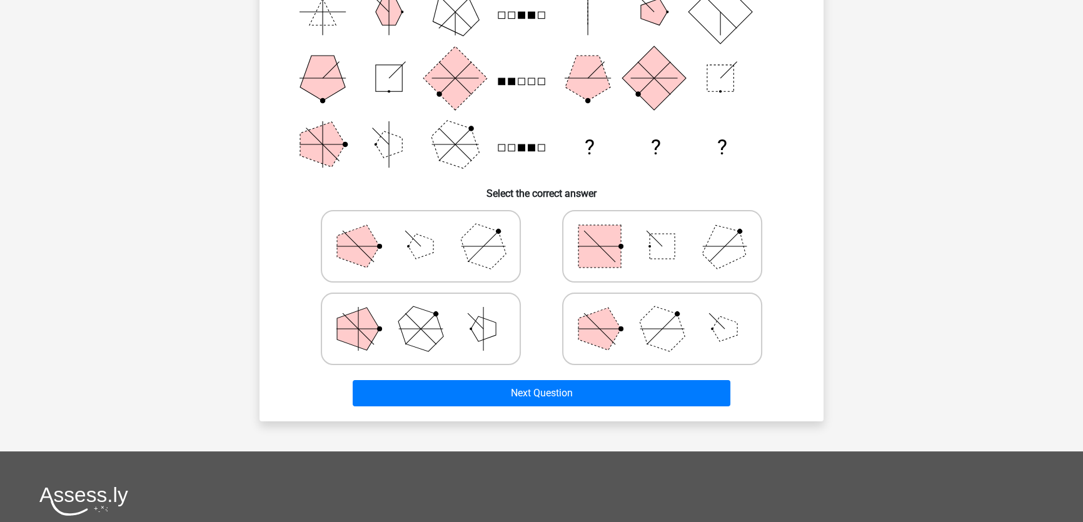
click at [620, 326] on circle at bounding box center [620, 328] width 5 height 5
click at [662, 313] on input "radio" at bounding box center [666, 309] width 8 height 8
radio input "true"
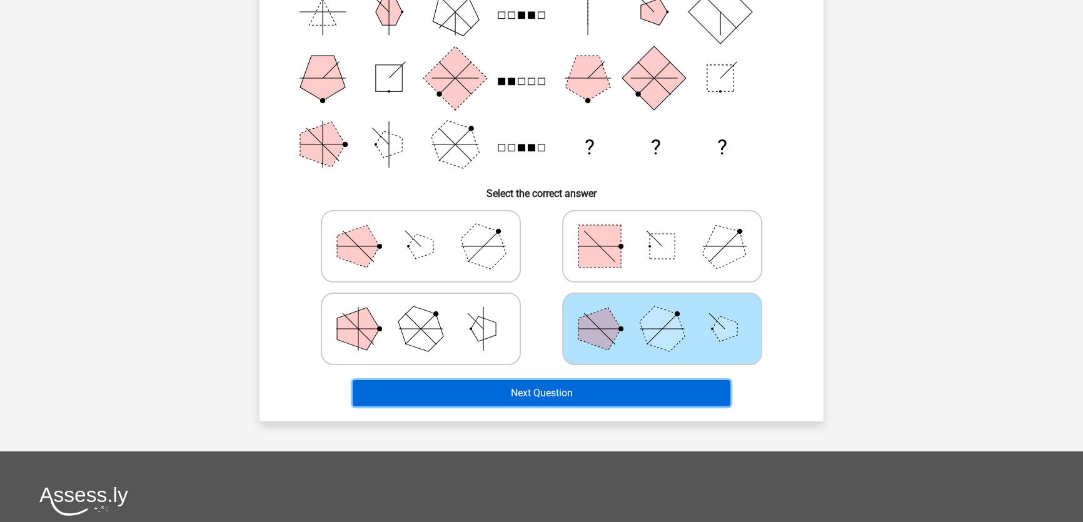
click at [613, 386] on button "Next Question" at bounding box center [542, 393] width 378 height 26
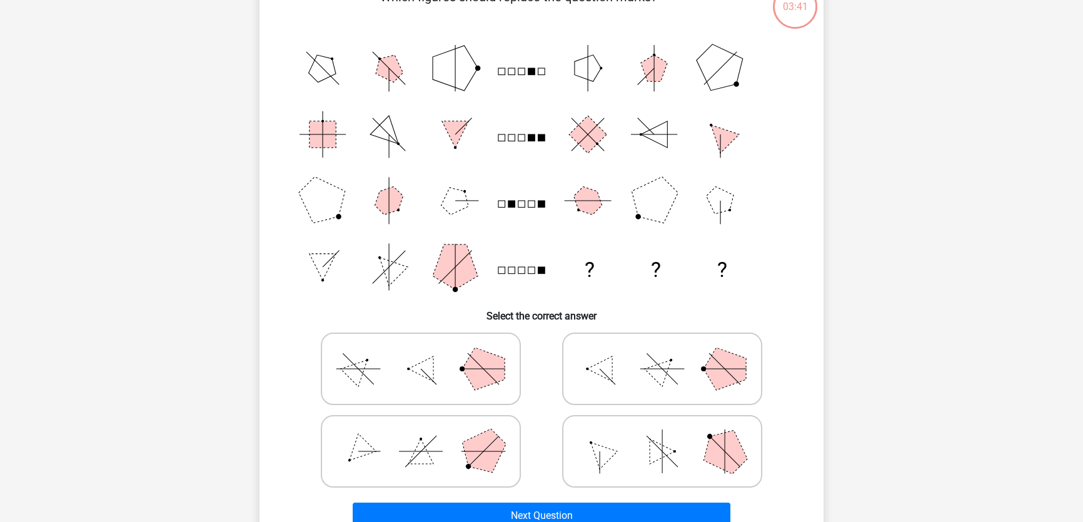
scroll to position [176, 0]
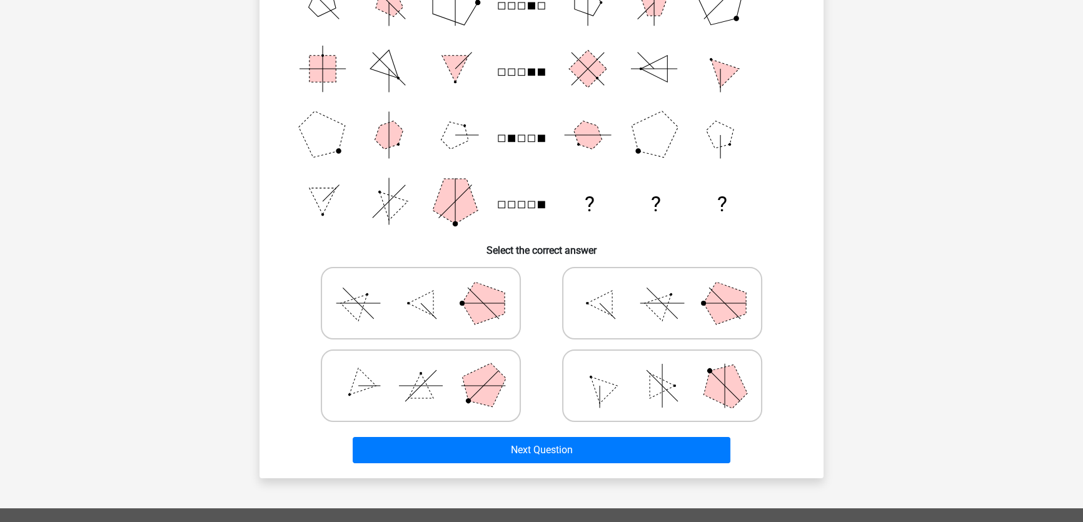
click at [444, 358] on icon at bounding box center [421, 386] width 188 height 63
click at [429, 362] on input "radio" at bounding box center [425, 366] width 8 height 8
radio input "true"
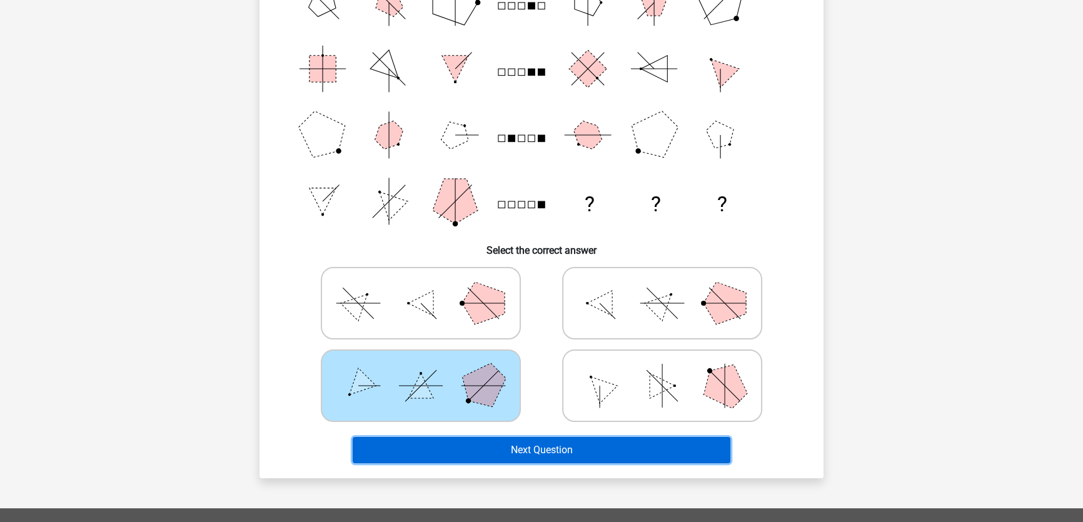
click at [502, 446] on button "Next Question" at bounding box center [542, 450] width 378 height 26
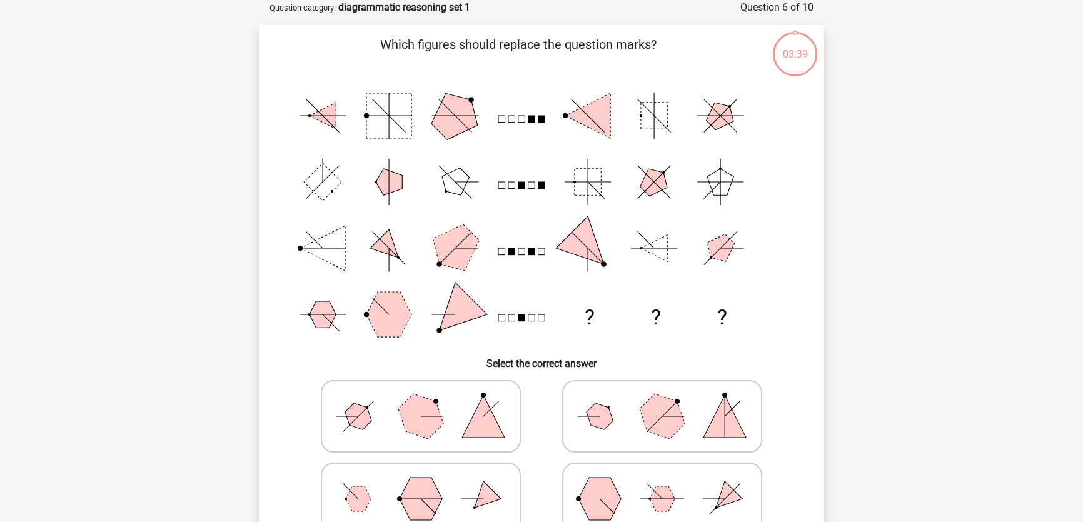
click at [665, 411] on polygon at bounding box center [662, 416] width 60 height 60
click at [665, 401] on input "radio" at bounding box center [666, 397] width 8 height 8
radio input "true"
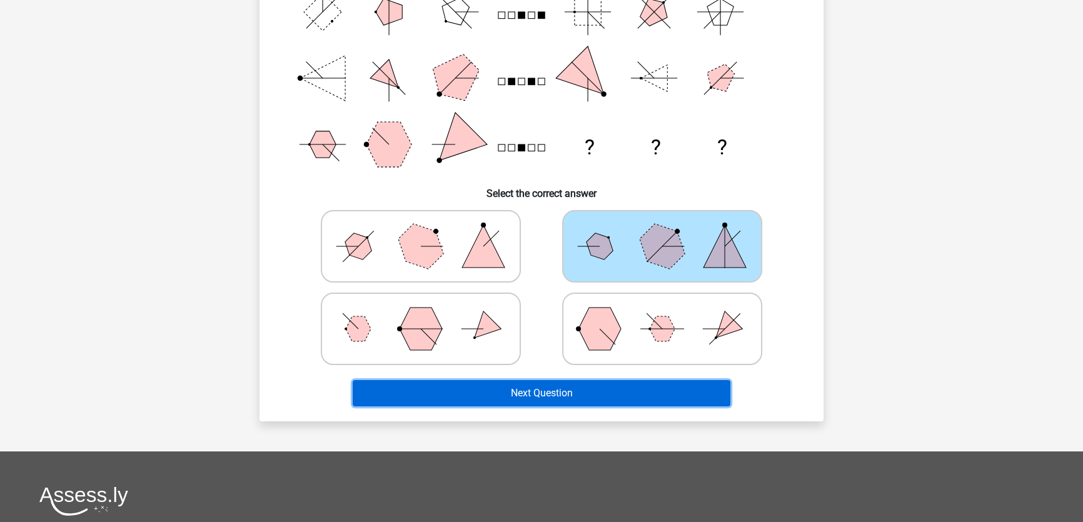
click at [593, 395] on button "Next Question" at bounding box center [542, 393] width 378 height 26
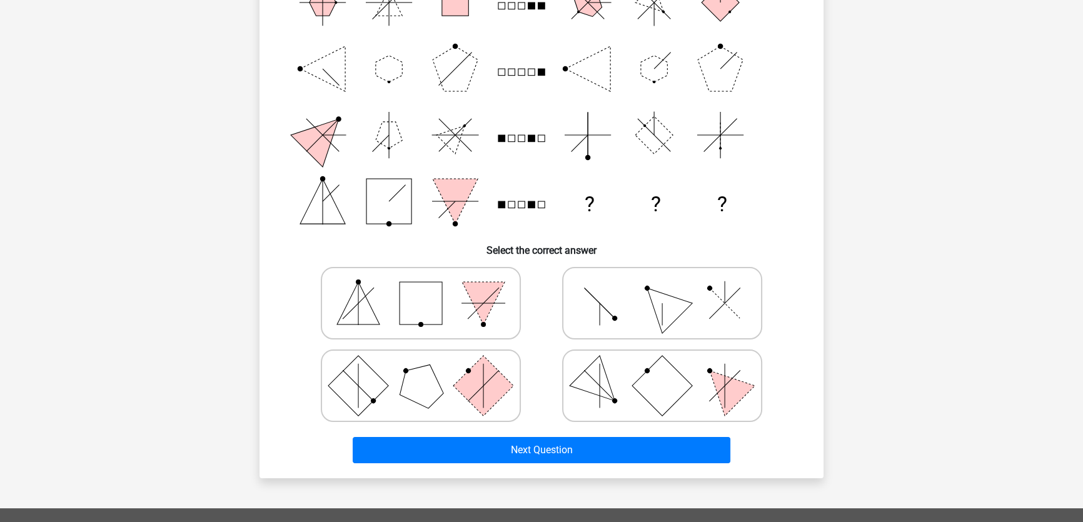
click at [632, 394] on icon at bounding box center [662, 386] width 188 height 63
click at [662, 370] on input "radio" at bounding box center [666, 366] width 8 height 8
radio input "true"
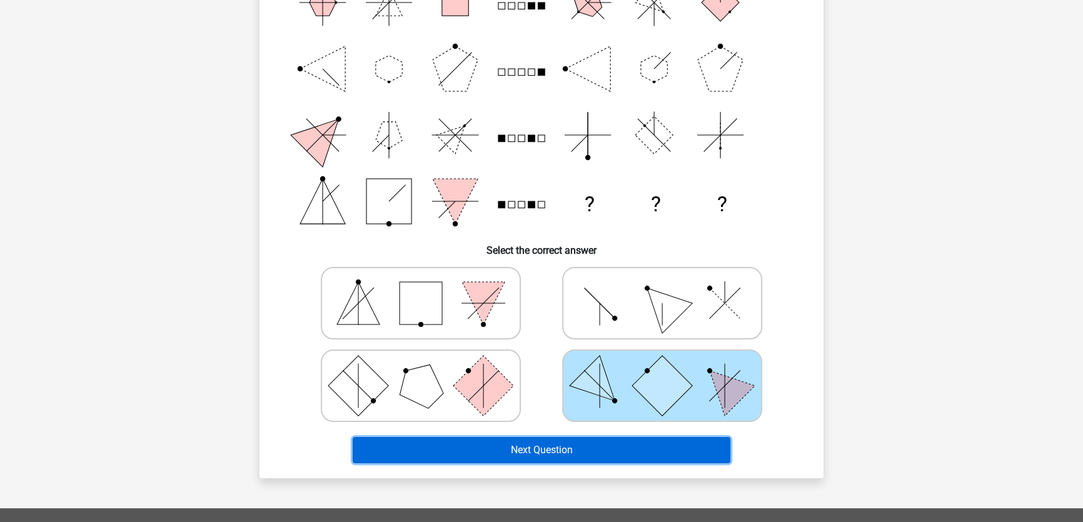
click at [627, 443] on button "Next Question" at bounding box center [542, 450] width 378 height 26
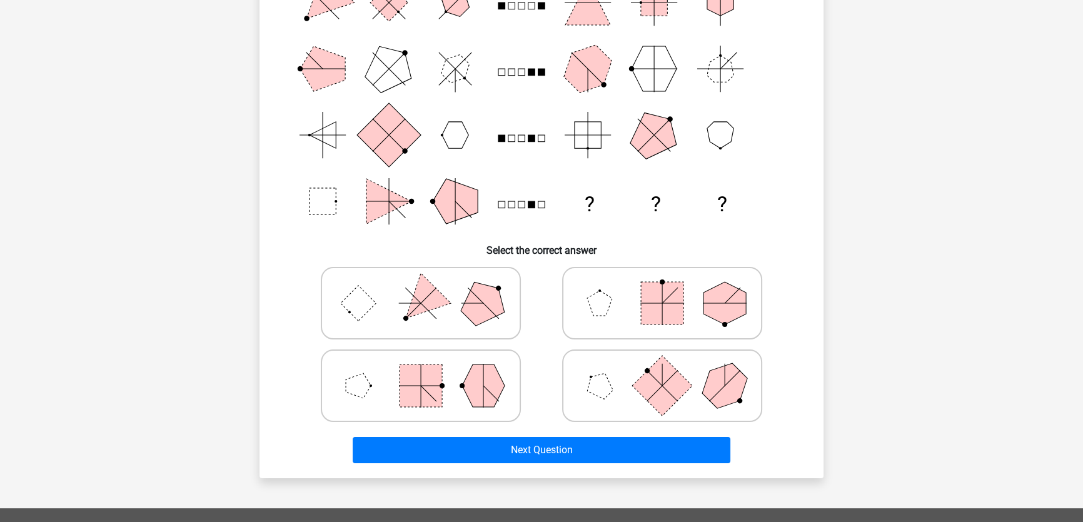
click at [475, 391] on polygon at bounding box center [483, 386] width 43 height 43
click at [429, 370] on input "radio" at bounding box center [425, 366] width 8 height 8
radio input "true"
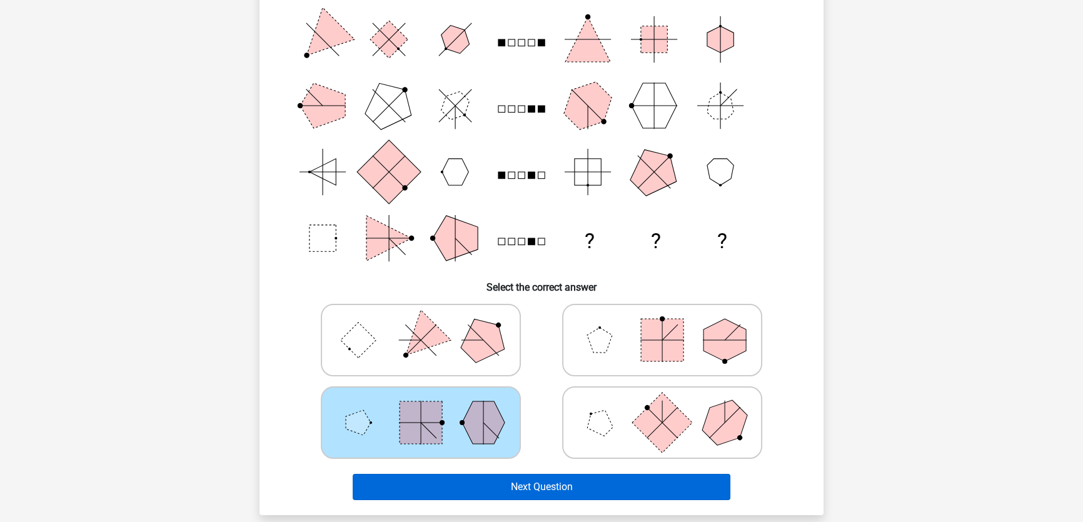
scroll to position [119, 0]
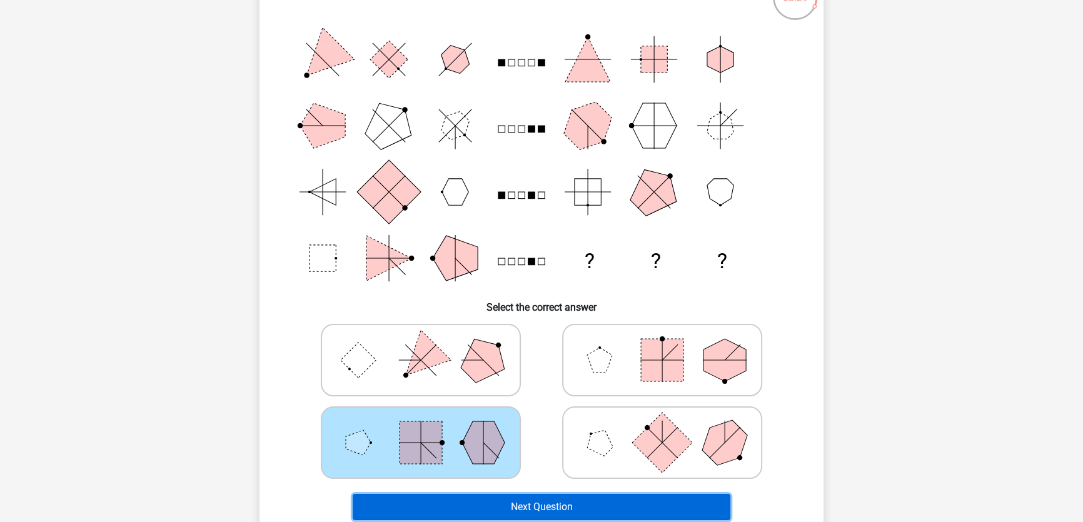
click at [553, 509] on button "Next Question" at bounding box center [542, 507] width 378 height 26
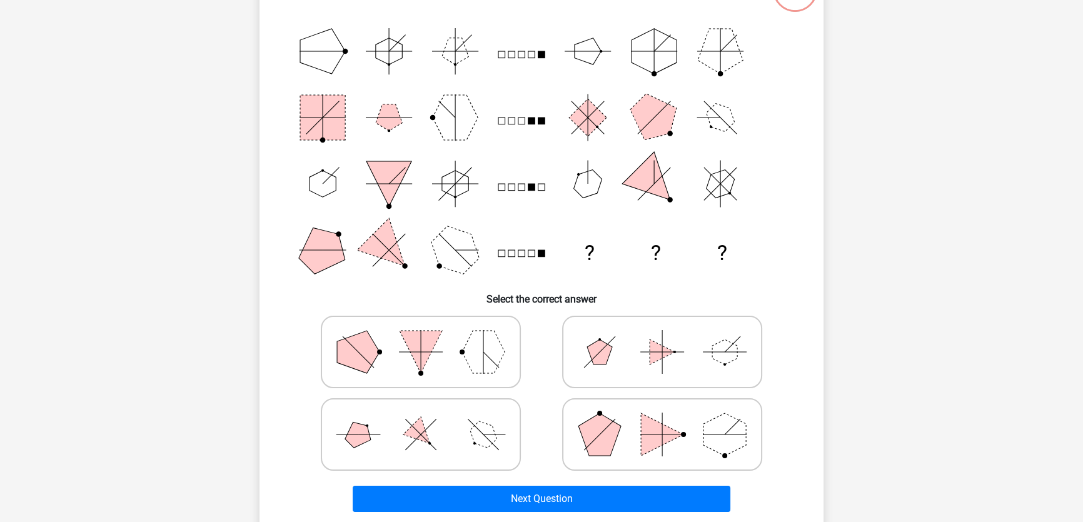
scroll to position [233, 0]
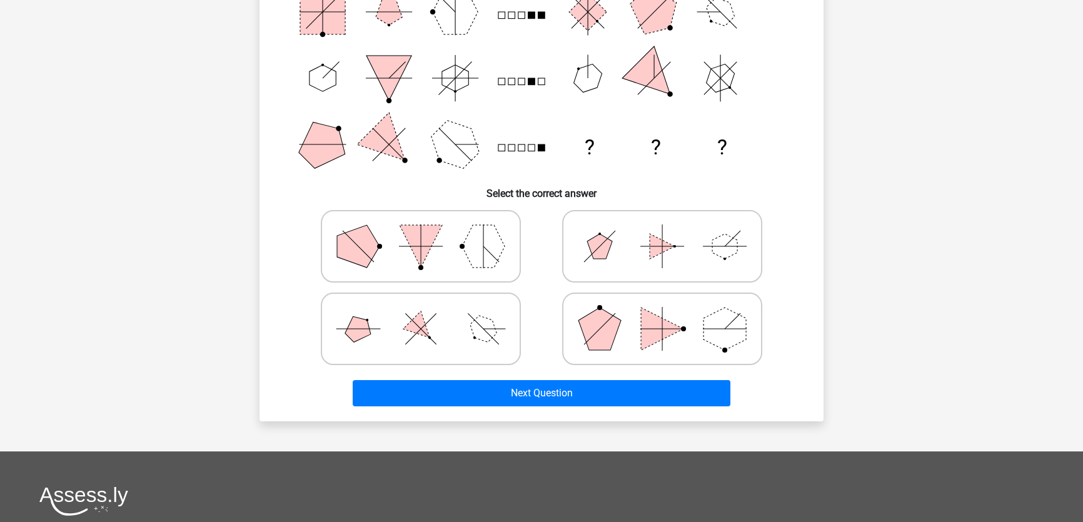
click at [639, 248] on icon at bounding box center [662, 246] width 188 height 63
click at [662, 231] on input "radio" at bounding box center [666, 227] width 8 height 8
radio input "true"
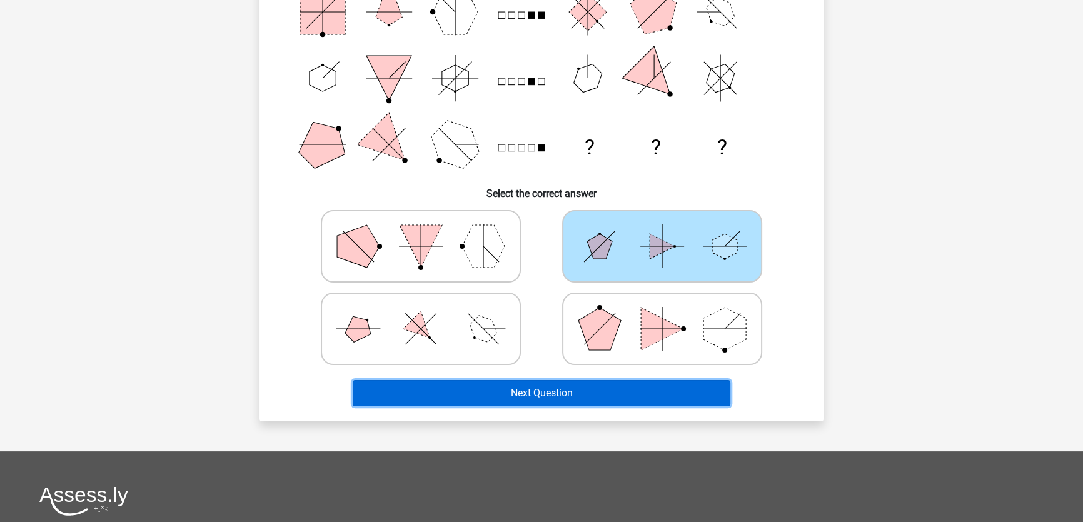
click at [615, 393] on button "Next Question" at bounding box center [542, 393] width 378 height 26
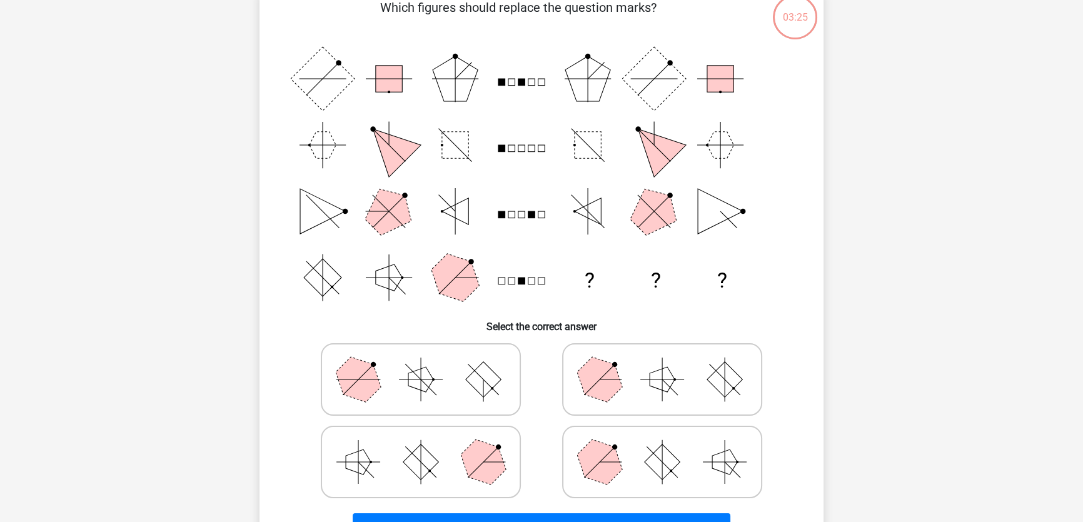
scroll to position [119, 0]
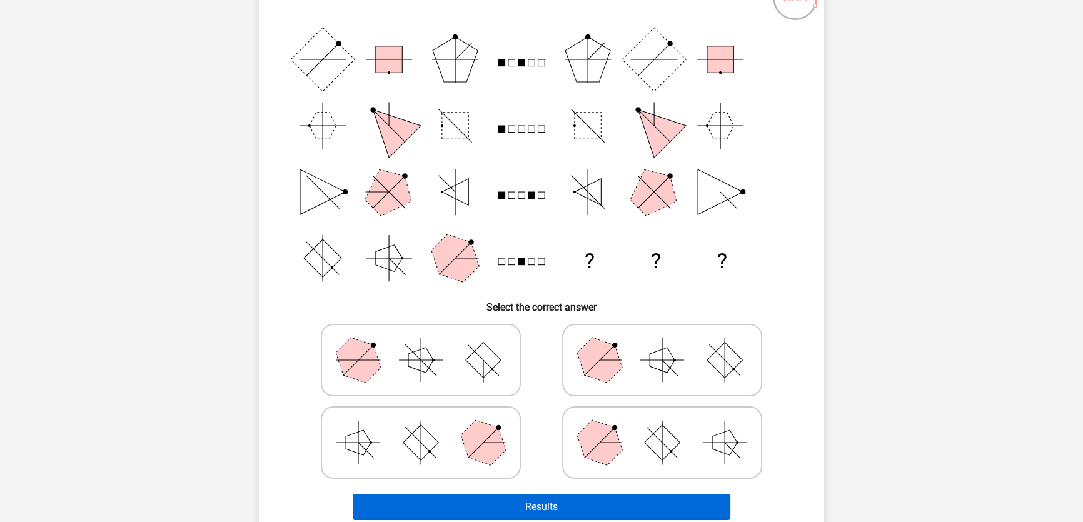
drag, startPoint x: 433, startPoint y: 425, endPoint x: 585, endPoint y: 499, distance: 168.9
click at [432, 423] on icon at bounding box center [421, 442] width 188 height 63
click at [429, 423] on input "radio" at bounding box center [425, 423] width 8 height 8
radio input "true"
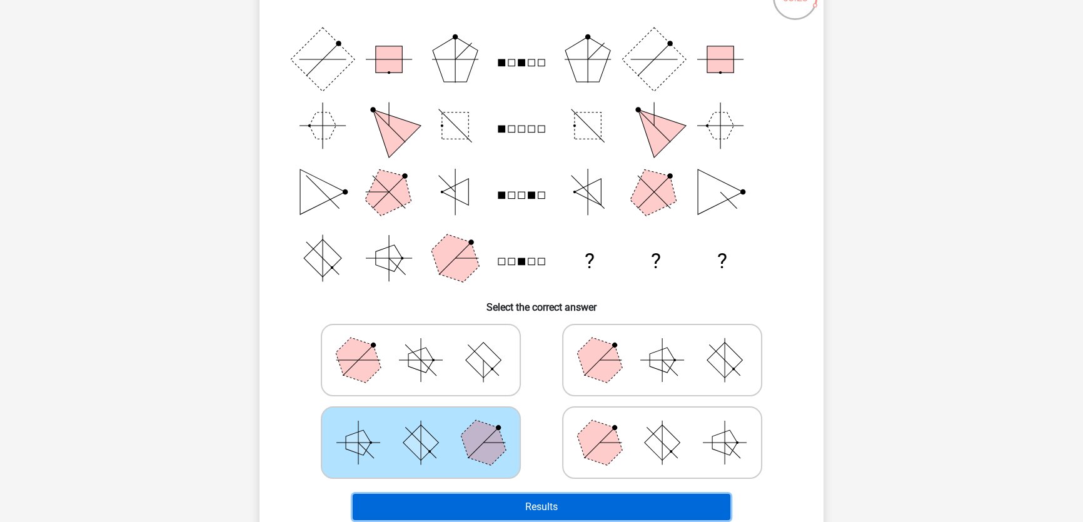
click at [617, 507] on button "Results" at bounding box center [542, 507] width 378 height 26
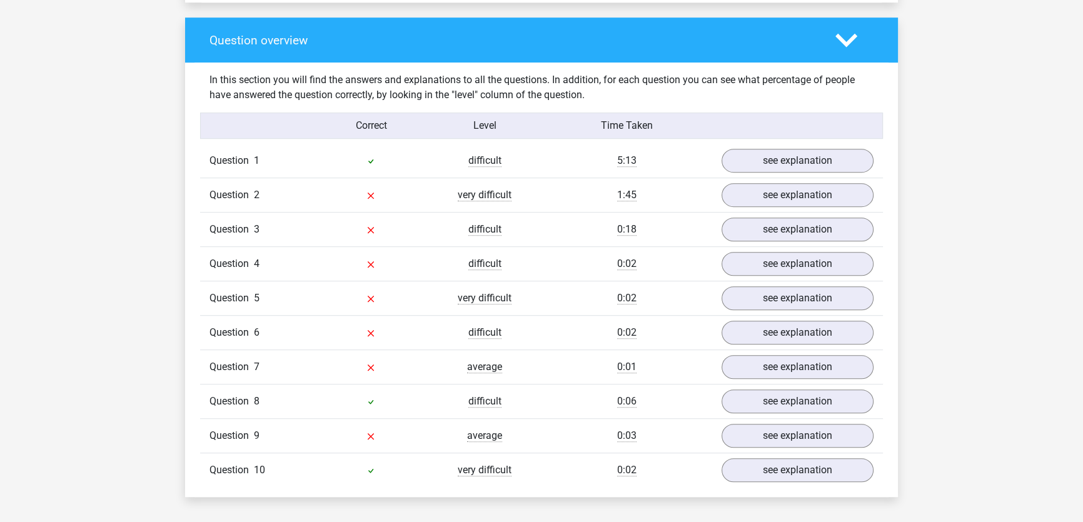
scroll to position [966, 0]
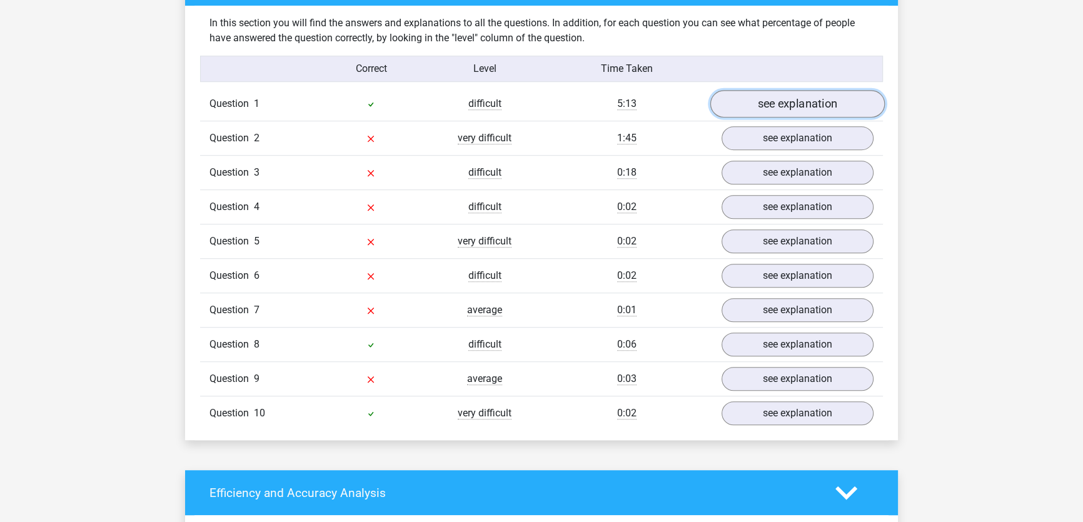
click at [802, 98] on link "see explanation" at bounding box center [797, 104] width 174 height 28
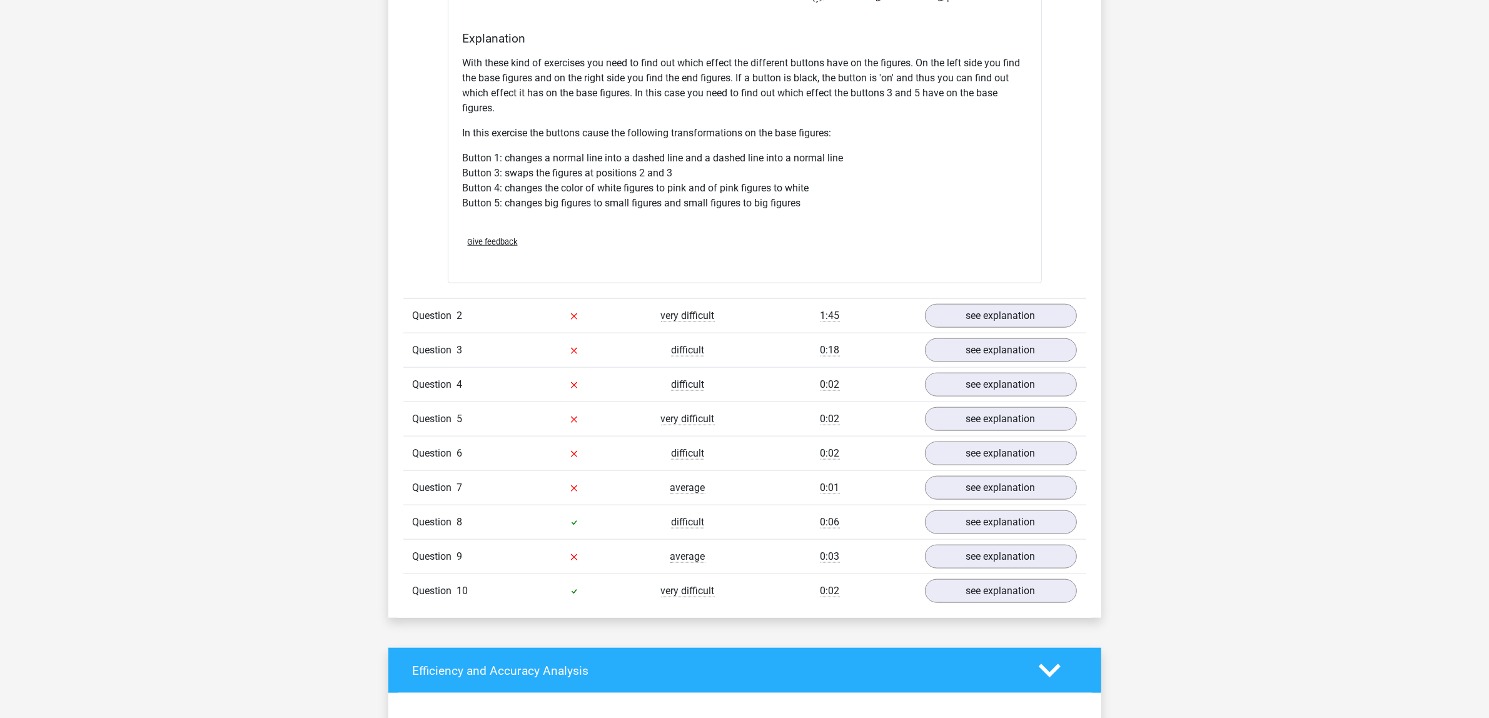
scroll to position [1641, 0]
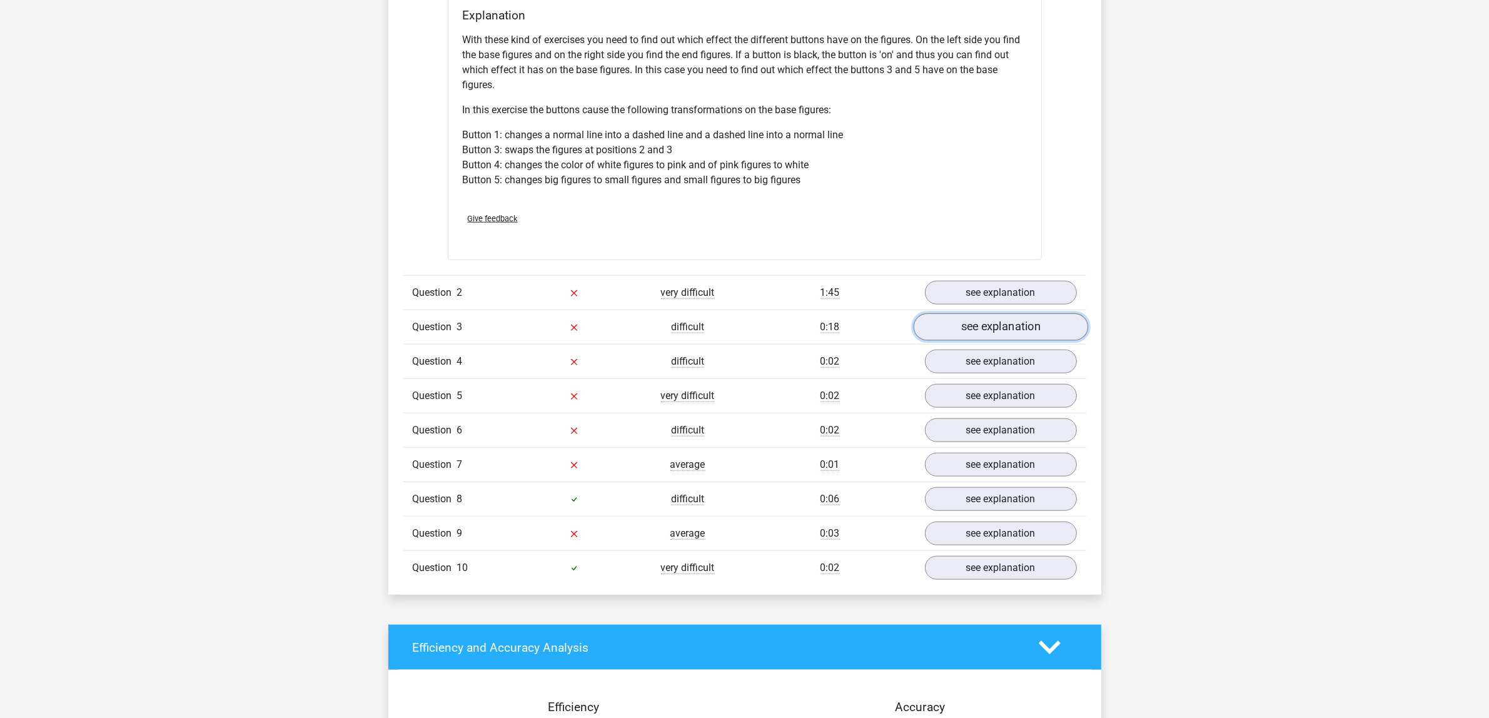
click at [1029, 325] on link "see explanation" at bounding box center [1000, 327] width 174 height 28
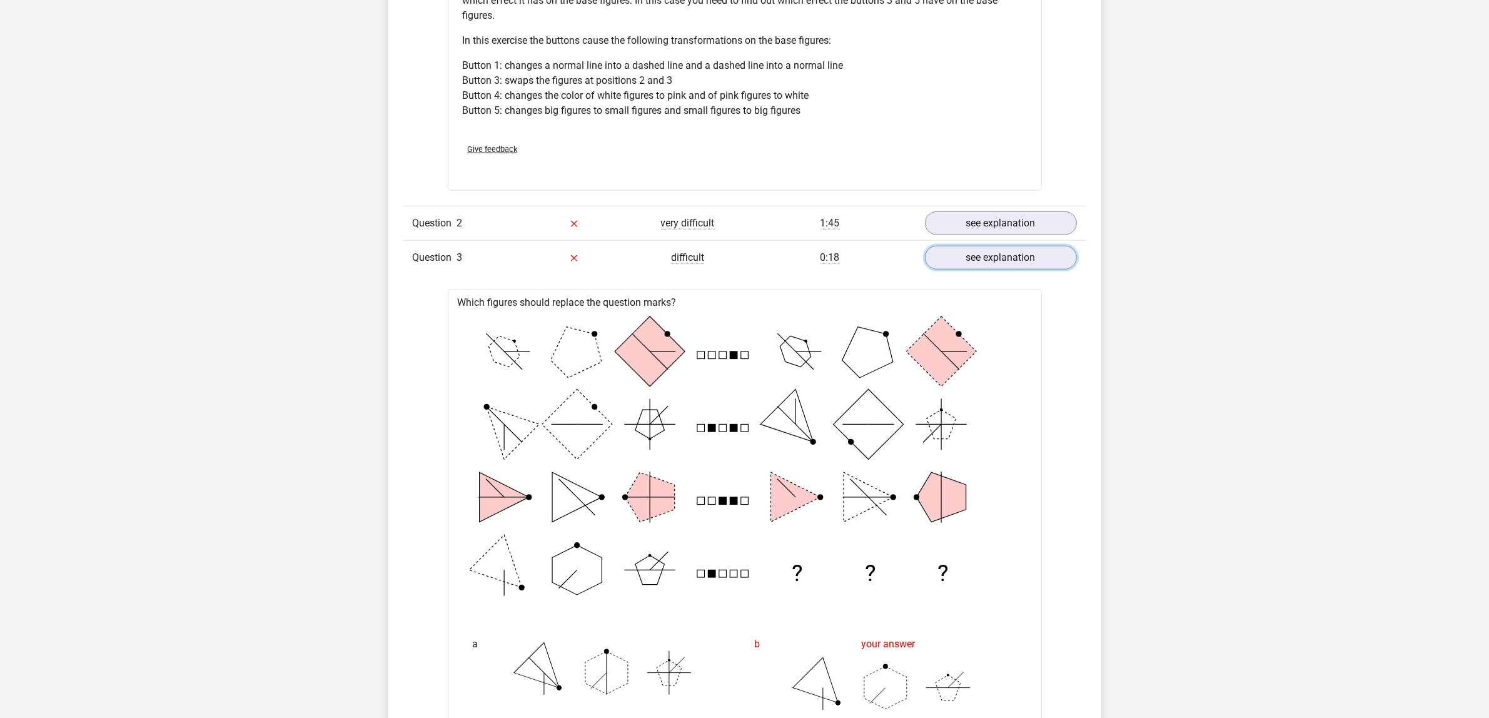
scroll to position [1798, 0]
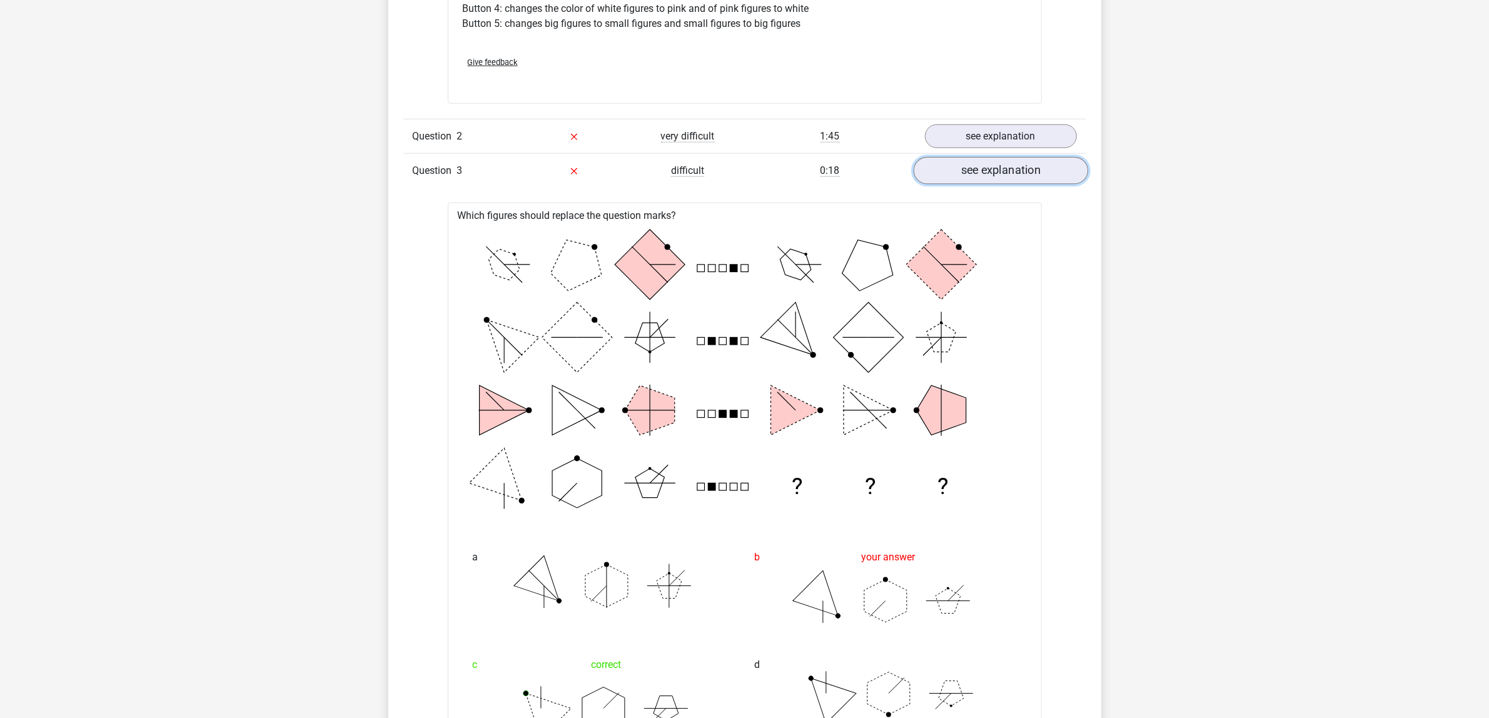
click at [989, 173] on link "see explanation" at bounding box center [1000, 171] width 174 height 28
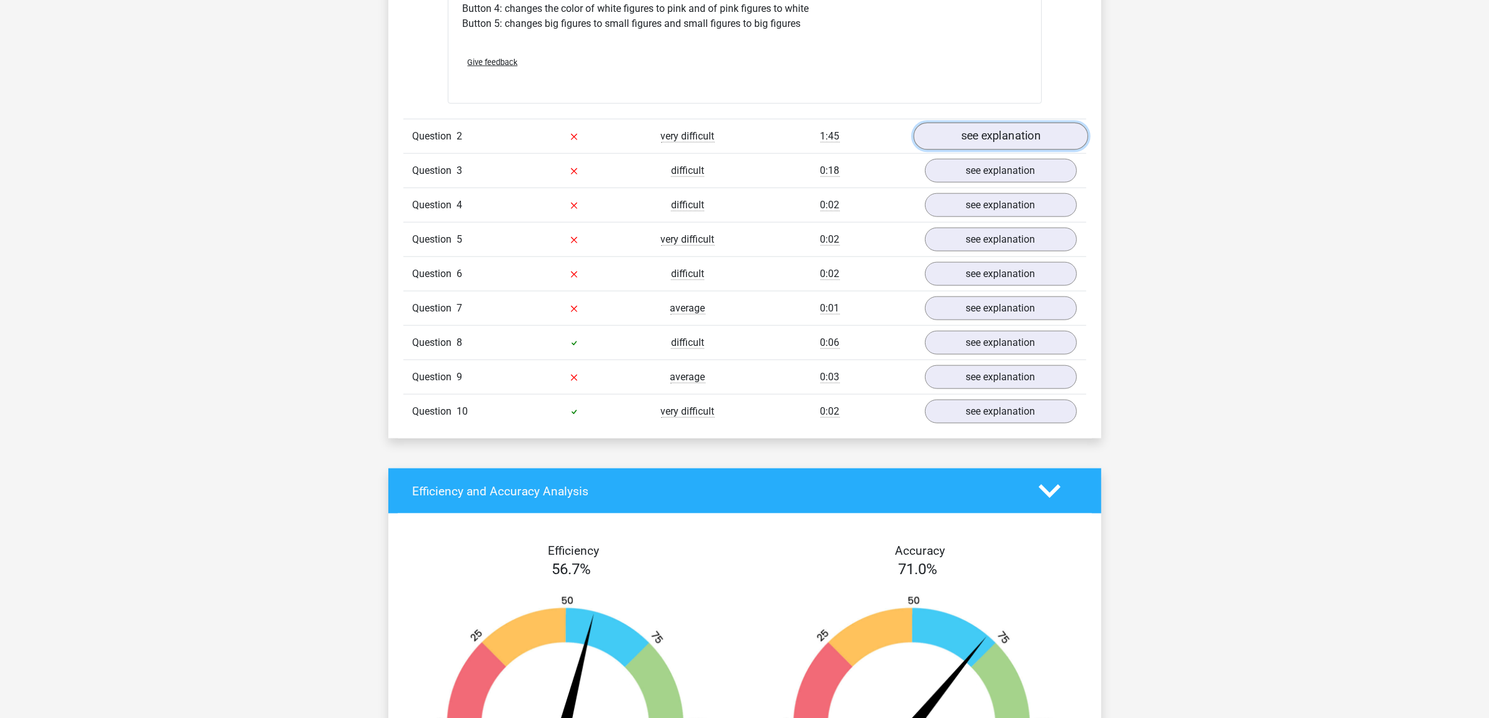
click at [996, 142] on link "see explanation" at bounding box center [1000, 137] width 174 height 28
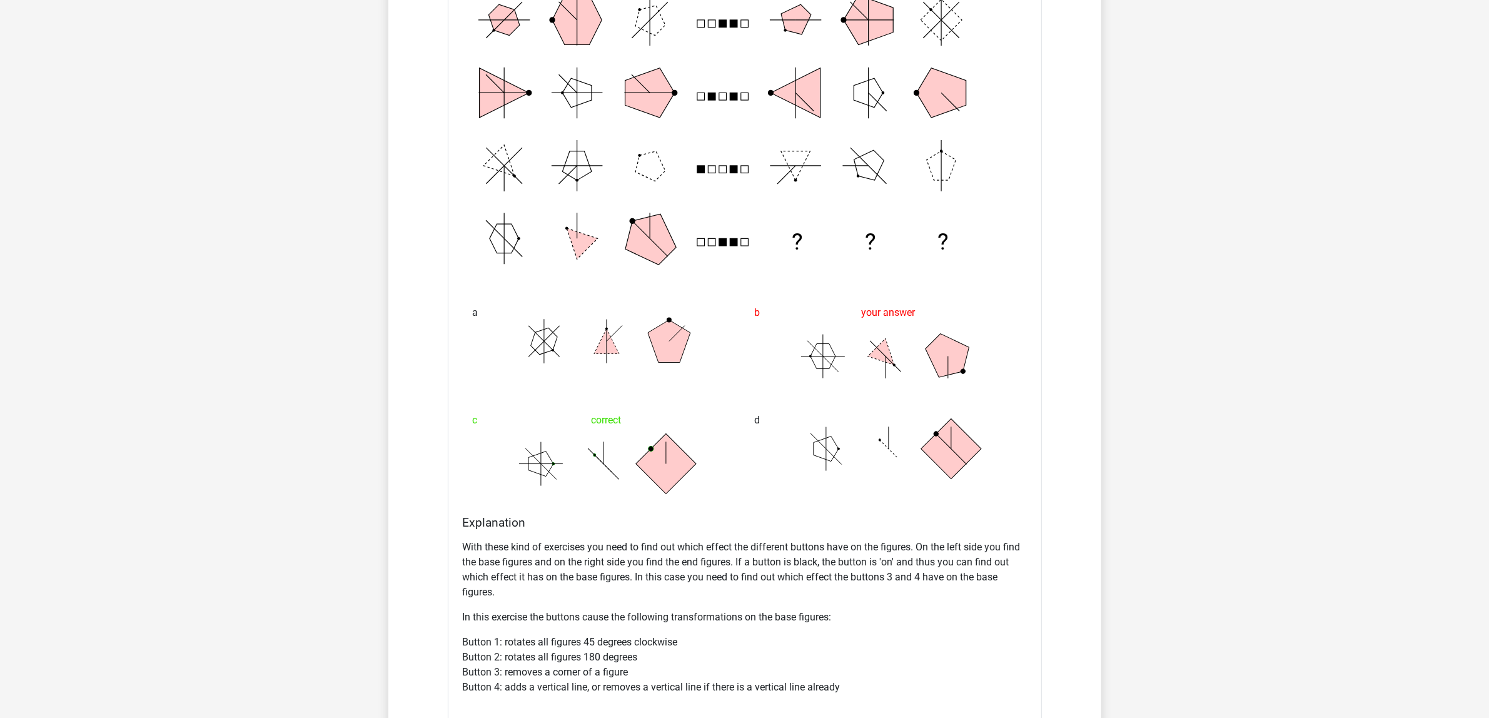
scroll to position [2032, 0]
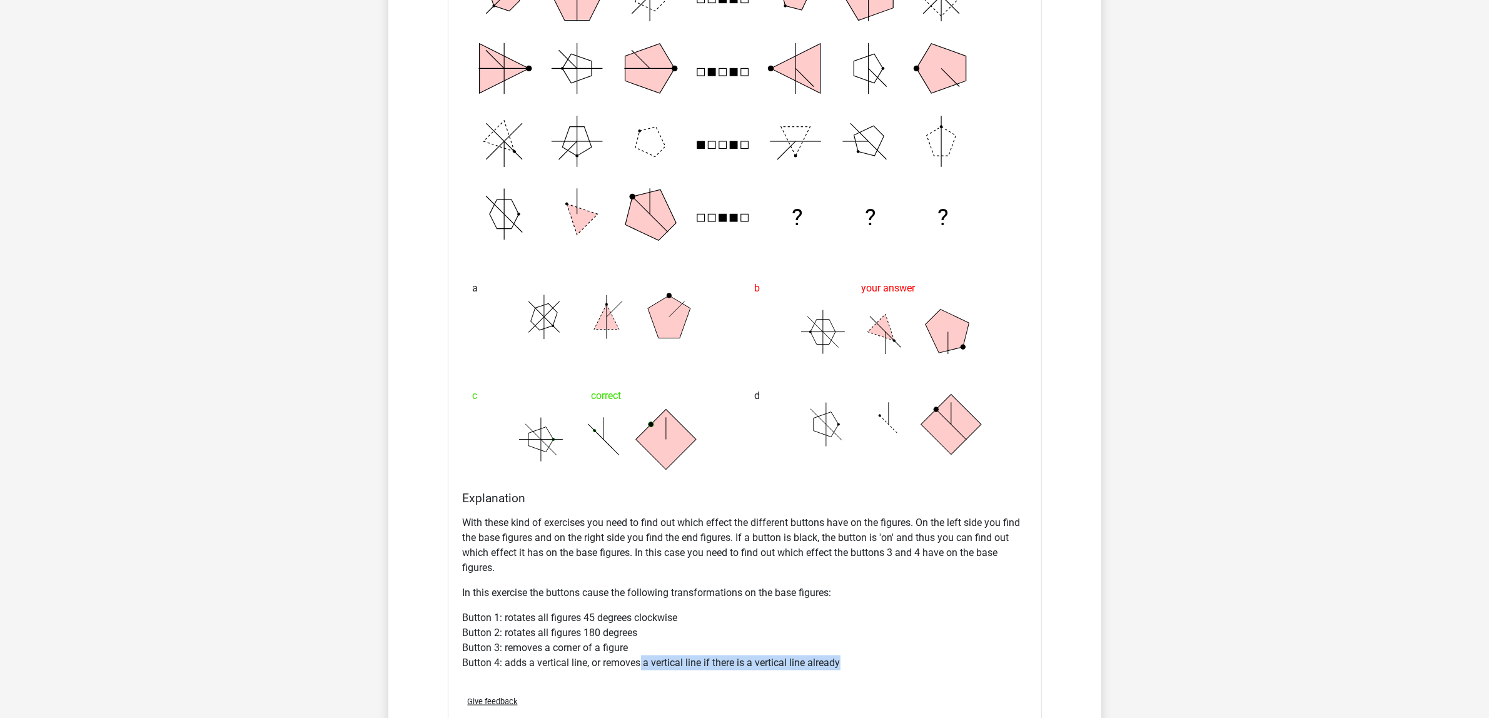
drag, startPoint x: 646, startPoint y: 678, endPoint x: 848, endPoint y: 682, distance: 202.0
click at [848, 522] on div "With these kind of exercises you need to find out which effect the different bu…" at bounding box center [745, 597] width 564 height 175
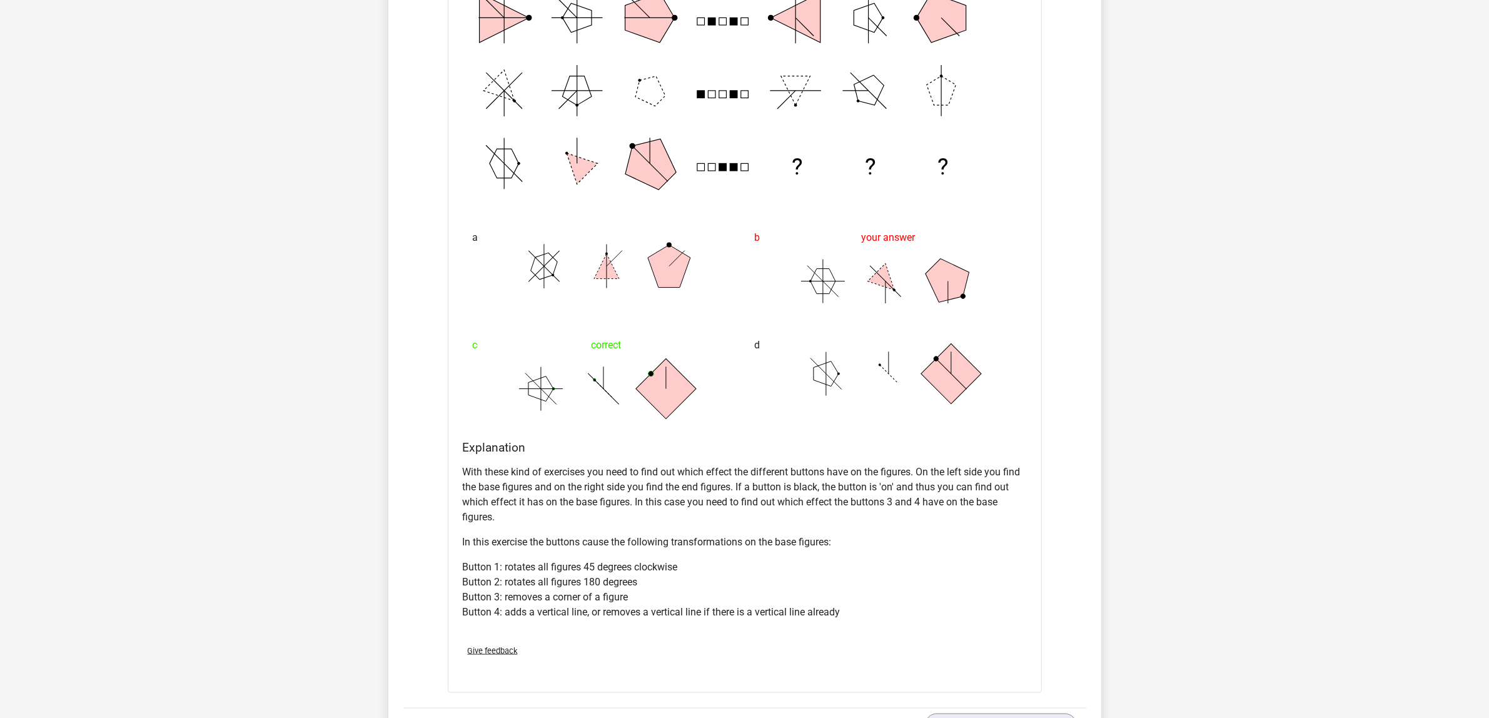
scroll to position [2110, 0]
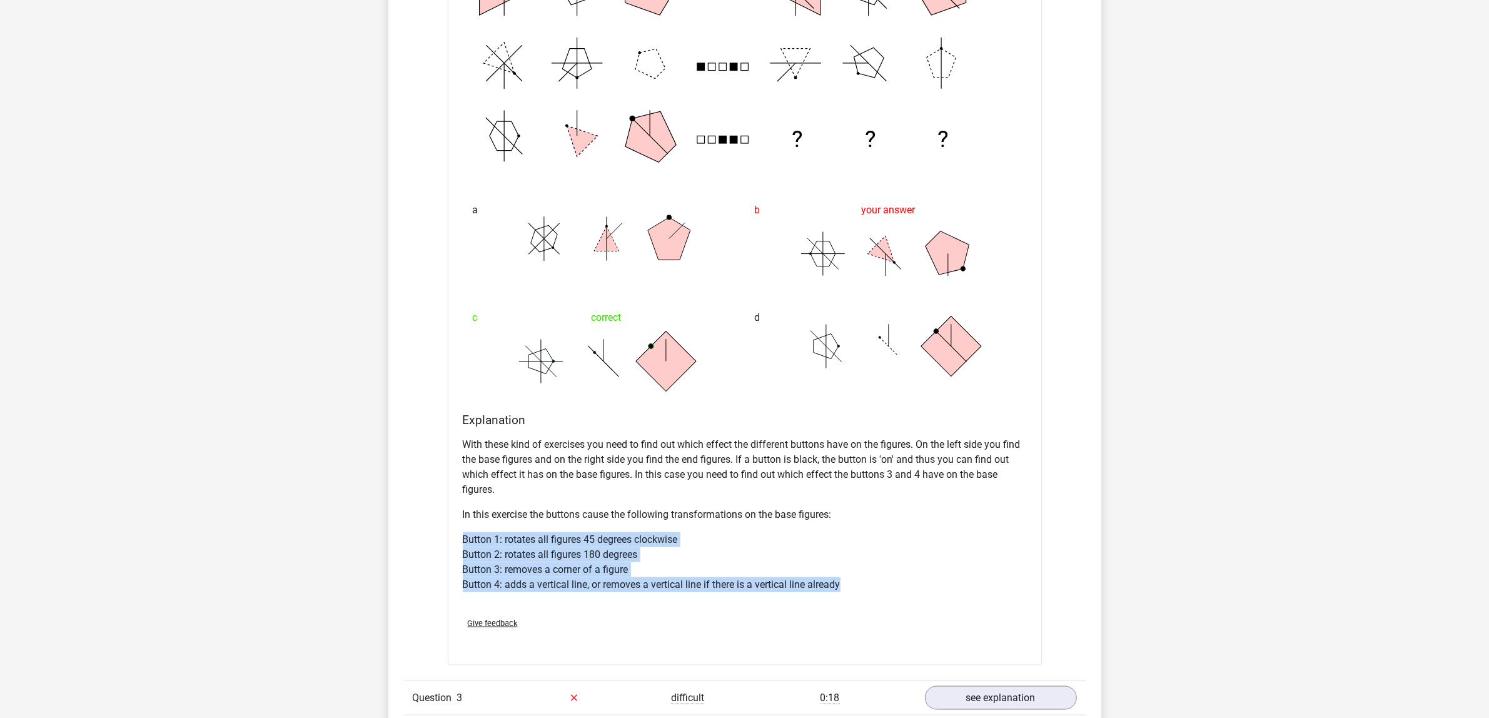
drag, startPoint x: 867, startPoint y: 585, endPoint x: 598, endPoint y: 577, distance: 268.4
click at [458, 522] on div "Explanation With these kind of exercises you need to find out which effect the …" at bounding box center [745, 510] width 574 height 194
click at [960, 522] on div "With these kind of exercises you need to find out which effect the different bu…" at bounding box center [745, 519] width 564 height 175
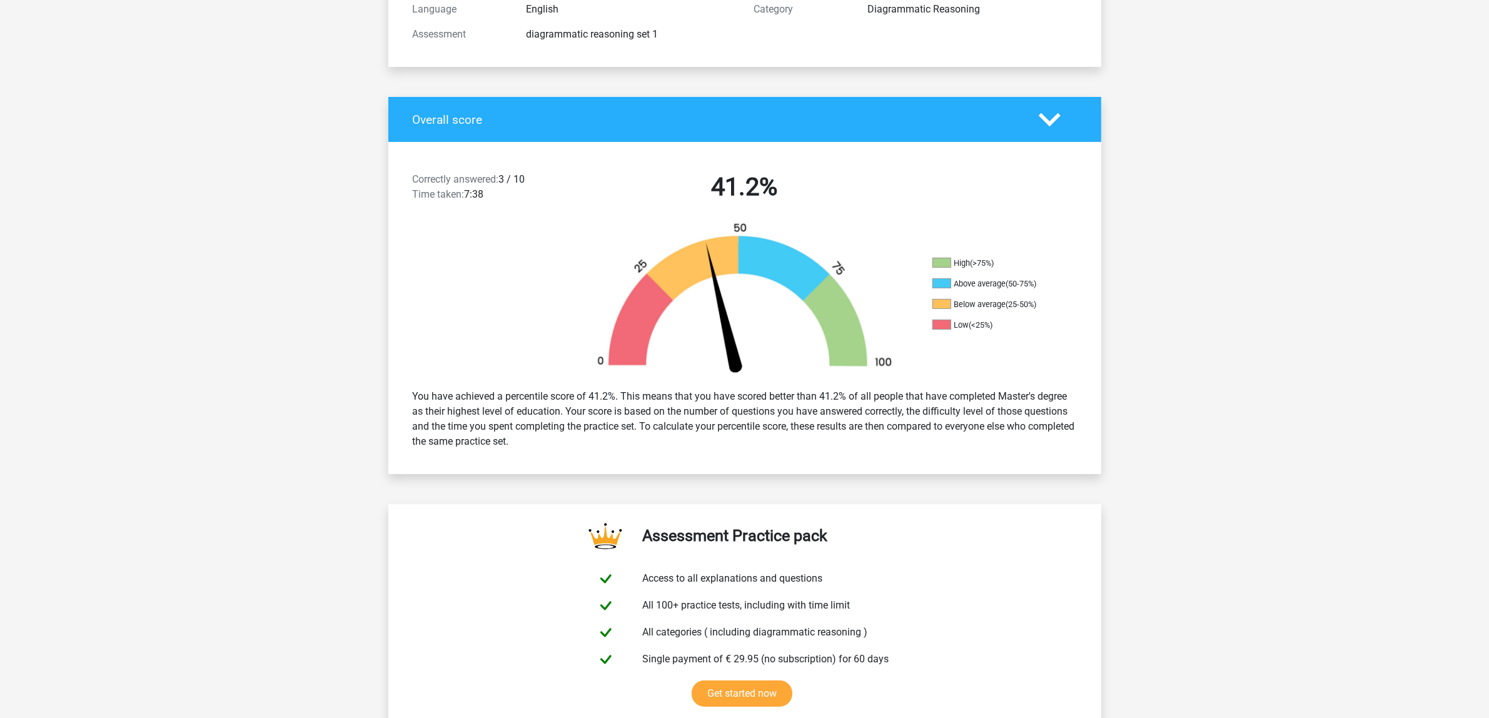
scroll to position [0, 0]
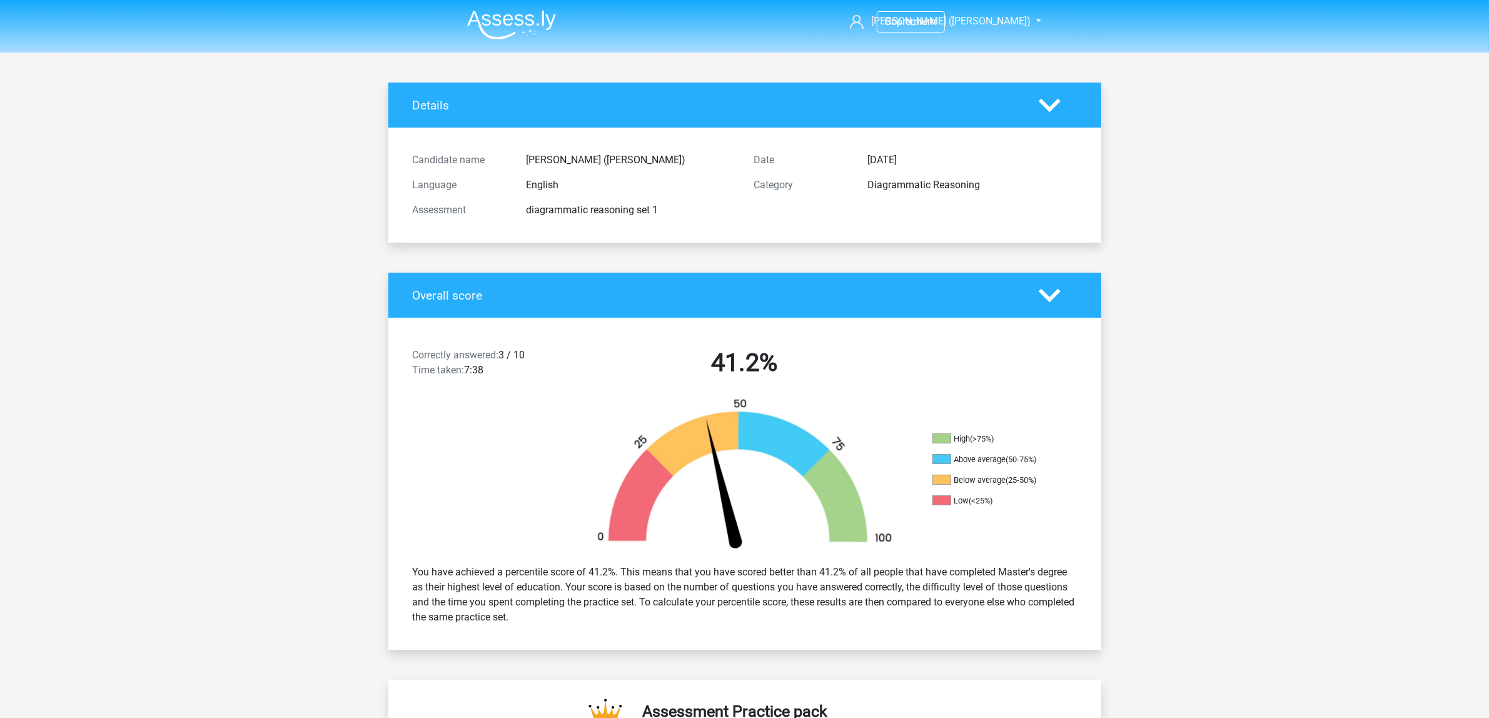
click at [525, 8] on li at bounding box center [506, 22] width 99 height 34
click at [528, 21] on img at bounding box center [511, 24] width 89 height 29
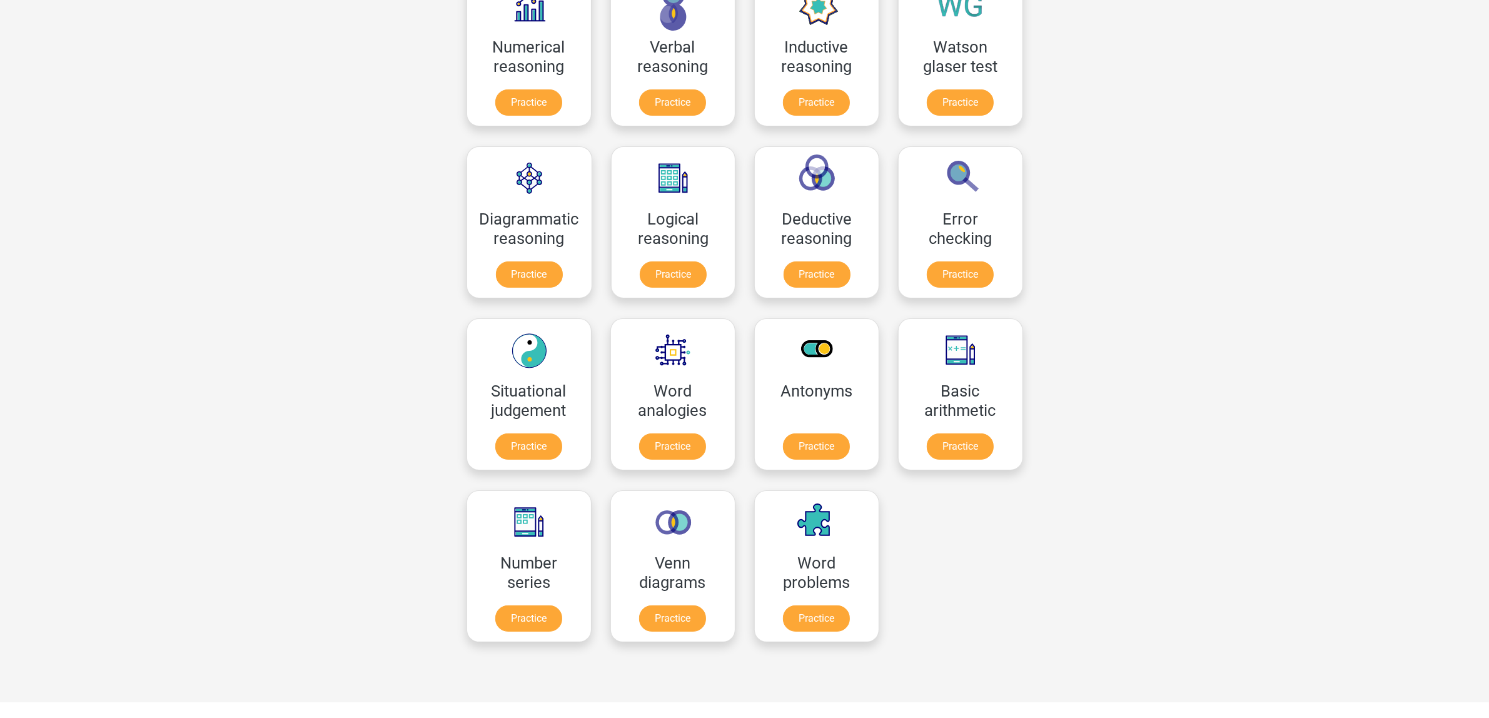
scroll to position [156, 0]
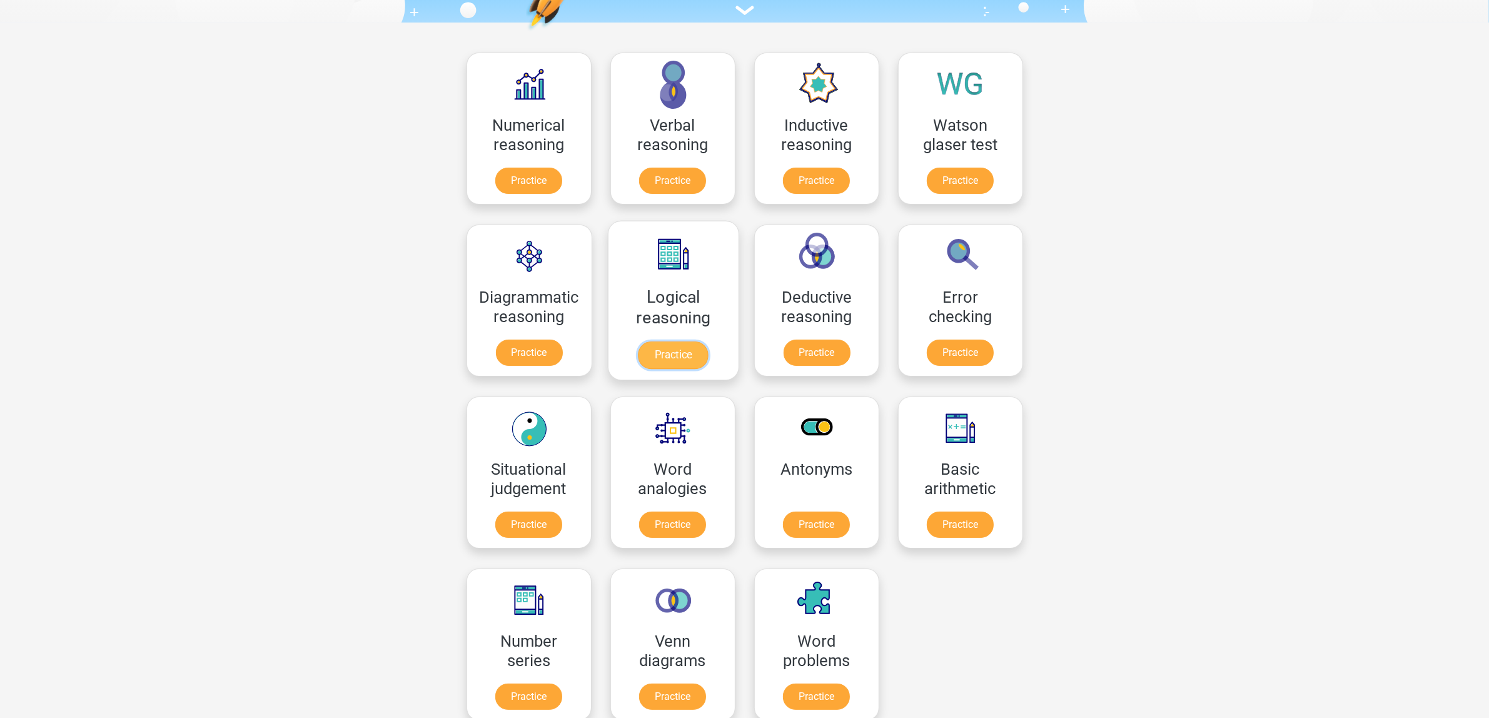
click at [667, 360] on link "Practice" at bounding box center [673, 355] width 70 height 28
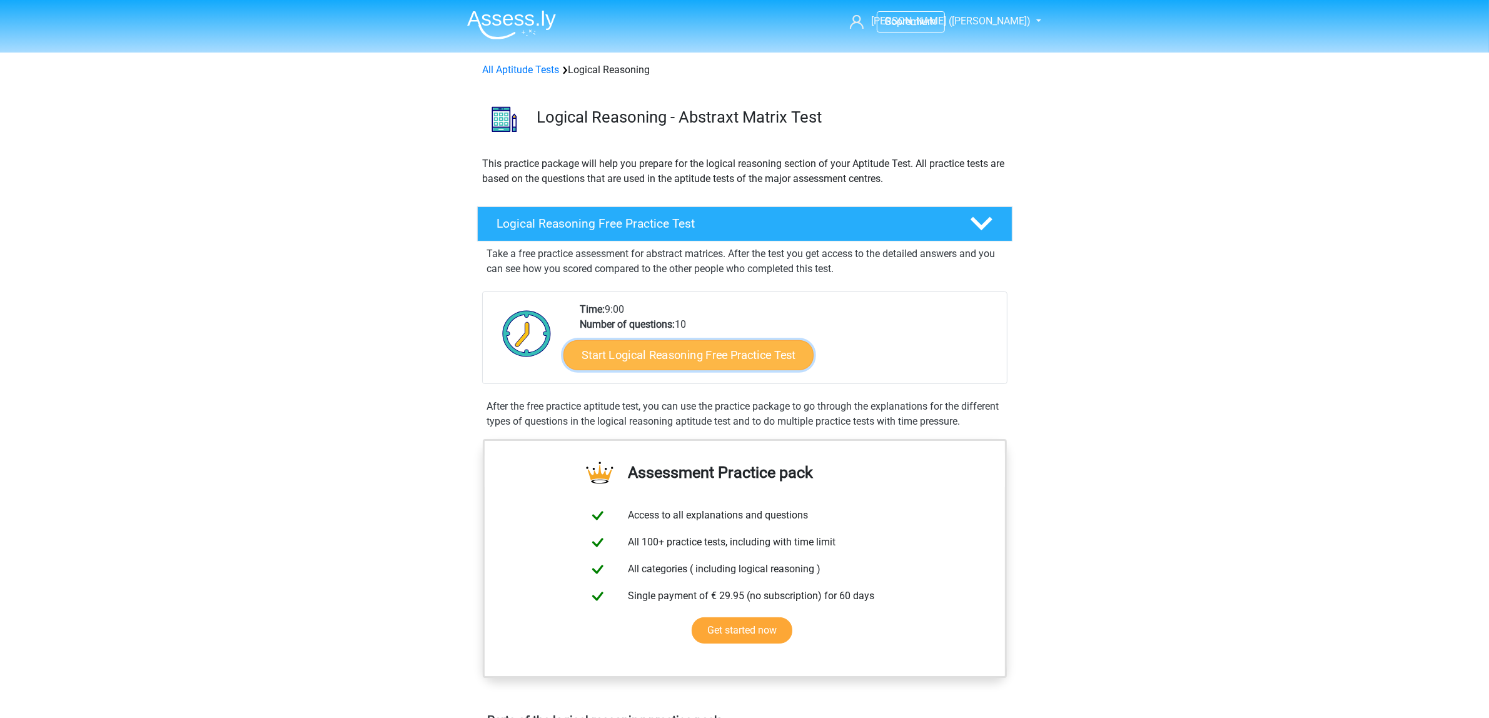
click at [719, 363] on link "Start Logical Reasoning Free Practice Test" at bounding box center [688, 355] width 250 height 30
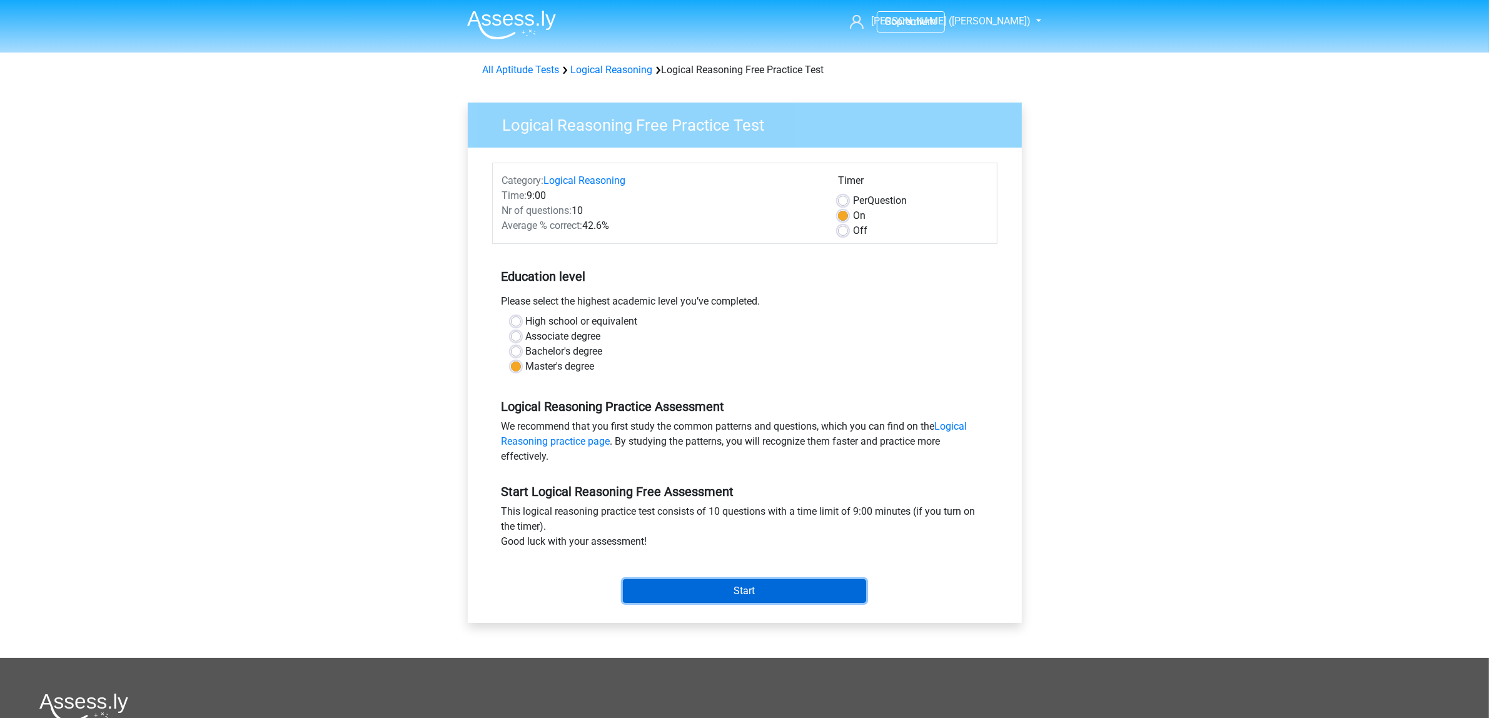
click at [818, 582] on input "Start" at bounding box center [744, 591] width 243 height 24
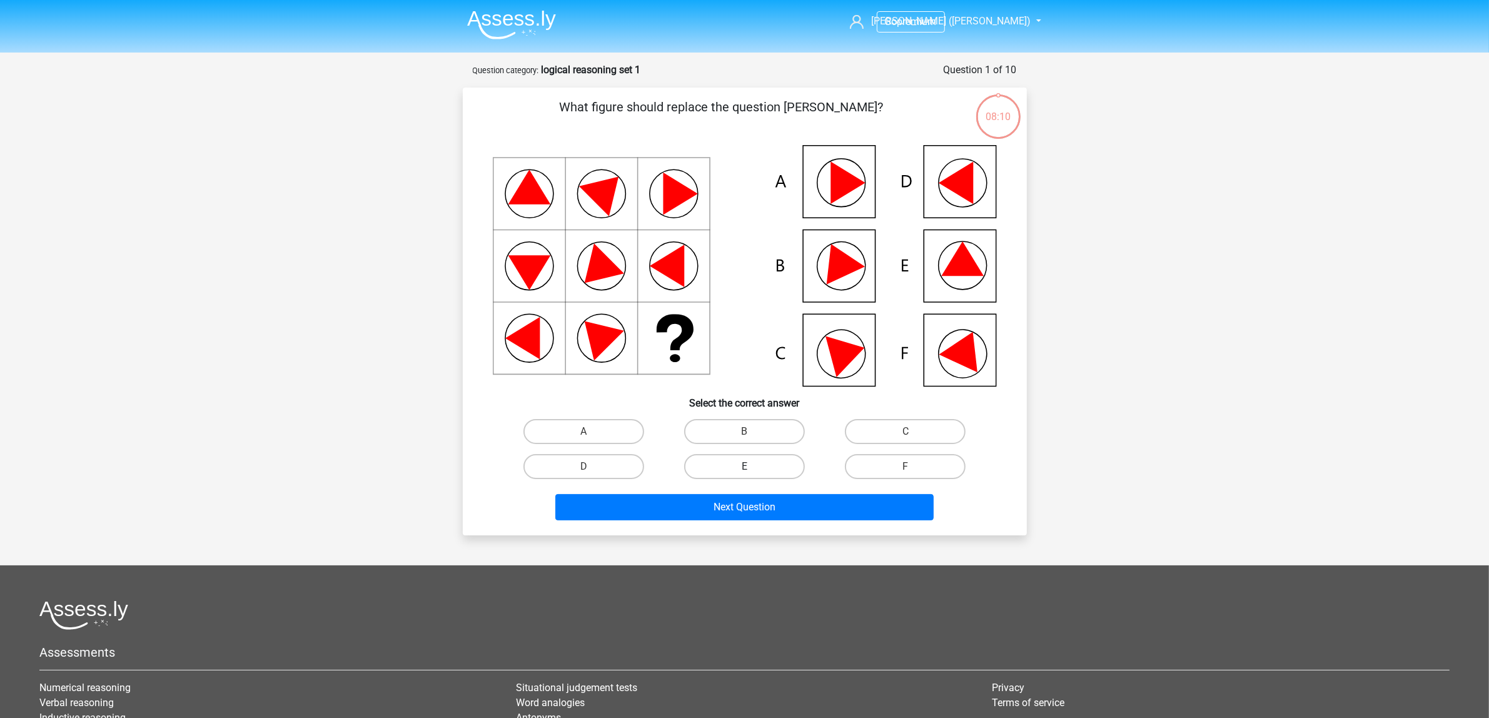
click at [742, 463] on label "E" at bounding box center [744, 466] width 121 height 25
click at [744, 466] on input "E" at bounding box center [748, 470] width 8 height 8
radio input "true"
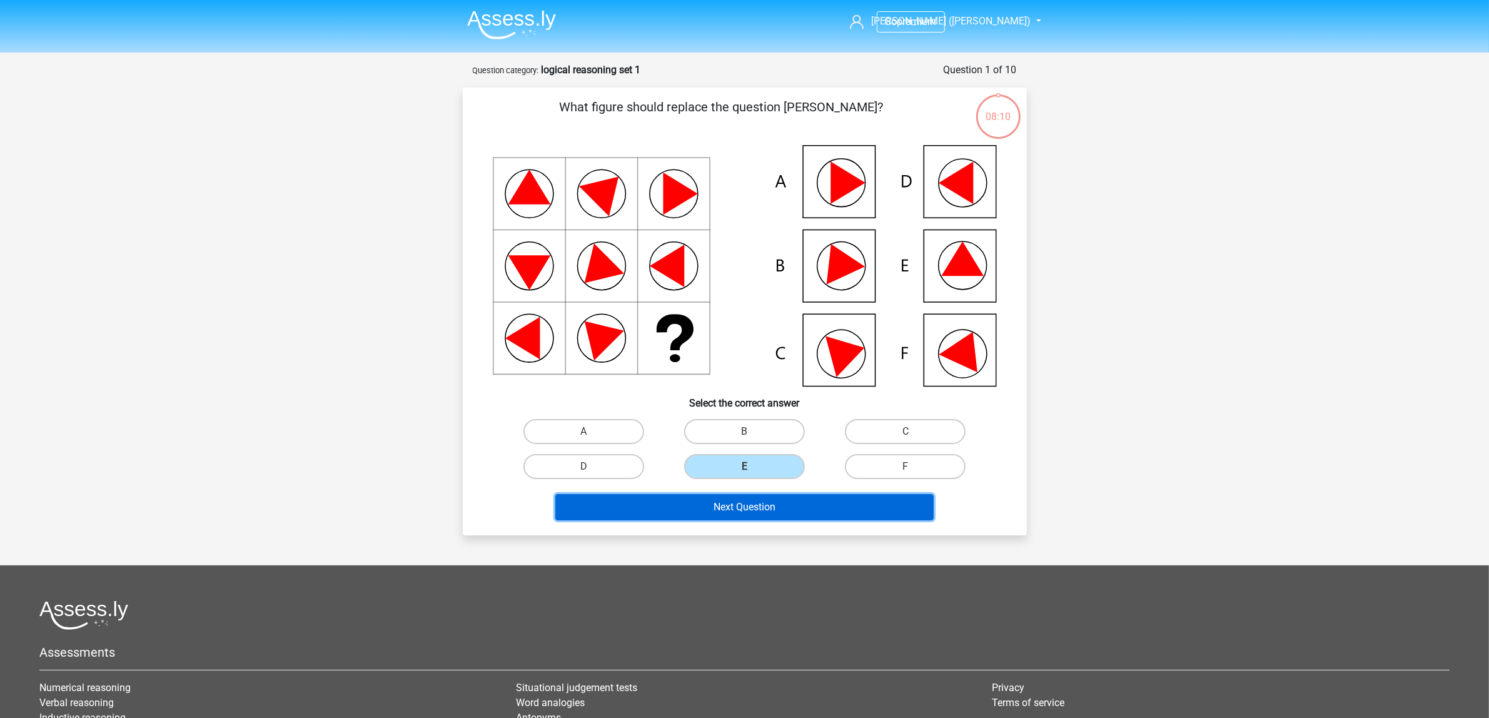
click at [760, 503] on button "Next Question" at bounding box center [744, 507] width 378 height 26
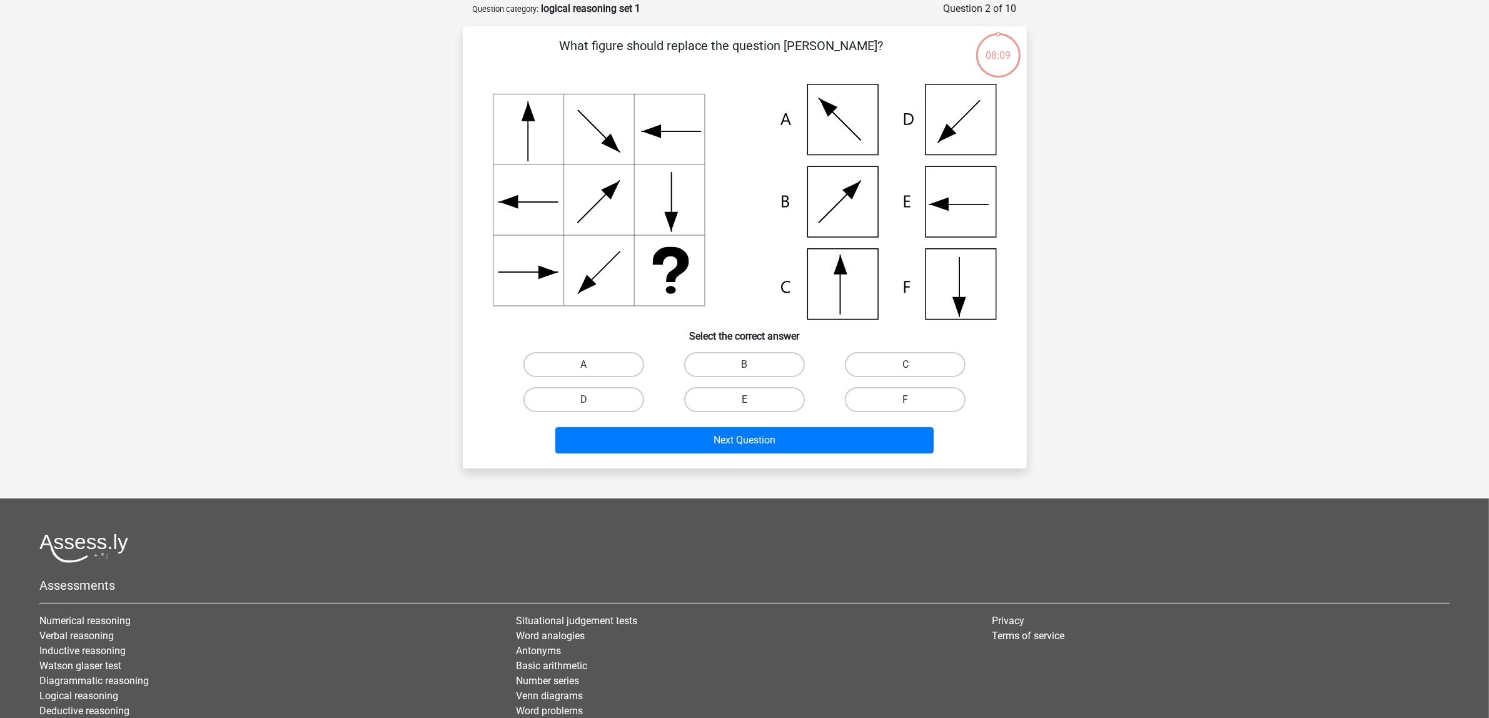
scroll to position [63, 0]
click at [846, 268] on icon at bounding box center [745, 201] width 504 height 236
click at [934, 351] on label "C" at bounding box center [905, 363] width 121 height 25
click at [914, 363] on input "C" at bounding box center [909, 367] width 8 height 8
radio input "true"
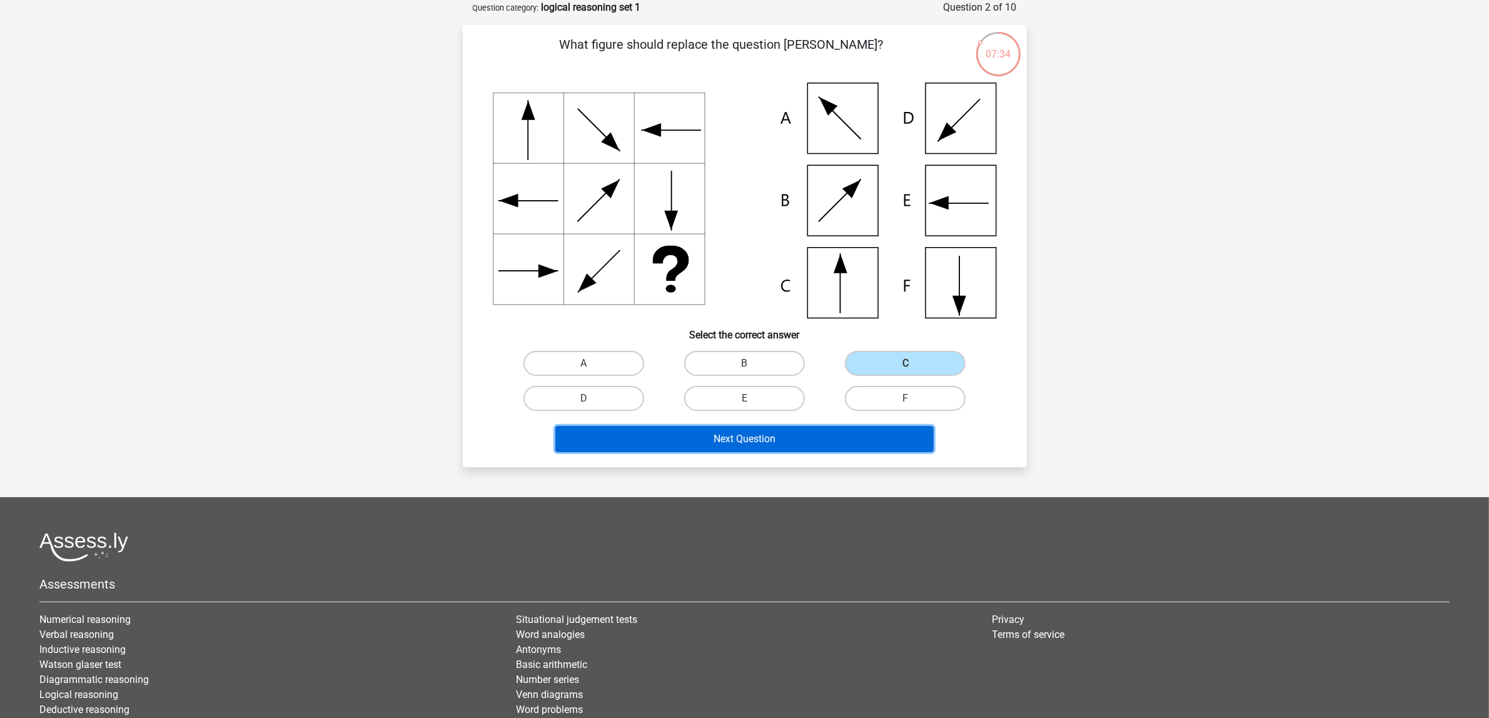
click at [847, 433] on button "Next Question" at bounding box center [744, 439] width 378 height 26
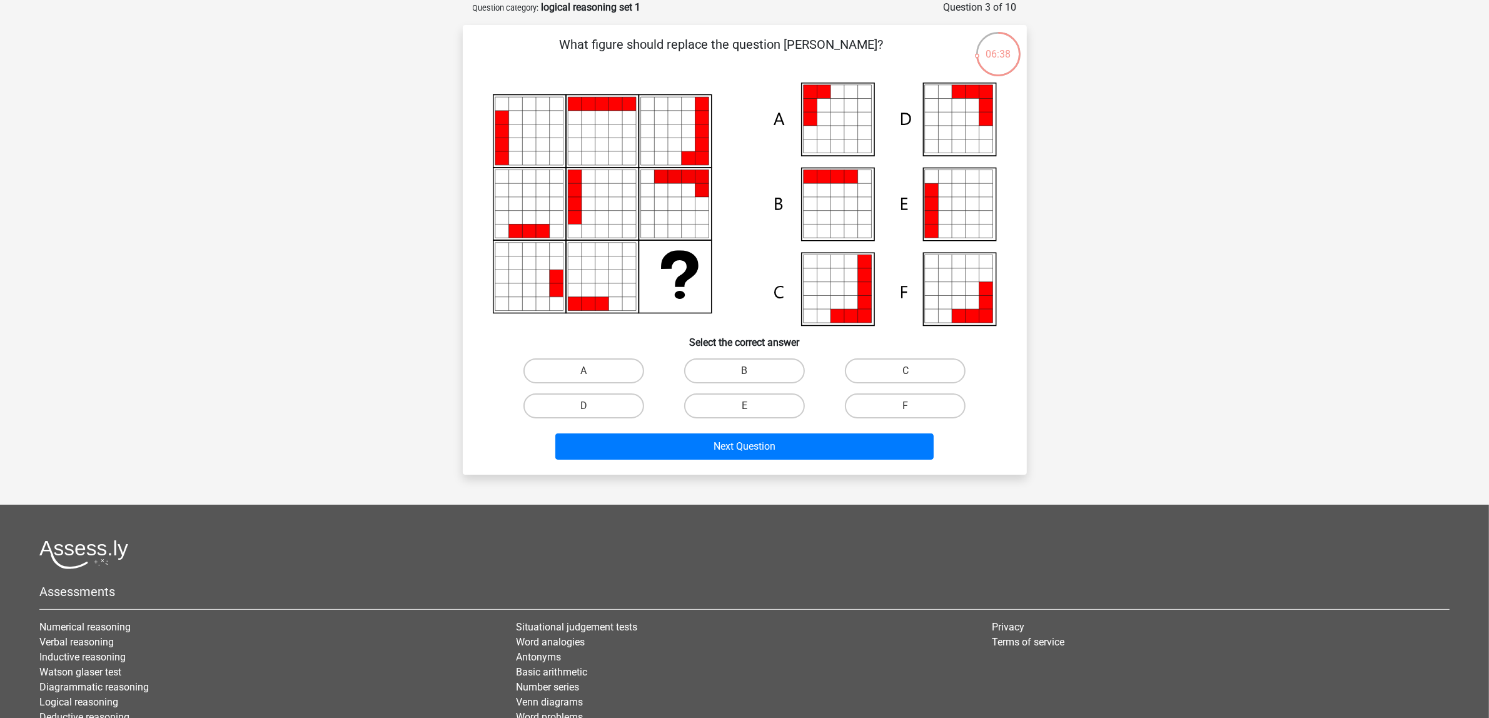
click at [951, 116] on icon at bounding box center [945, 120] width 14 height 14
drag, startPoint x: 603, startPoint y: 407, endPoint x: 692, endPoint y: 427, distance: 91.0
click at [603, 406] on label "D" at bounding box center [583, 405] width 121 height 25
click at [592, 406] on input "D" at bounding box center [587, 410] width 8 height 8
radio input "true"
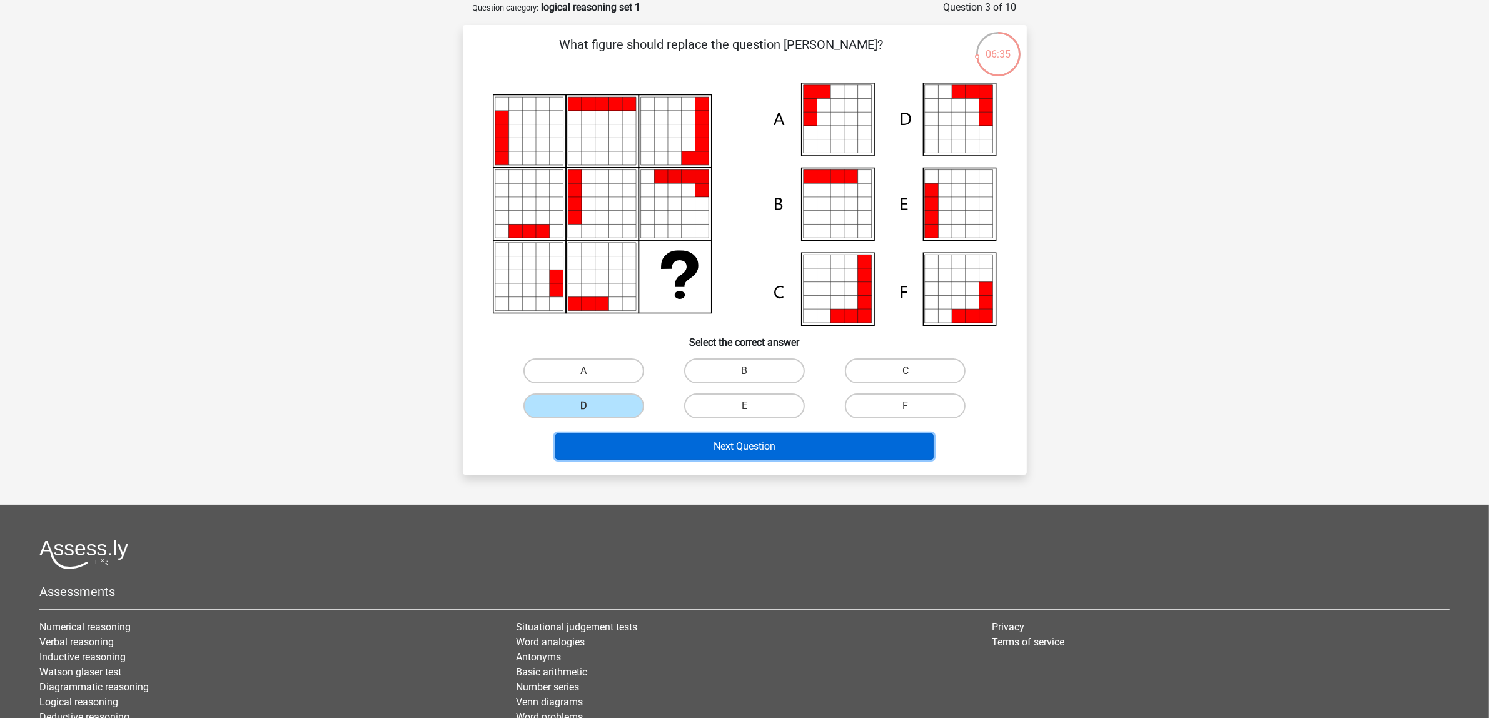
click at [728, 450] on button "Next Question" at bounding box center [744, 446] width 378 height 26
